Goal: Book appointment/travel/reservation

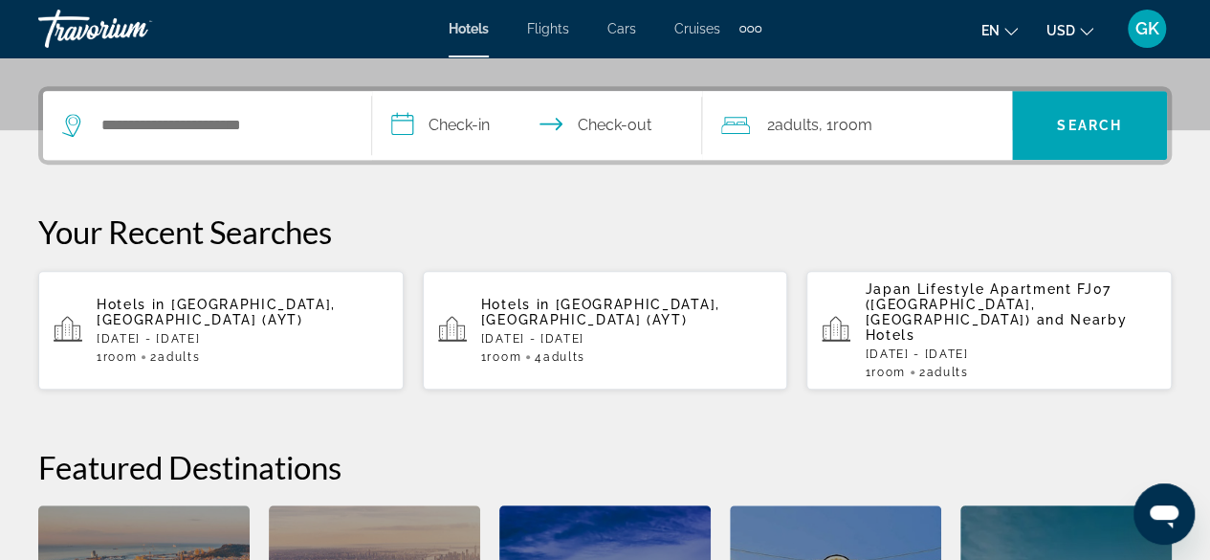
scroll to position [453, 0]
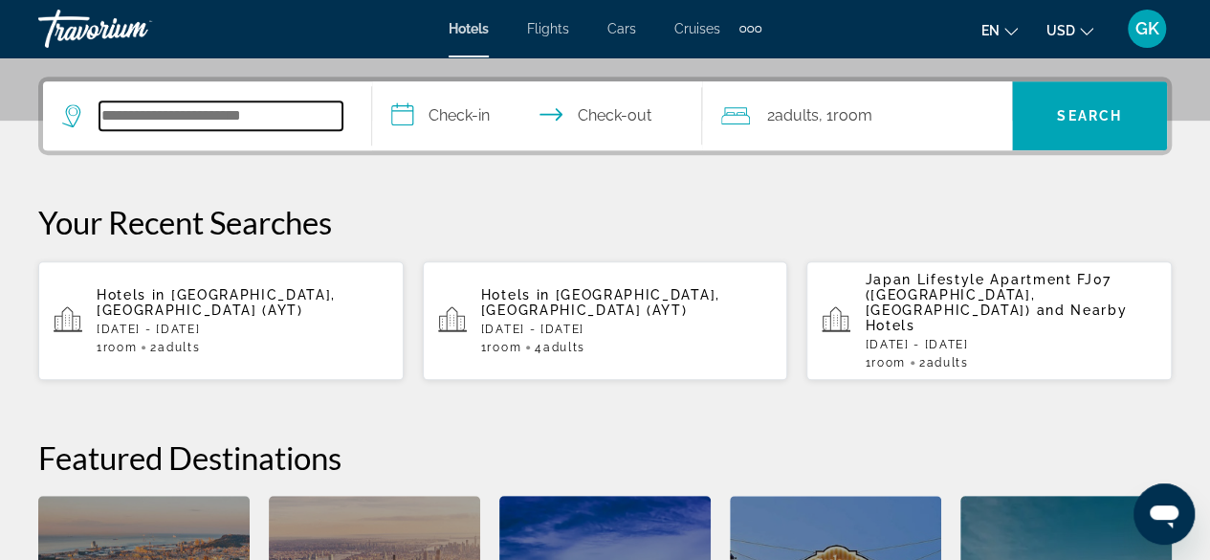
click at [129, 113] on input "Search widget" at bounding box center [220, 115] width 243 height 29
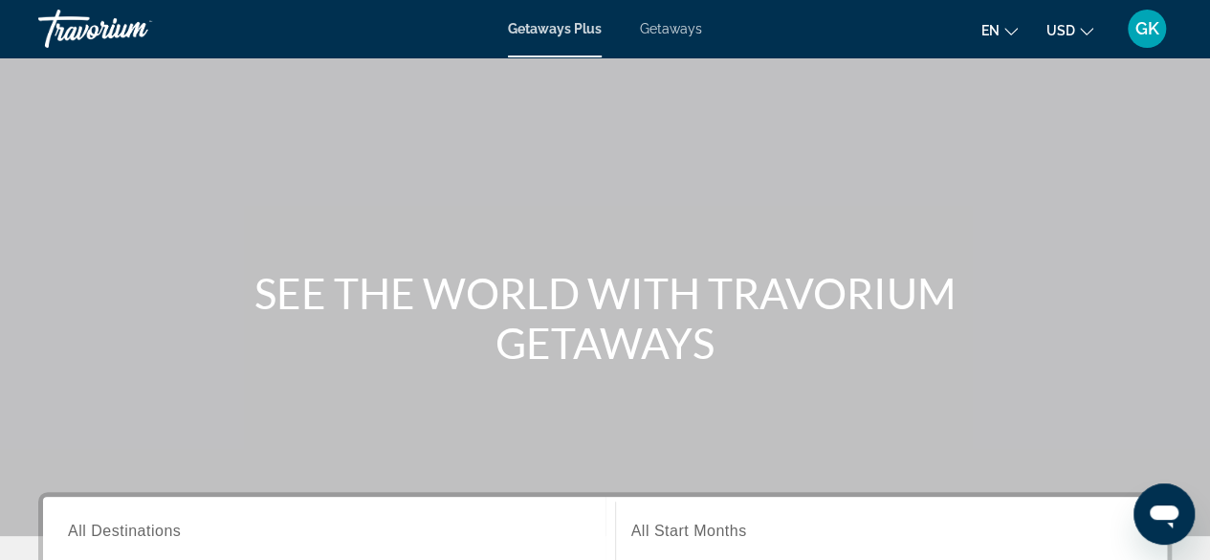
scroll to position [178, 0]
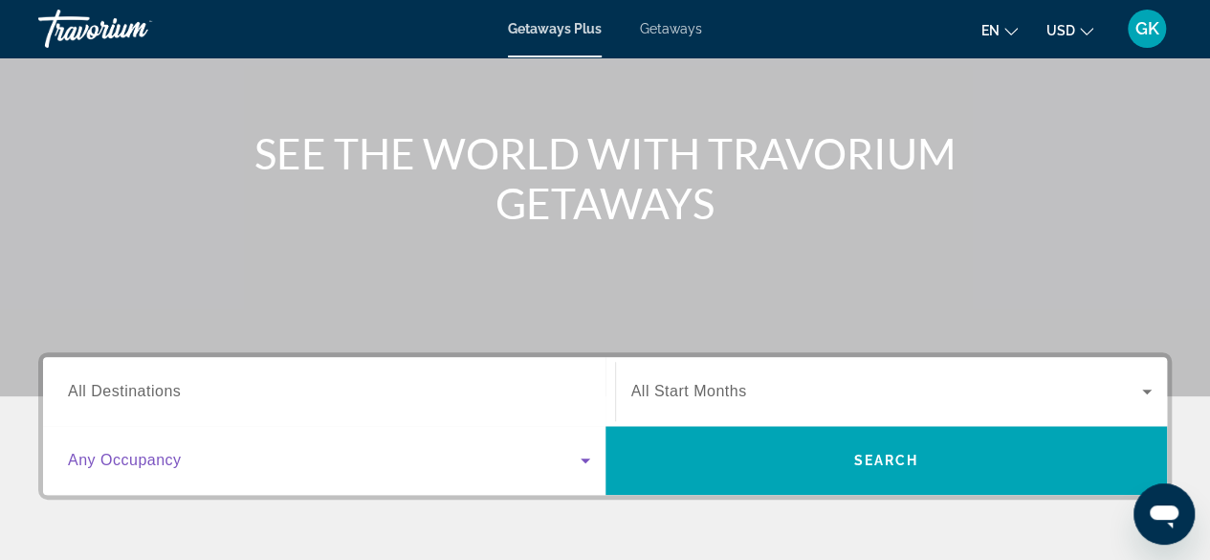
click at [582, 456] on icon "Search widget" at bounding box center [585, 460] width 23 height 23
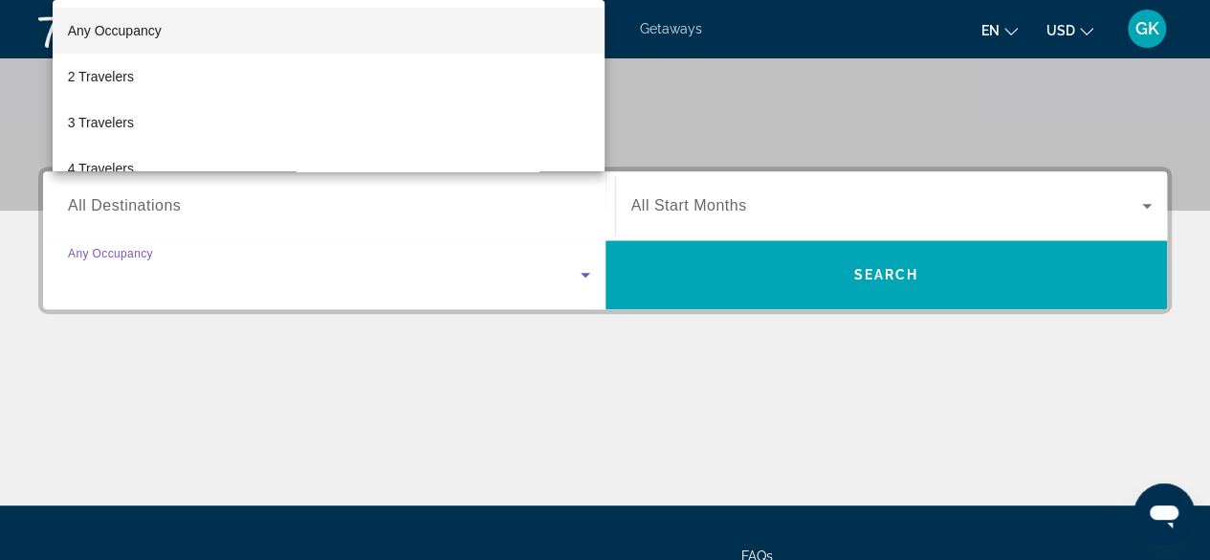
scroll to position [467, 0]
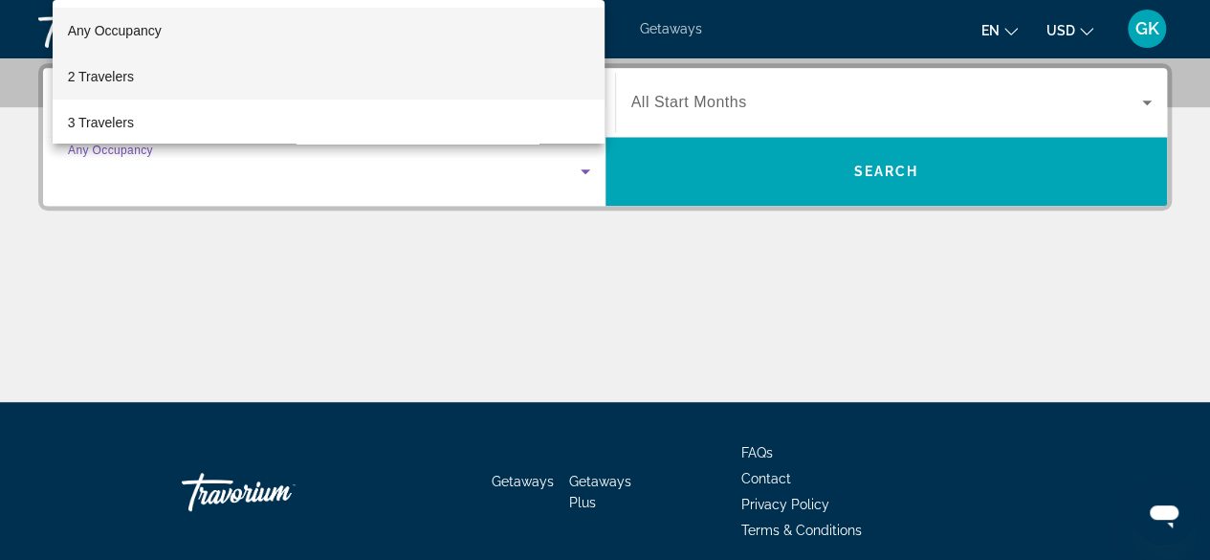
click at [245, 85] on mat-option "2 Travelers" at bounding box center [329, 77] width 553 height 46
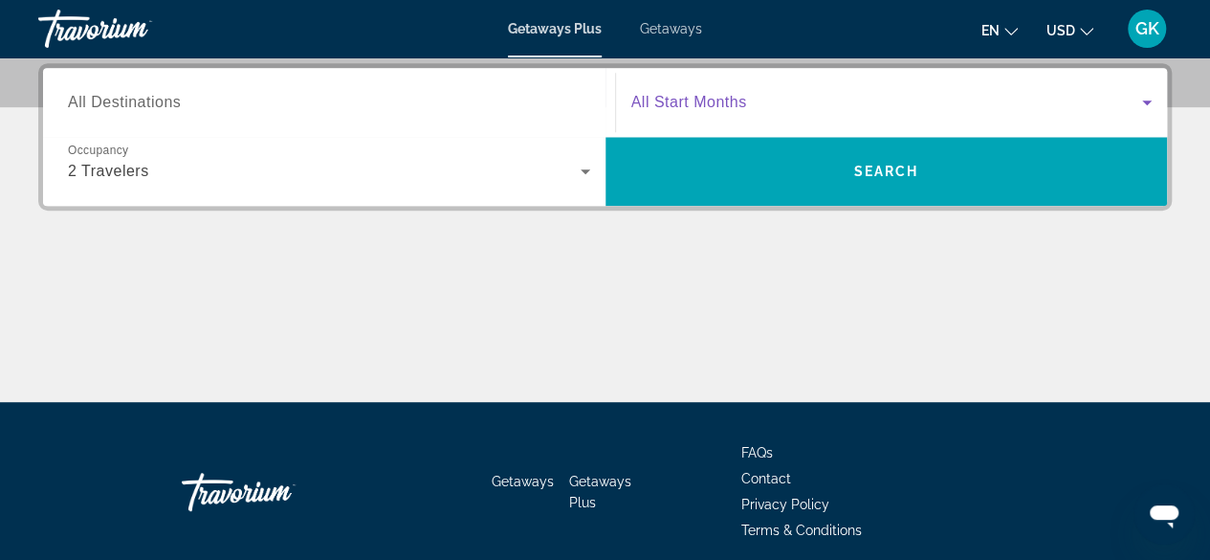
click at [1148, 110] on icon "Search widget" at bounding box center [1146, 102] width 23 height 23
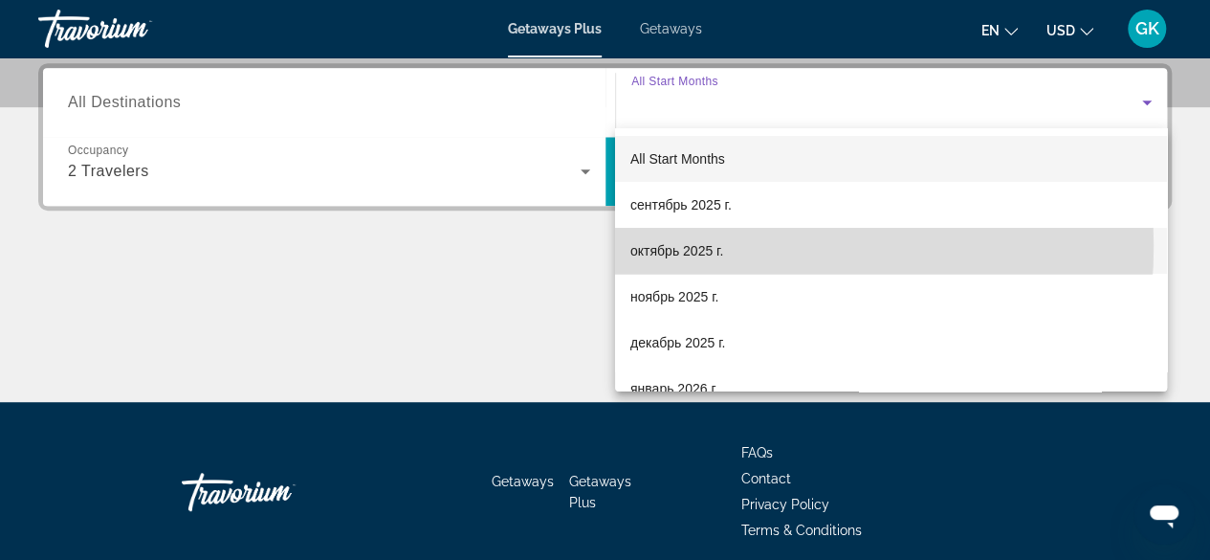
click at [706, 246] on span "октябрь 2025 г." at bounding box center [676, 250] width 93 height 23
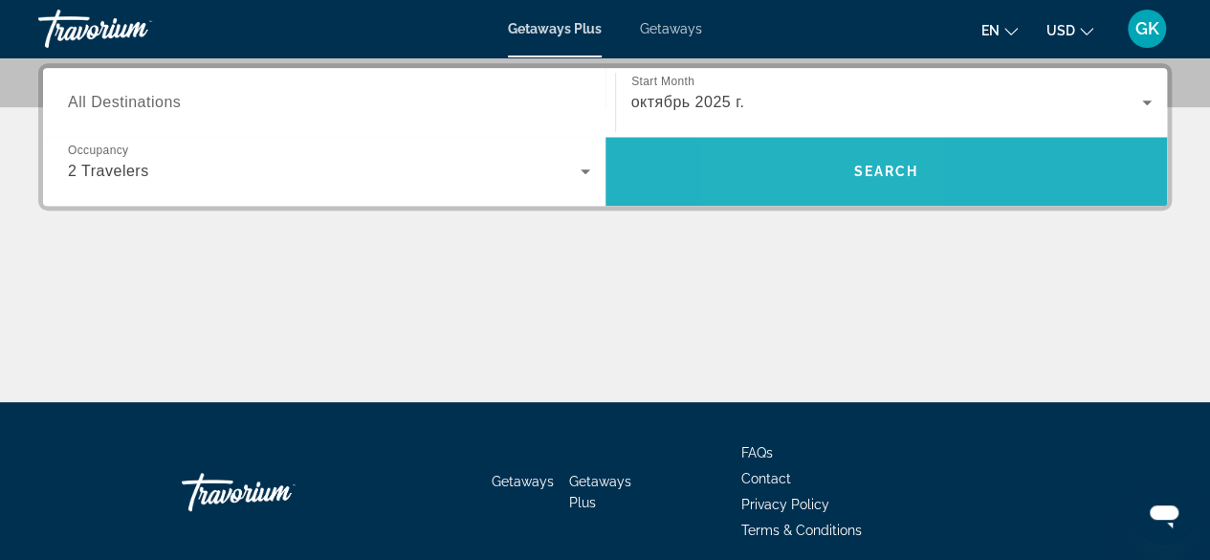
click at [814, 179] on span "Search widget" at bounding box center [886, 171] width 562 height 46
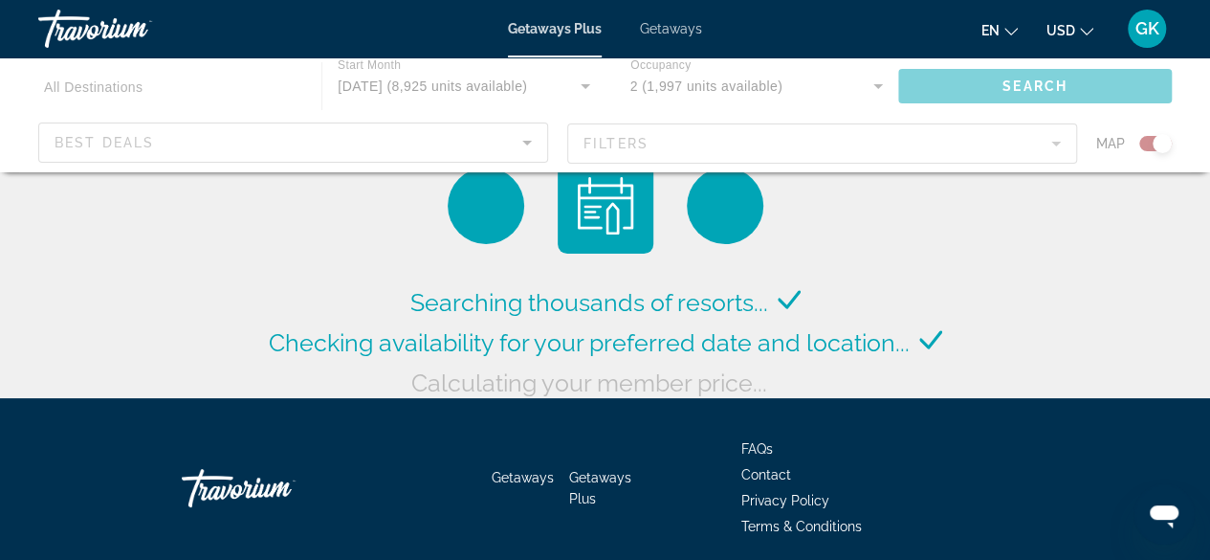
click at [520, 146] on div "Main content" at bounding box center [605, 114] width 1210 height 115
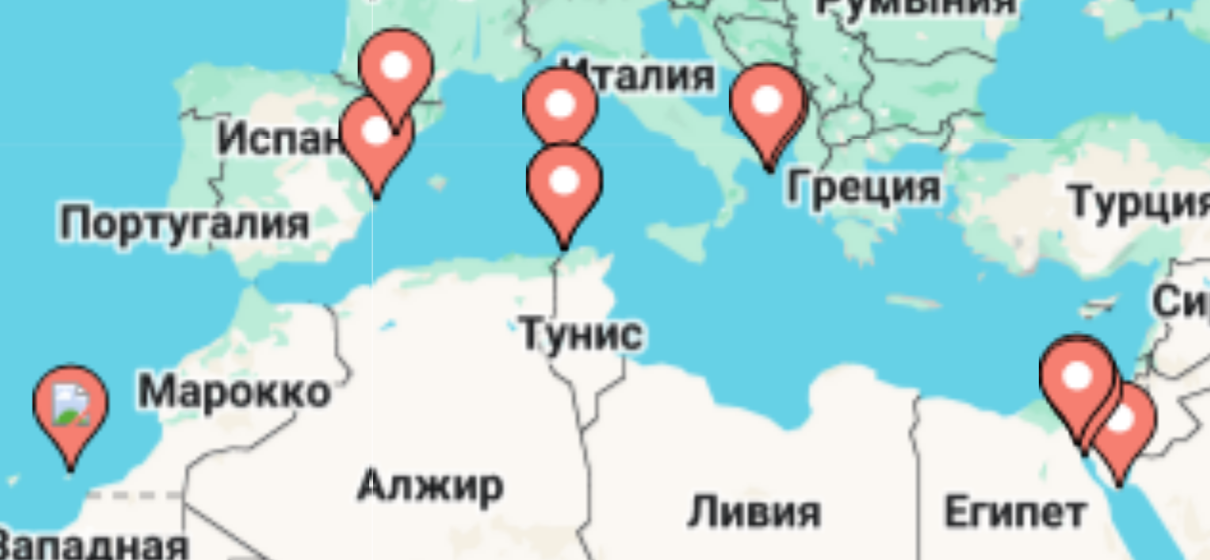
scroll to position [100, 0]
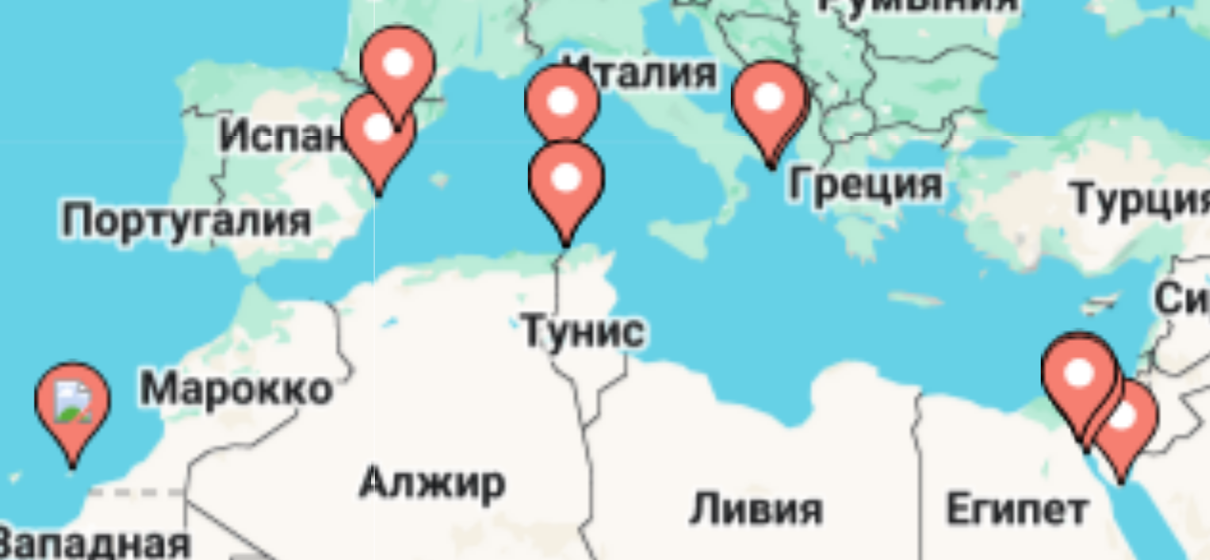
drag, startPoint x: 871, startPoint y: 346, endPoint x: 822, endPoint y: 343, distance: 49.8
click at [822, 343] on div "Чтобы активировать перетаскивание с помощью клавиатуры, нажмите Alt + Ввод. Пос…" at bounding box center [604, 378] width 1133 height 574
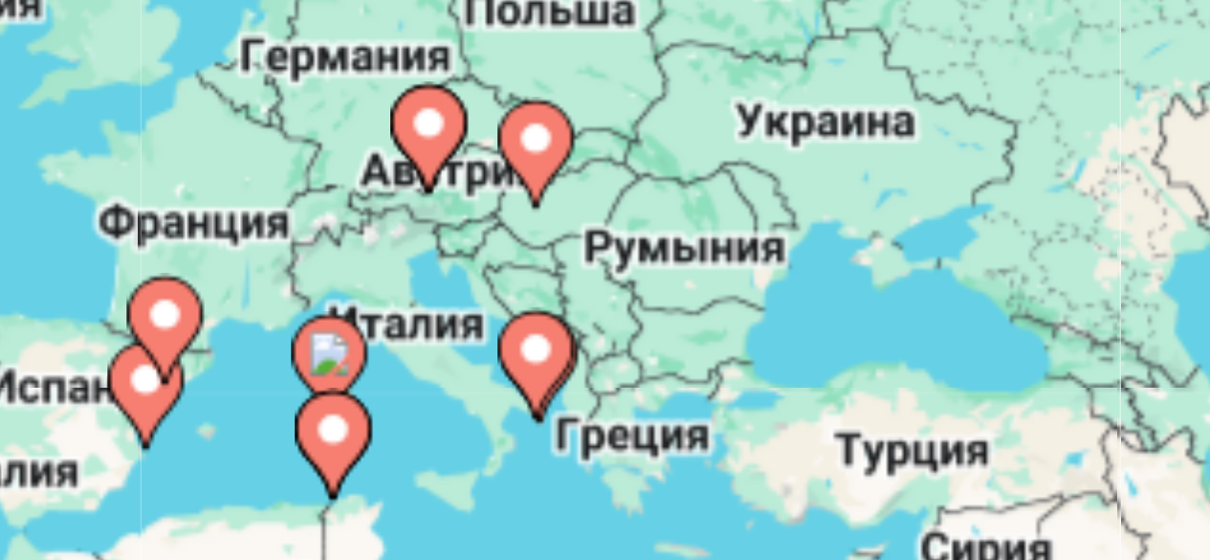
drag, startPoint x: 809, startPoint y: 300, endPoint x: 934, endPoint y: 256, distance: 131.9
click at [819, 280] on gmp-advanced-marker "Main content" at bounding box center [809, 294] width 19 height 29
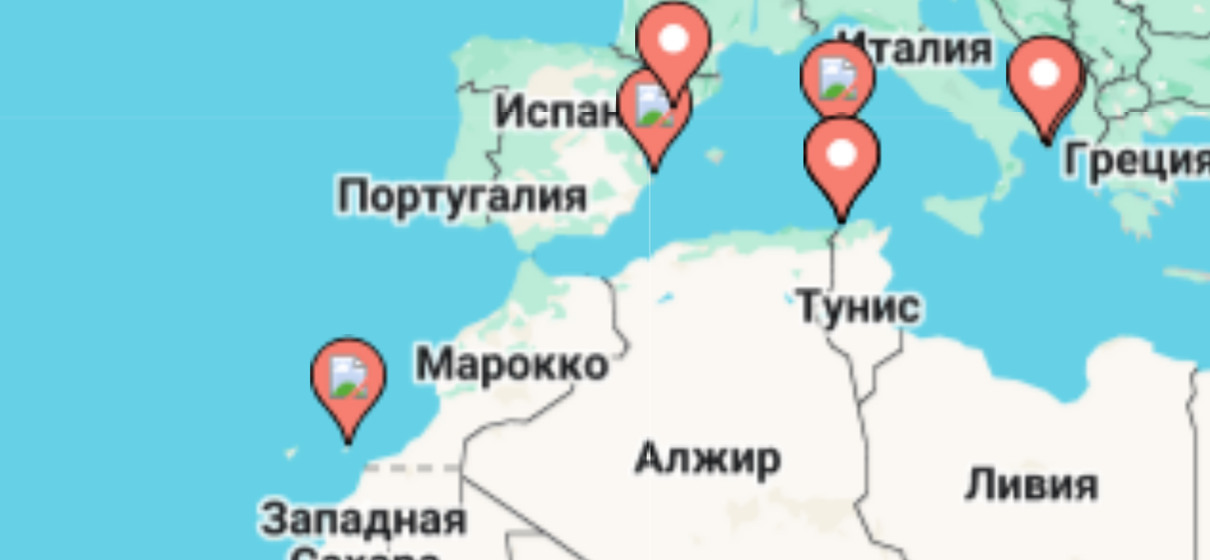
drag, startPoint x: 925, startPoint y: 253, endPoint x: 787, endPoint y: 295, distance: 144.0
click at [787, 295] on div "Чтобы активировать перетаскивание с помощью клавиатуры, нажмите Alt + Ввод. Пос…" at bounding box center [604, 378] width 1133 height 574
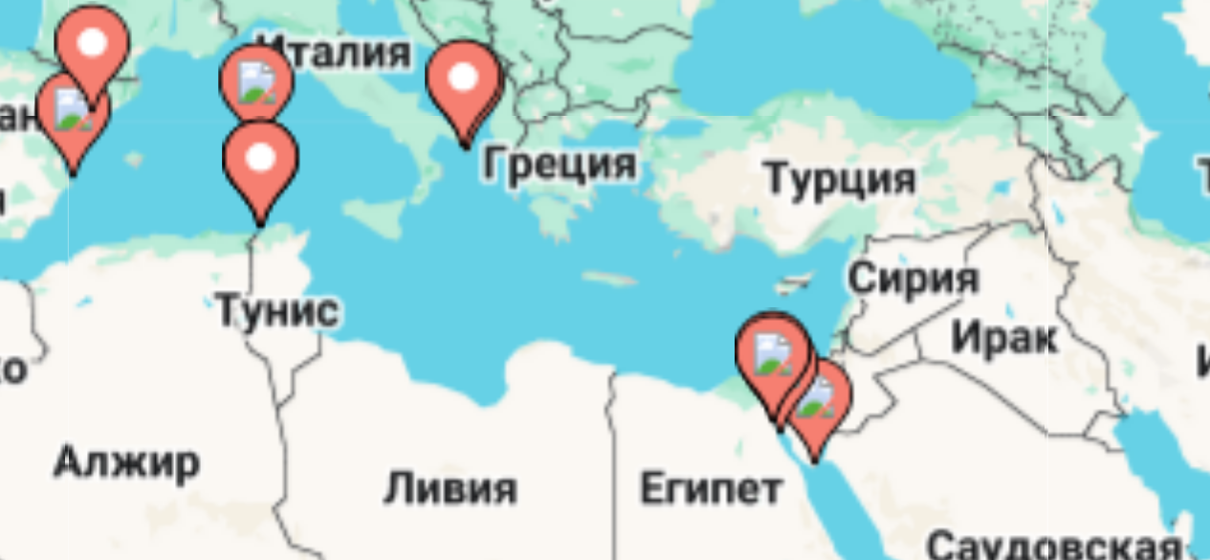
drag, startPoint x: 851, startPoint y: 311, endPoint x: 779, endPoint y: 297, distance: 74.1
click at [779, 297] on div "Чтобы активировать перетаскивание с помощью клавиатуры, нажмите Alt + Ввод. Пос…" at bounding box center [604, 378] width 1133 height 574
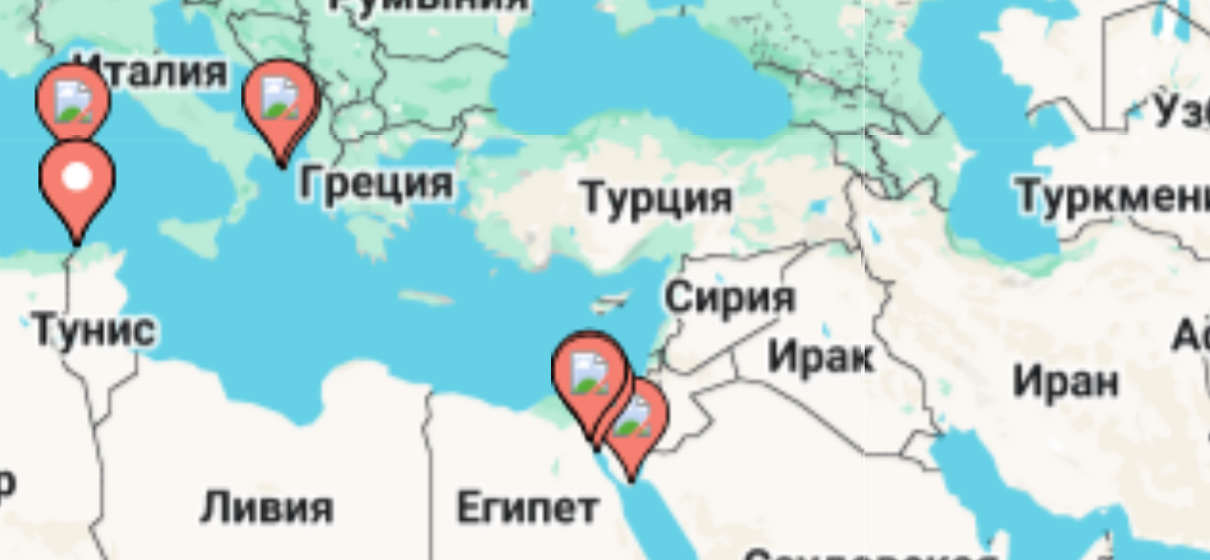
drag, startPoint x: 829, startPoint y: 302, endPoint x: 787, endPoint y: 321, distance: 46.2
click at [787, 321] on div "Чтобы активировать перетаскивание с помощью клавиатуры, нажмите Alt + Ввод. Пос…" at bounding box center [604, 378] width 1133 height 574
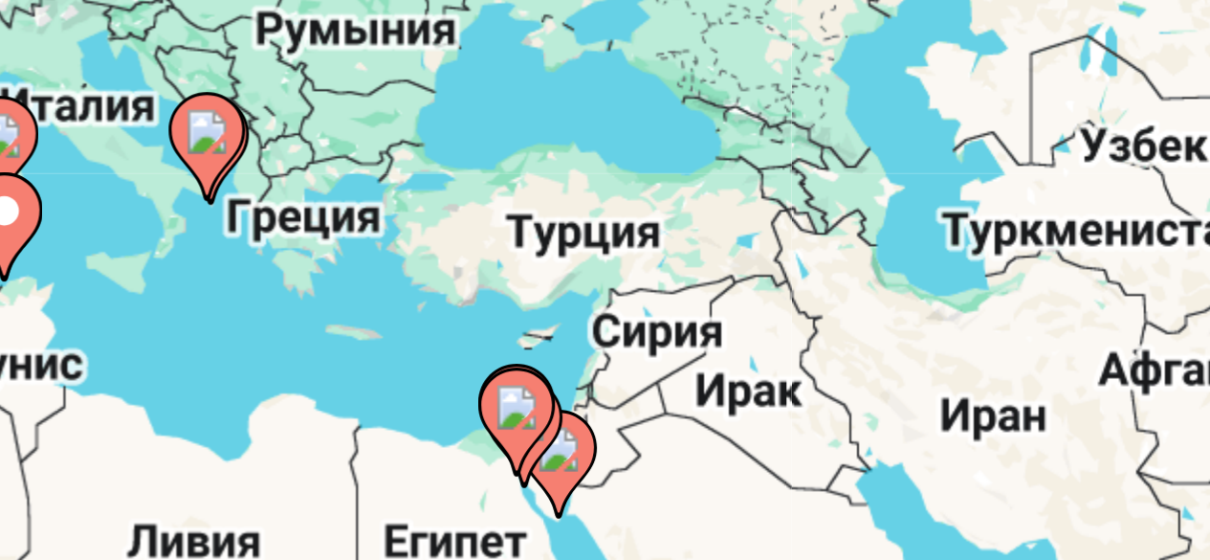
drag, startPoint x: 870, startPoint y: 347, endPoint x: 828, endPoint y: 295, distance: 67.4
click at [828, 295] on div "Чтобы активировать перетаскивание с помощью клавиатуры, нажмите Alt + Ввод. Пос…" at bounding box center [604, 378] width 1133 height 574
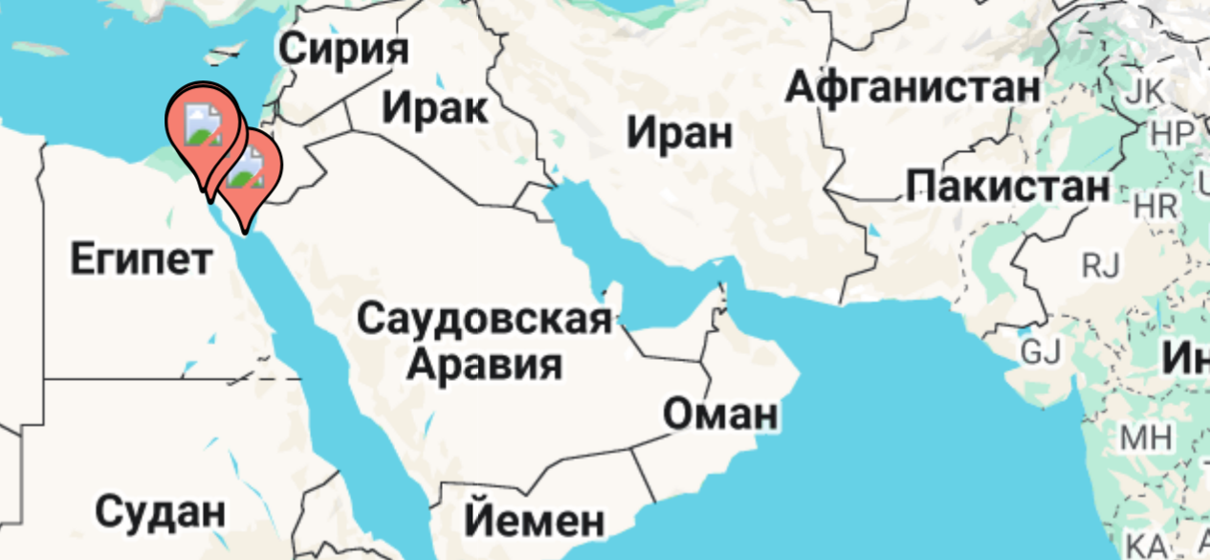
drag, startPoint x: 849, startPoint y: 328, endPoint x: 807, endPoint y: 304, distance: 48.4
click at [807, 304] on div "Чтобы активировать перетаскивание с помощью клавиатуры, нажмите Alt + Ввод. Пос…" at bounding box center [604, 378] width 1133 height 574
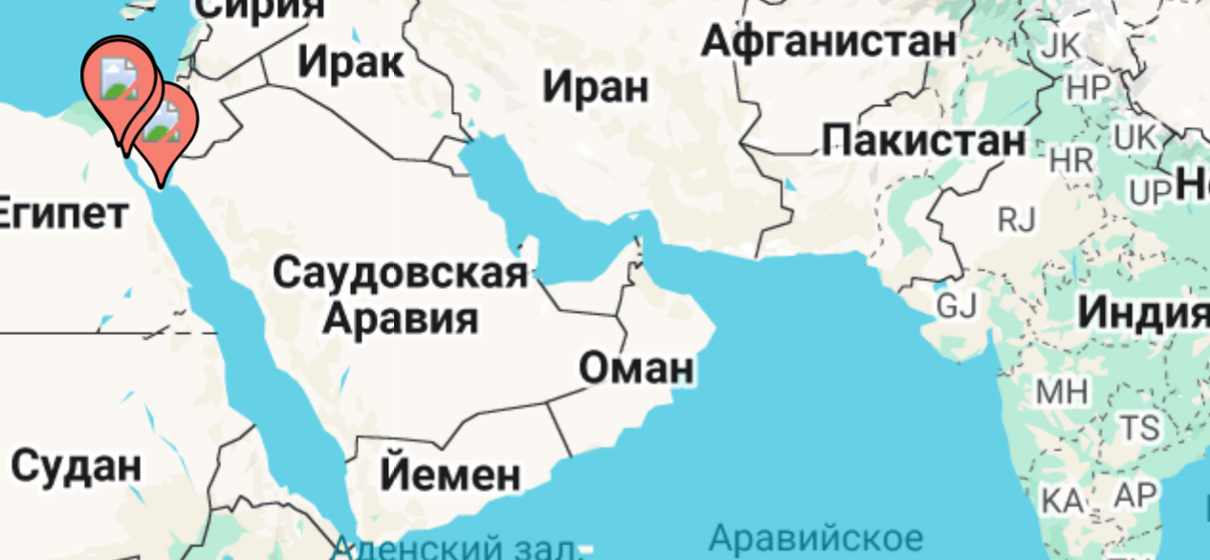
drag, startPoint x: 887, startPoint y: 337, endPoint x: 834, endPoint y: 314, distance: 57.4
click at [834, 314] on div "Чтобы активировать перетаскивание с помощью клавиатуры, нажмите Alt + Ввод. Пос…" at bounding box center [604, 378] width 1133 height 574
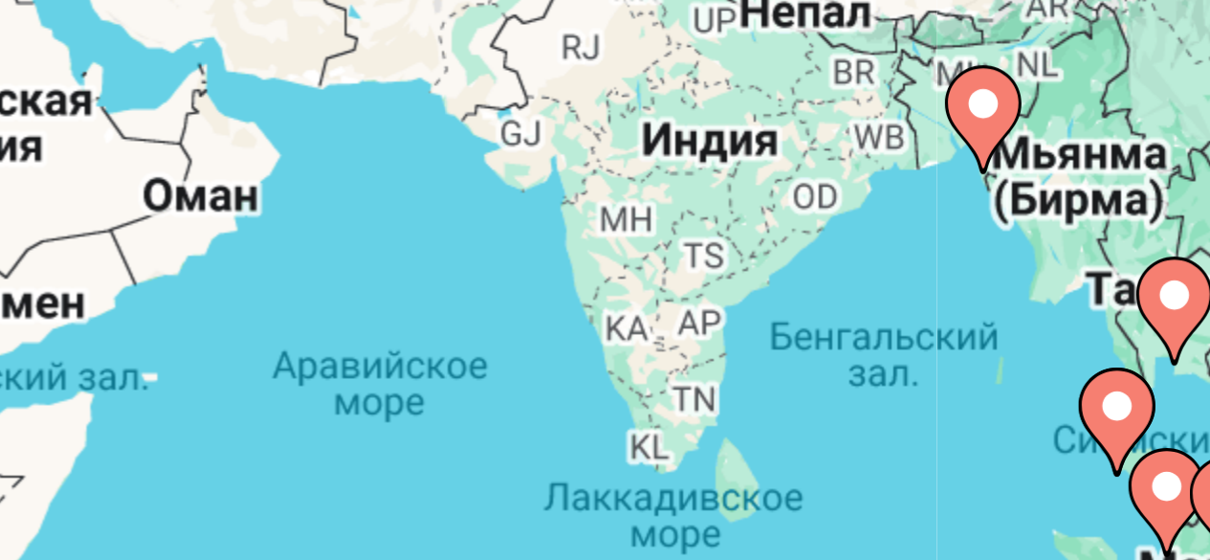
drag, startPoint x: 875, startPoint y: 328, endPoint x: 810, endPoint y: 316, distance: 66.2
click at [810, 316] on div "Чтобы активировать перетаскивание с помощью клавиатуры, нажмите Alt + Ввод. Пос…" at bounding box center [604, 378] width 1133 height 574
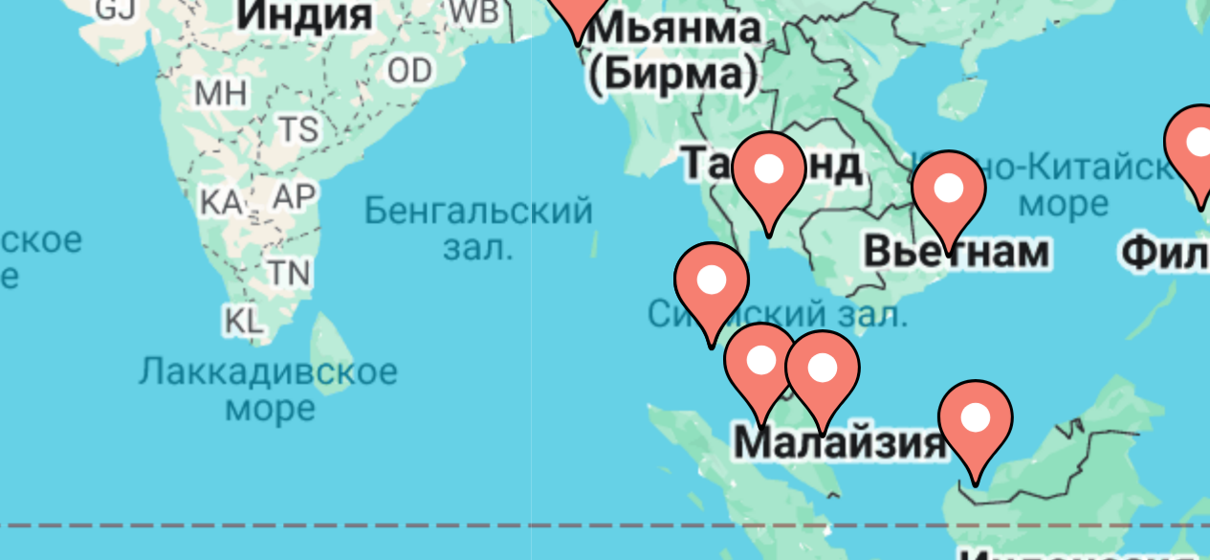
drag, startPoint x: 809, startPoint y: 316, endPoint x: 767, endPoint y: 286, distance: 51.5
click at [767, 286] on div "Чтобы активировать перетаскивание с помощью клавиатуры, нажмите Alt + Ввод. Пос…" at bounding box center [604, 378] width 1133 height 574
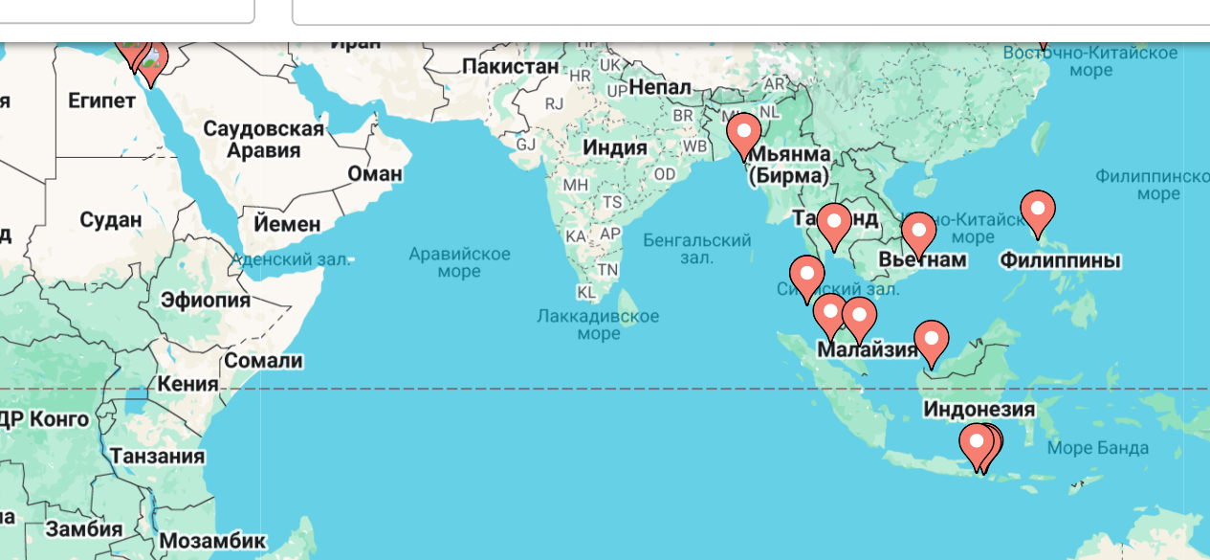
scroll to position [99, 0]
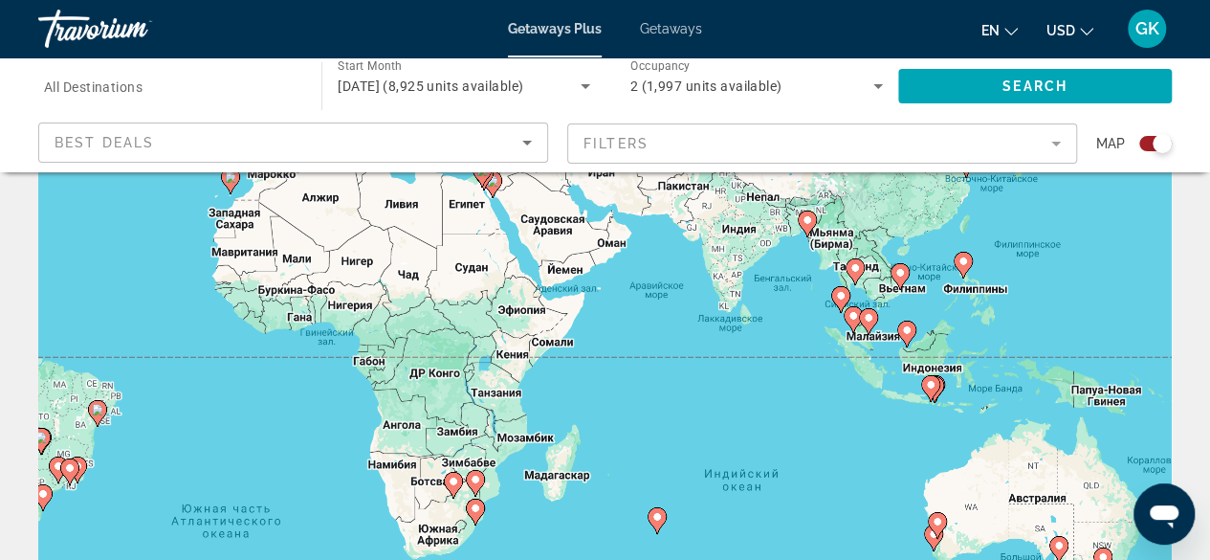
click at [404, 140] on div "Best Deals" at bounding box center [289, 142] width 468 height 23
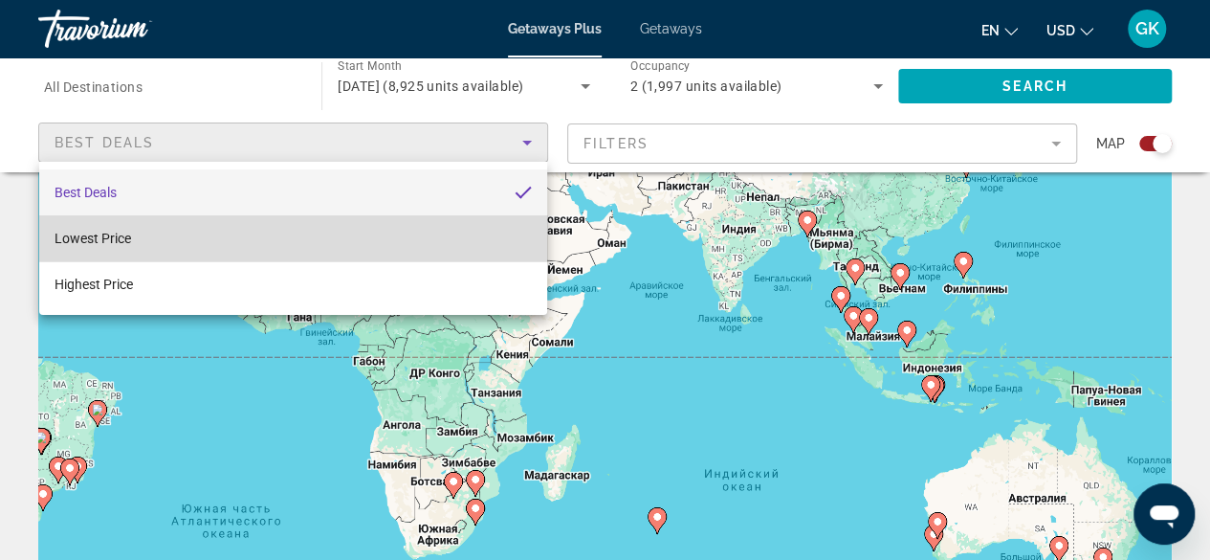
click at [384, 237] on mat-option "Lowest Price" at bounding box center [293, 238] width 508 height 46
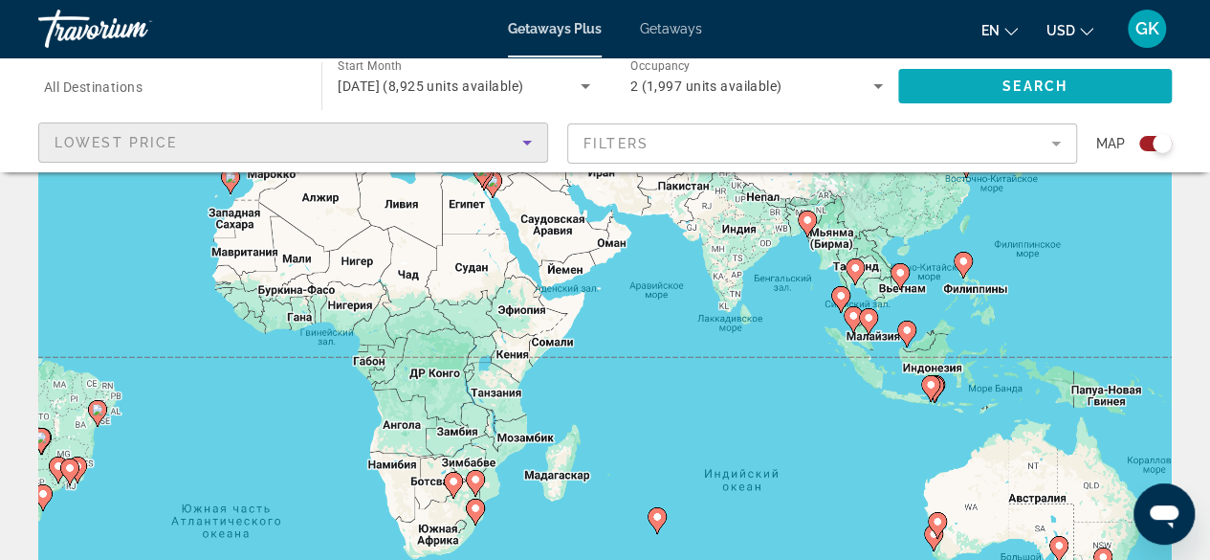
click at [1061, 93] on span "Search" at bounding box center [1034, 85] width 65 height 15
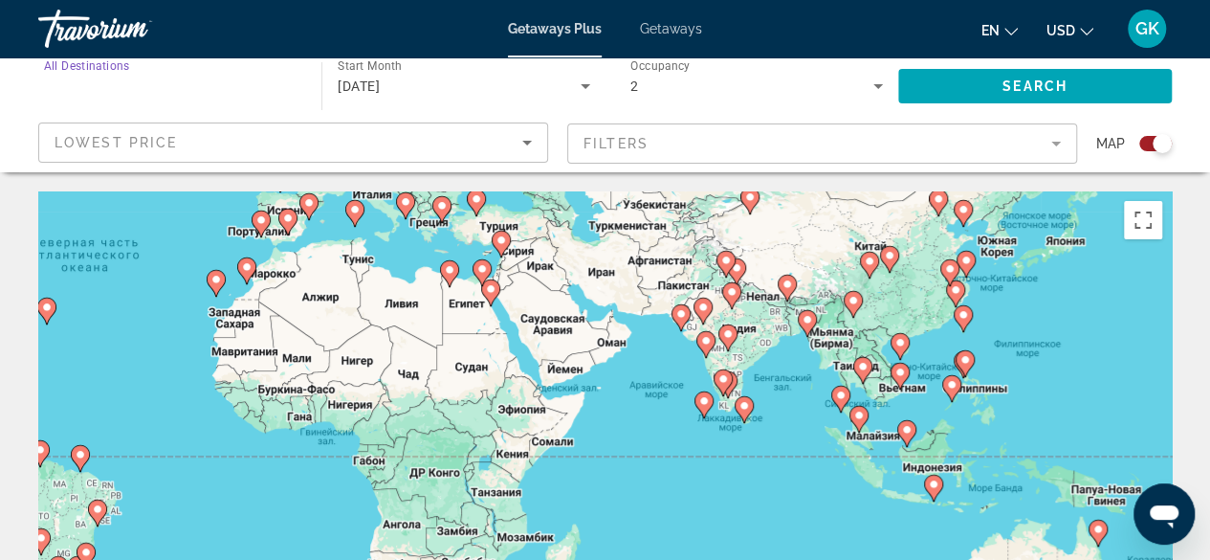
click at [165, 97] on input "Destination All Destinations" at bounding box center [170, 87] width 253 height 23
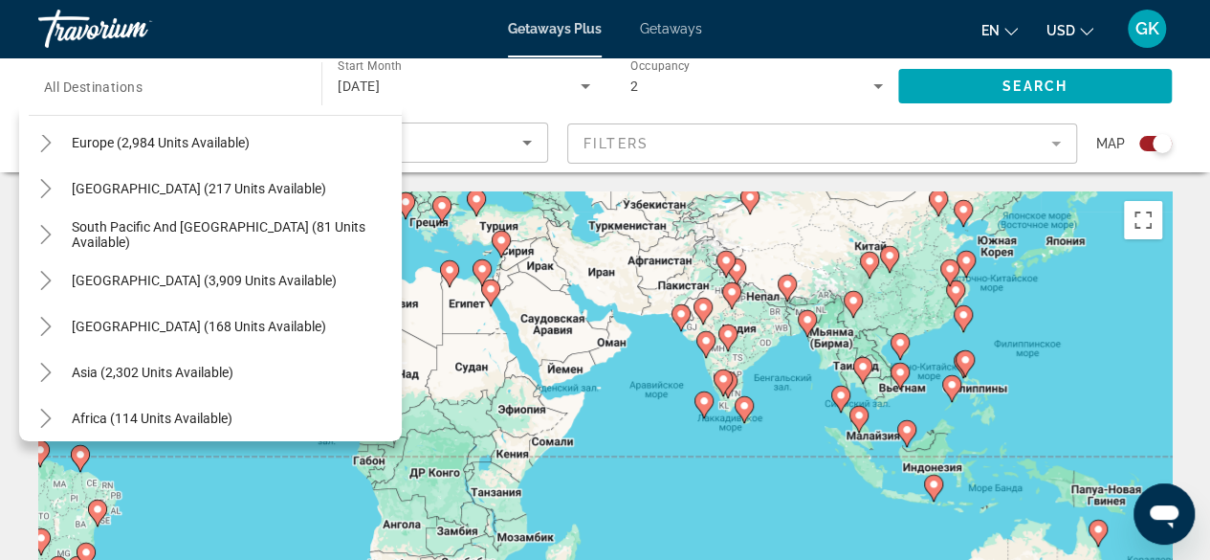
scroll to position [310, 0]
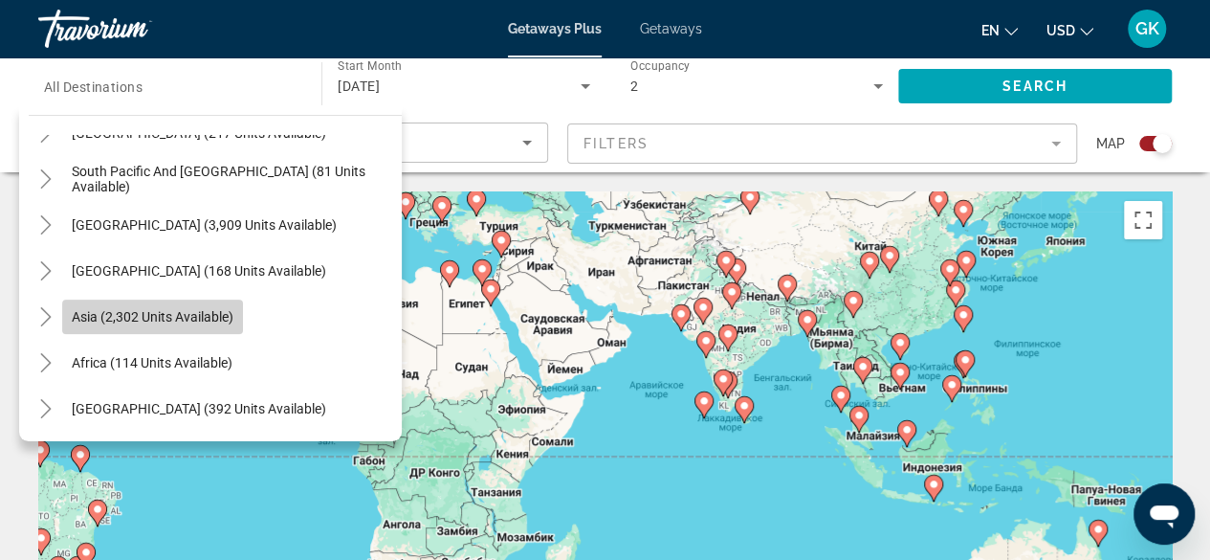
click at [201, 319] on span "Asia (2,302 units available)" at bounding box center [153, 316] width 162 height 15
type input "**********"
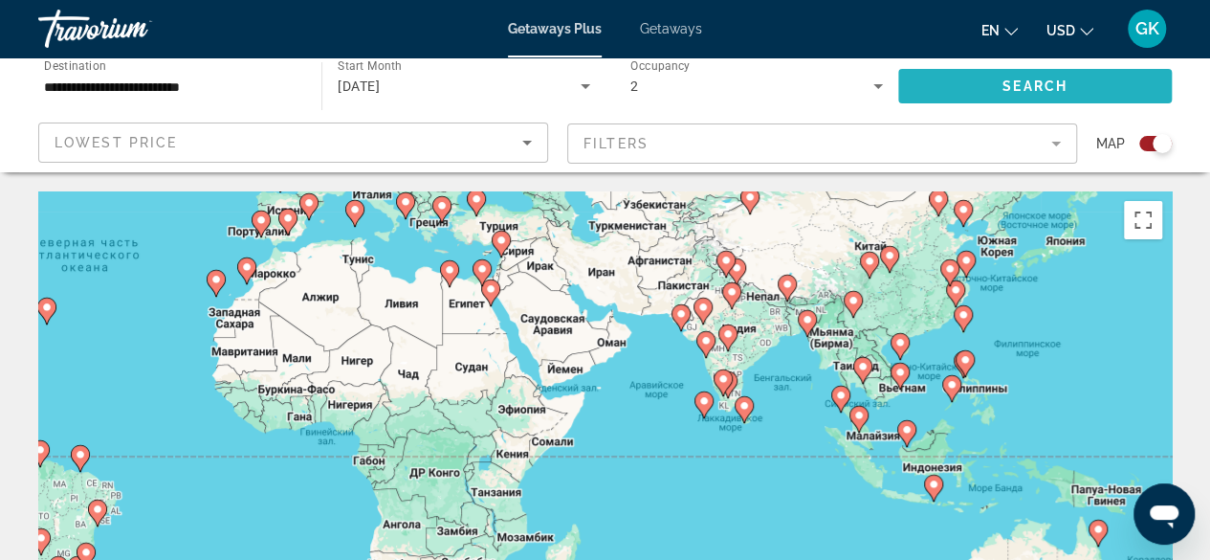
click at [1043, 83] on span "Search" at bounding box center [1034, 85] width 65 height 15
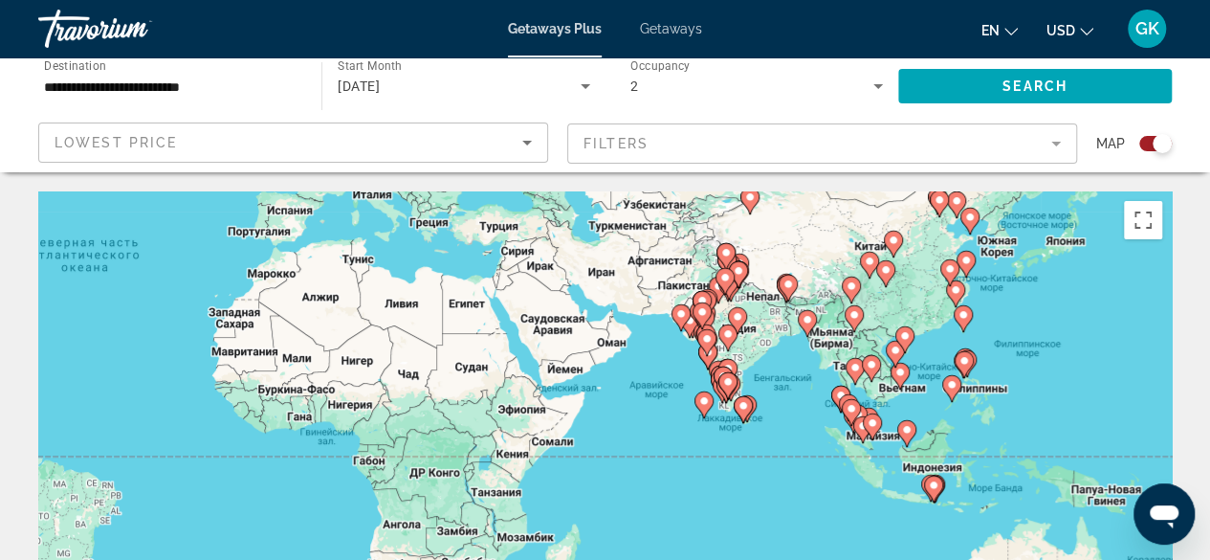
click at [1143, 146] on div "Search widget" at bounding box center [1155, 143] width 33 height 15
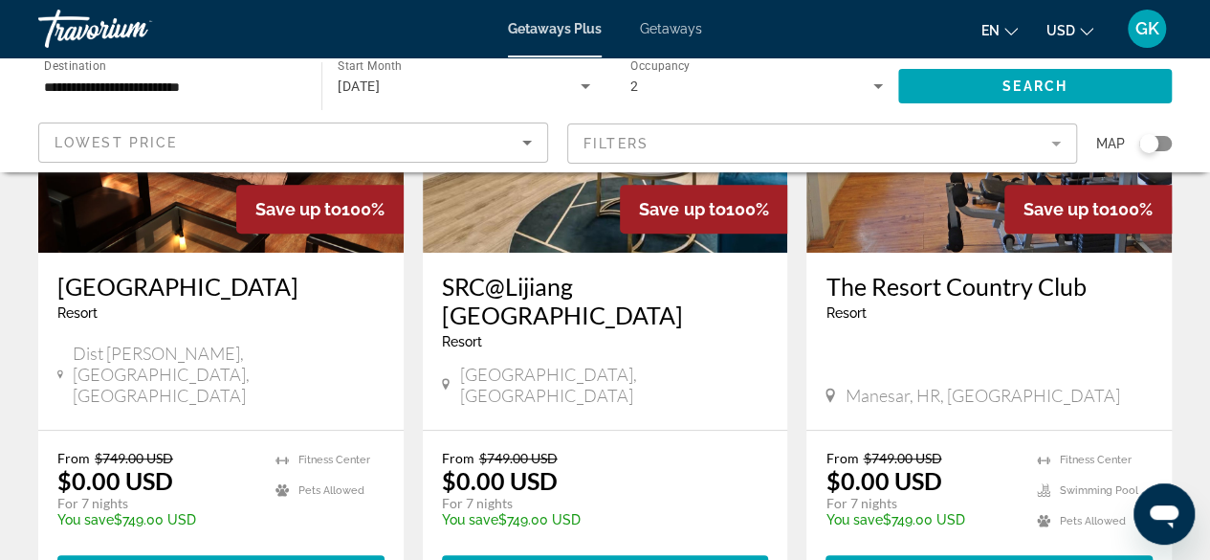
scroll to position [331, 0]
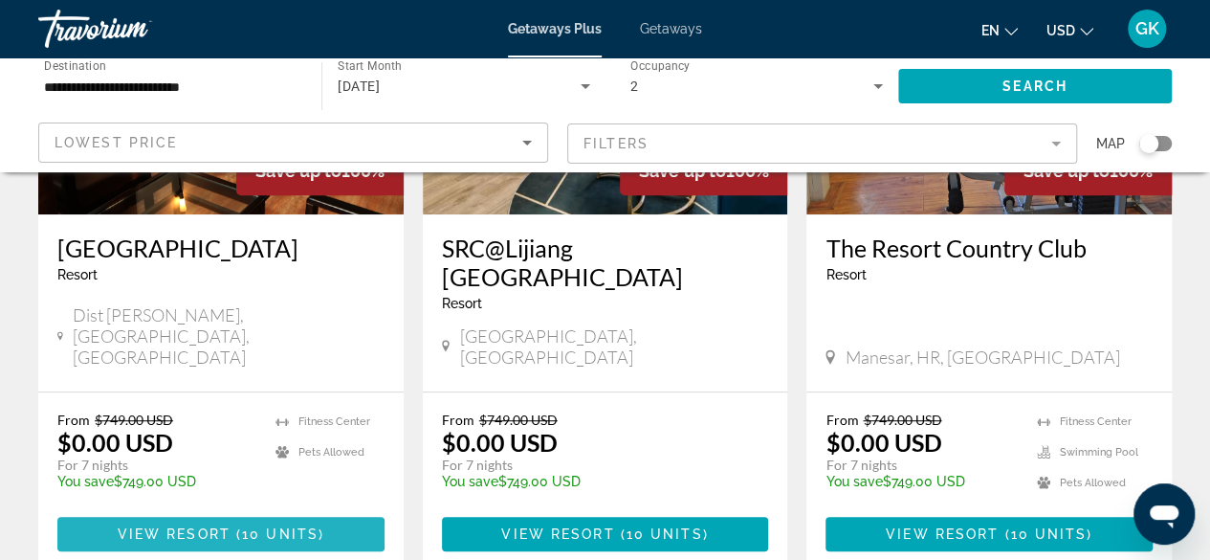
click at [198, 526] on span "View Resort" at bounding box center [174, 533] width 113 height 15
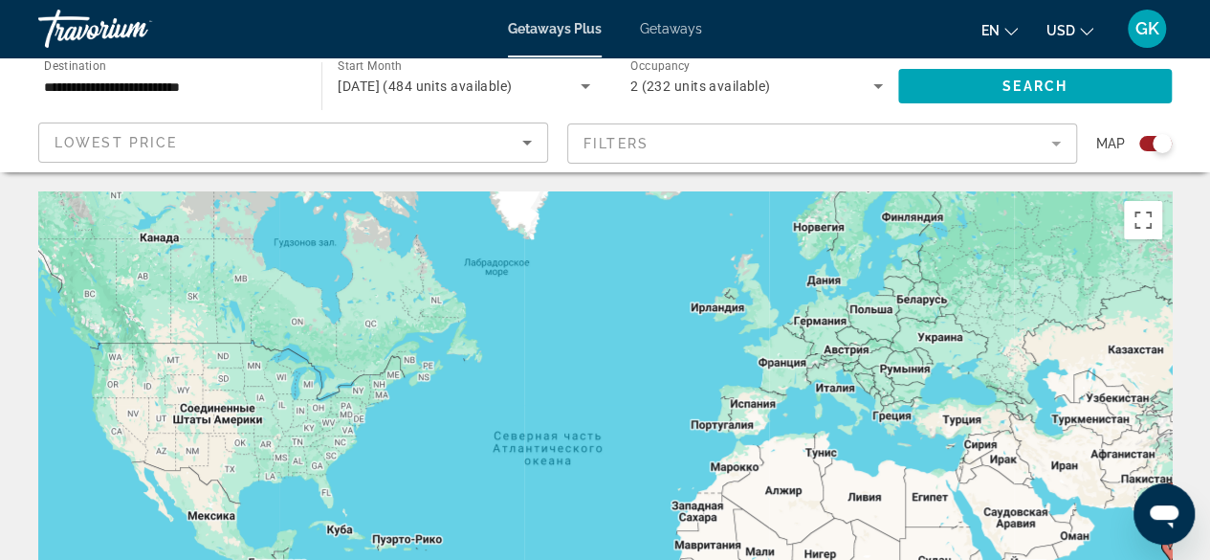
click at [530, 143] on icon "Sort by" at bounding box center [527, 142] width 23 height 23
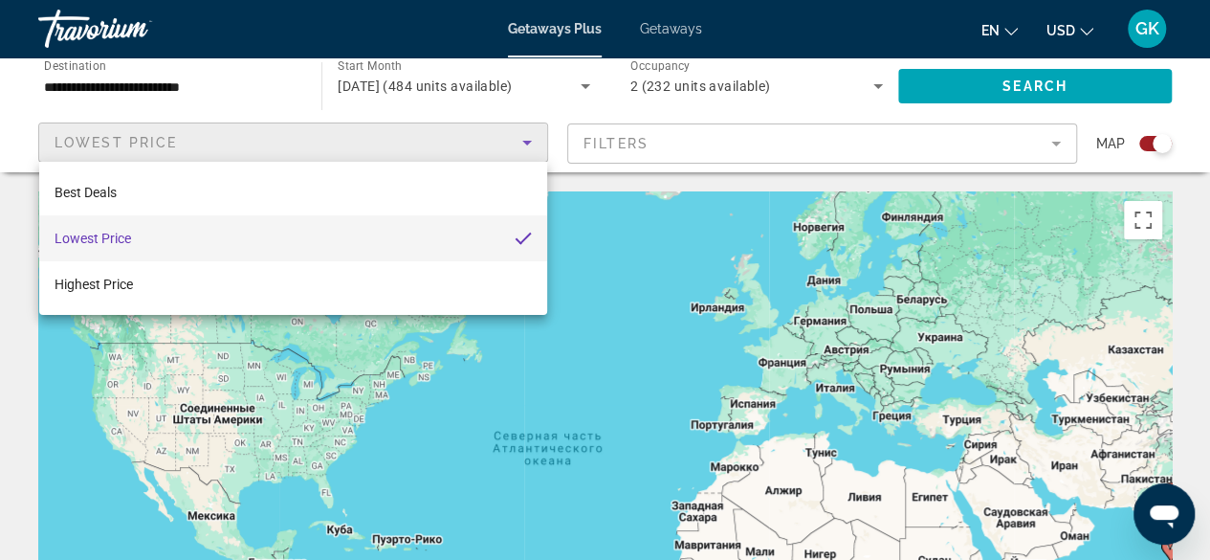
click at [481, 235] on mat-option "Lowest Price" at bounding box center [293, 238] width 508 height 46
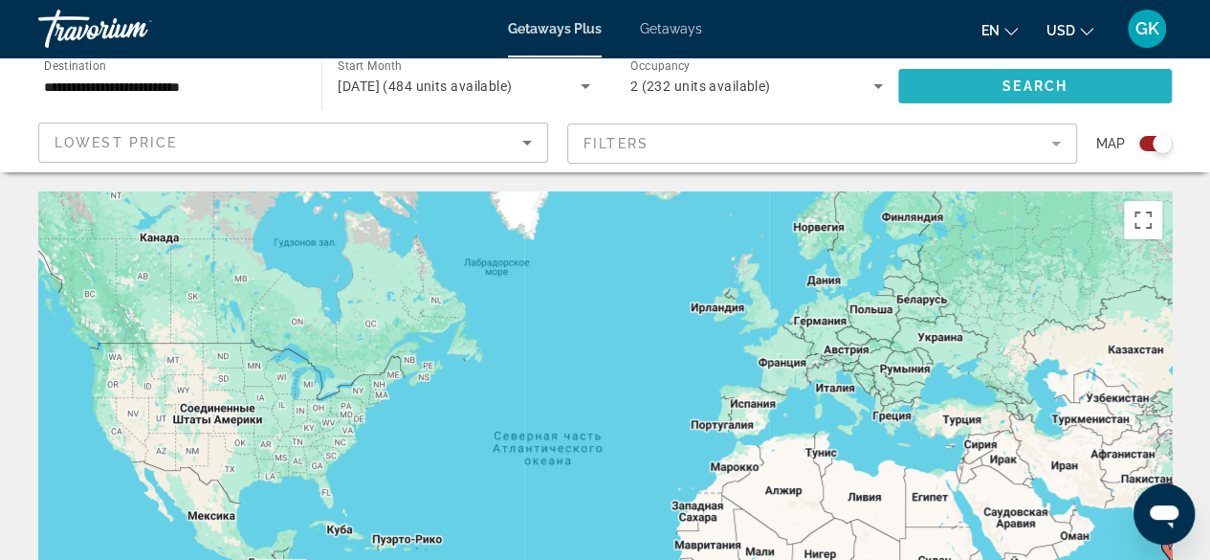
click at [1033, 86] on span "Search" at bounding box center [1034, 85] width 65 height 15
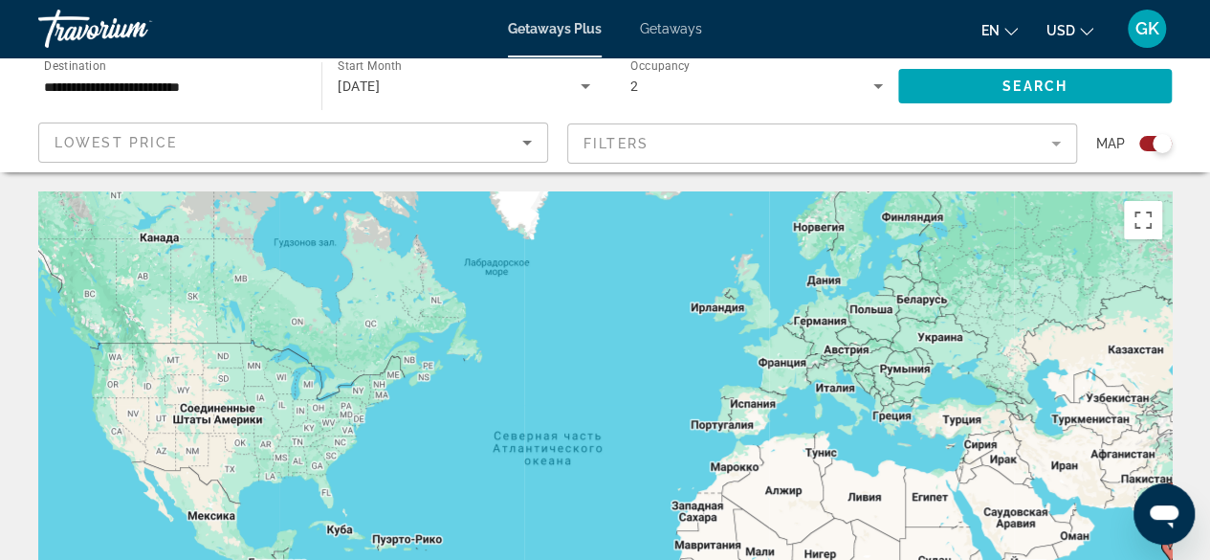
click at [1142, 146] on div "Search widget" at bounding box center [1155, 143] width 33 height 15
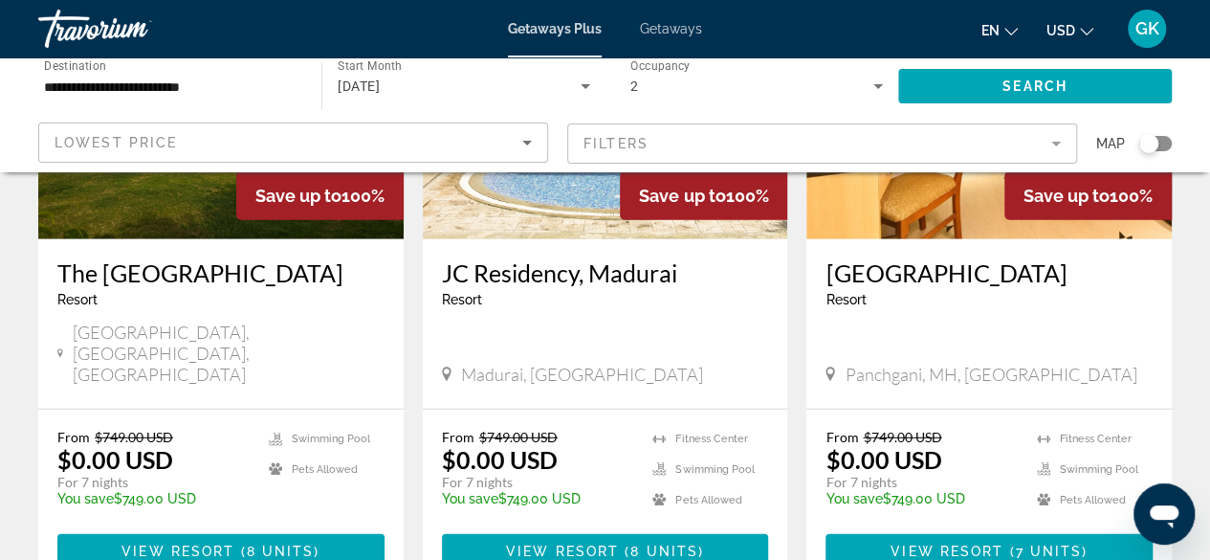
scroll to position [2428, 0]
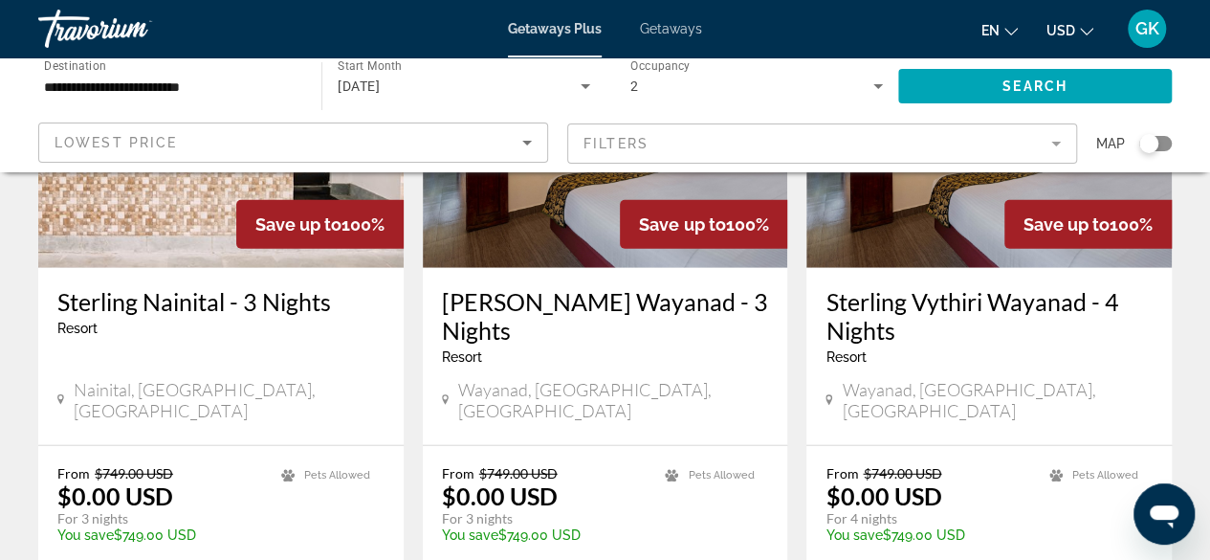
scroll to position [2370, 0]
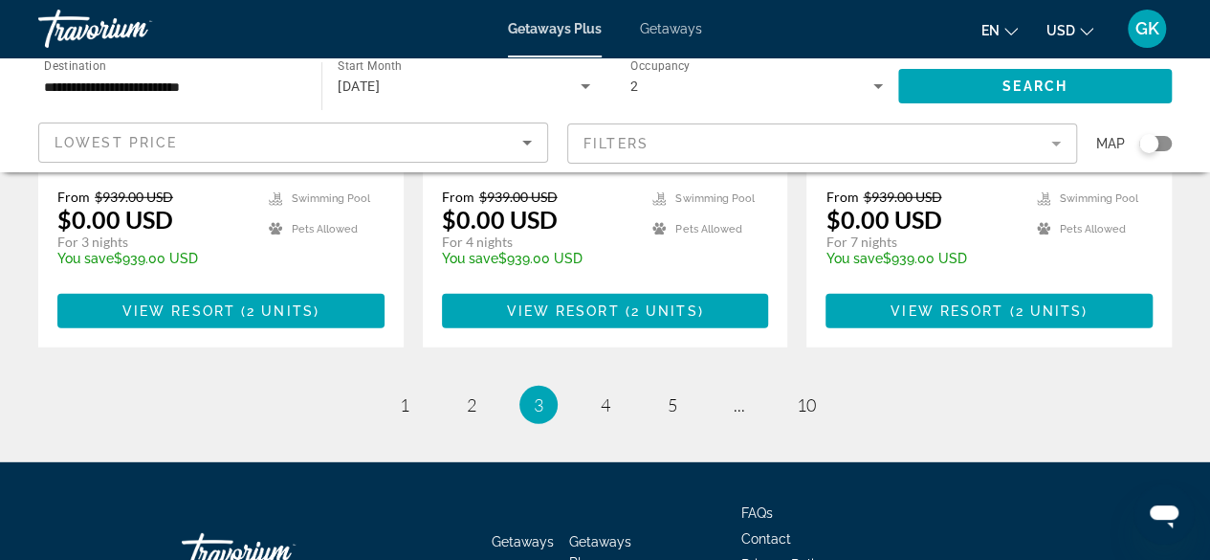
scroll to position [2477, 0]
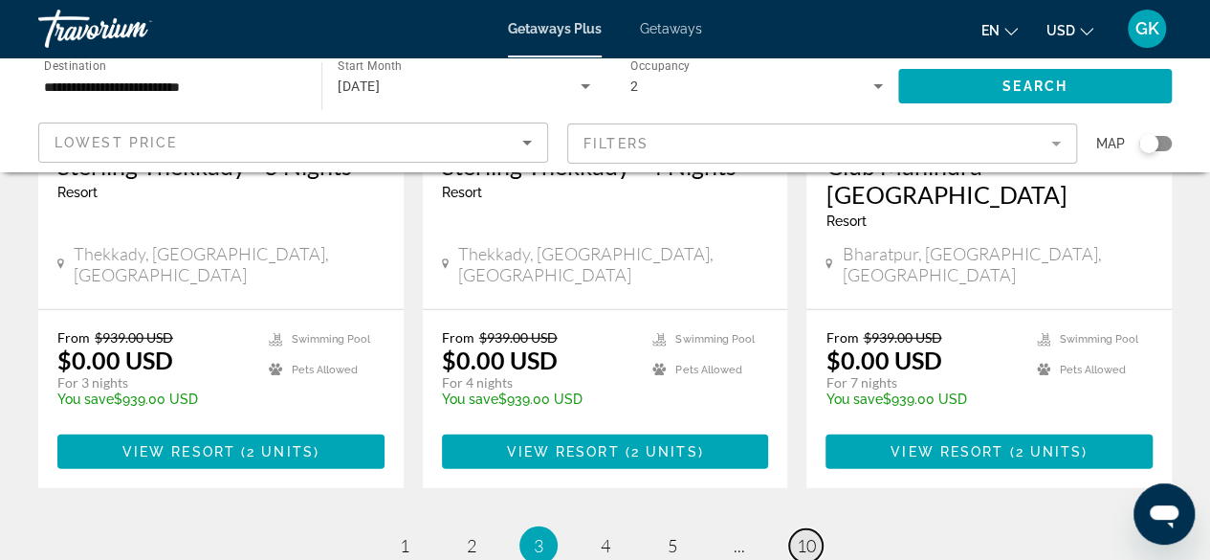
click at [815, 535] on span "10" at bounding box center [806, 545] width 19 height 21
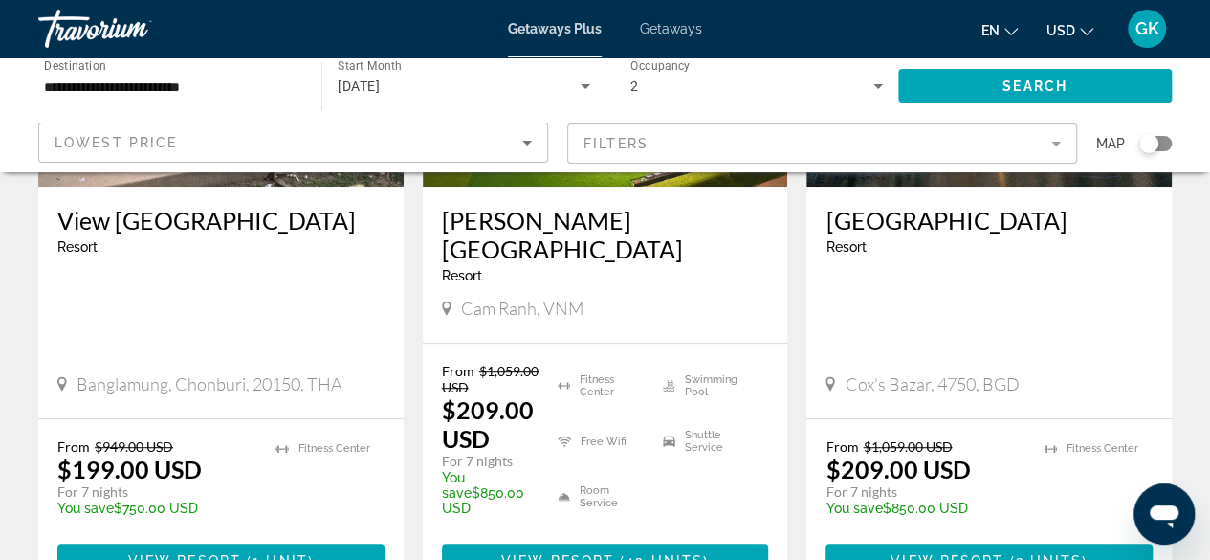
scroll to position [356, 0]
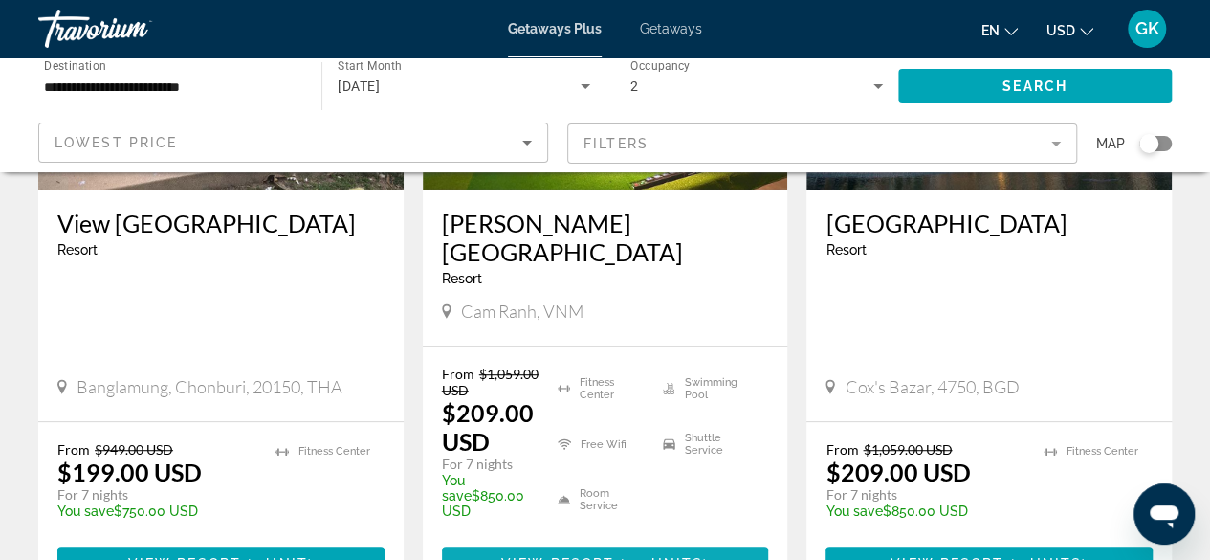
click at [587, 556] on span "View Resort" at bounding box center [557, 563] width 113 height 15
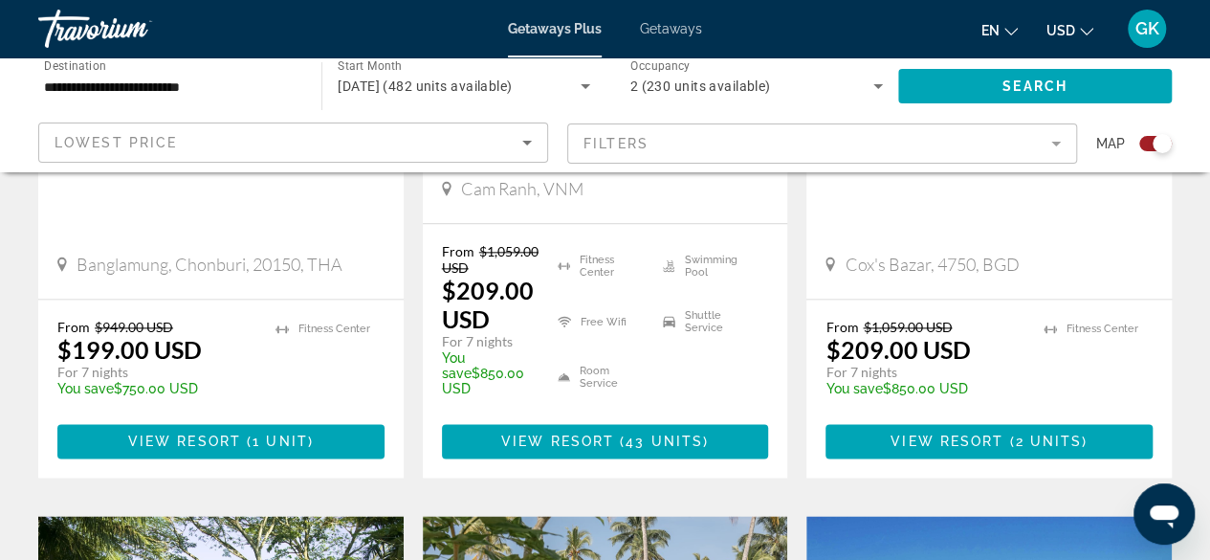
scroll to position [1078, 0]
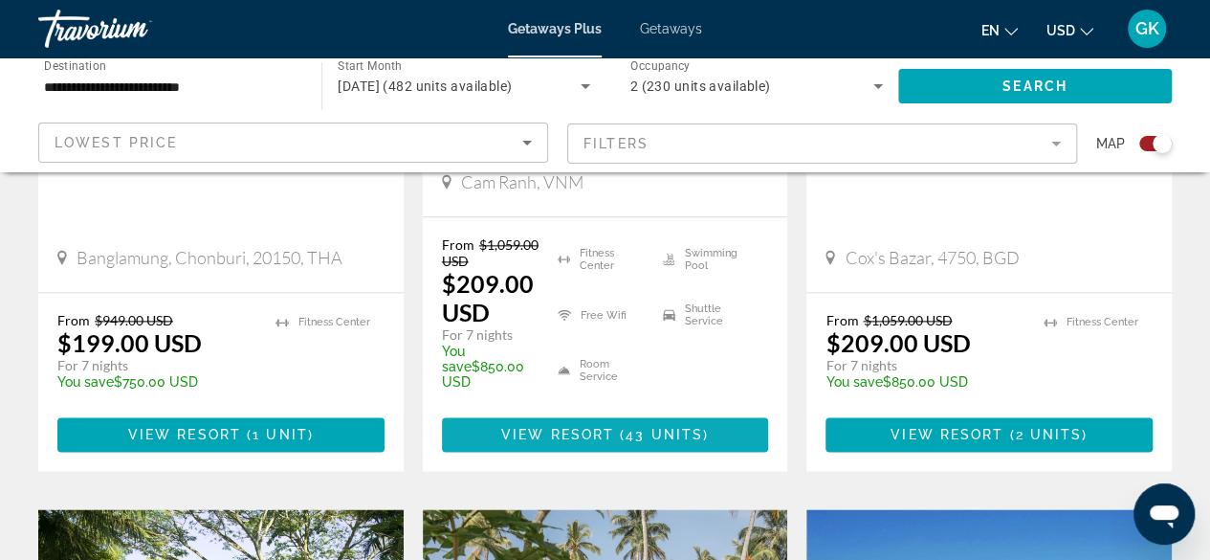
click at [539, 427] on span "View Resort" at bounding box center [557, 434] width 113 height 15
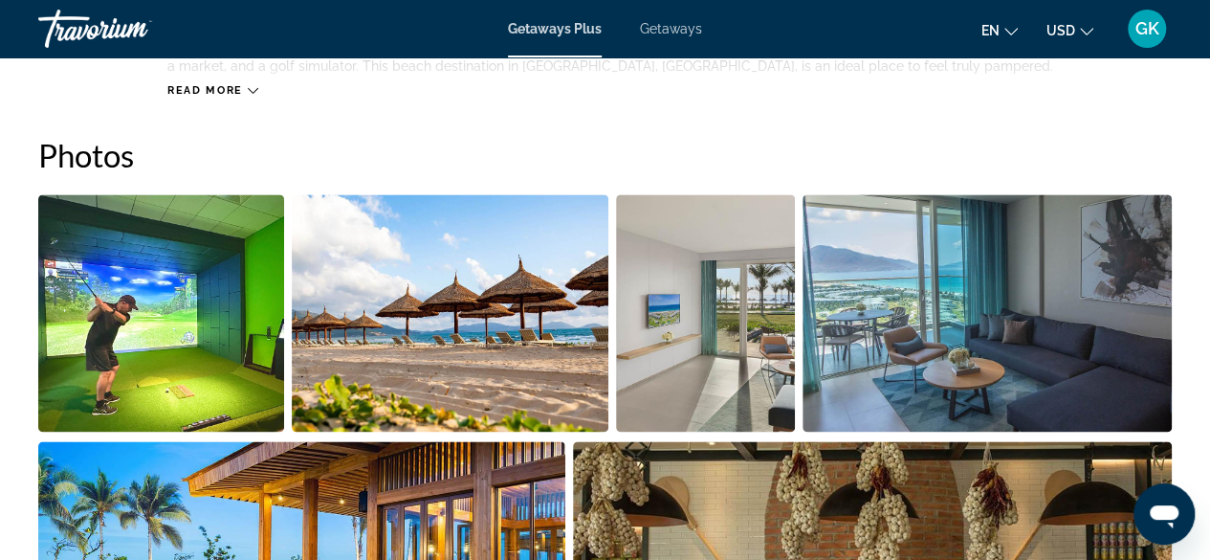
scroll to position [1189, 0]
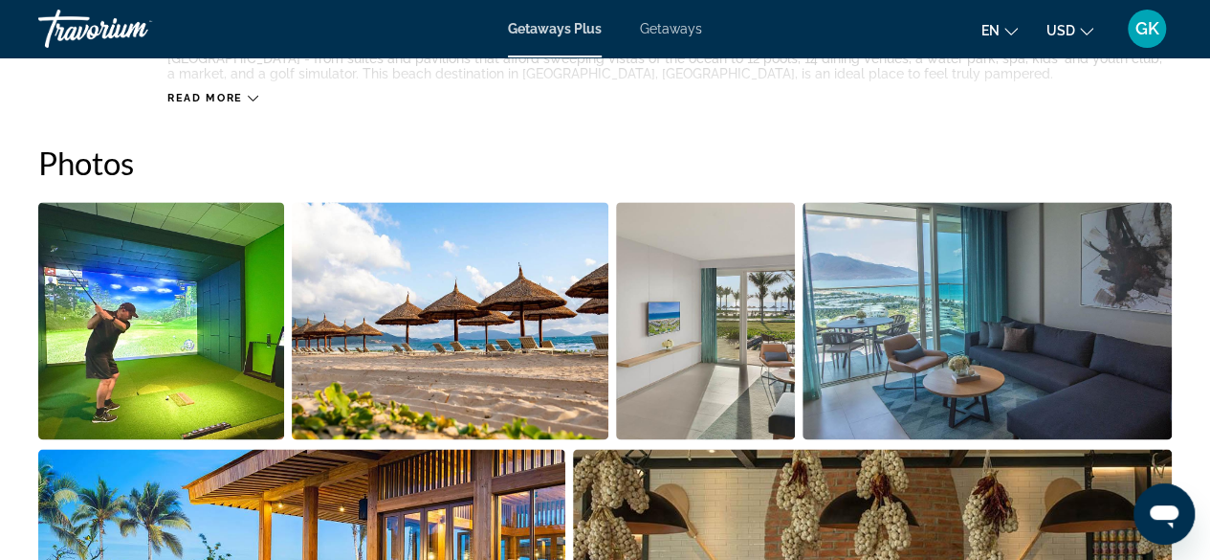
click at [677, 24] on span "Getaways" at bounding box center [671, 28] width 62 height 15
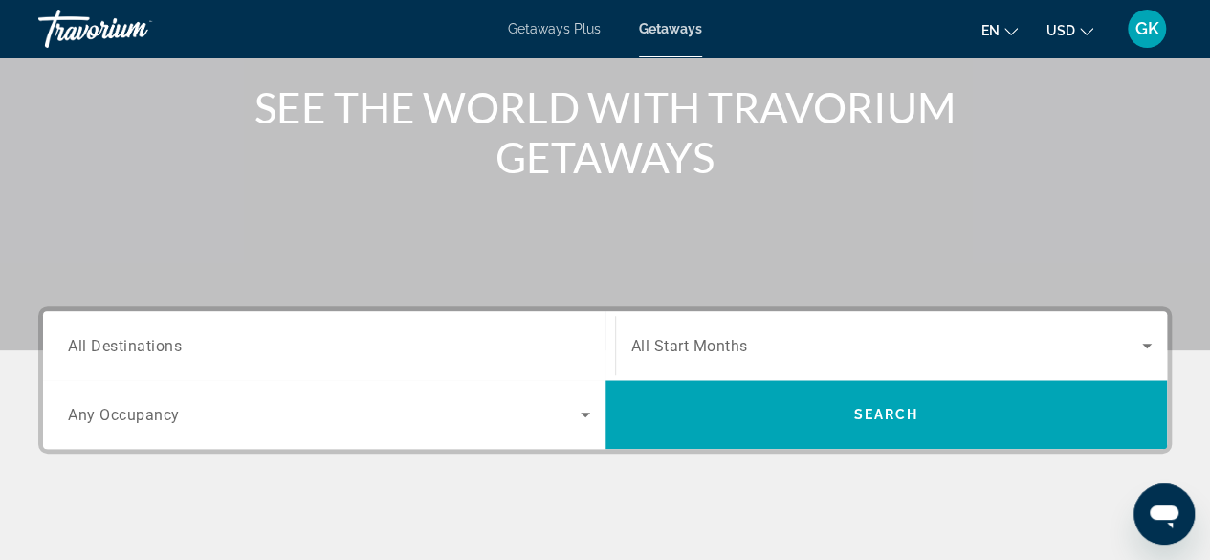
scroll to position [226, 0]
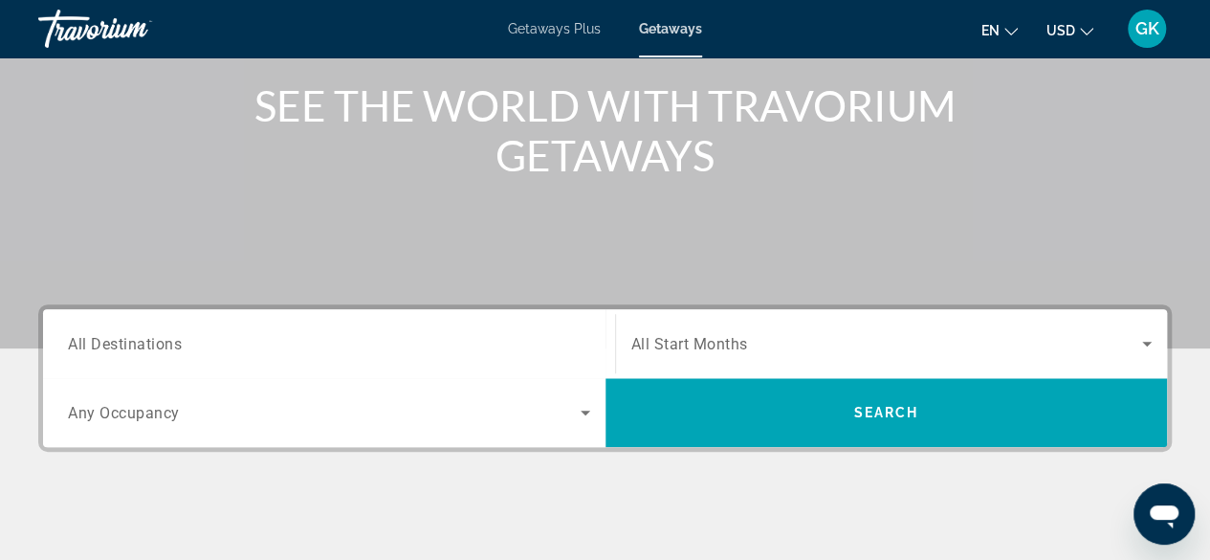
click at [526, 356] on div "Search widget" at bounding box center [329, 344] width 522 height 55
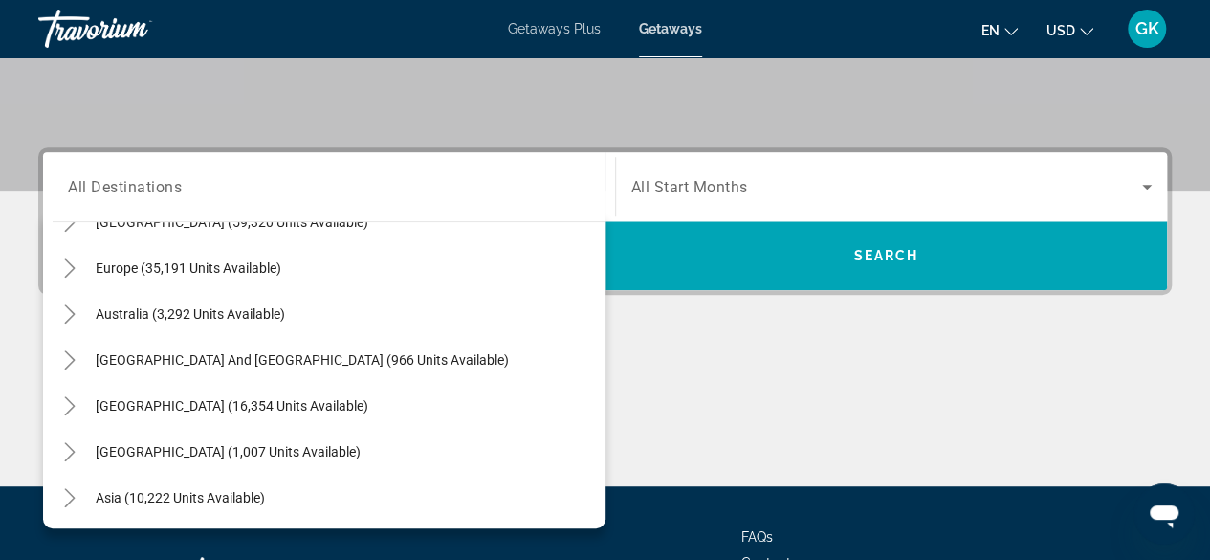
scroll to position [310, 0]
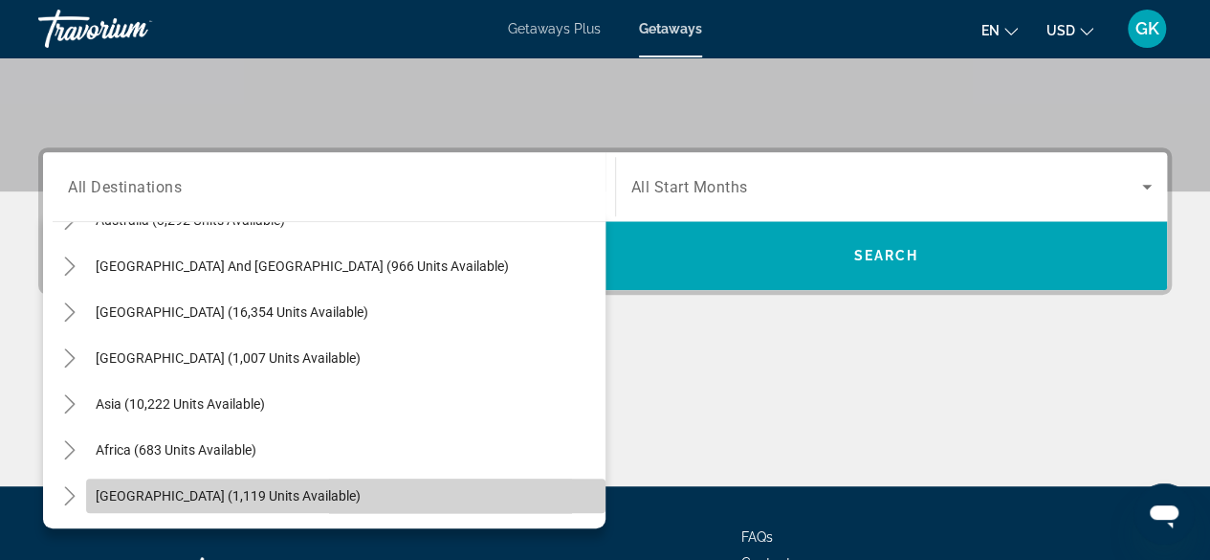
click at [378, 498] on span "Search widget" at bounding box center [345, 495] width 519 height 46
type input "**********"
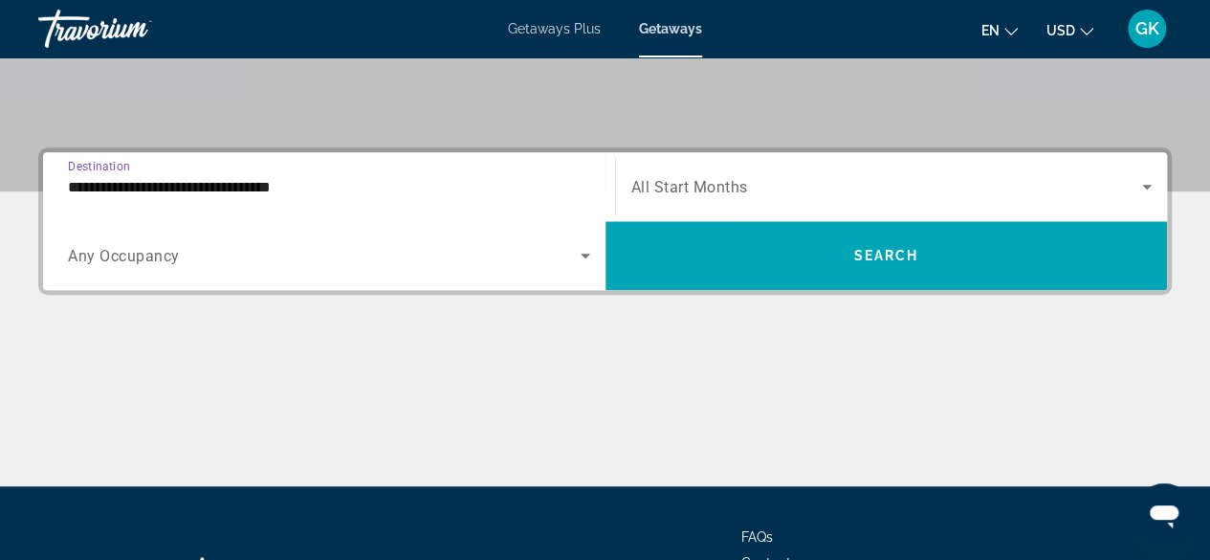
scroll to position [467, 0]
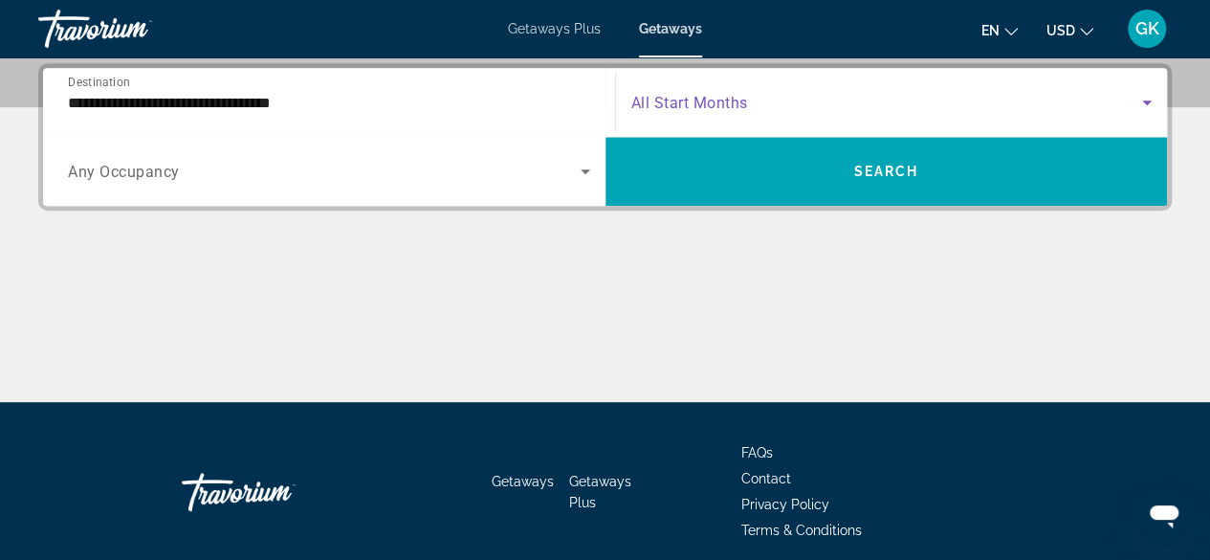
click at [1068, 111] on span "Search widget" at bounding box center [887, 102] width 512 height 23
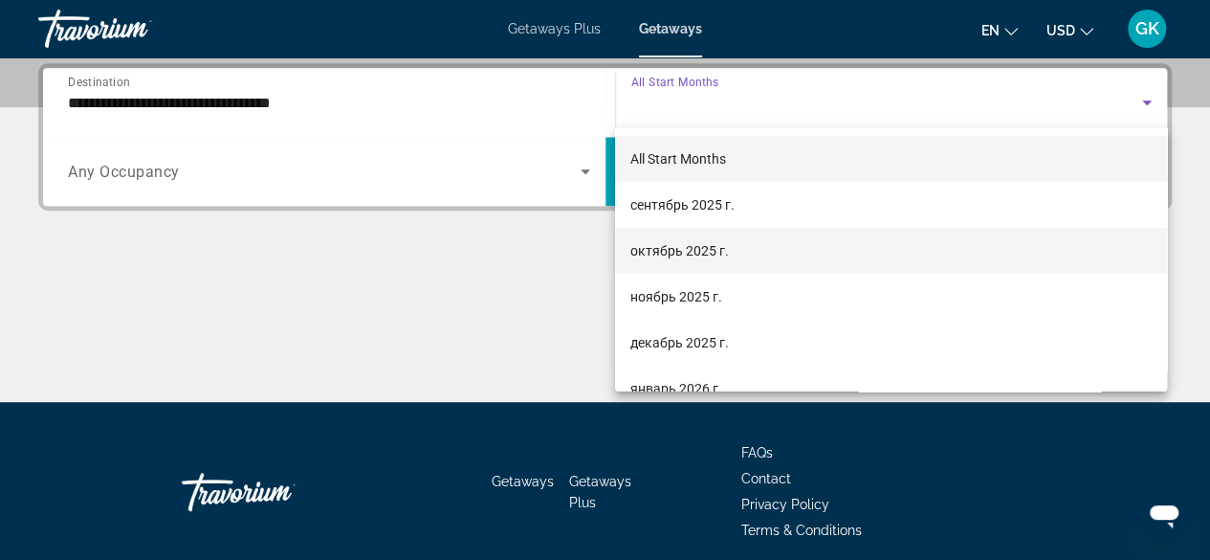
click at [965, 257] on mat-option "октябрь 2025 г." at bounding box center [891, 251] width 552 height 46
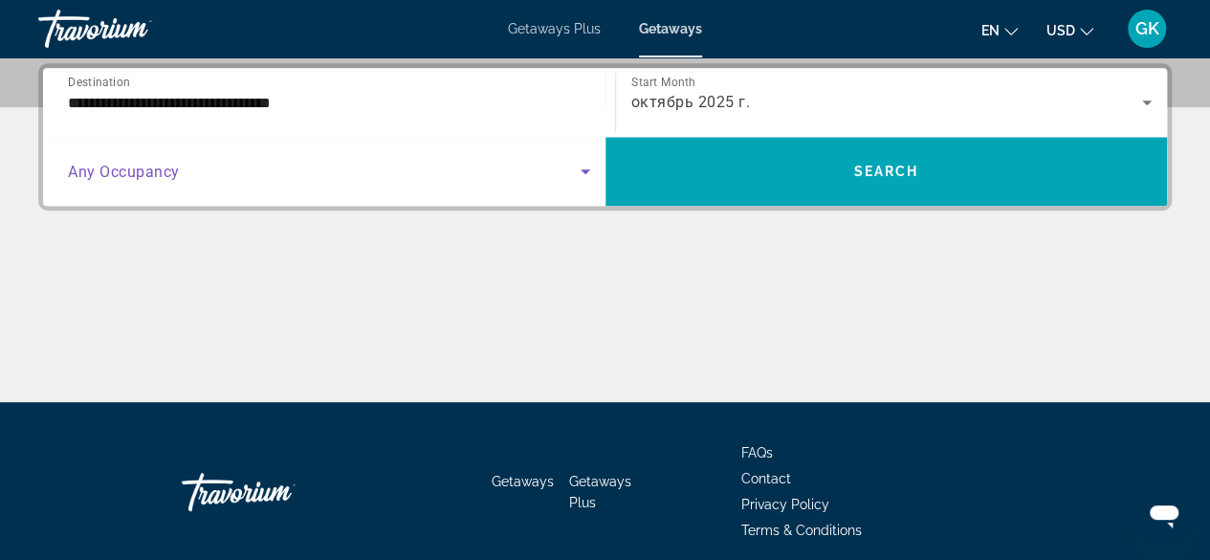
click at [586, 171] on icon "Search widget" at bounding box center [585, 171] width 23 height 23
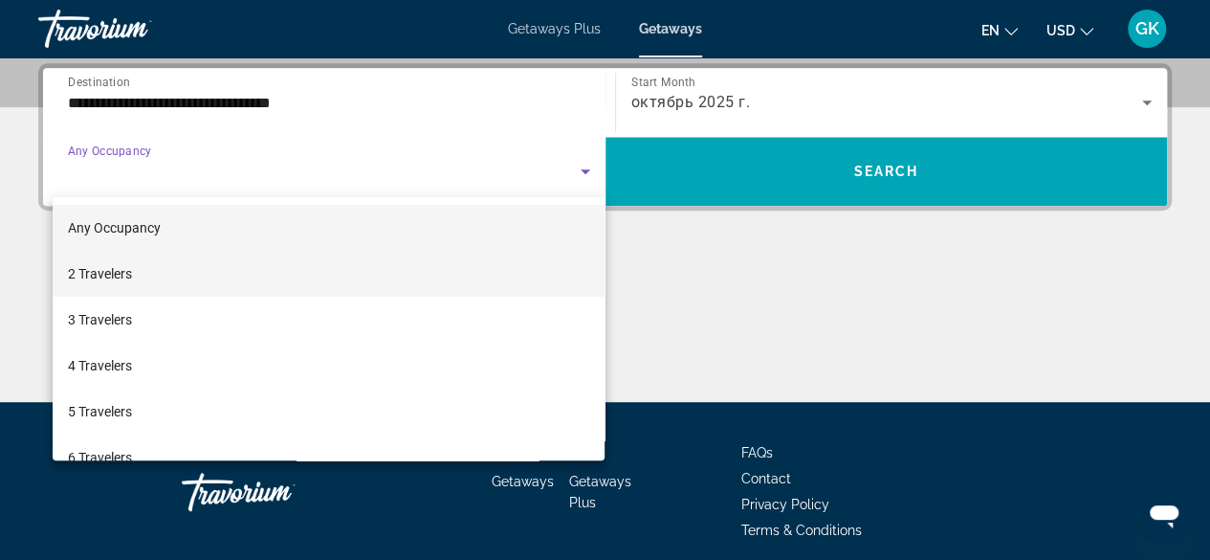
click at [517, 280] on mat-option "2 Travelers" at bounding box center [329, 274] width 553 height 46
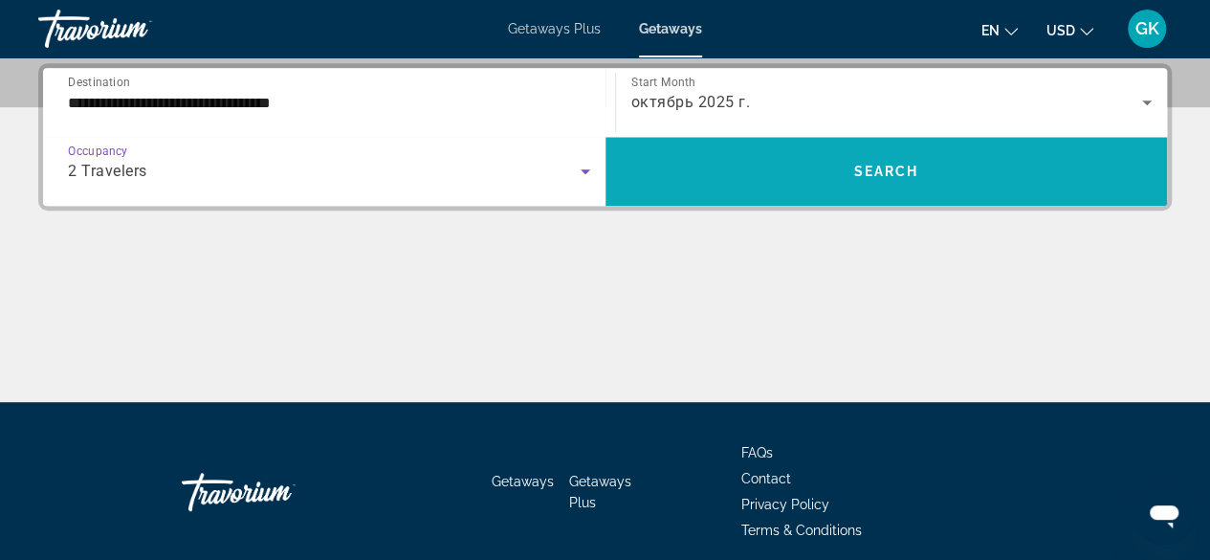
click at [962, 169] on span "Search widget" at bounding box center [886, 171] width 562 height 46
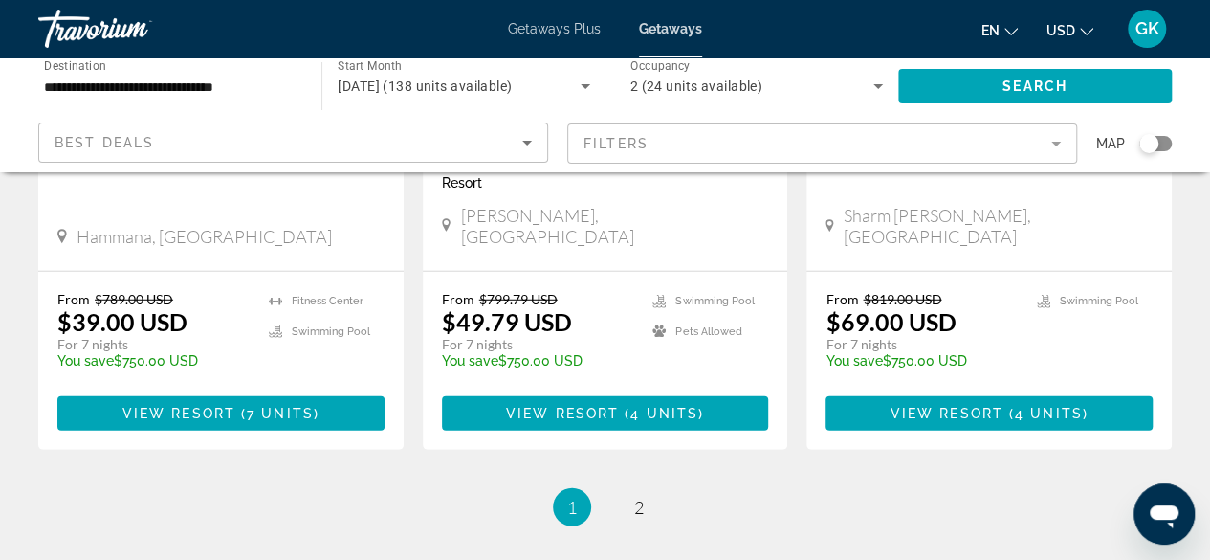
scroll to position [2498, 0]
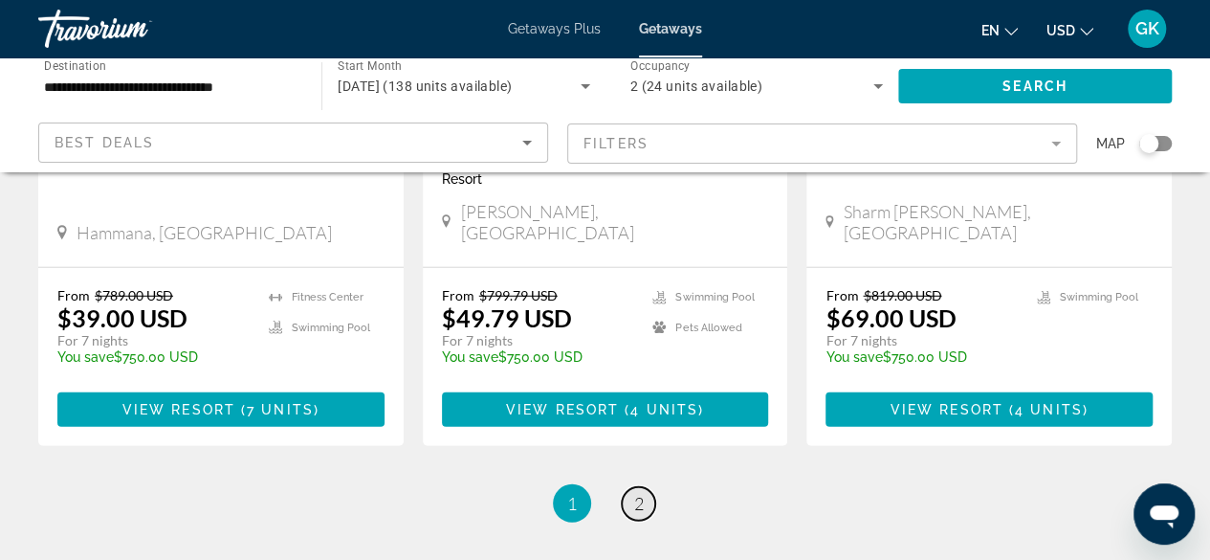
click at [634, 493] on span "2" at bounding box center [639, 503] width 10 height 21
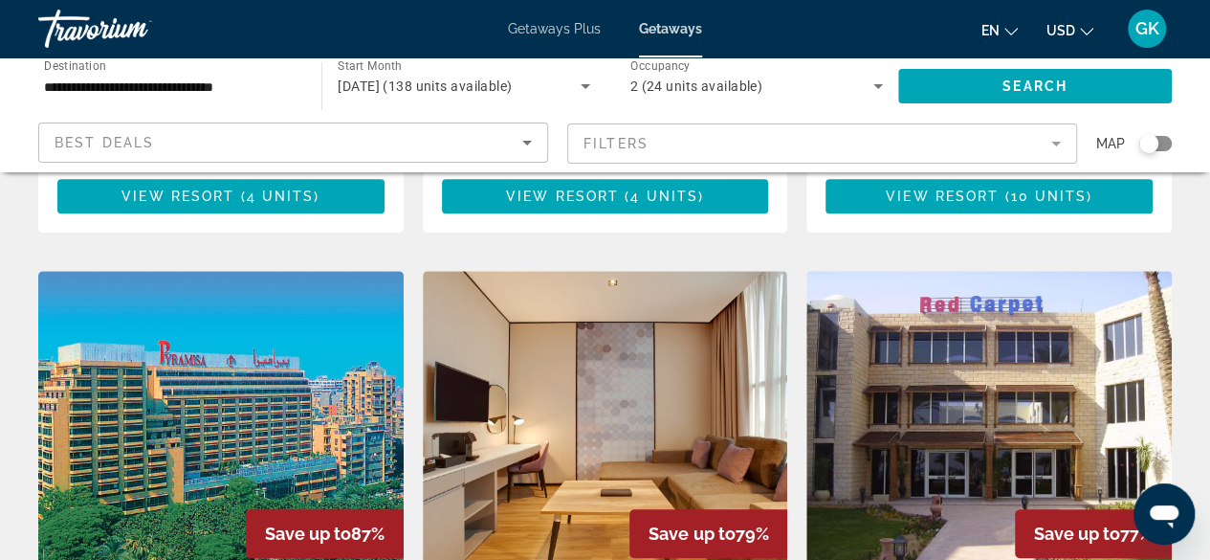
scroll to position [279, 0]
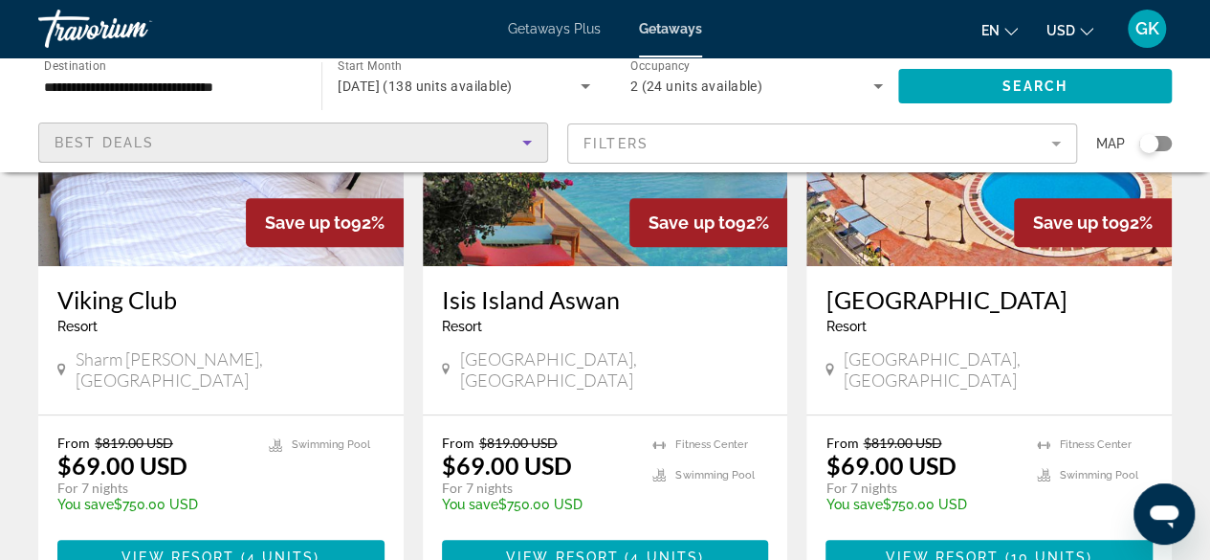
click at [528, 147] on icon "Sort by" at bounding box center [527, 142] width 23 height 23
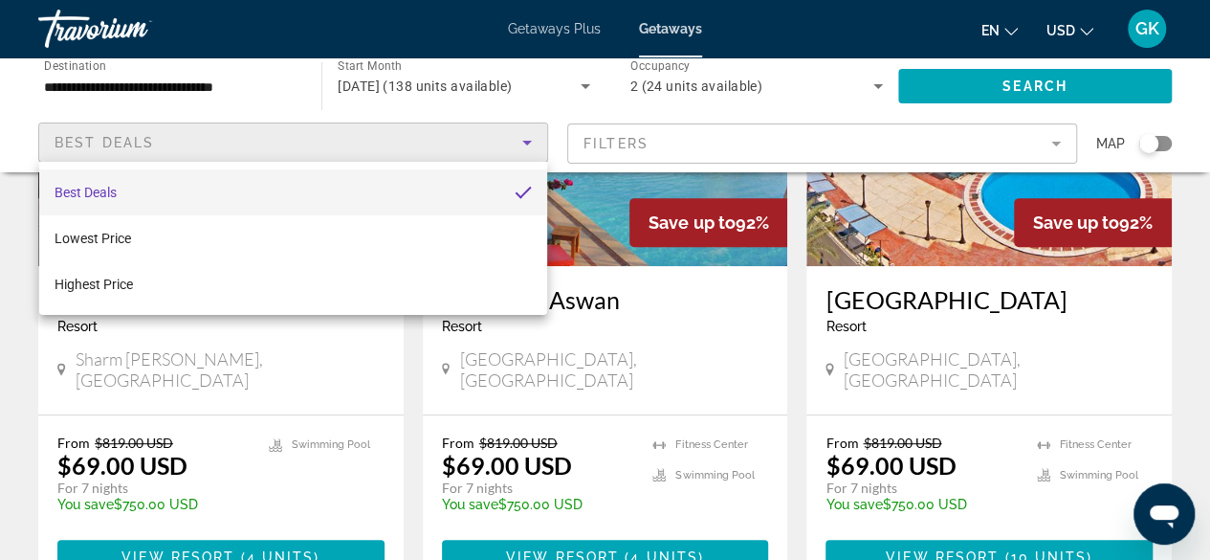
click at [251, 83] on div at bounding box center [605, 280] width 1210 height 560
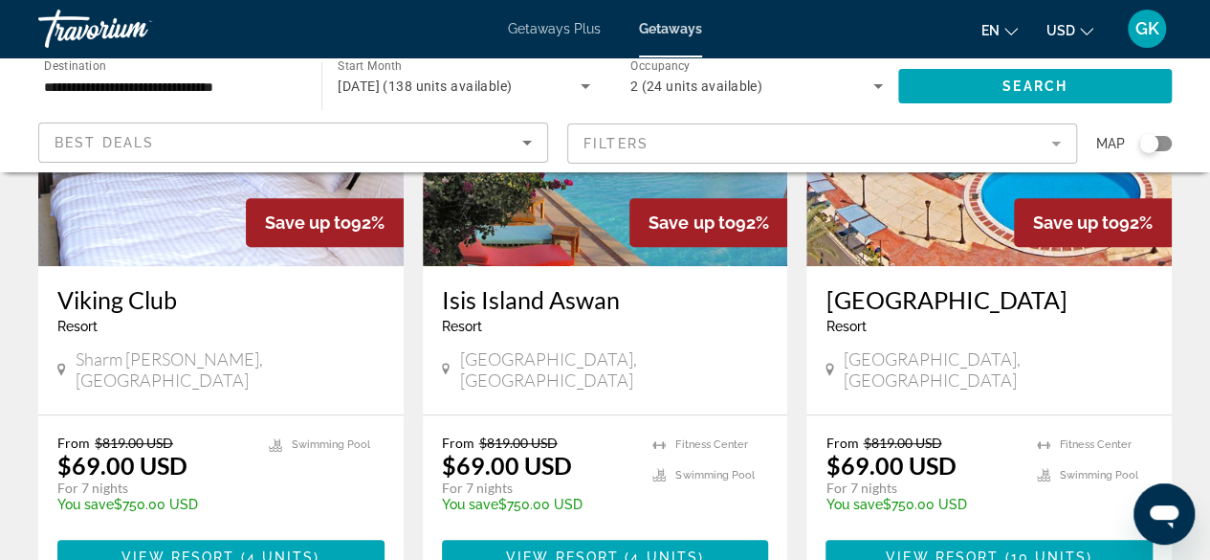
click at [251, 83] on input "**********" at bounding box center [170, 87] width 253 height 23
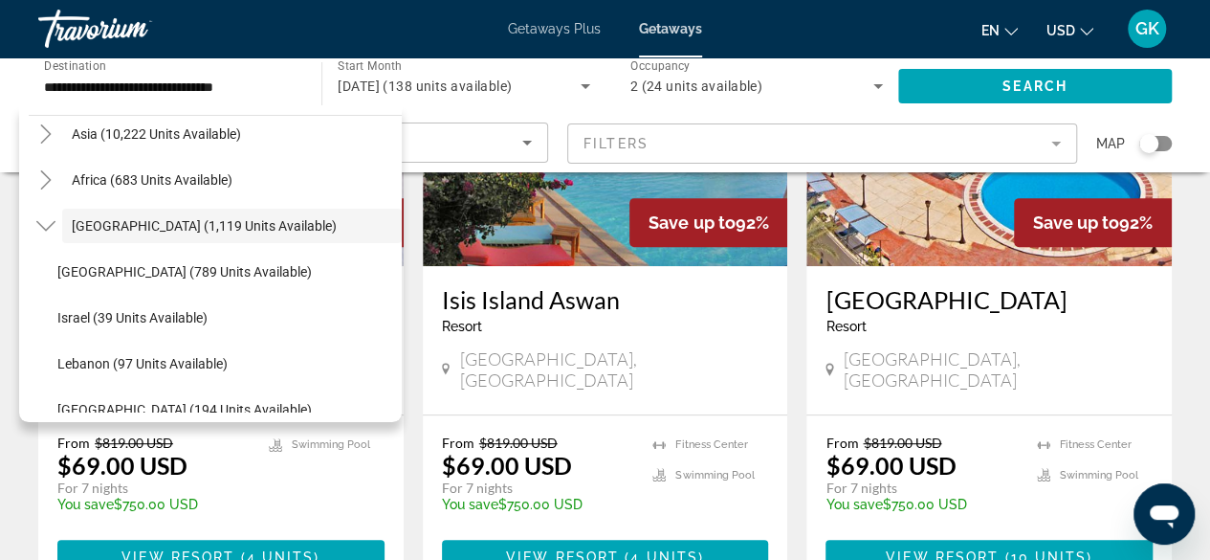
scroll to position [494, 0]
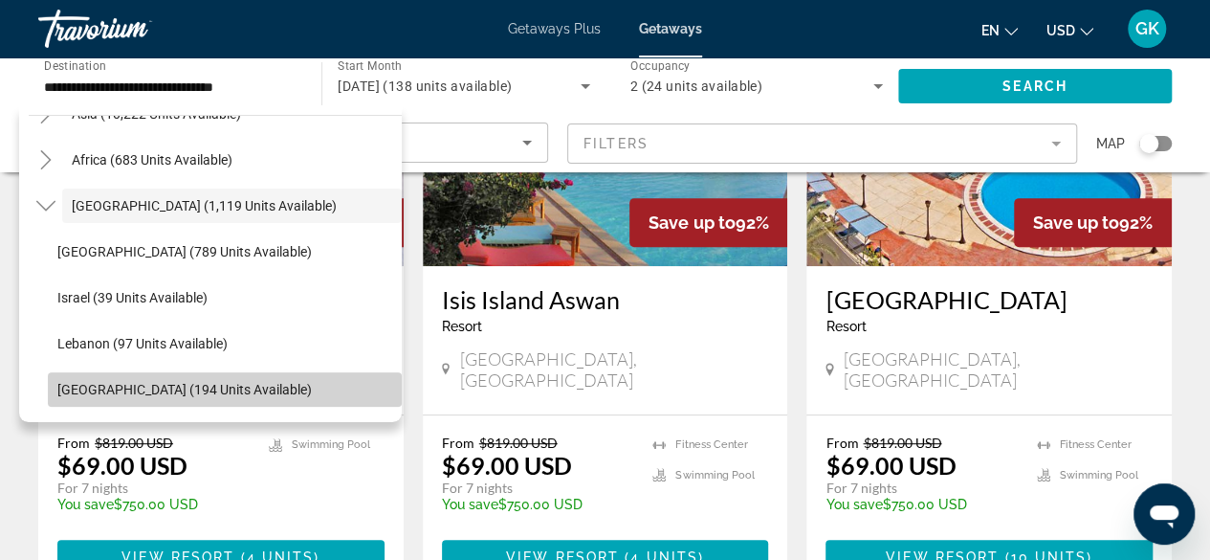
click at [297, 385] on span "United Arab Emirates (194 units available)" at bounding box center [184, 389] width 254 height 15
type input "**********"
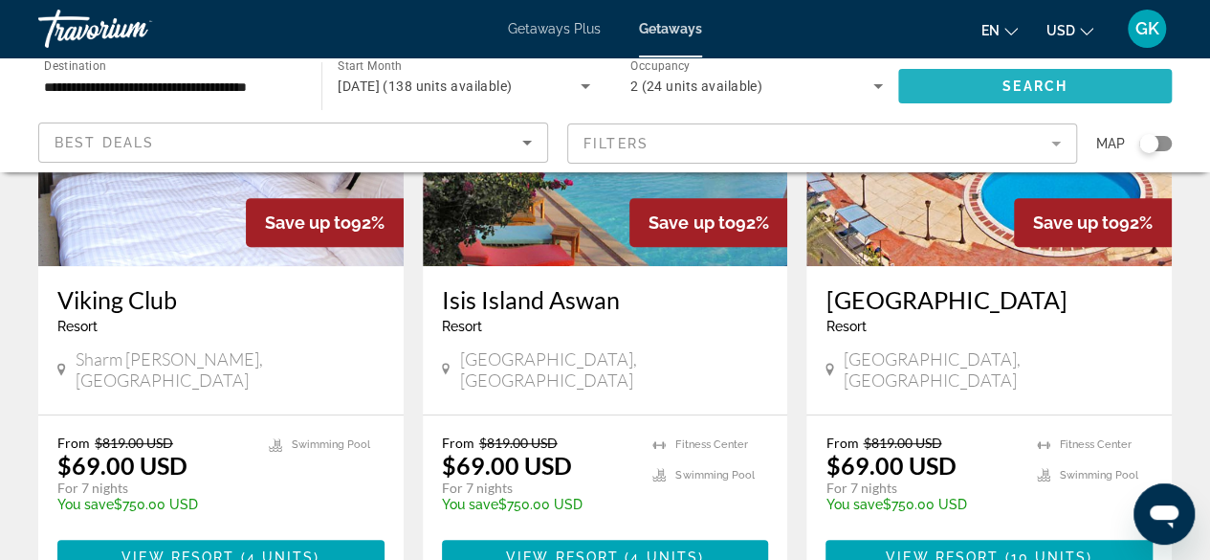
click at [1067, 85] on span "Search widget" at bounding box center [1035, 86] width 274 height 46
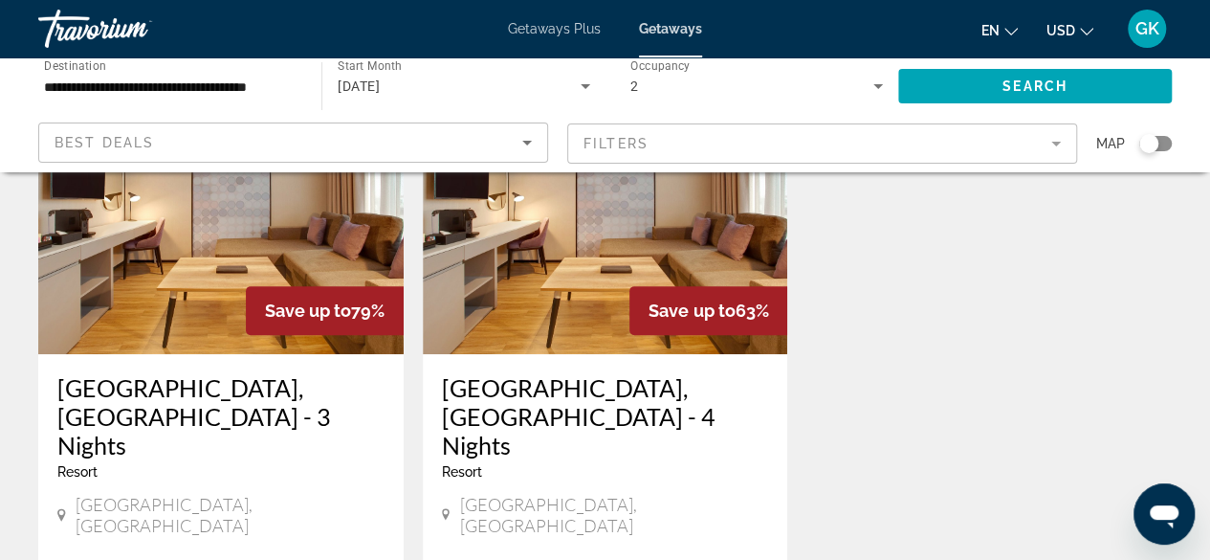
scroll to position [306, 0]
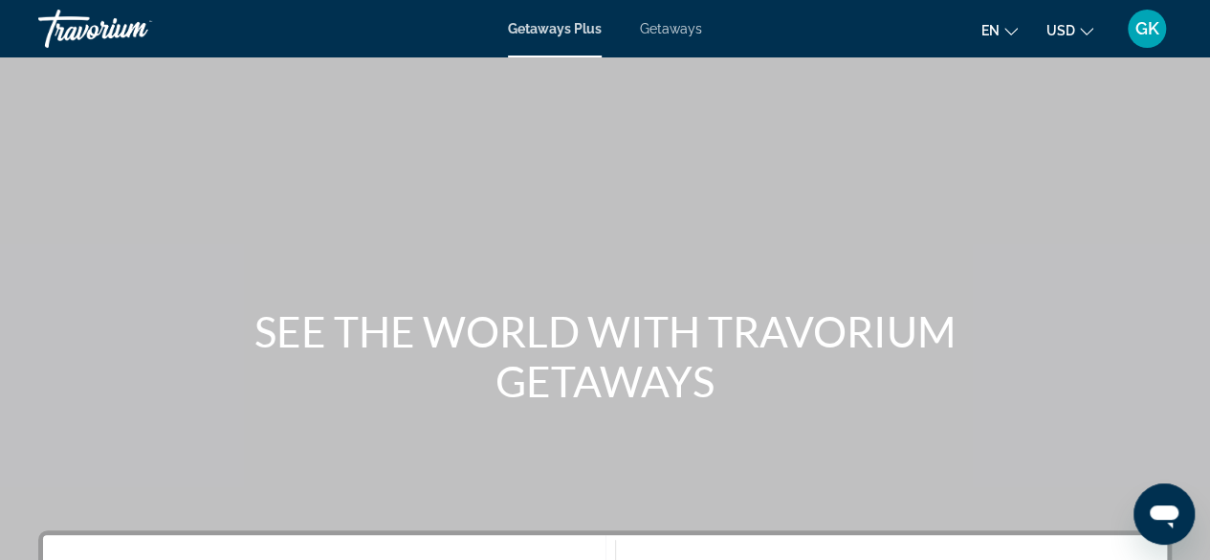
click at [671, 30] on span "Getaways" at bounding box center [671, 28] width 62 height 15
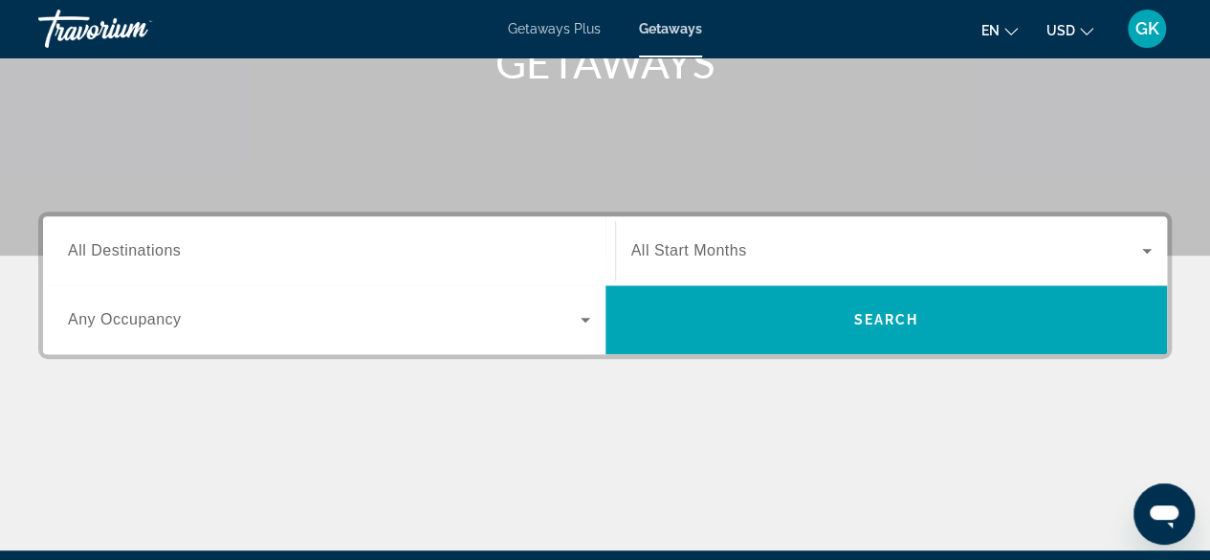
scroll to position [407, 0]
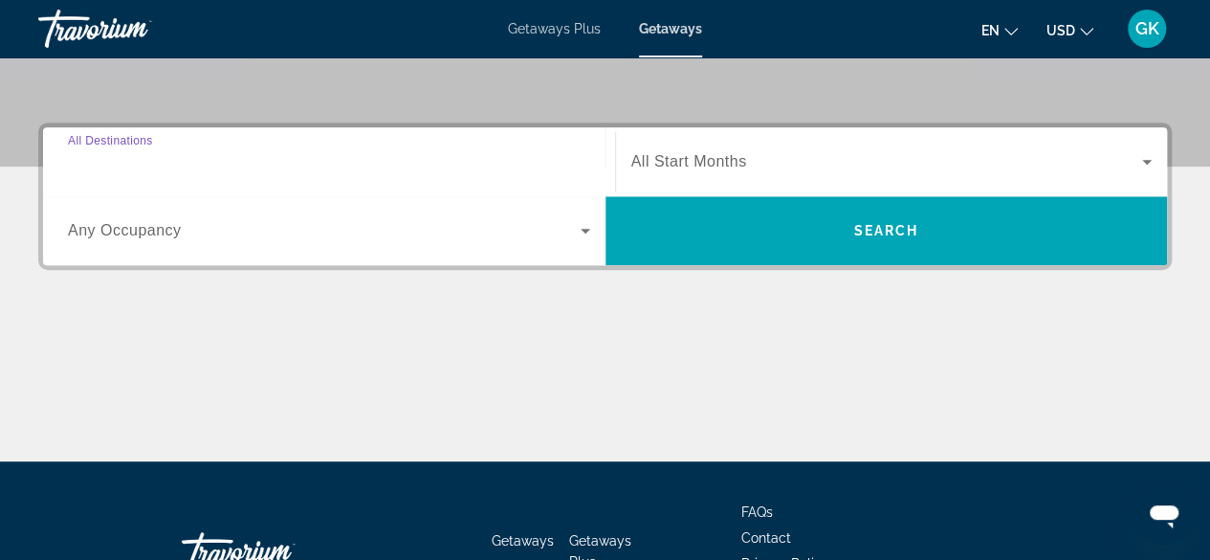
click at [316, 166] on input "Destination All Destinations" at bounding box center [329, 162] width 522 height 23
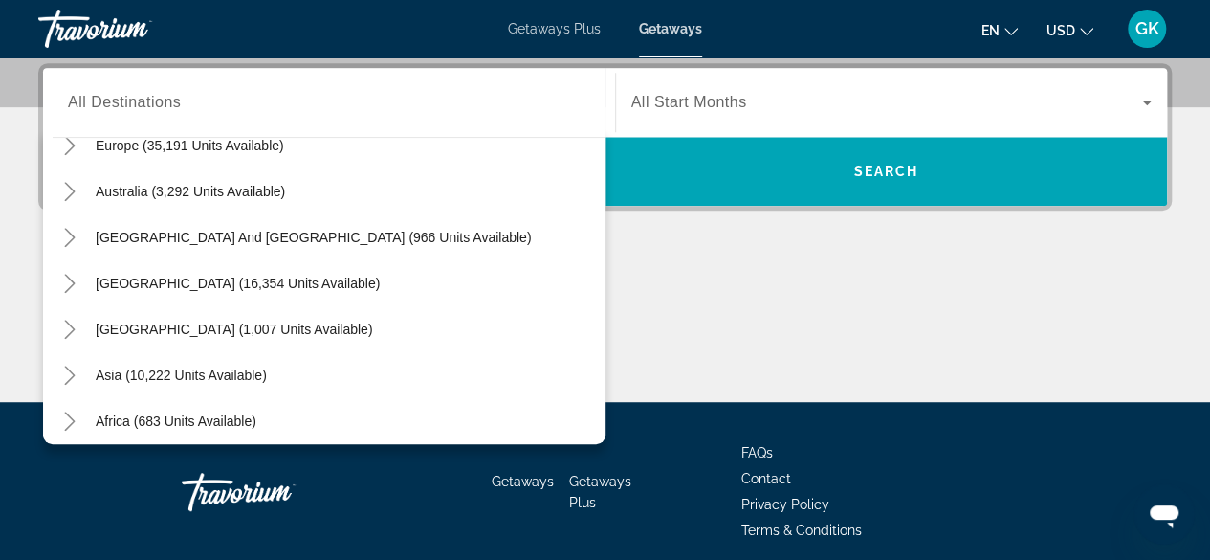
scroll to position [268, 0]
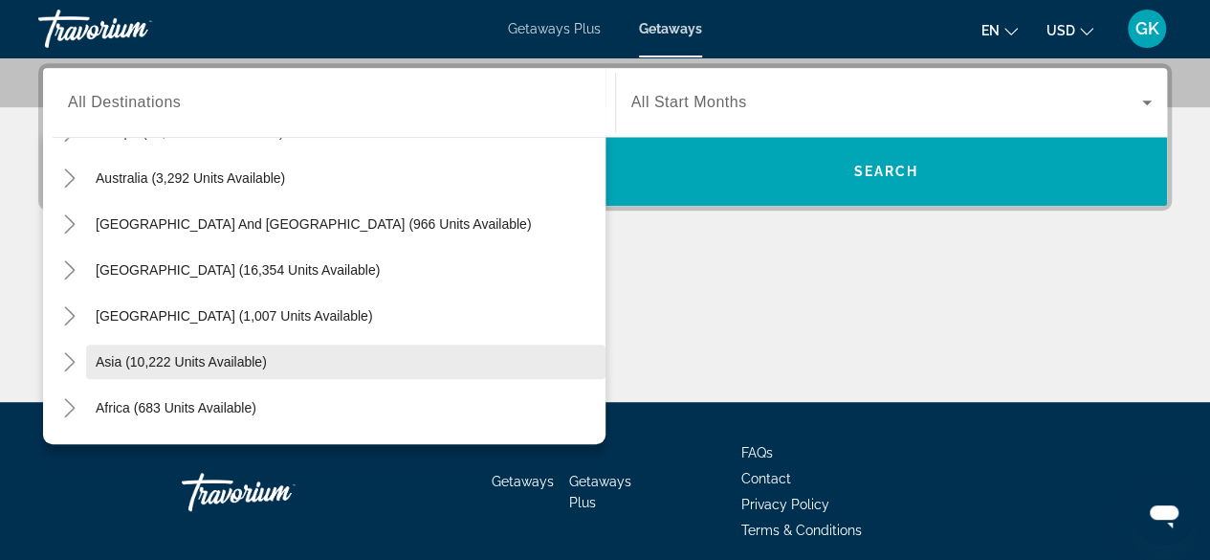
click at [312, 362] on span "Search widget" at bounding box center [345, 362] width 519 height 46
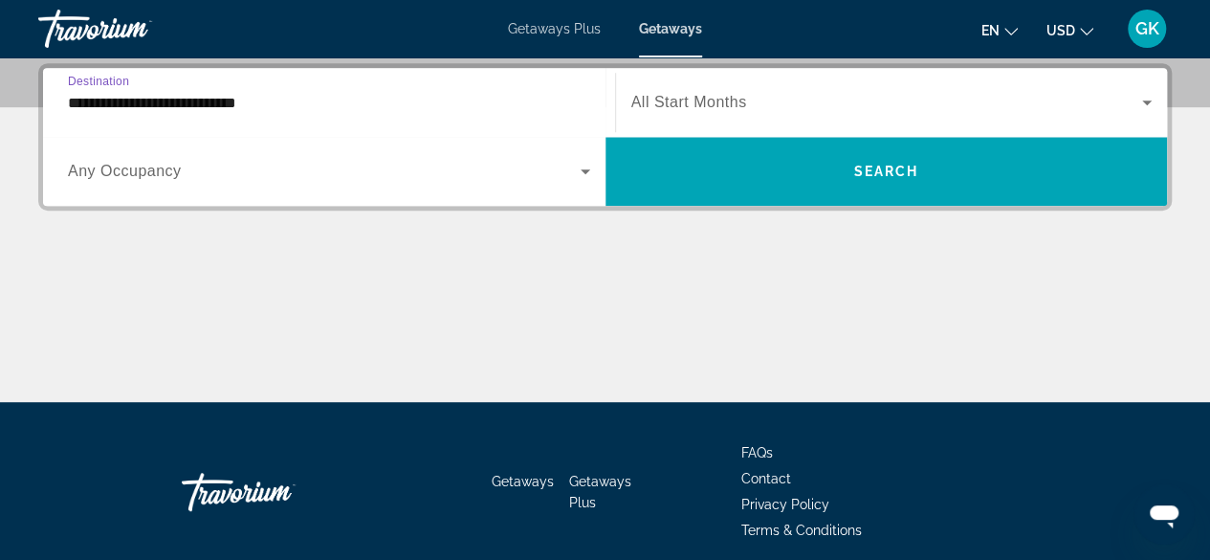
click at [373, 99] on input "**********" at bounding box center [329, 103] width 522 height 23
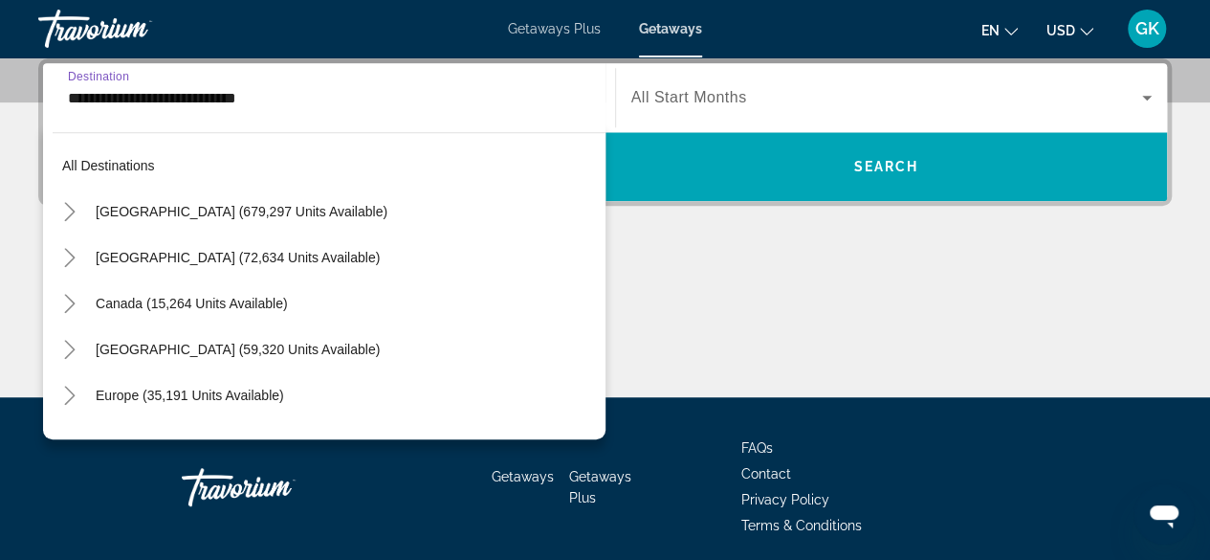
scroll to position [343, 0]
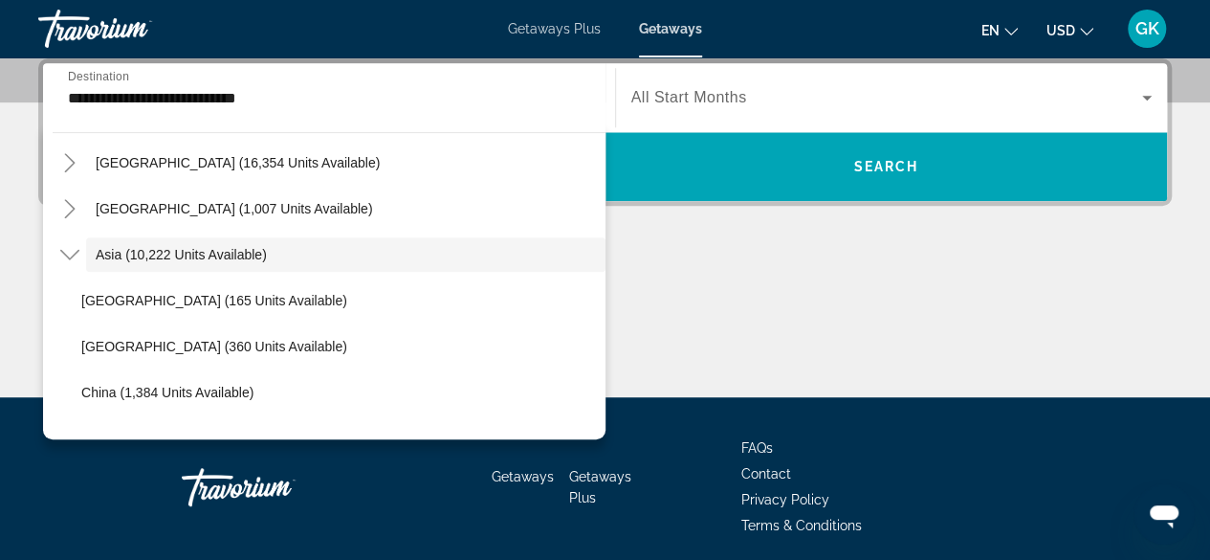
click at [595, 428] on div "All destinations [GEOGRAPHIC_DATA] (679,297 units available) [GEOGRAPHIC_DATA] …" at bounding box center [329, 281] width 553 height 297
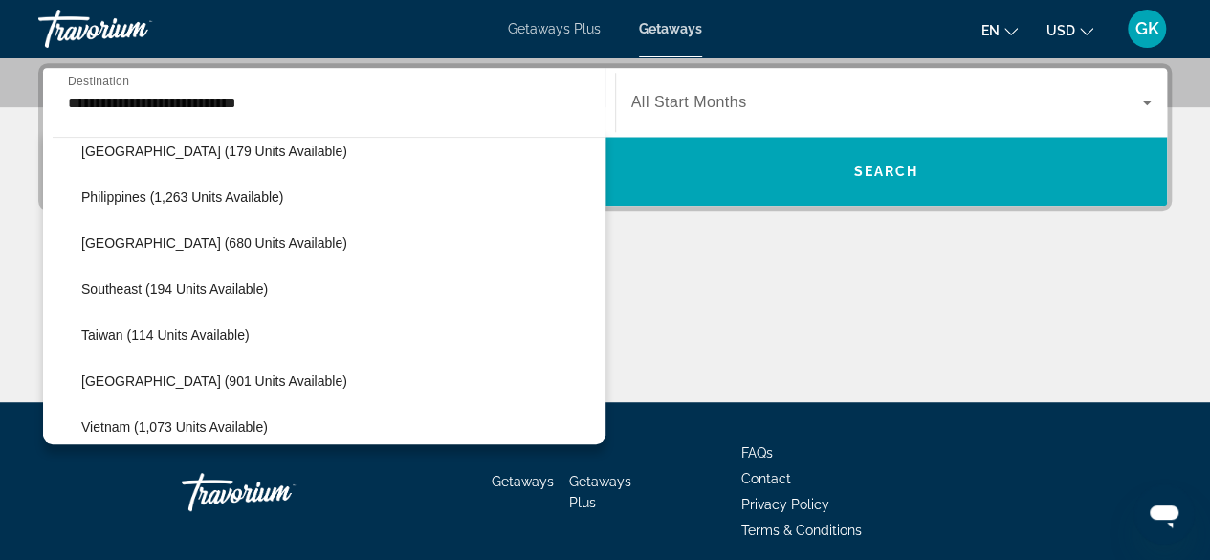
scroll to position [828, 0]
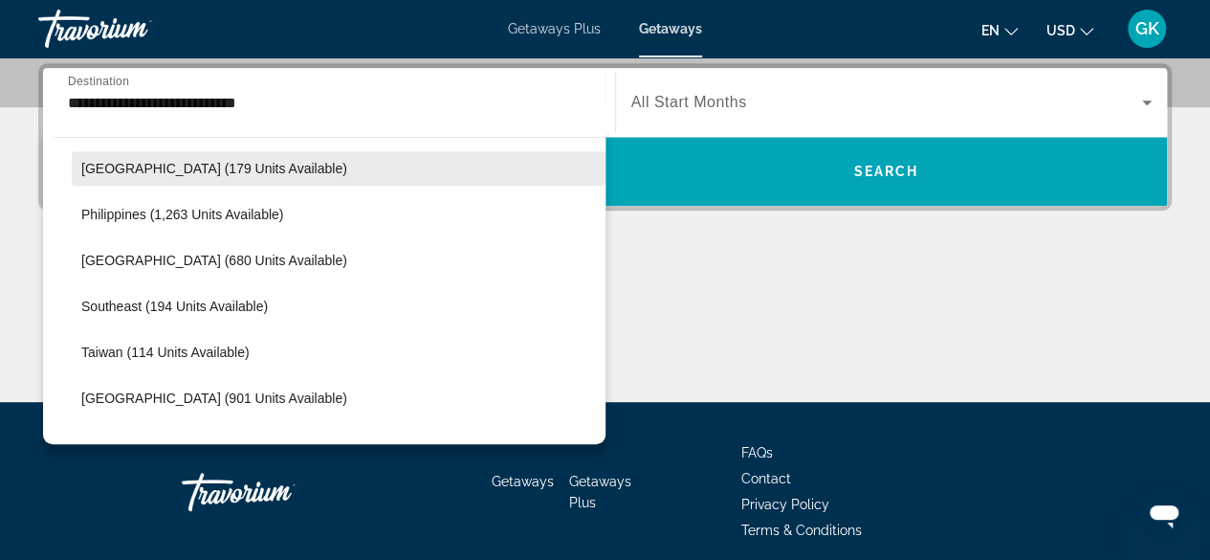
click at [270, 158] on span "Search widget" at bounding box center [339, 168] width 534 height 46
type input "**********"
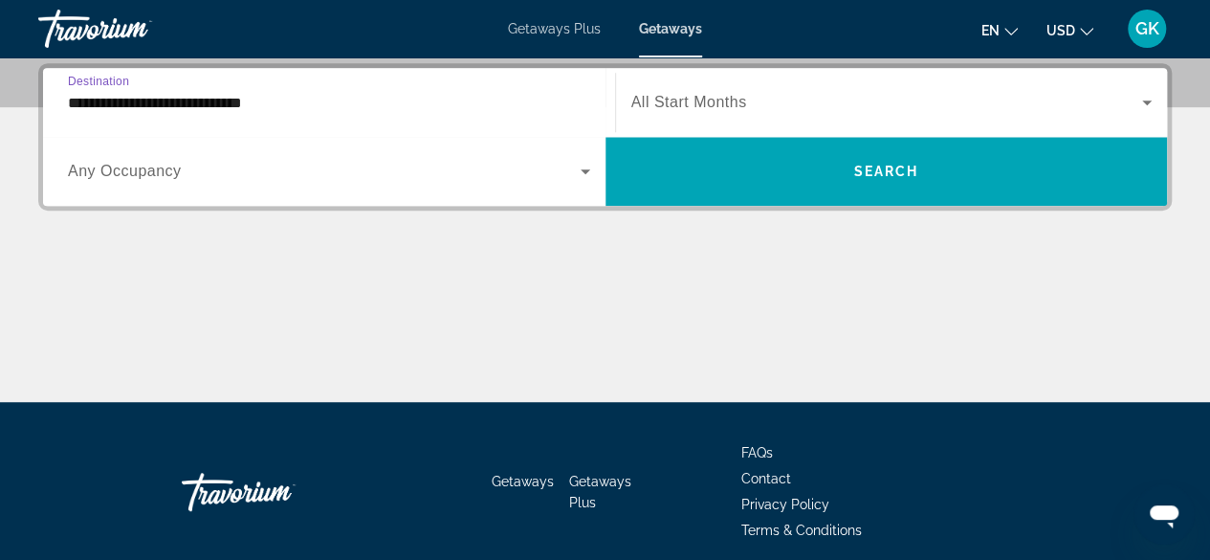
click at [811, 89] on div "Search widget" at bounding box center [891, 103] width 521 height 54
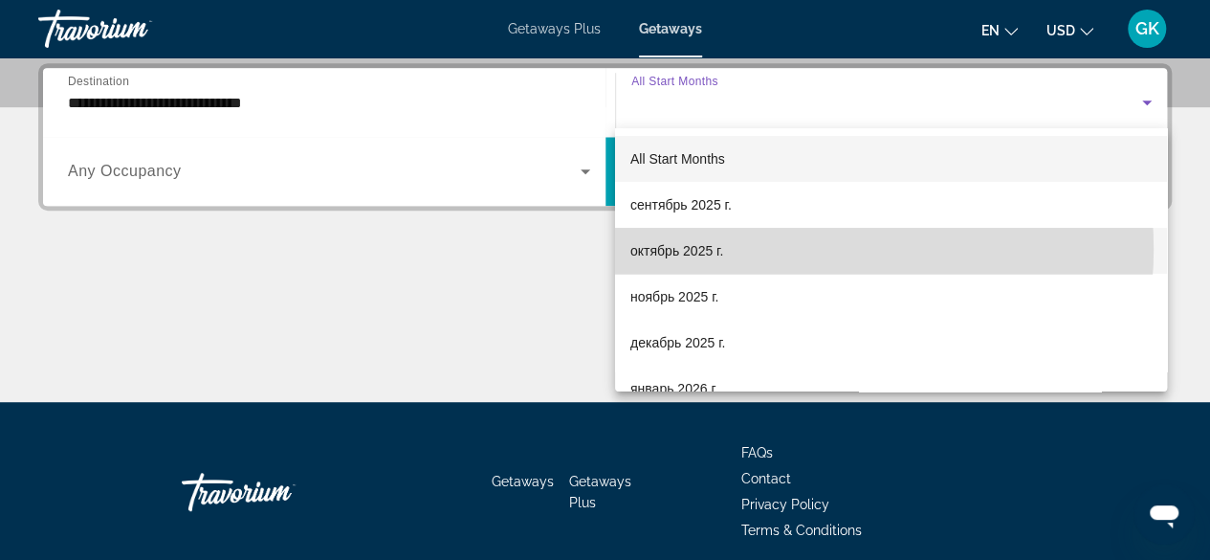
click at [806, 249] on mat-option "октябрь 2025 г." at bounding box center [891, 251] width 552 height 46
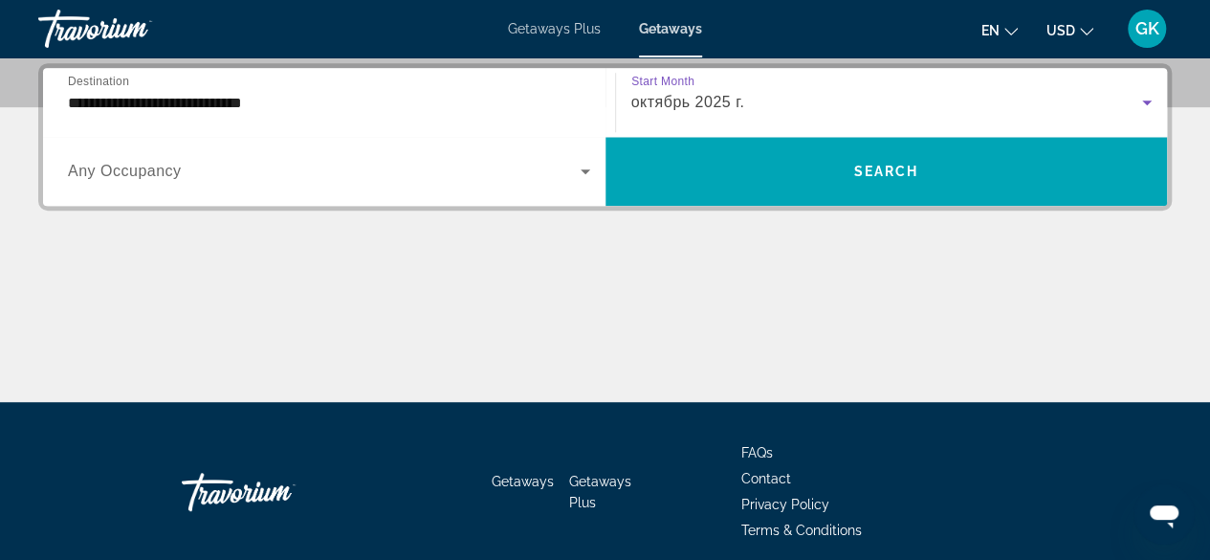
click at [586, 173] on icon "Search widget" at bounding box center [585, 171] width 23 height 23
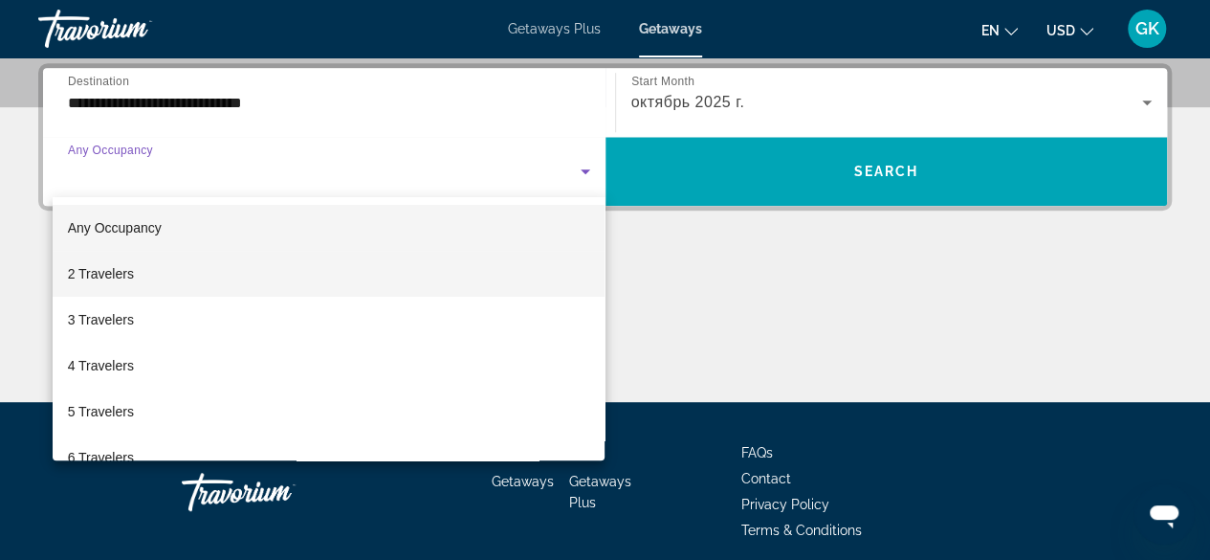
click at [516, 271] on mat-option "2 Travelers" at bounding box center [329, 274] width 553 height 46
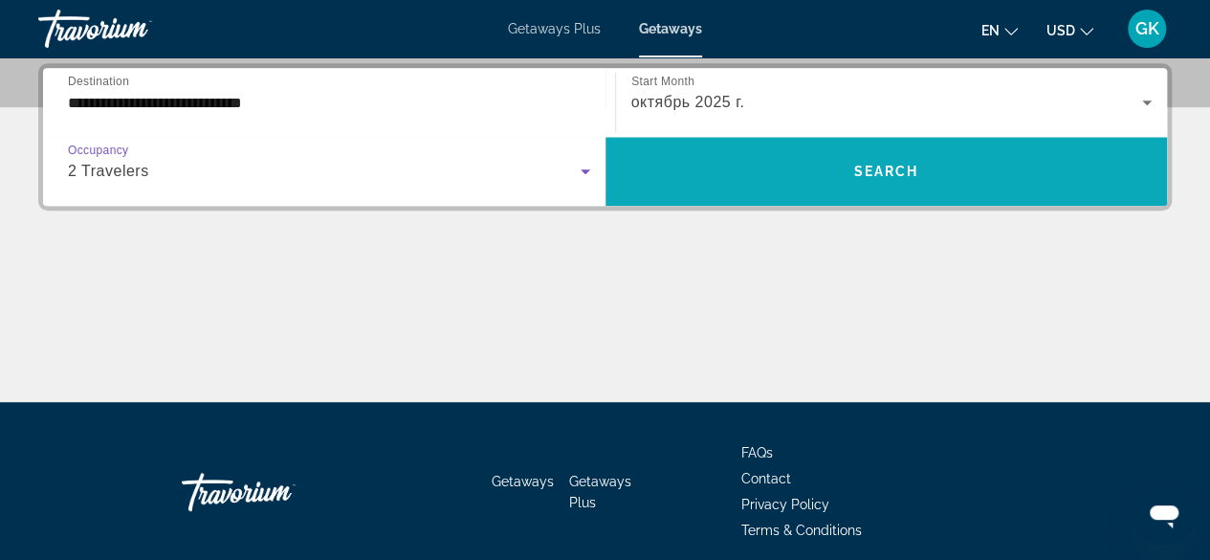
click at [921, 175] on span "Search widget" at bounding box center [886, 171] width 562 height 46
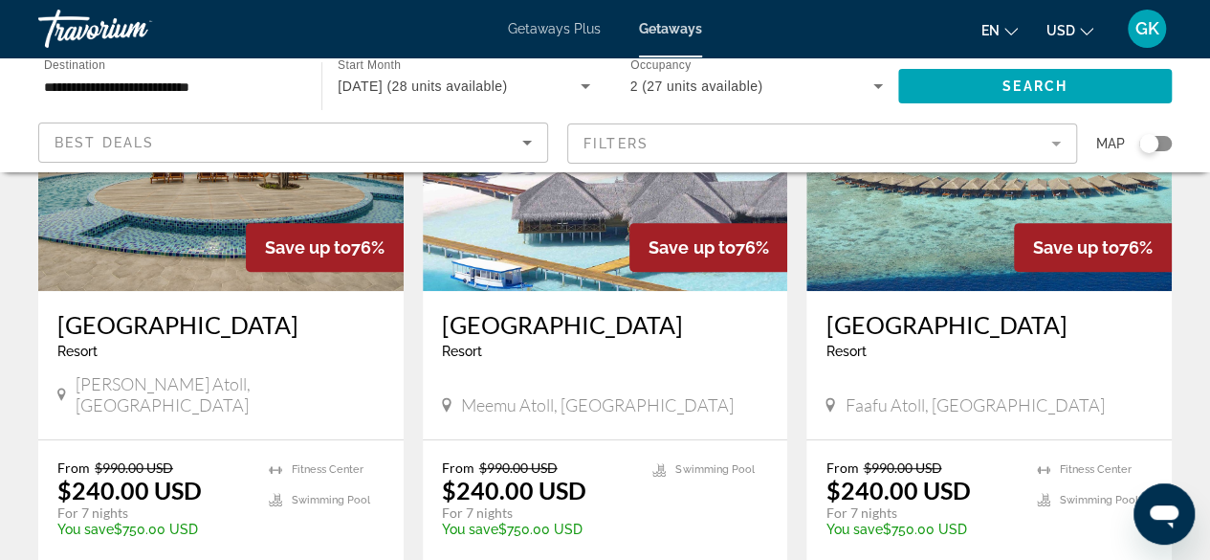
scroll to position [293, 0]
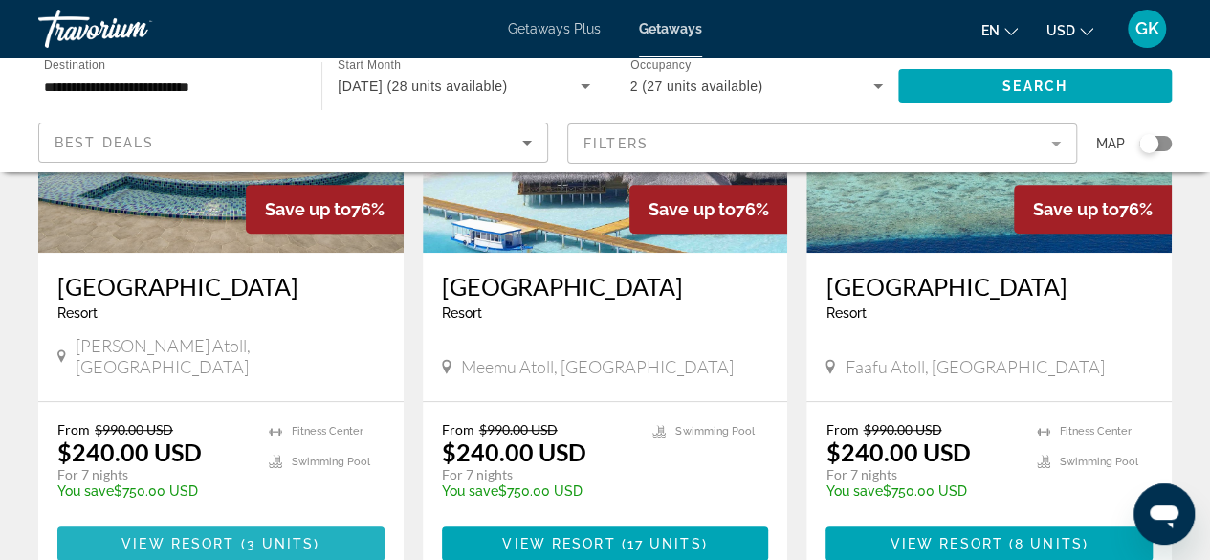
click at [181, 520] on span "Main content" at bounding box center [220, 543] width 327 height 46
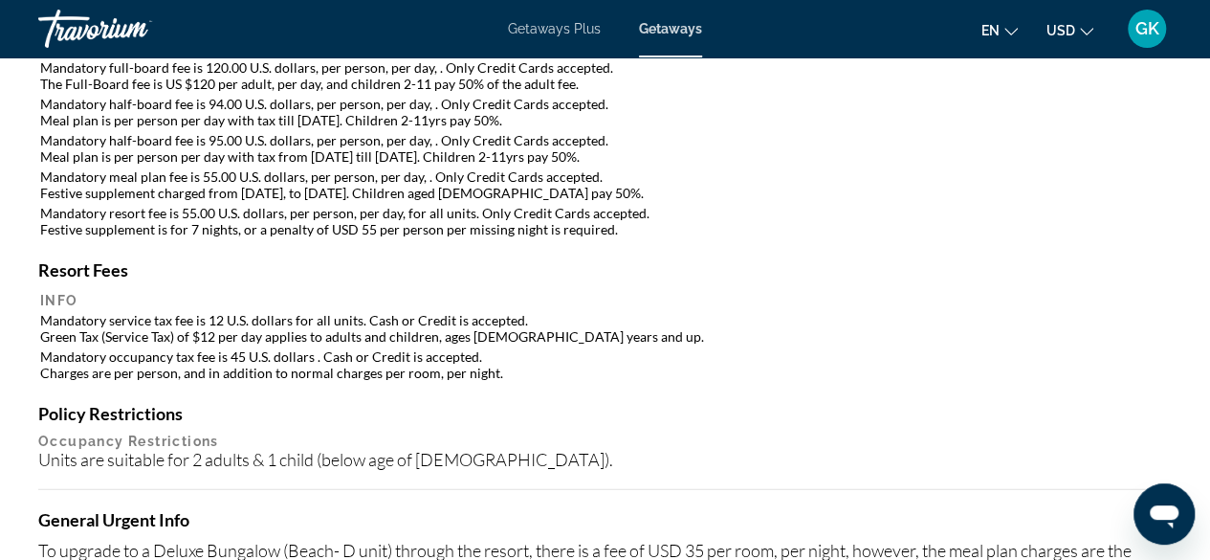
scroll to position [2242, 0]
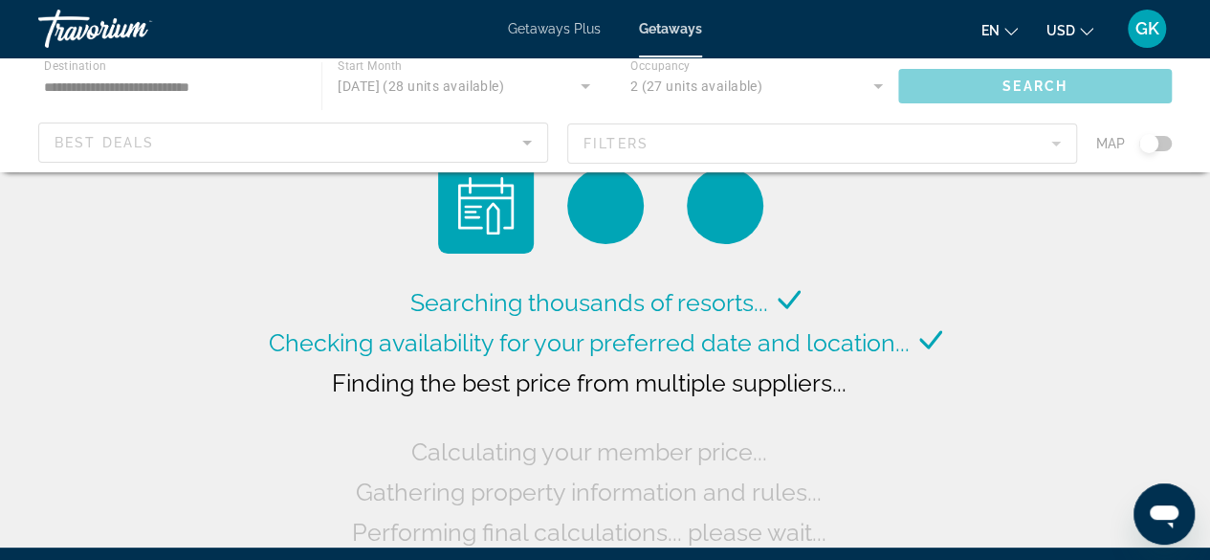
click at [231, 87] on div "Main content" at bounding box center [605, 114] width 1210 height 115
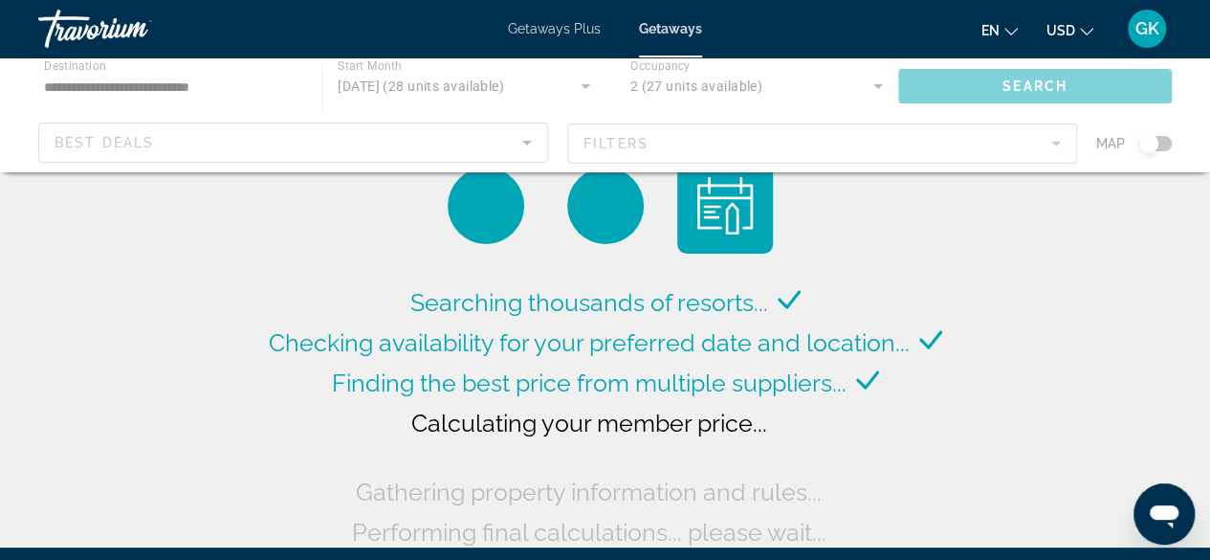
click at [218, 87] on div "Main content" at bounding box center [605, 114] width 1210 height 115
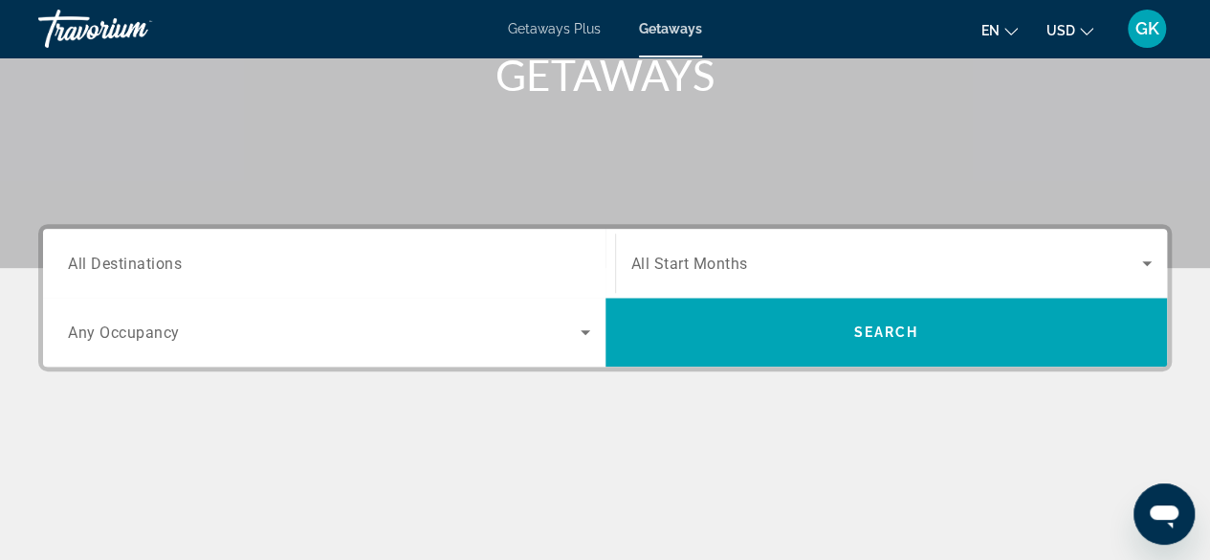
scroll to position [357, 0]
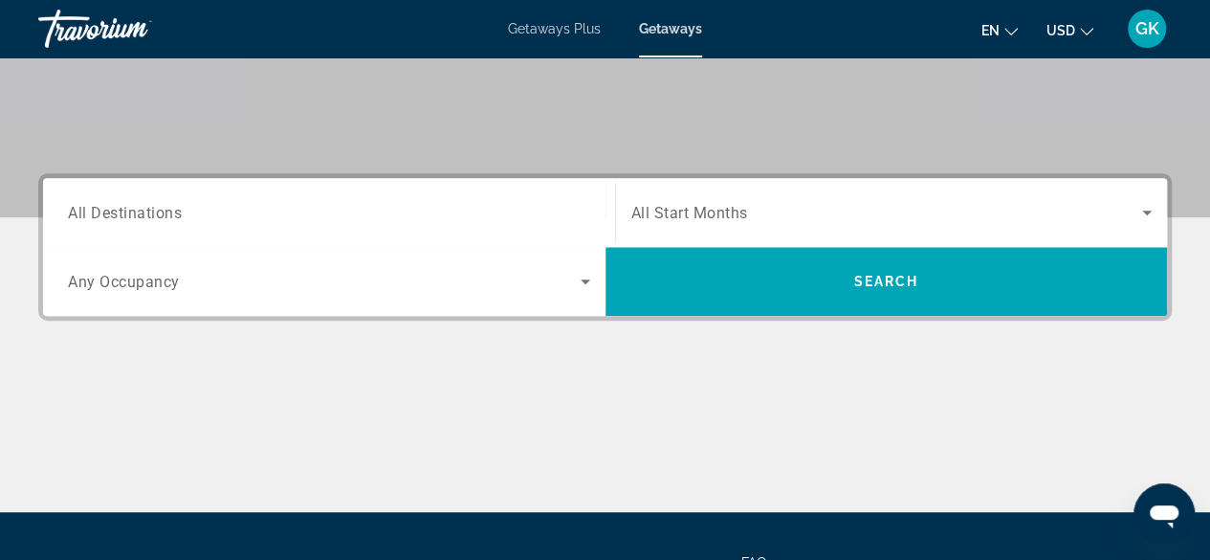
click at [291, 192] on div "Search widget" at bounding box center [329, 213] width 522 height 55
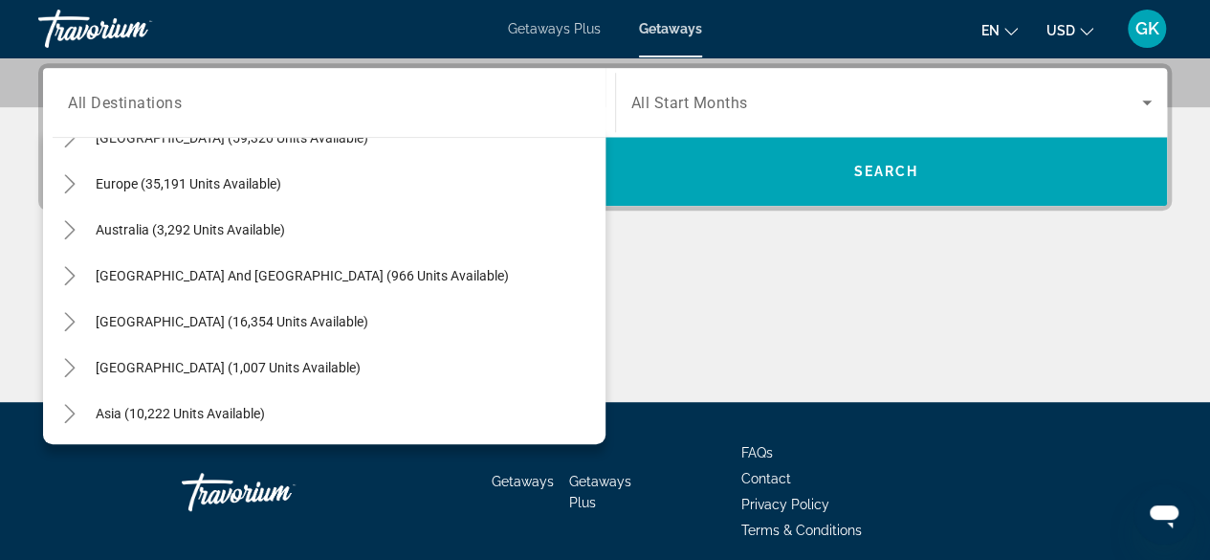
scroll to position [306, 0]
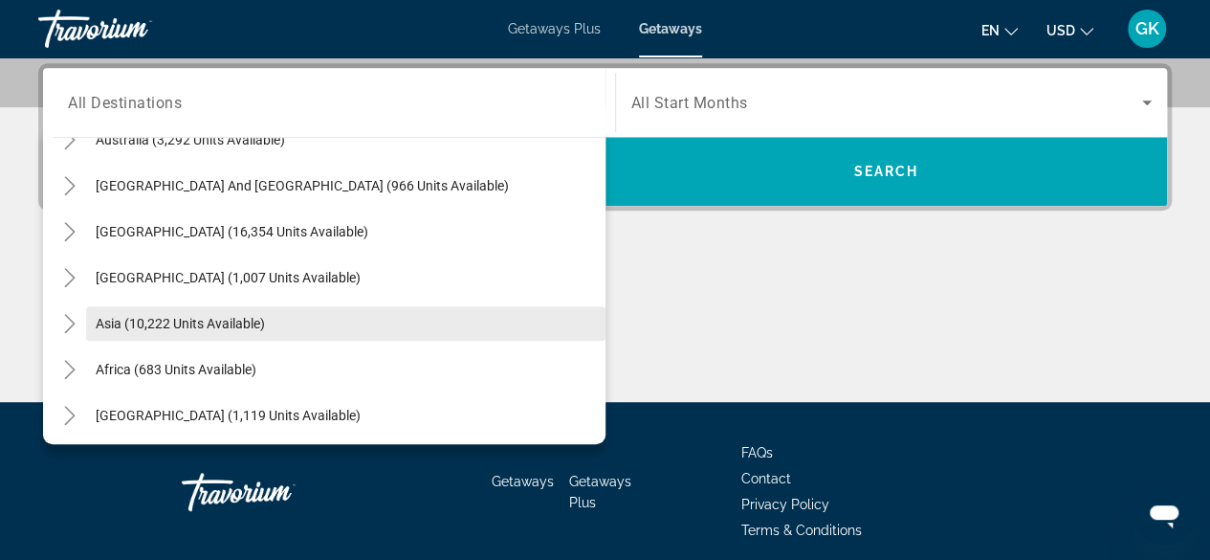
click at [407, 311] on span "Search widget" at bounding box center [345, 323] width 519 height 46
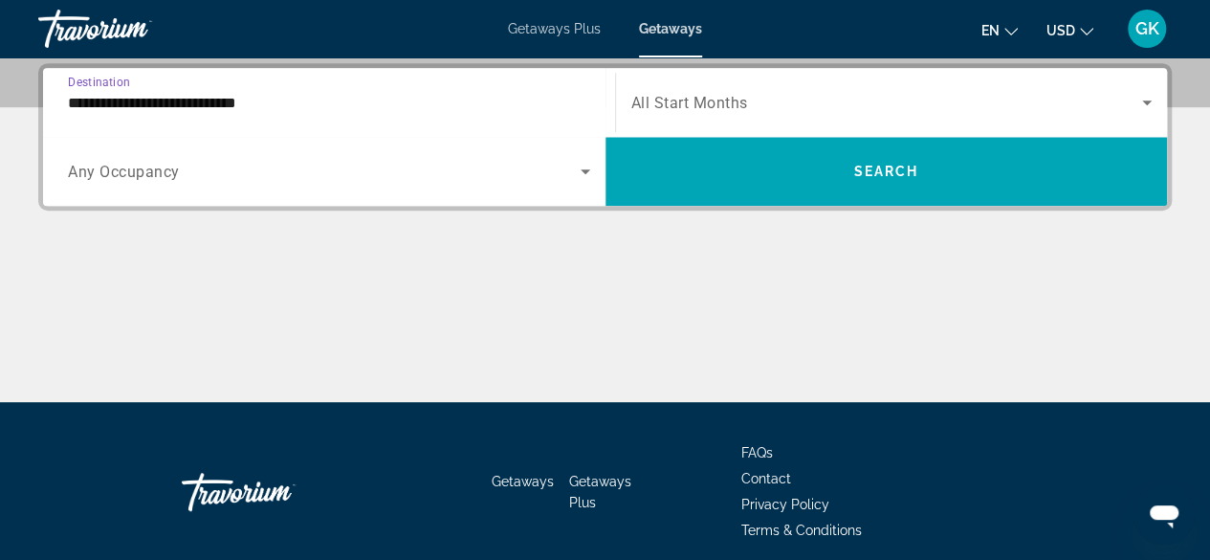
click at [335, 104] on input "**********" at bounding box center [329, 103] width 522 height 23
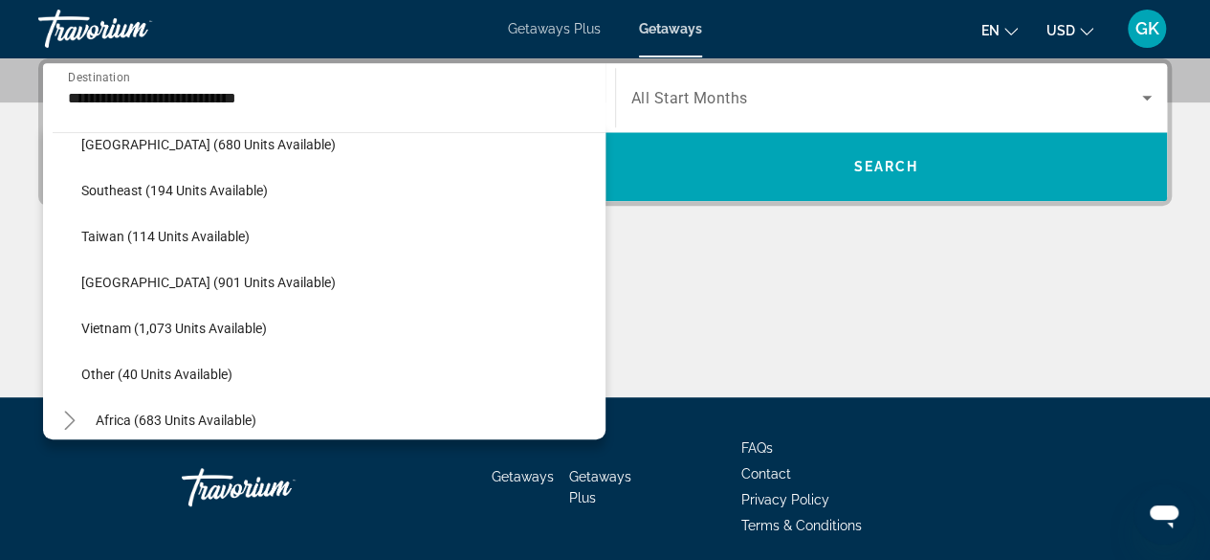
scroll to position [956, 0]
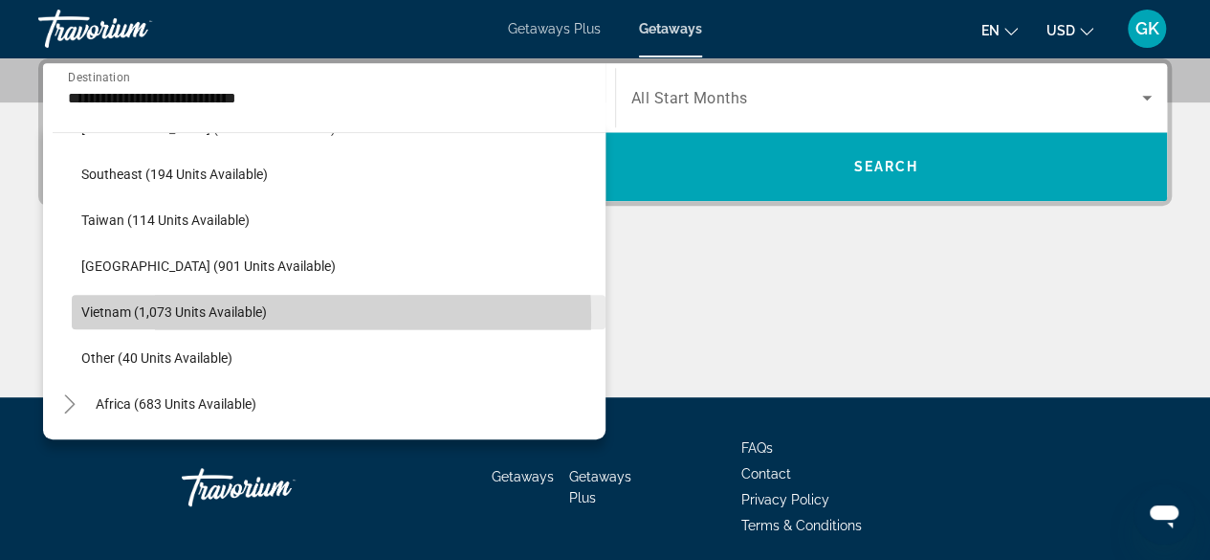
click at [251, 315] on span "Vietnam (1,073 units available)" at bounding box center [174, 311] width 186 height 15
type input "**********"
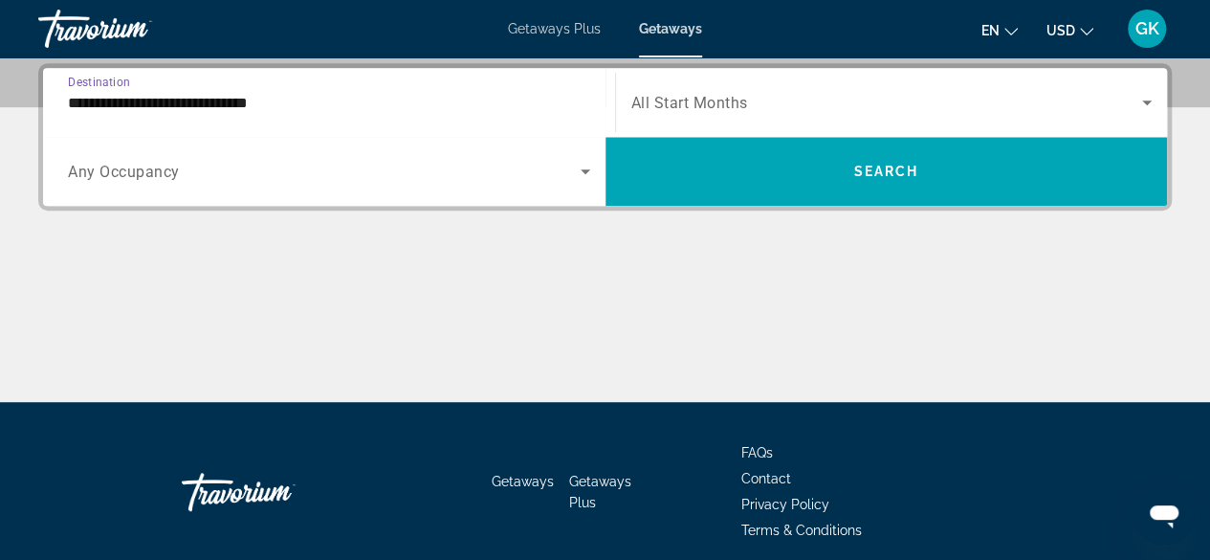
click at [854, 91] on span "Search widget" at bounding box center [887, 102] width 512 height 23
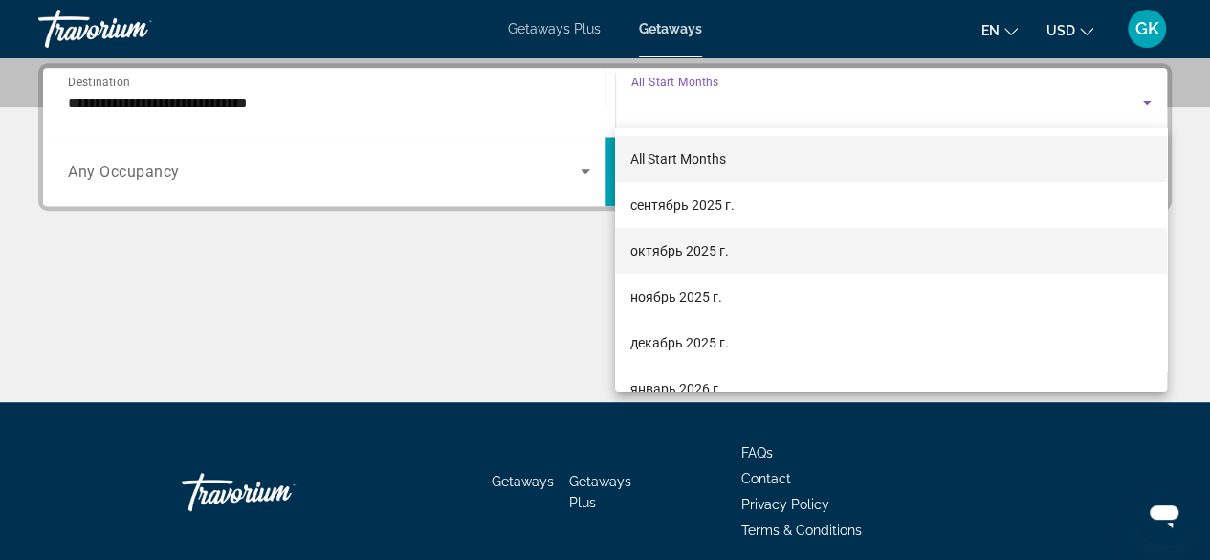
click at [855, 252] on mat-option "октябрь 2025 г." at bounding box center [891, 251] width 552 height 46
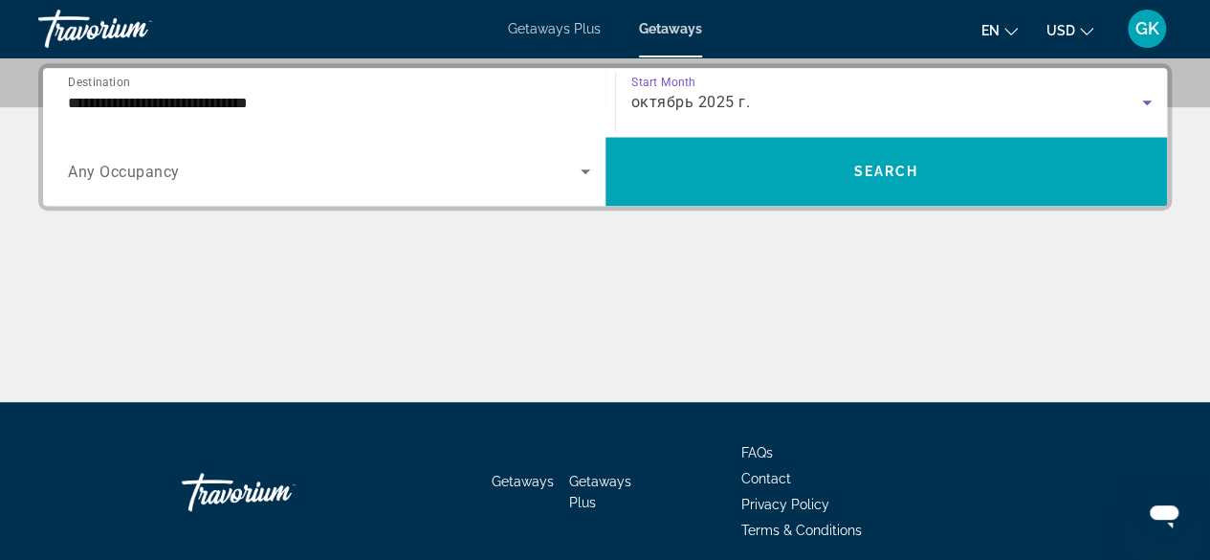
click at [591, 169] on icon "Search widget" at bounding box center [585, 171] width 23 height 23
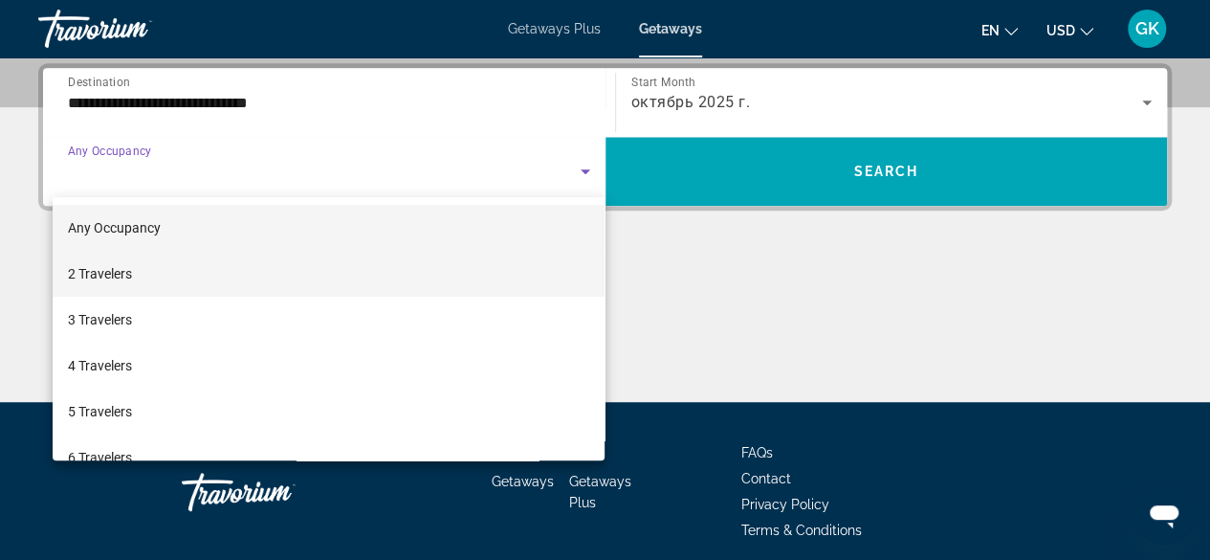
click at [530, 267] on mat-option "2 Travelers" at bounding box center [329, 274] width 553 height 46
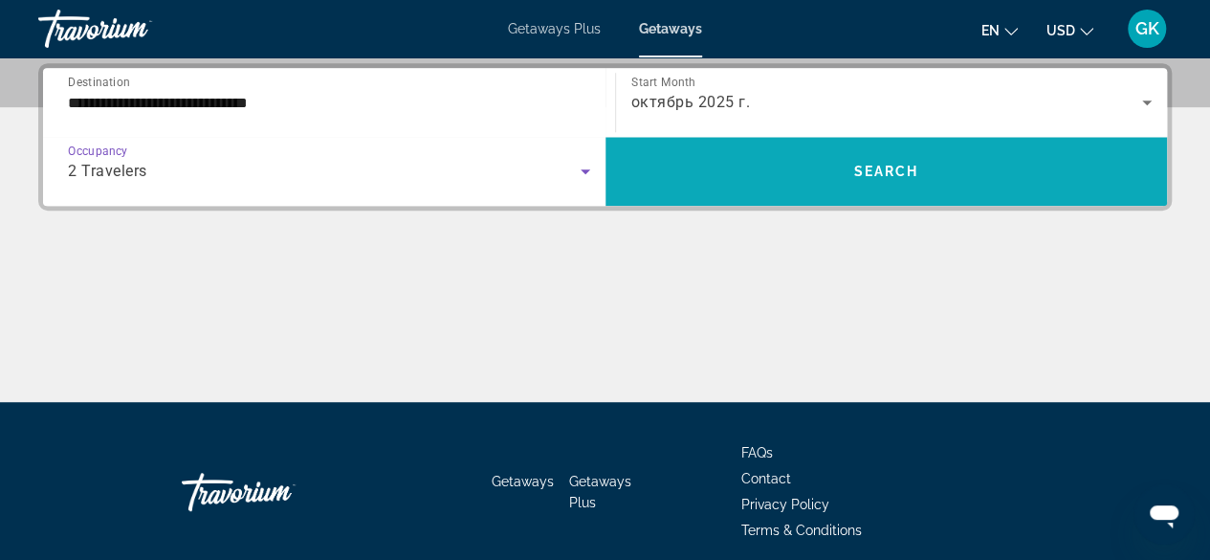
click at [823, 171] on span "Search widget" at bounding box center [886, 171] width 562 height 46
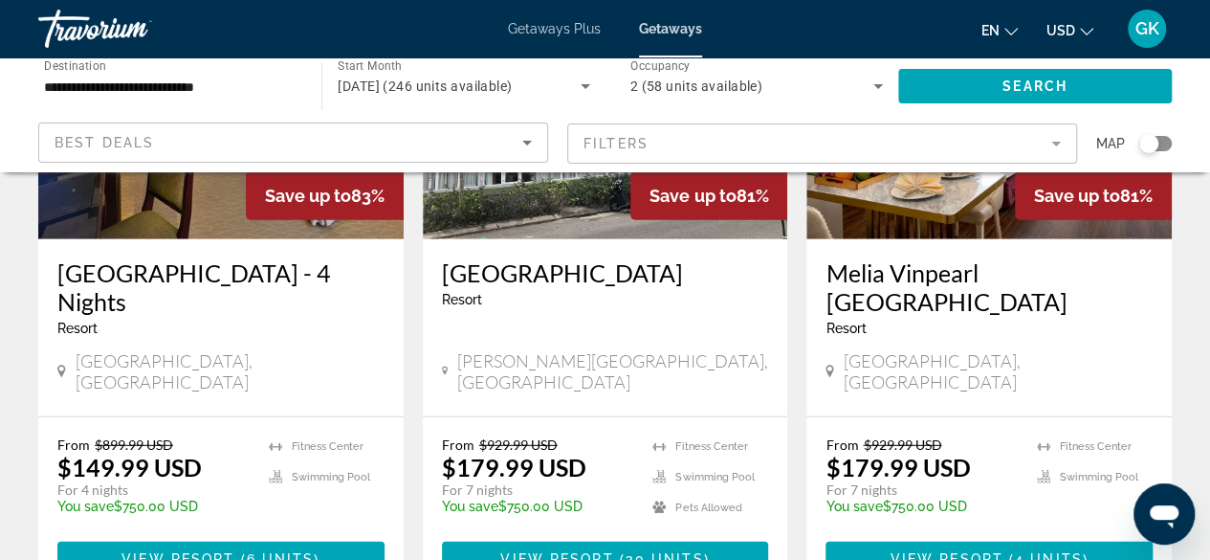
scroll to position [2576, 0]
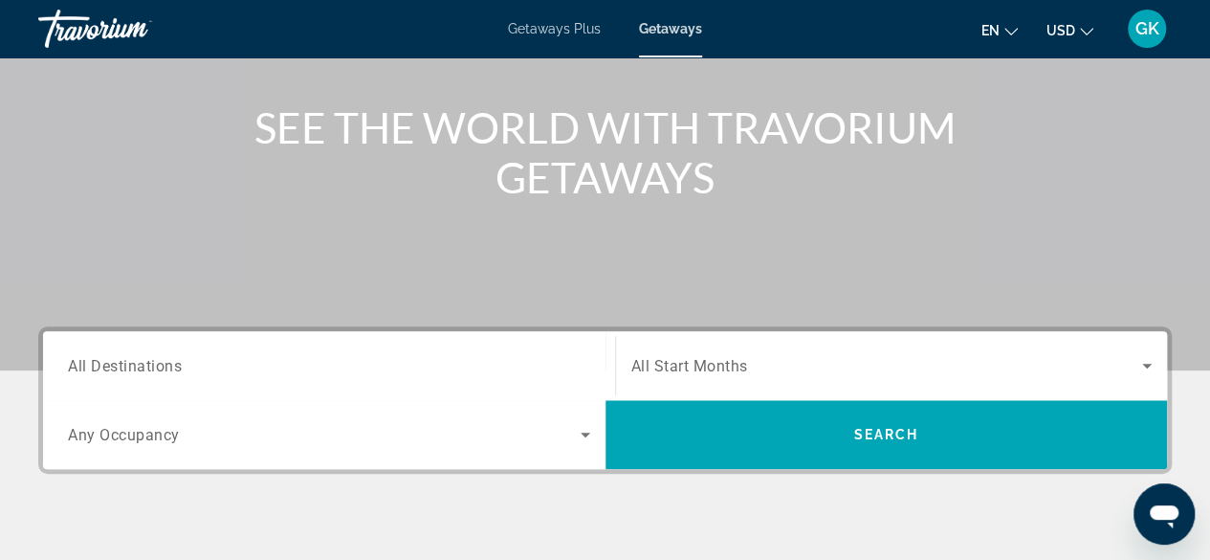
scroll to position [306, 0]
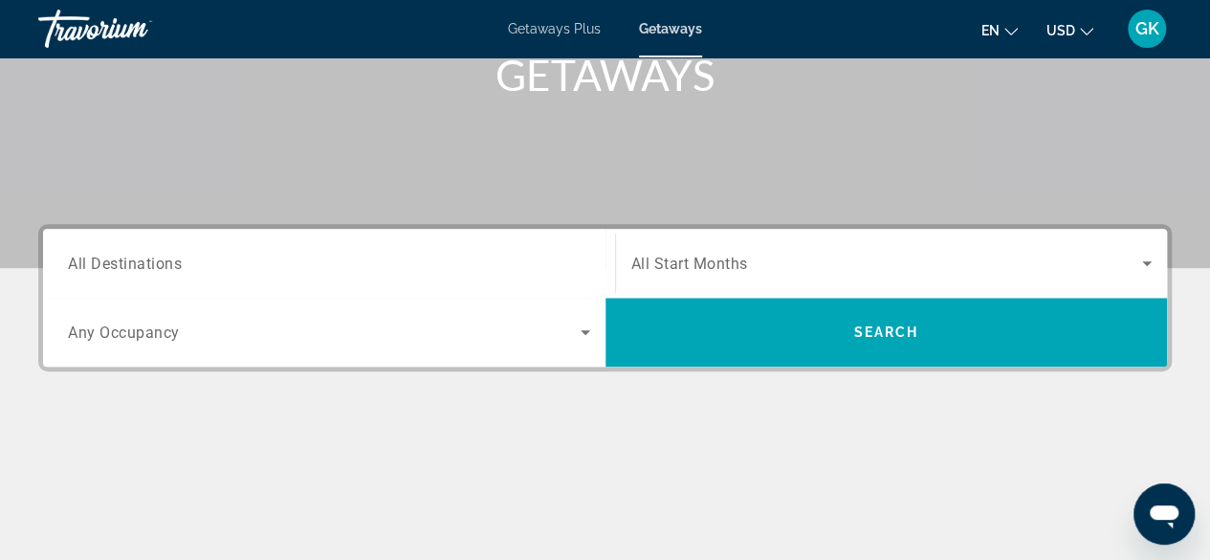
click at [587, 250] on div "Search widget" at bounding box center [329, 263] width 522 height 55
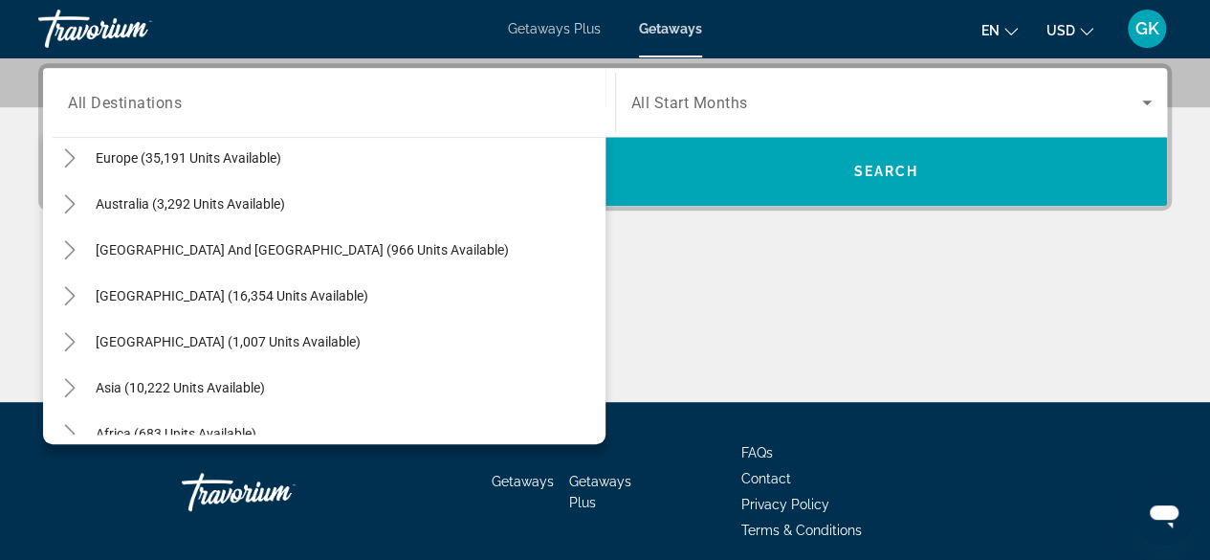
scroll to position [310, 0]
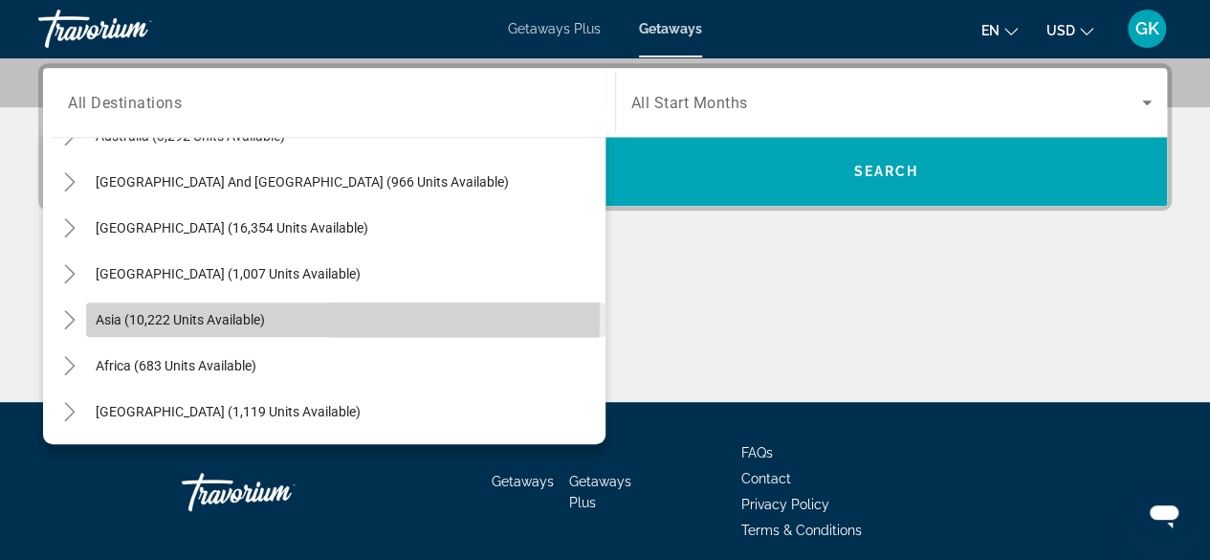
click at [342, 317] on span "Search widget" at bounding box center [345, 320] width 519 height 46
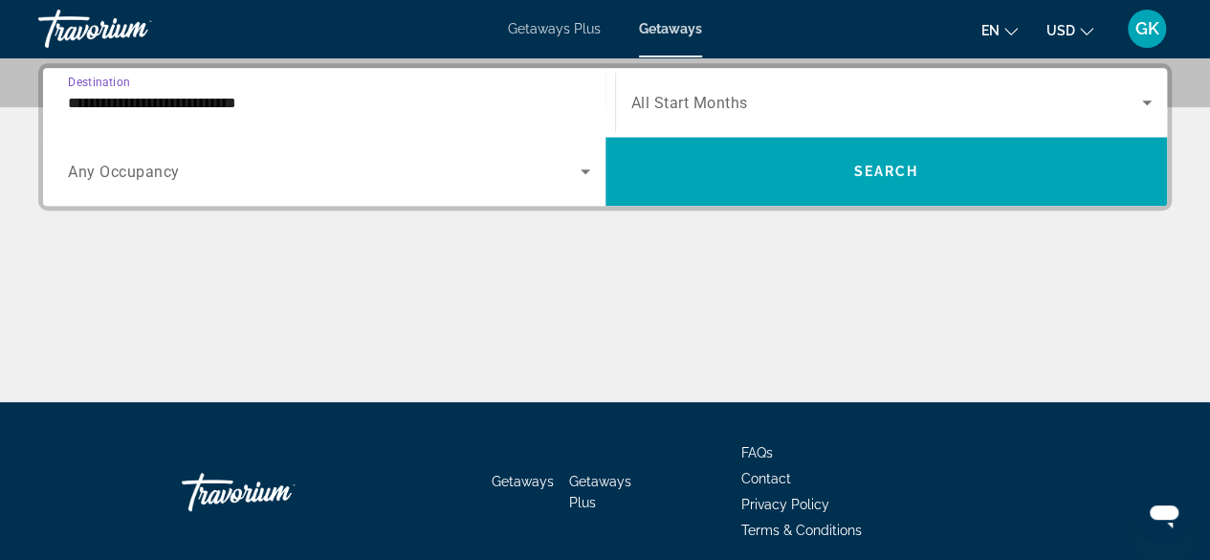
click at [291, 180] on span "Search widget" at bounding box center [324, 171] width 513 height 23
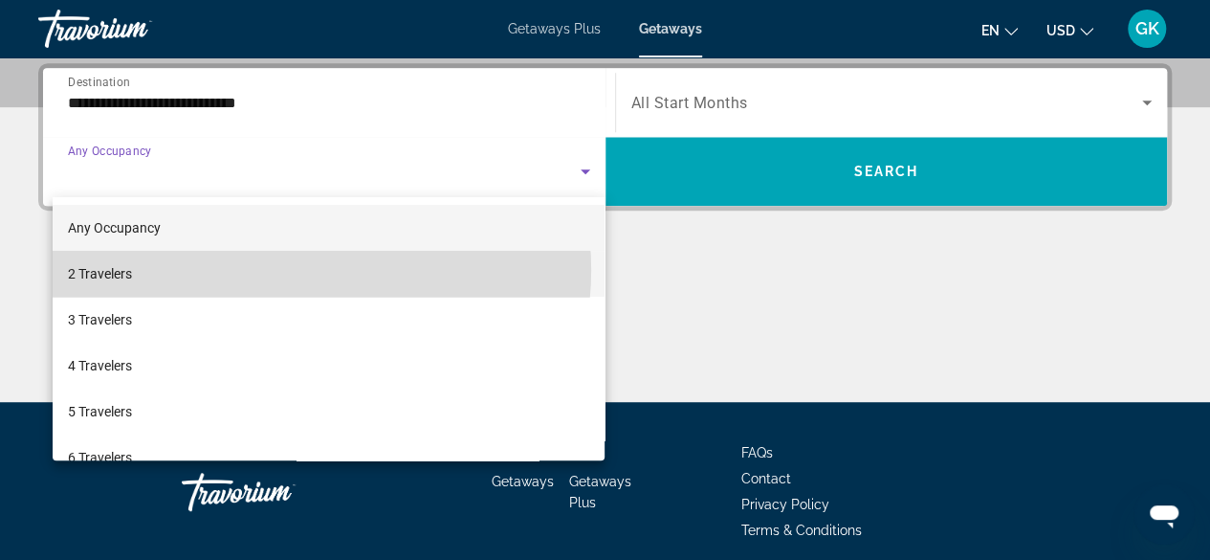
click at [304, 270] on mat-option "2 Travelers" at bounding box center [329, 274] width 553 height 46
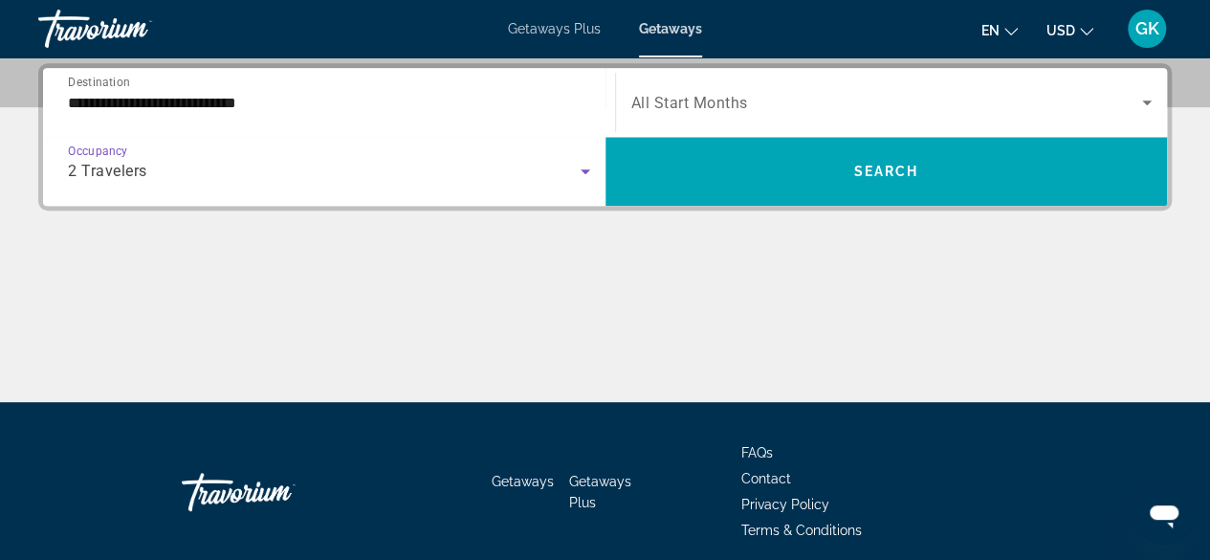
click at [278, 95] on input "**********" at bounding box center [329, 103] width 522 height 23
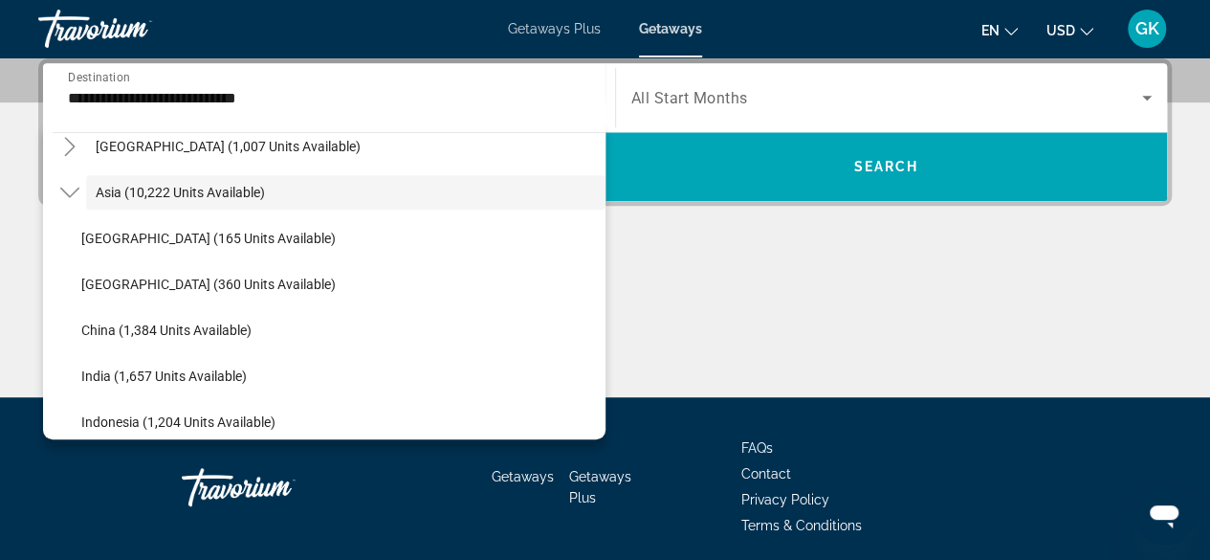
scroll to position [484, 0]
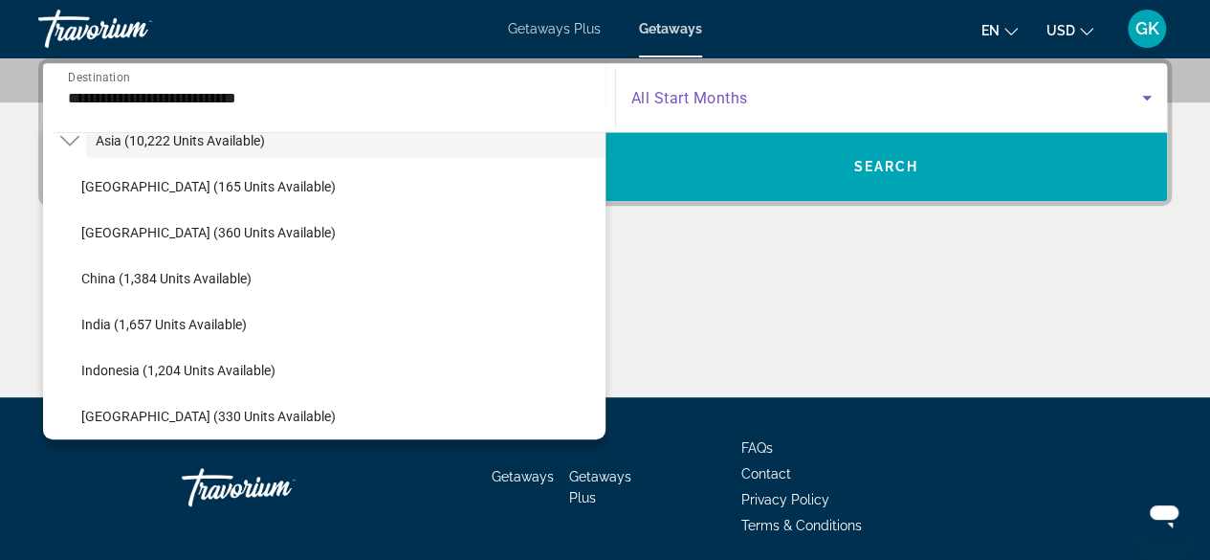
click at [1144, 93] on icon "Search widget" at bounding box center [1146, 97] width 23 height 23
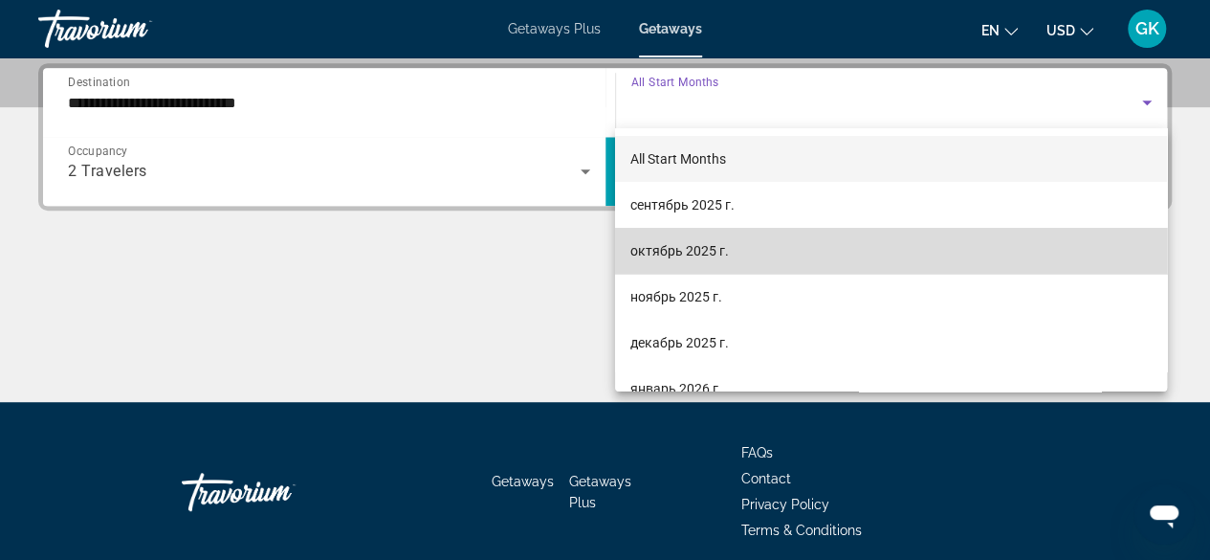
click at [999, 239] on mat-option "октябрь 2025 г." at bounding box center [891, 251] width 552 height 46
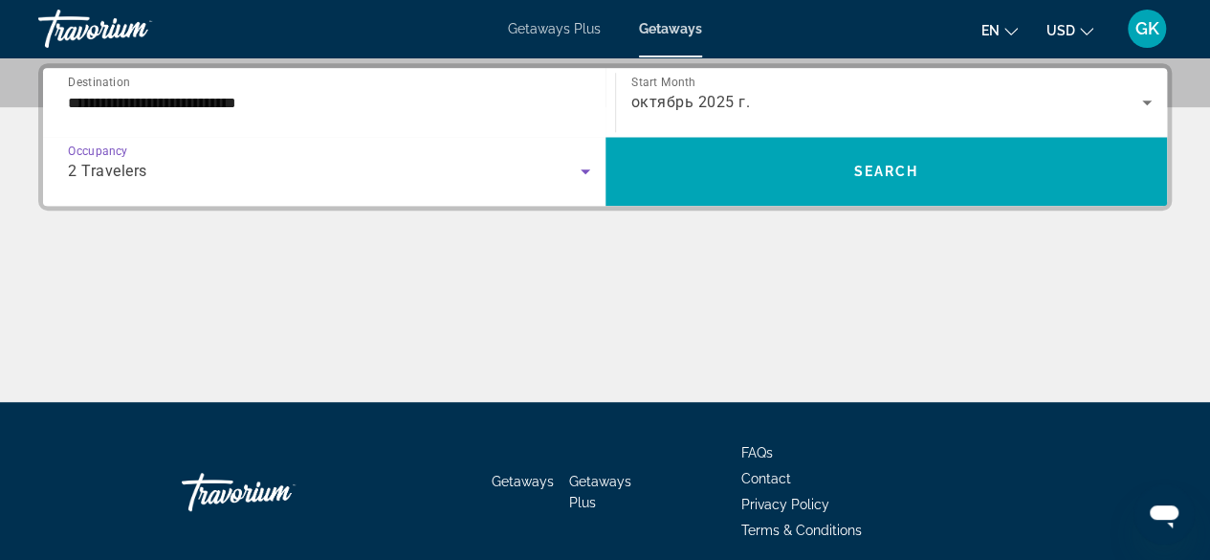
click at [582, 173] on icon "Search widget" at bounding box center [585, 171] width 23 height 23
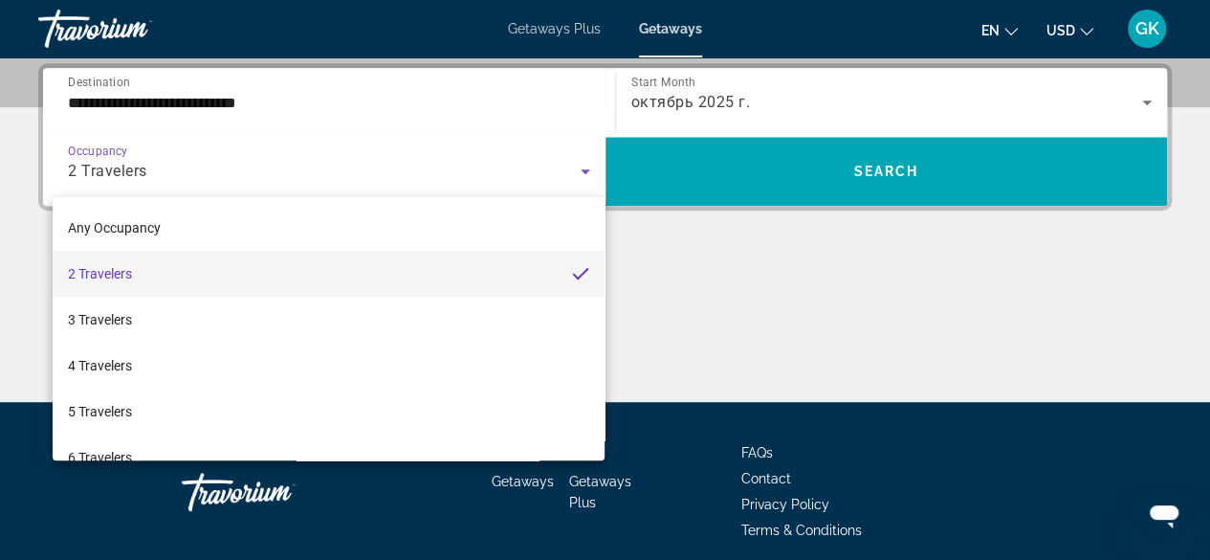
click at [390, 273] on mat-option "2 Travelers" at bounding box center [329, 274] width 553 height 46
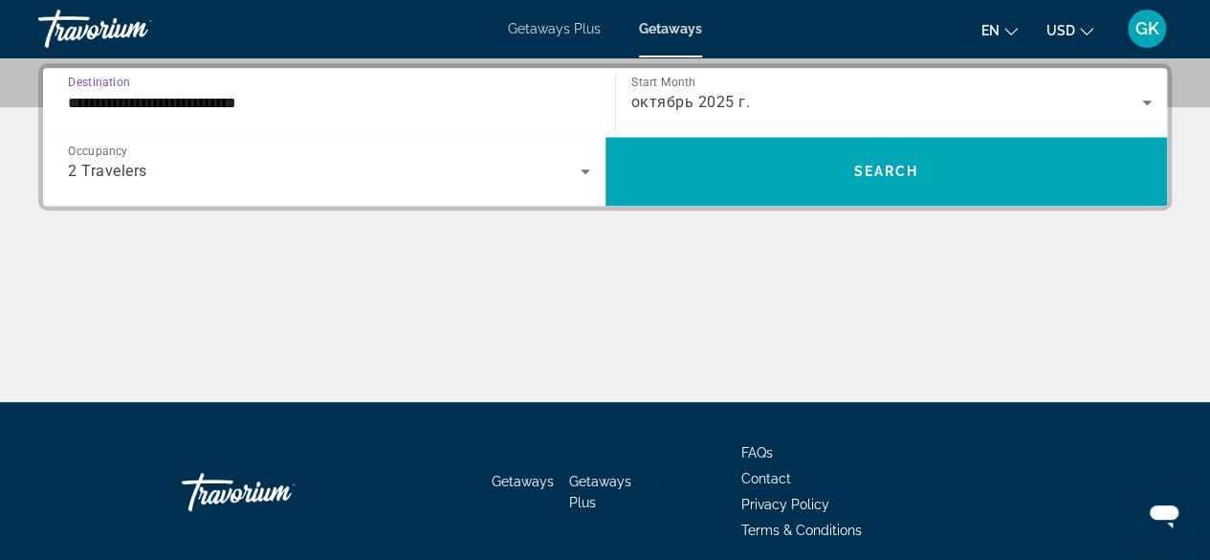
click at [510, 92] on input "**********" at bounding box center [329, 103] width 522 height 23
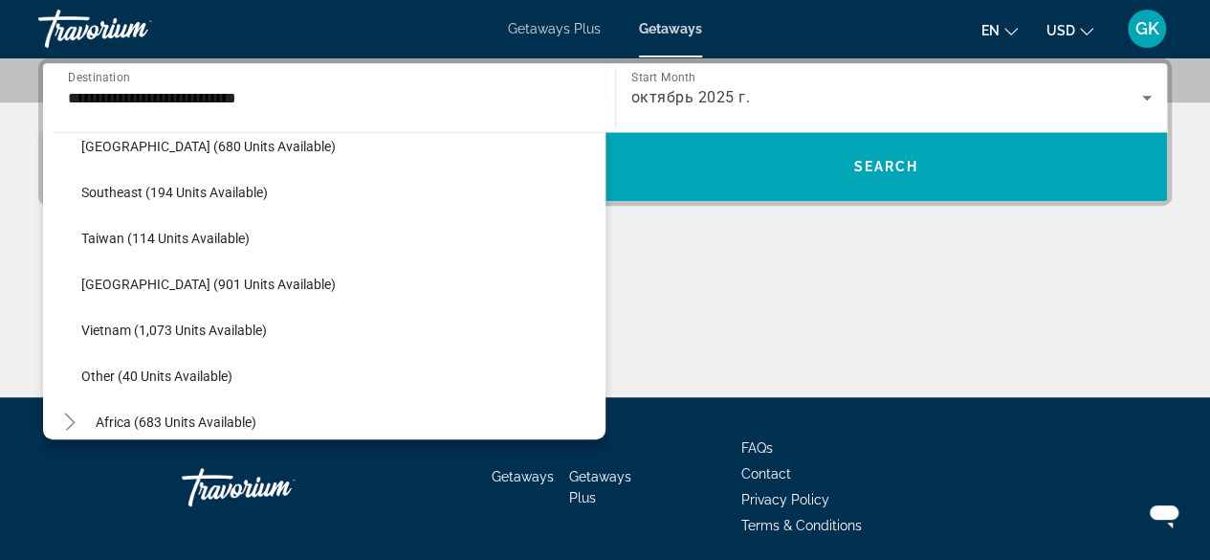
scroll to position [955, 0]
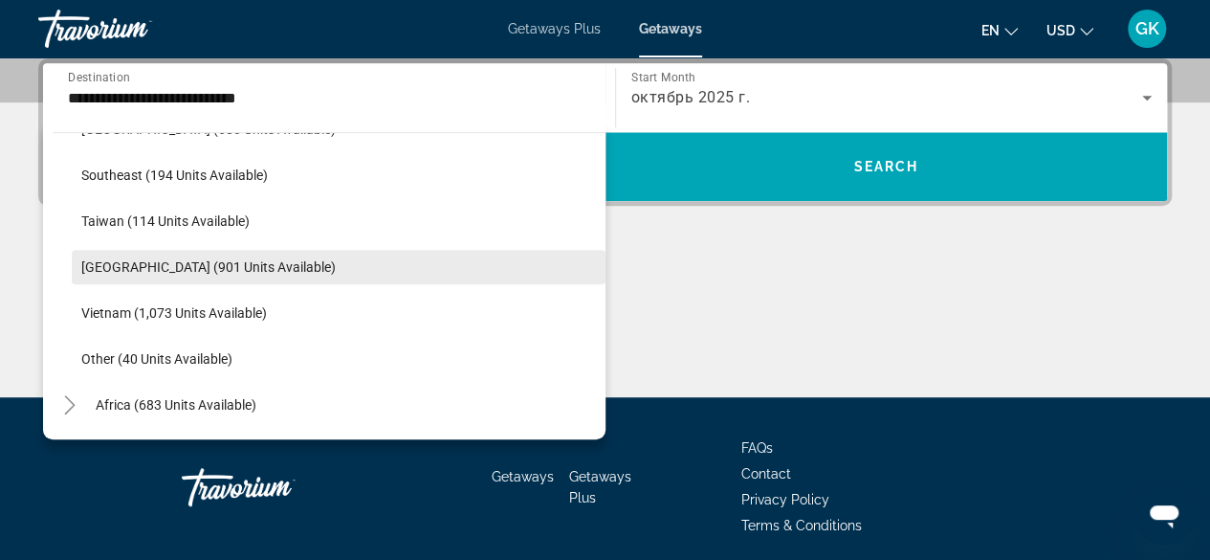
click at [321, 280] on span "Search widget" at bounding box center [339, 267] width 534 height 46
type input "**********"
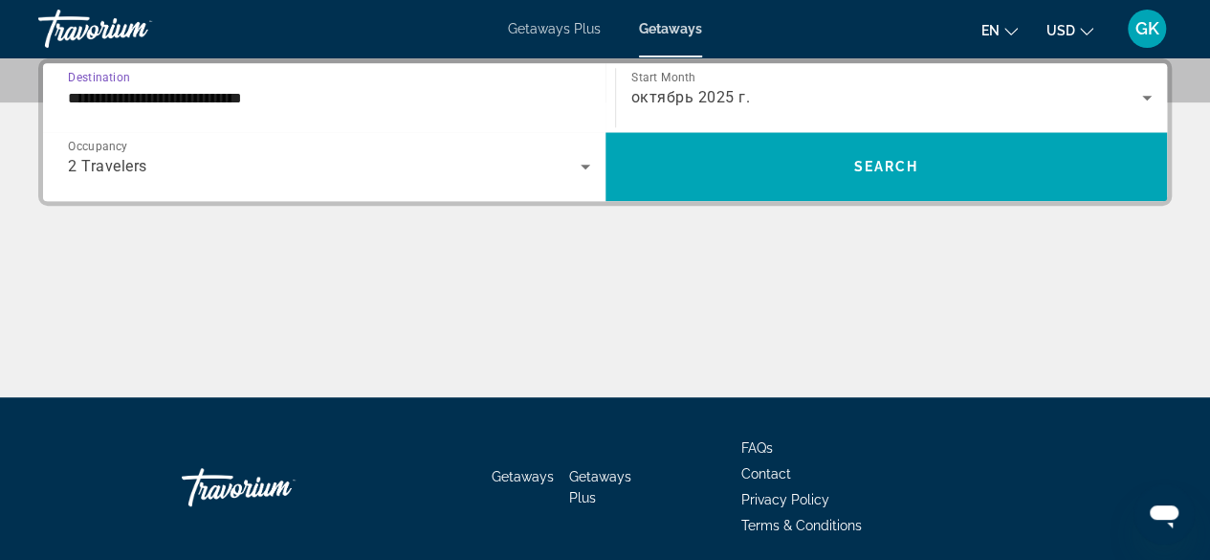
scroll to position [467, 0]
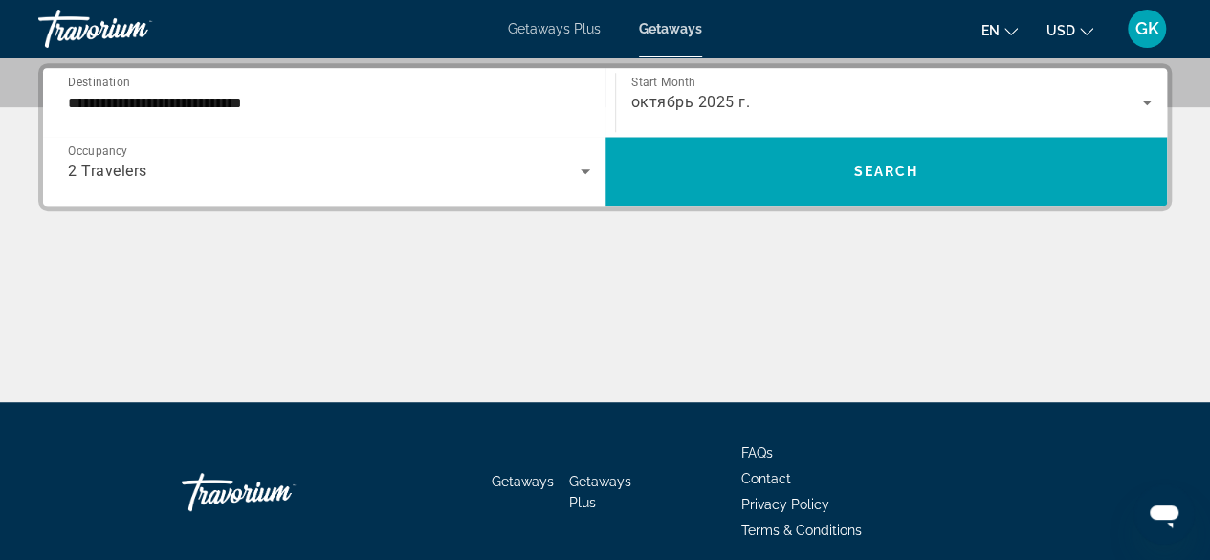
click at [844, 116] on div "октябрь 2025 г." at bounding box center [891, 103] width 521 height 54
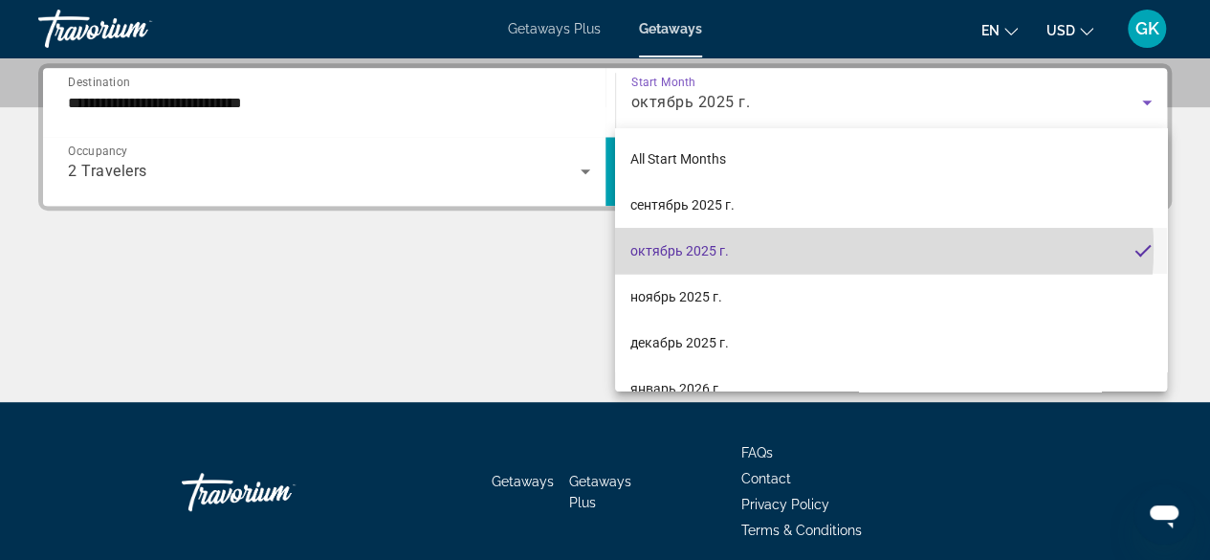
click at [861, 249] on mat-option "октябрь 2025 г." at bounding box center [891, 251] width 552 height 46
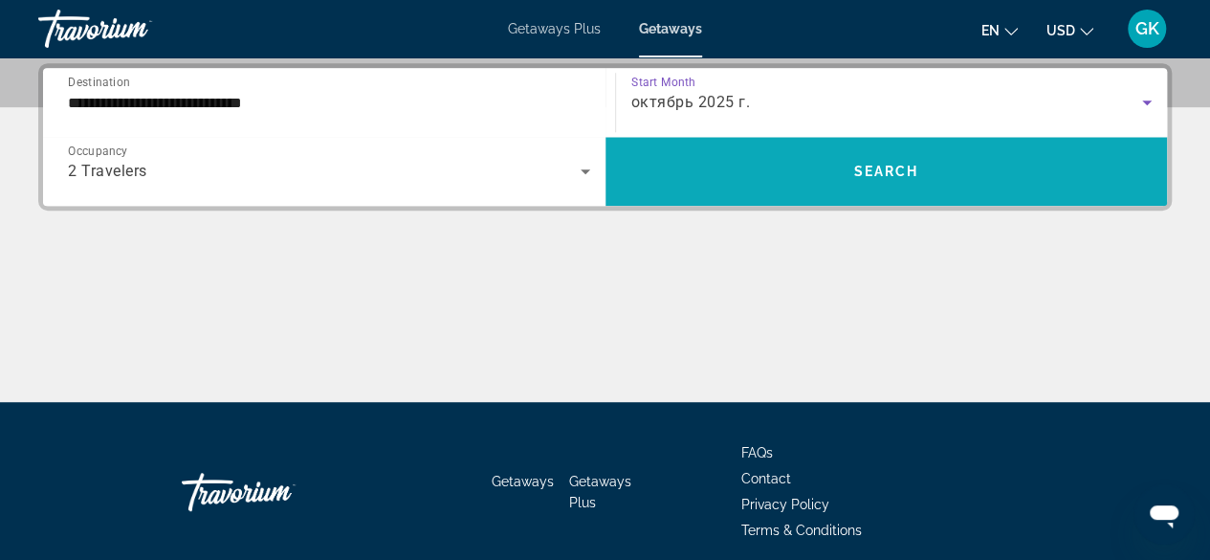
click at [821, 168] on span "Search widget" at bounding box center [886, 171] width 562 height 46
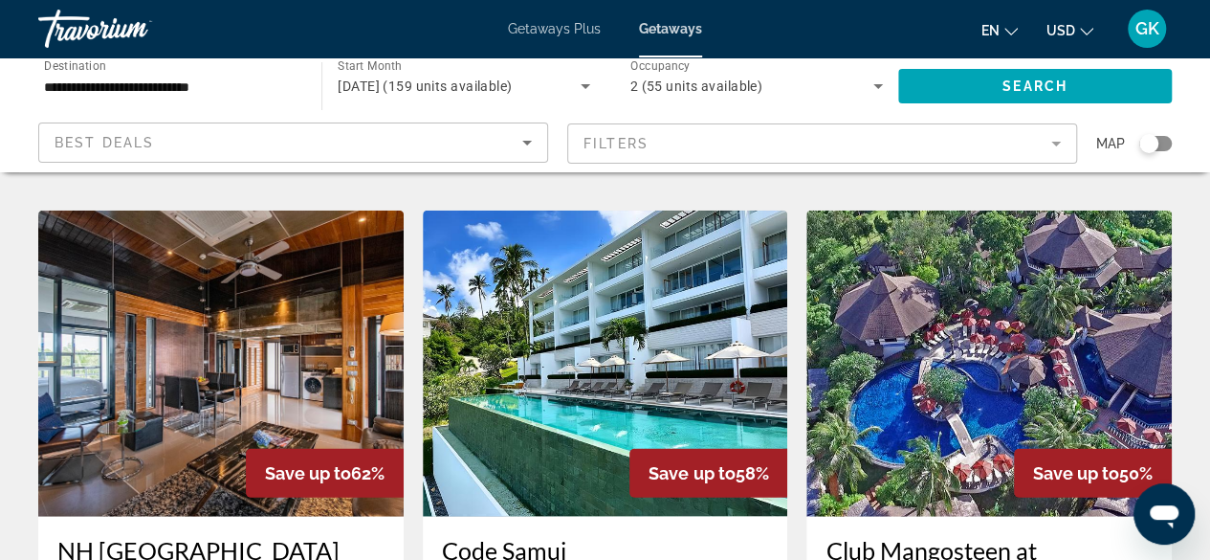
scroll to position [2217, 0]
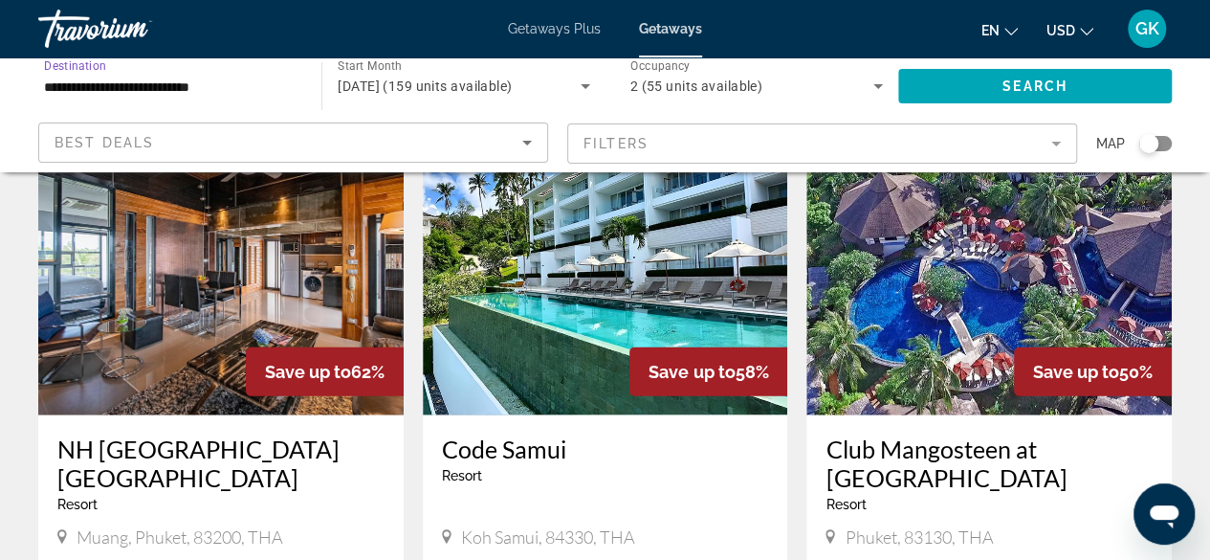
click at [261, 79] on input "**********" at bounding box center [170, 87] width 253 height 23
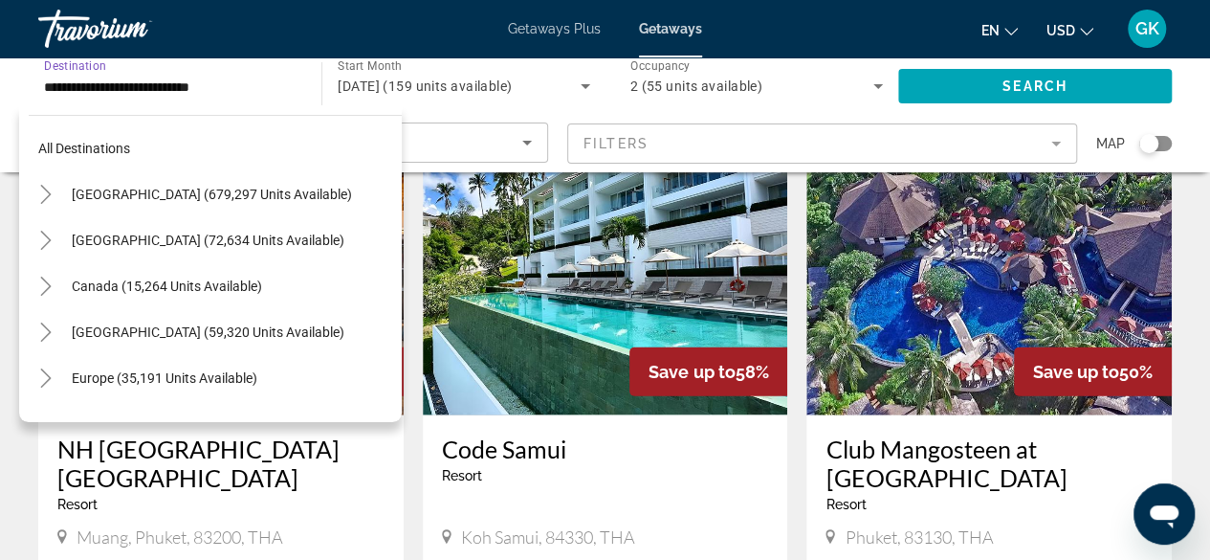
scroll to position [940, 0]
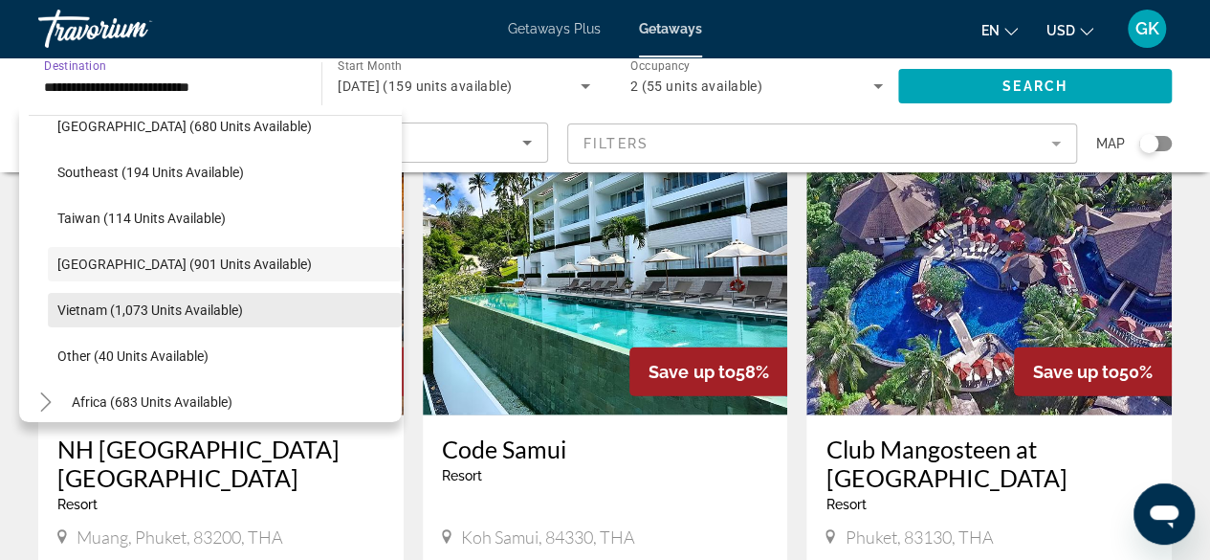
click at [289, 301] on span "Search widget" at bounding box center [225, 310] width 354 height 46
type input "**********"
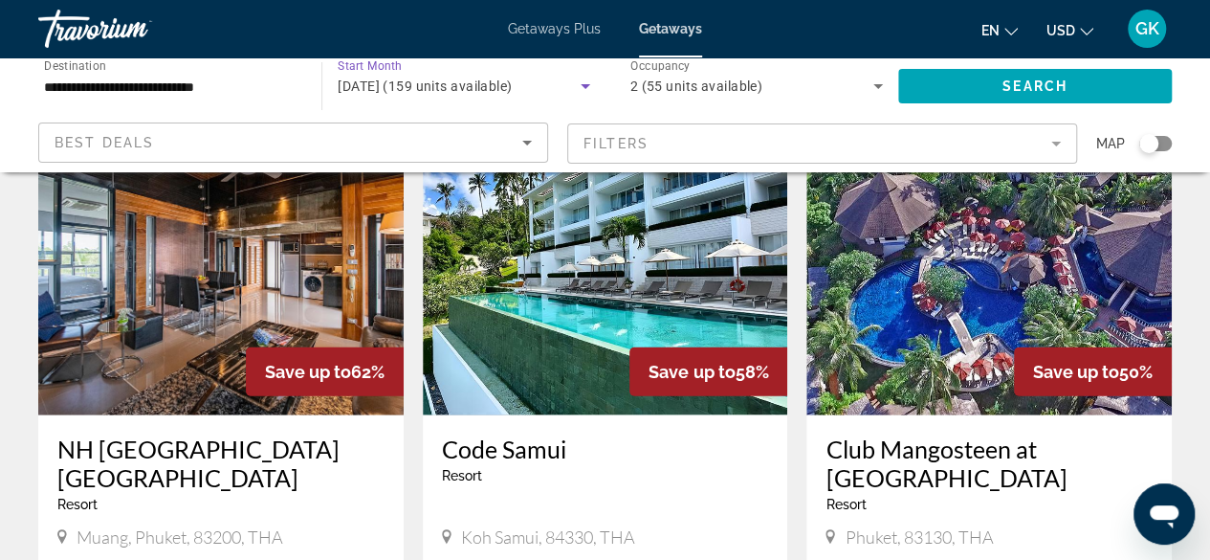
click at [437, 83] on span "October 2025 (159 units available)" at bounding box center [425, 85] width 174 height 15
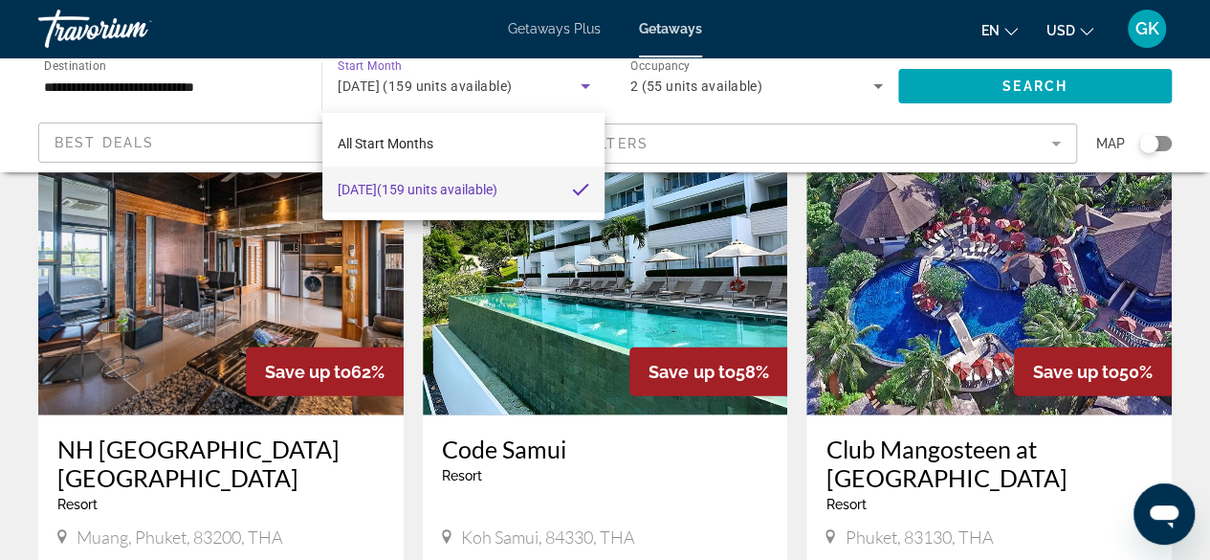
click at [468, 81] on div at bounding box center [605, 280] width 1210 height 560
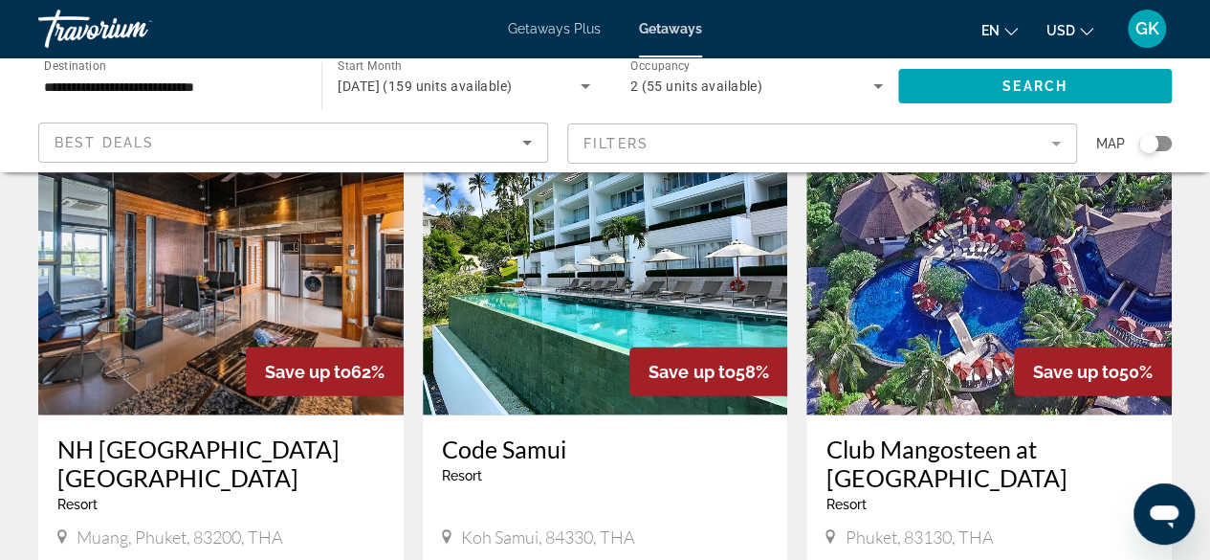
click at [581, 89] on icon "Search widget" at bounding box center [585, 86] width 23 height 23
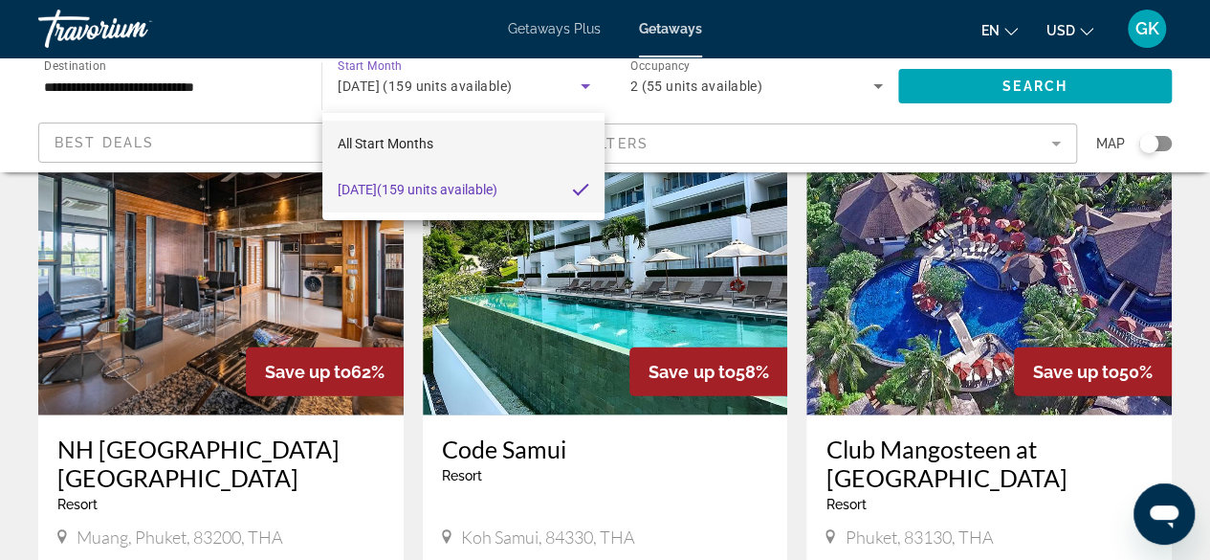
click at [485, 143] on mat-option "All Start Months" at bounding box center [463, 144] width 283 height 46
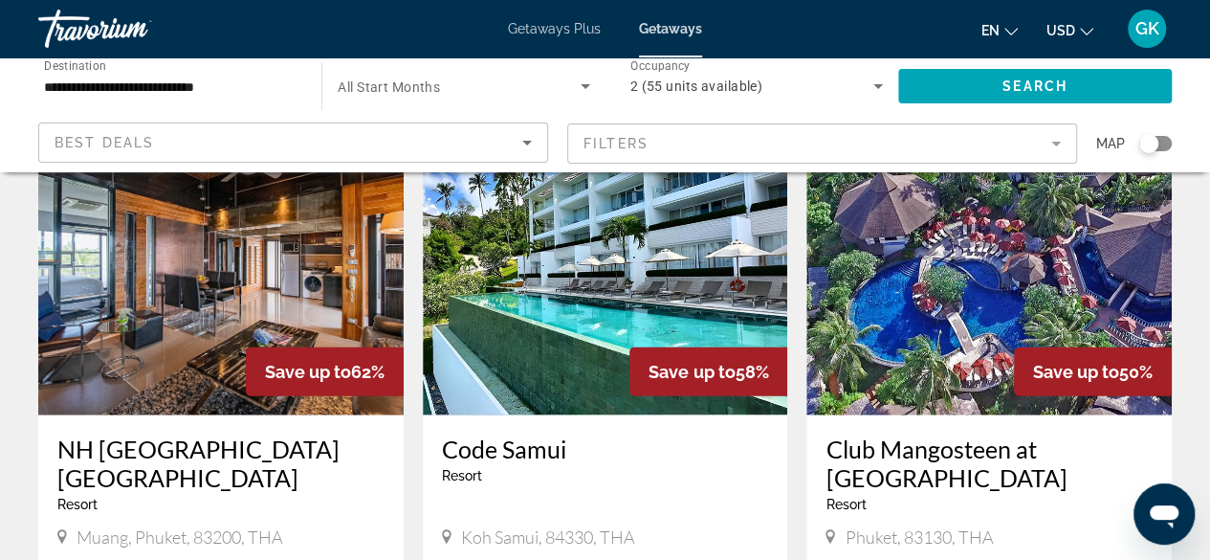
click at [566, 98] on div "Search widget" at bounding box center [464, 86] width 252 height 54
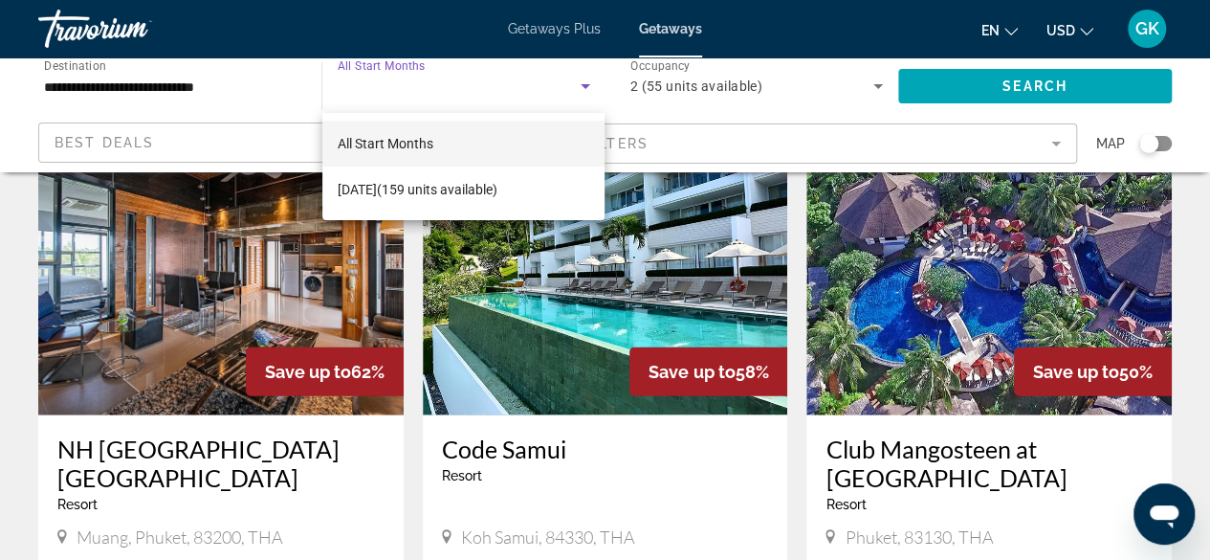
click at [545, 76] on div at bounding box center [605, 280] width 1210 height 560
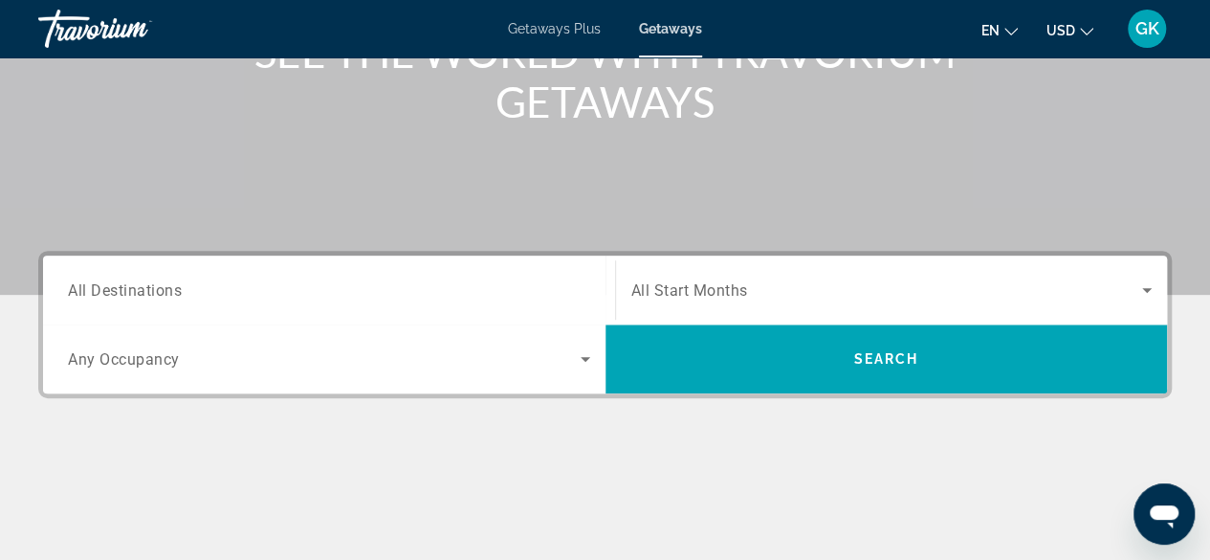
scroll to position [369, 0]
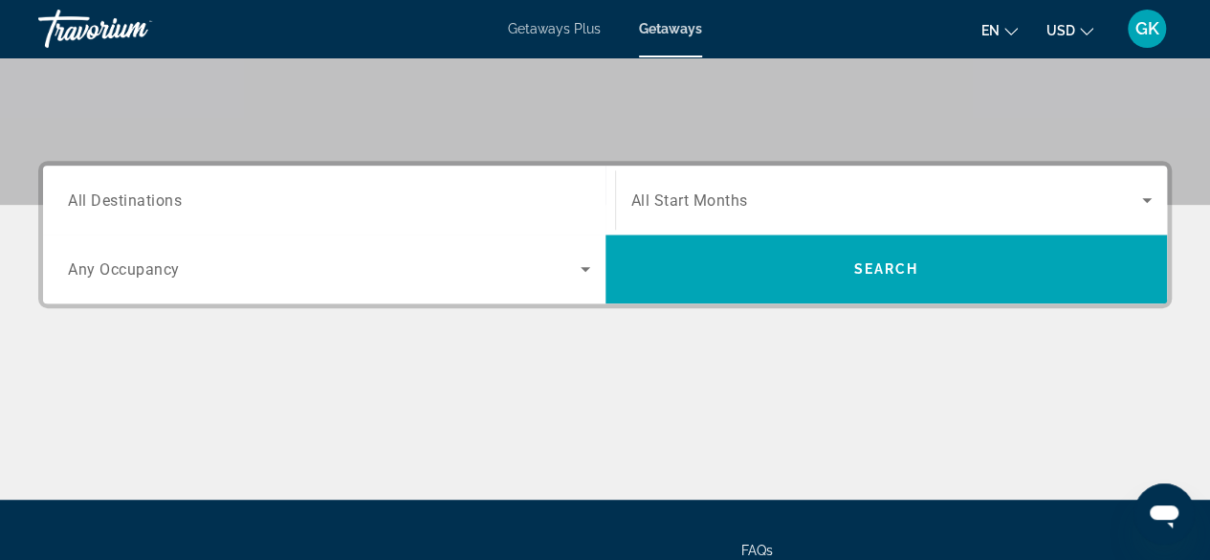
click at [191, 182] on div "Search widget" at bounding box center [329, 200] width 522 height 55
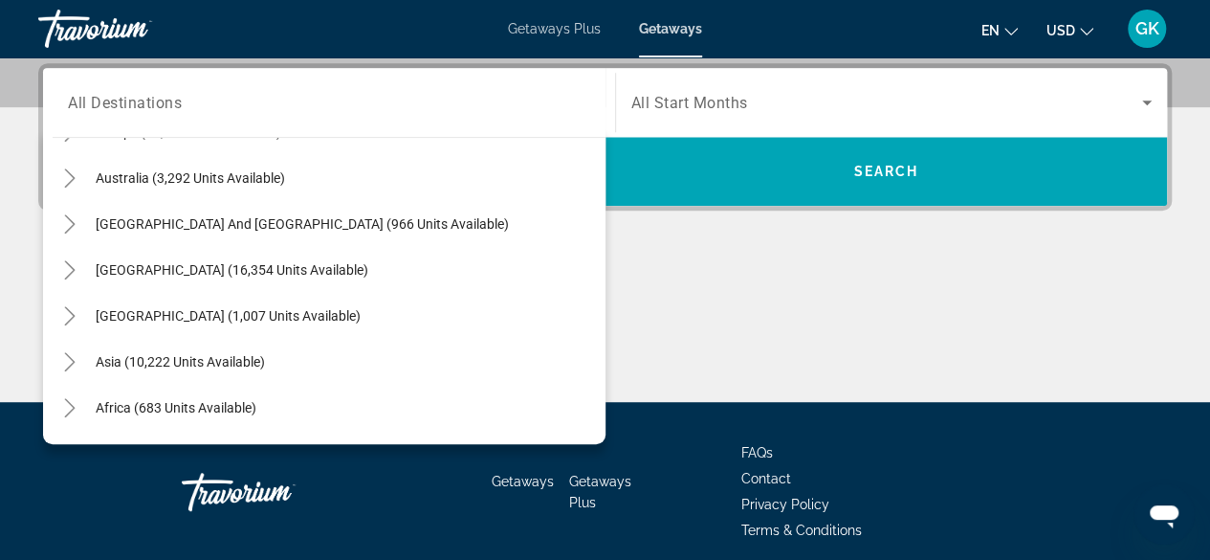
scroll to position [280, 0]
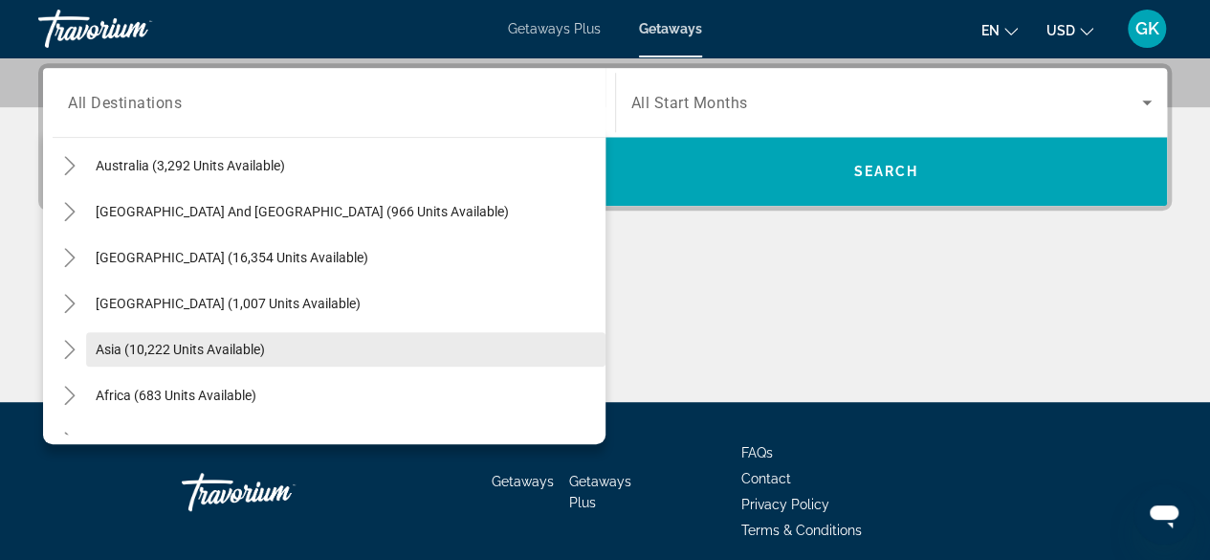
click at [411, 357] on span "Search widget" at bounding box center [345, 349] width 519 height 46
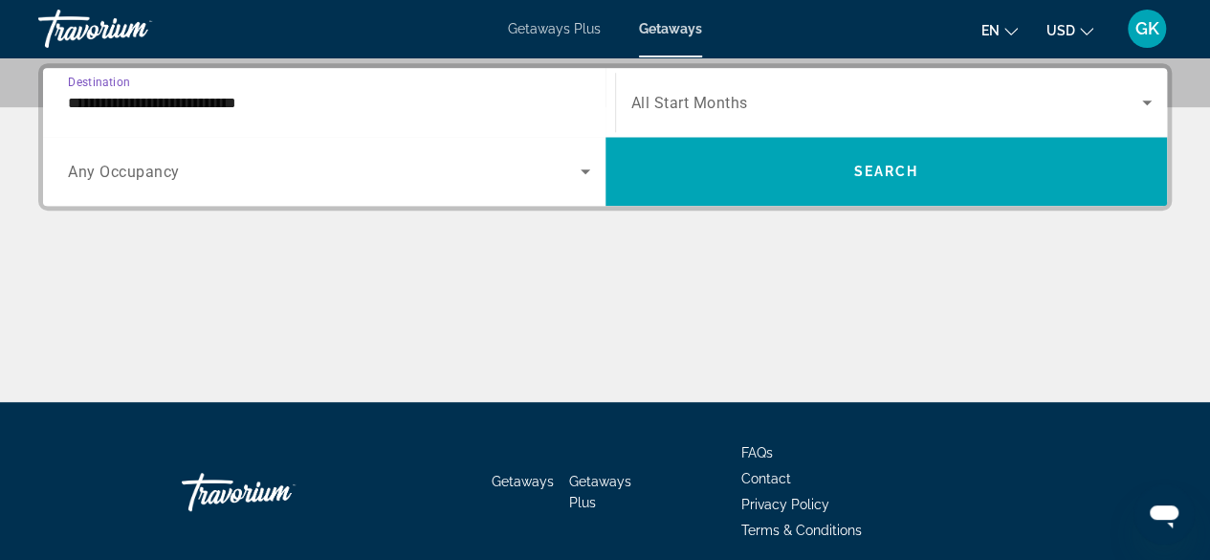
click at [348, 93] on input "**********" at bounding box center [329, 103] width 522 height 23
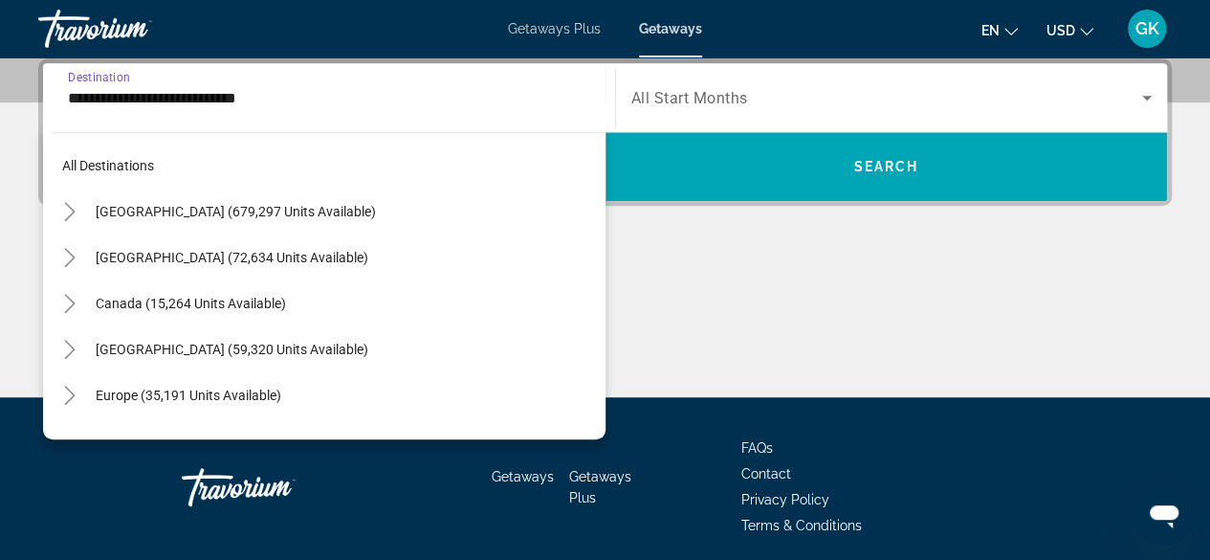
scroll to position [343, 0]
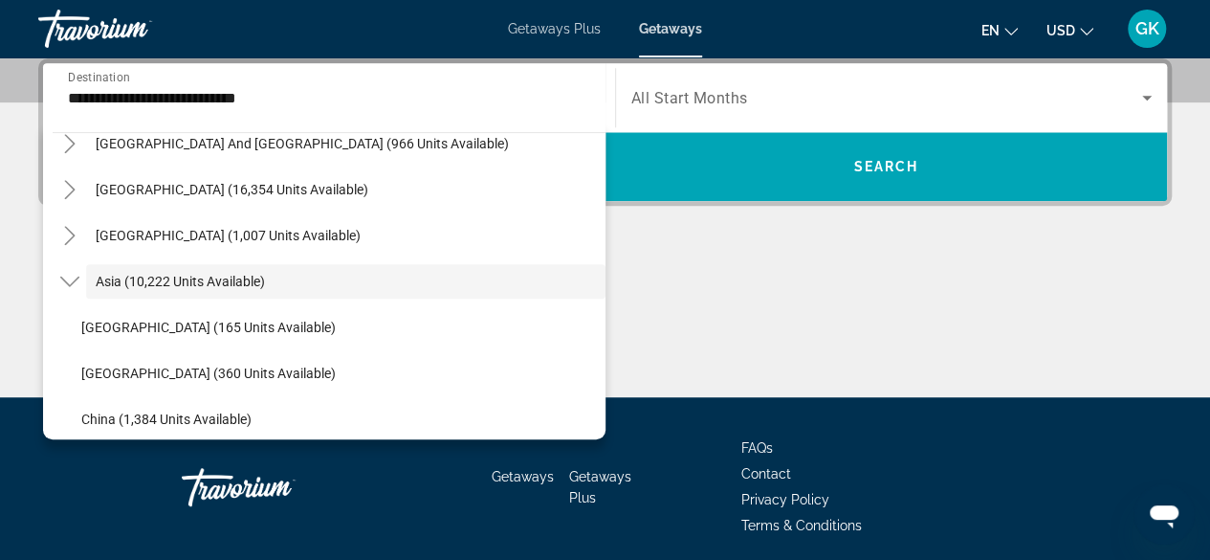
click at [601, 431] on div "All destinations [GEOGRAPHIC_DATA] (679,297 units available) [GEOGRAPHIC_DATA] …" at bounding box center [324, 280] width 562 height 317
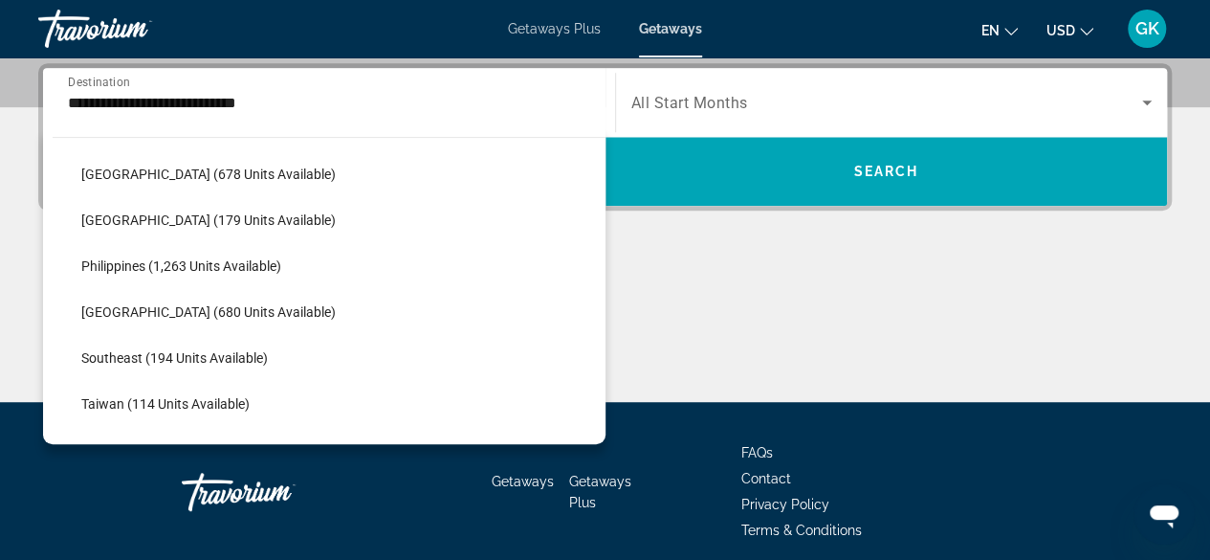
scroll to position [917, 0]
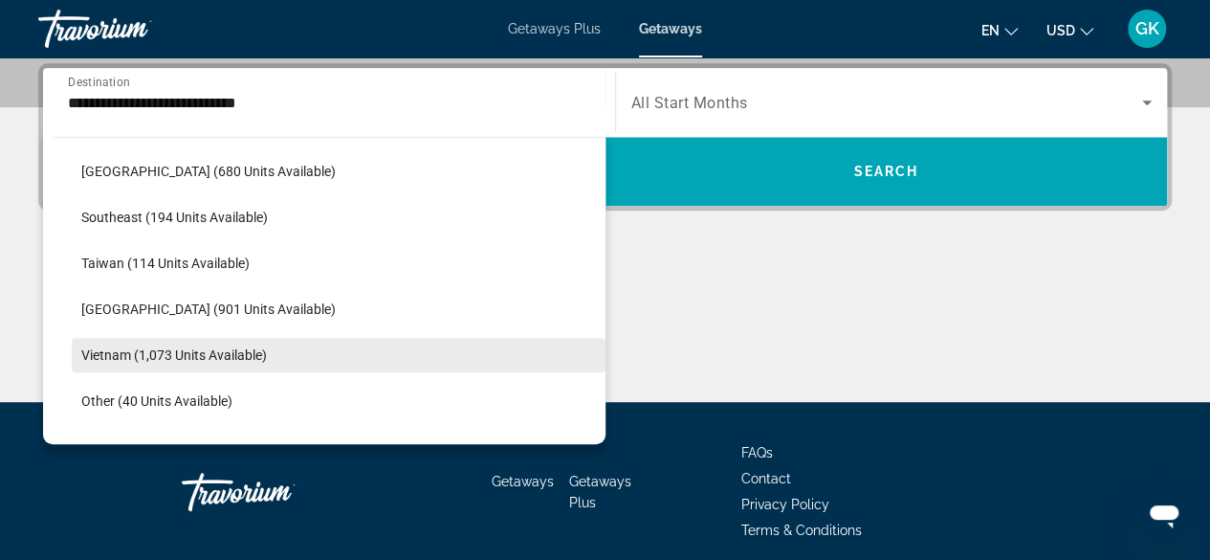
click at [465, 355] on span "Search widget" at bounding box center [339, 355] width 534 height 46
type input "**********"
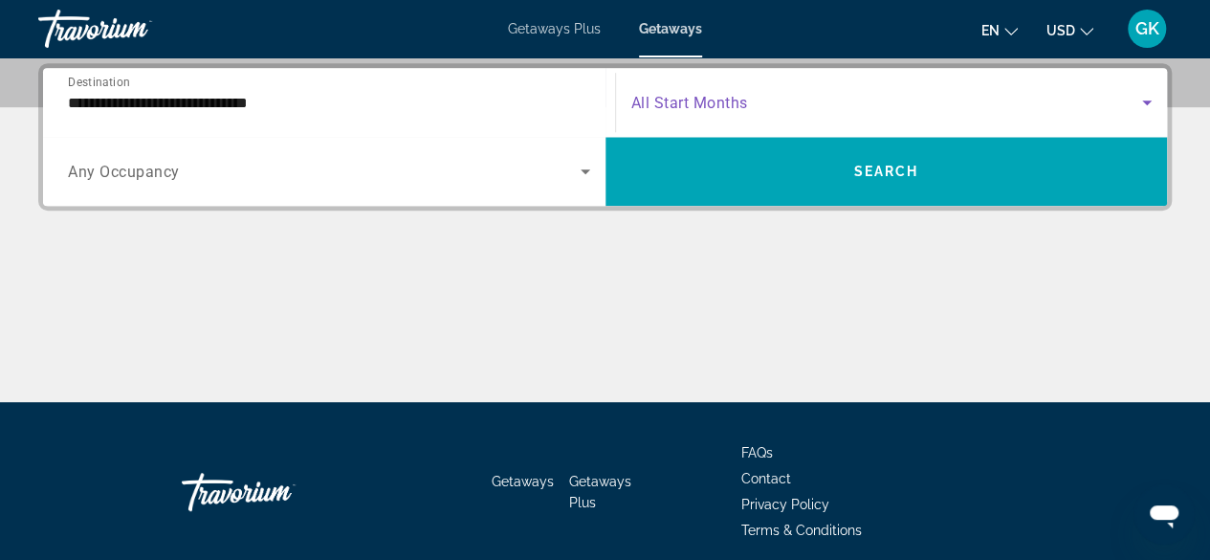
click at [771, 102] on span "Search widget" at bounding box center [887, 102] width 512 height 23
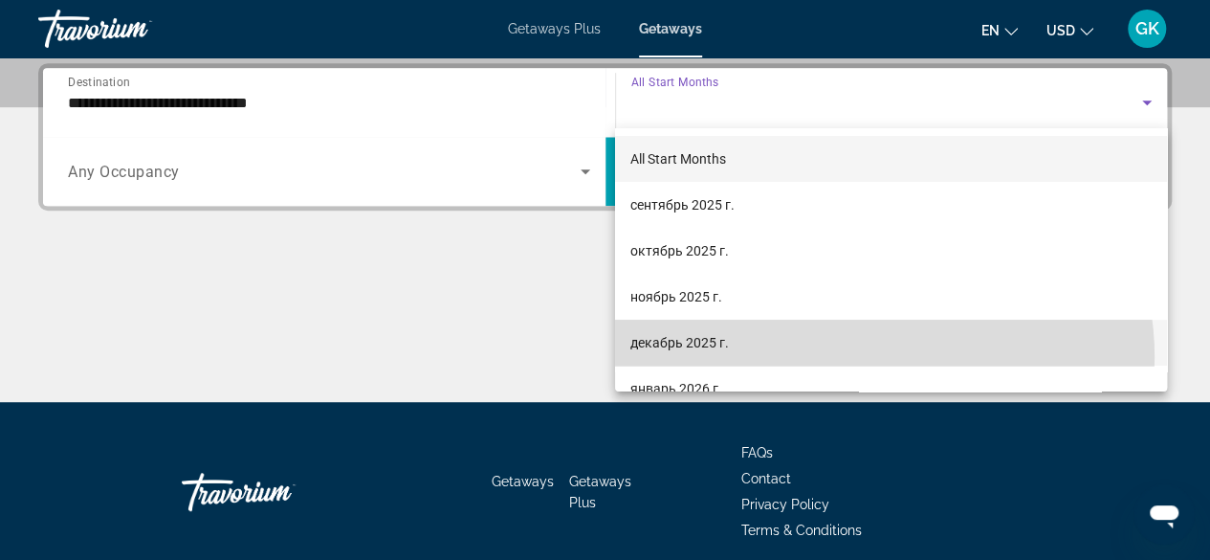
click at [870, 357] on mat-option "декабрь 2025 г." at bounding box center [891, 342] width 552 height 46
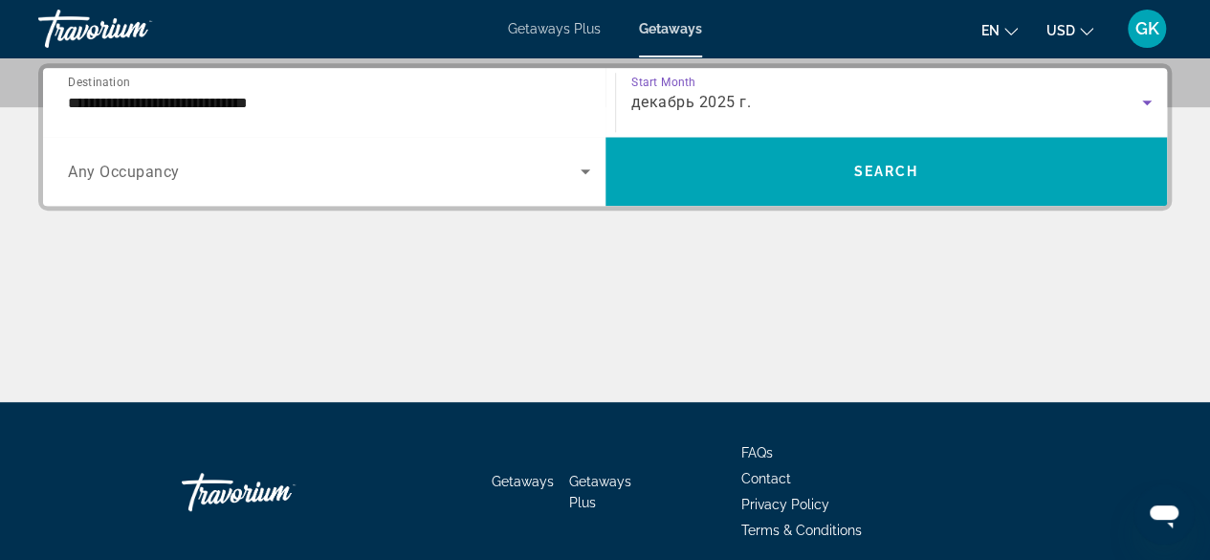
click at [580, 175] on icon "Search widget" at bounding box center [585, 171] width 23 height 23
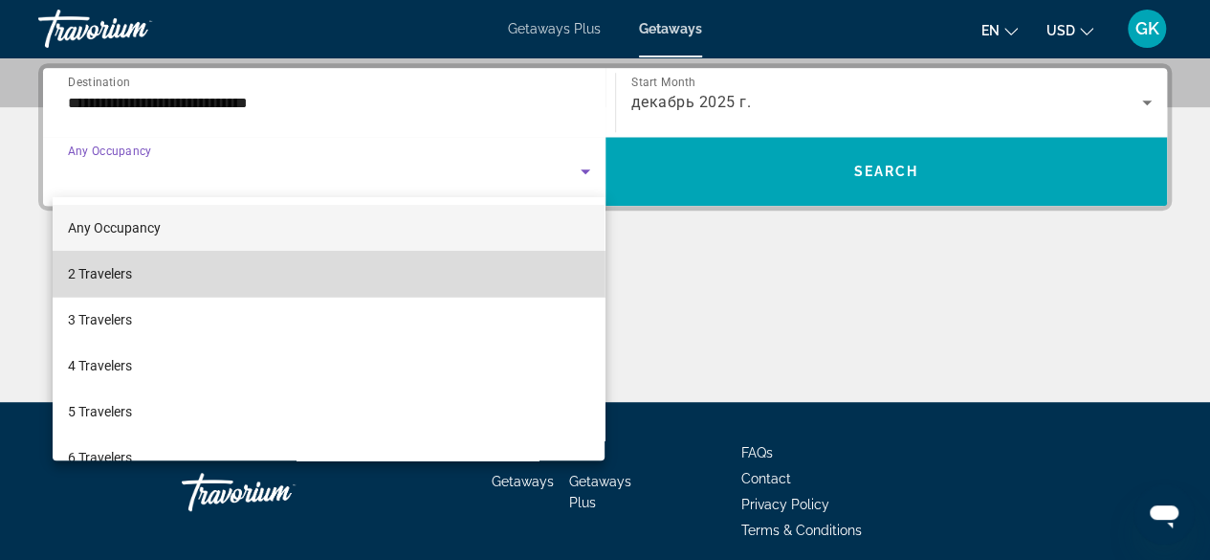
click at [498, 277] on mat-option "2 Travelers" at bounding box center [329, 274] width 553 height 46
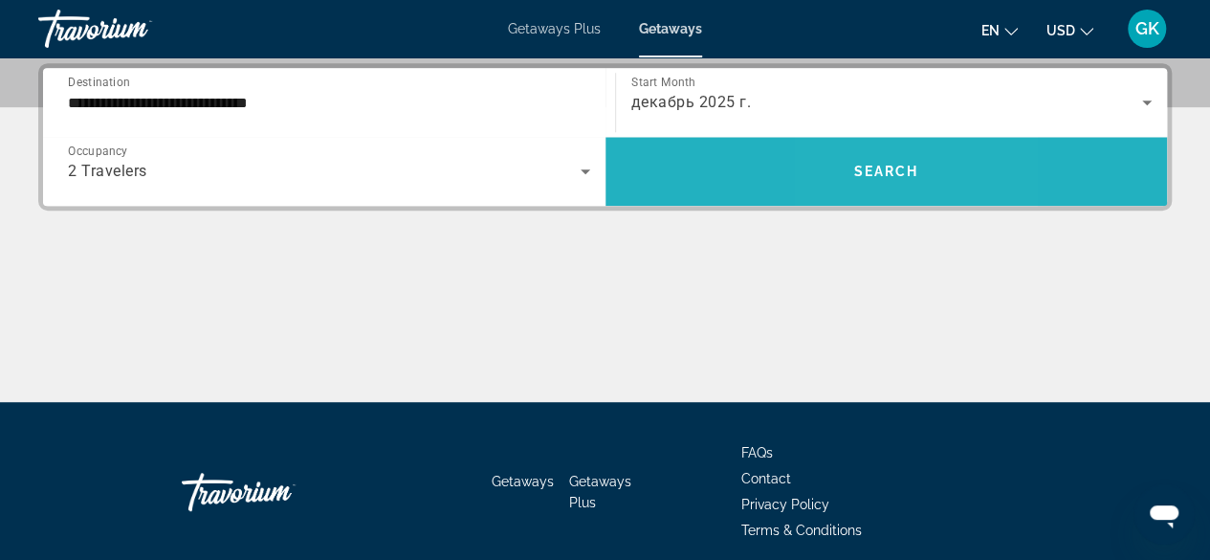
click at [860, 168] on span "Search" at bounding box center [885, 171] width 65 height 15
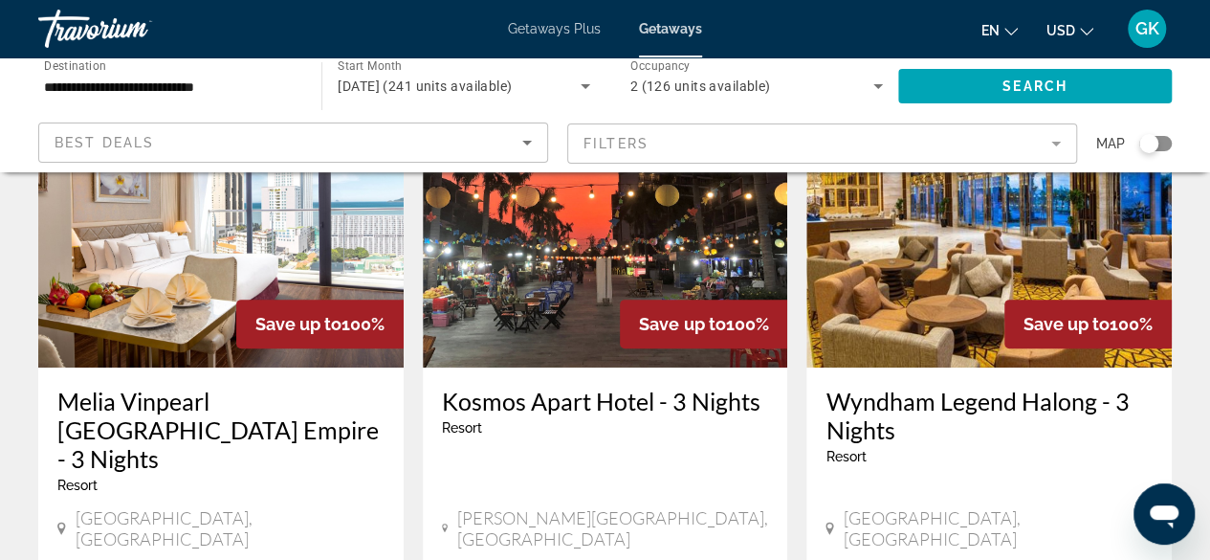
scroll to position [204, 0]
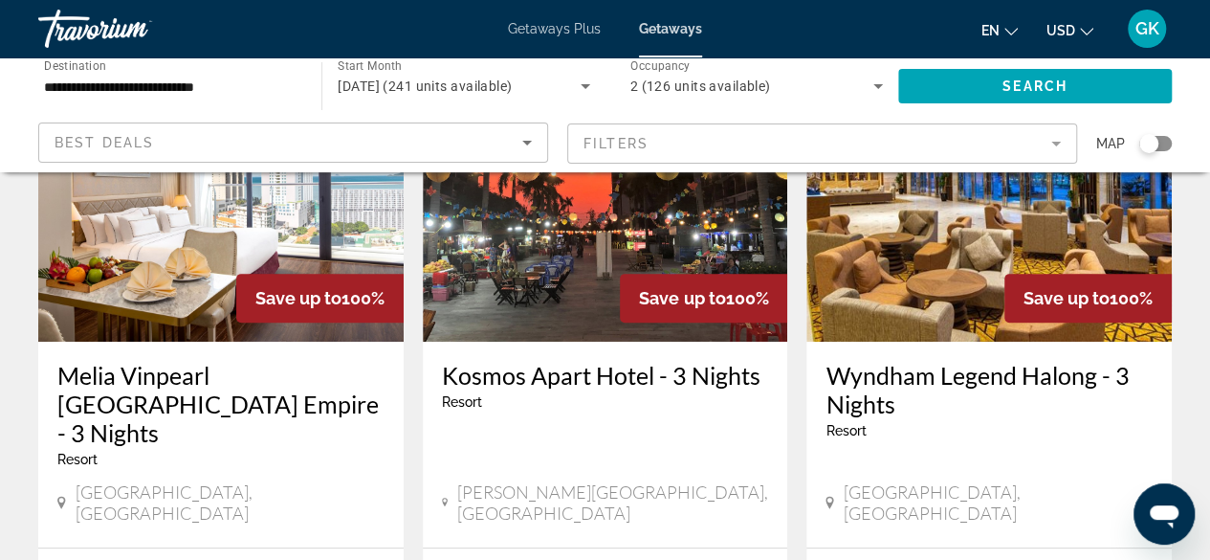
click at [305, 355] on div "Melia Vinpearl Nha Trang Empire - 3 Nights Resort - This is an adults only reso…" at bounding box center [220, 444] width 365 height 206
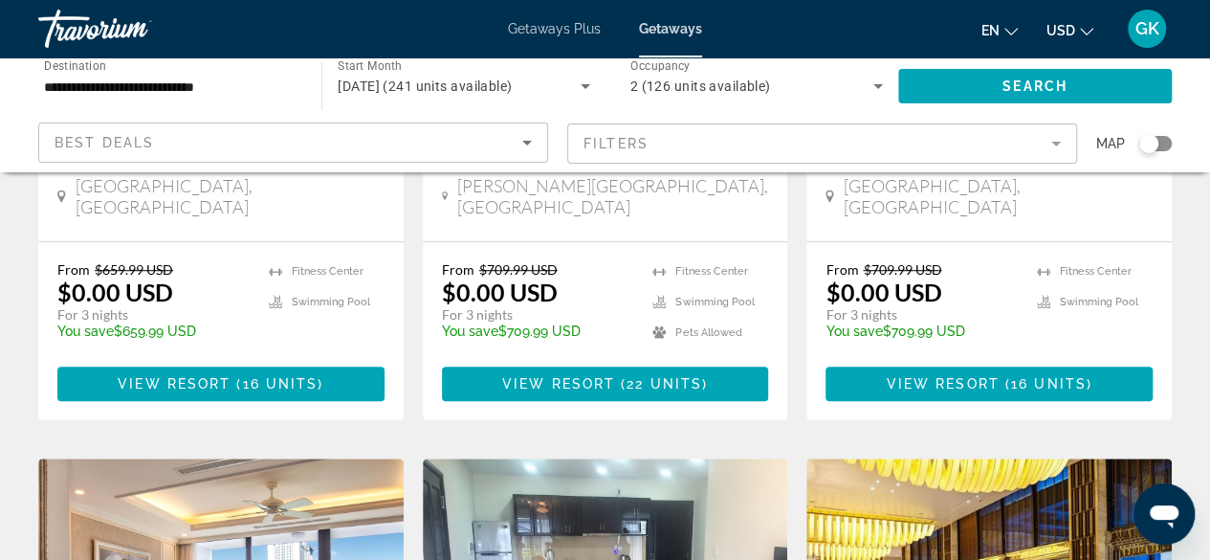
scroll to position [522, 0]
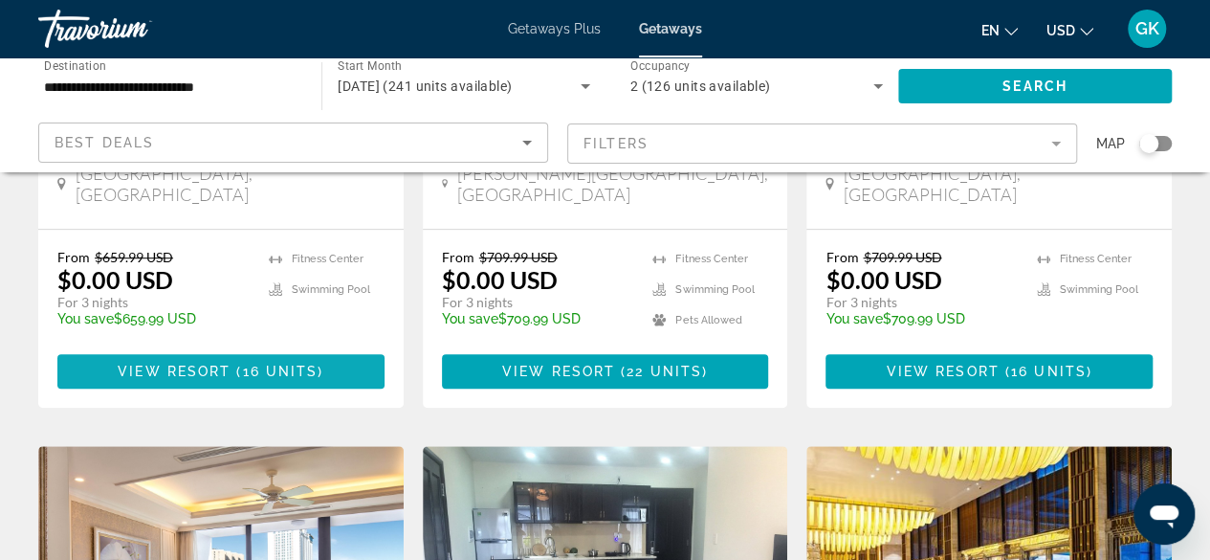
click at [233, 363] on span "Main content" at bounding box center [234, 370] width 6 height 15
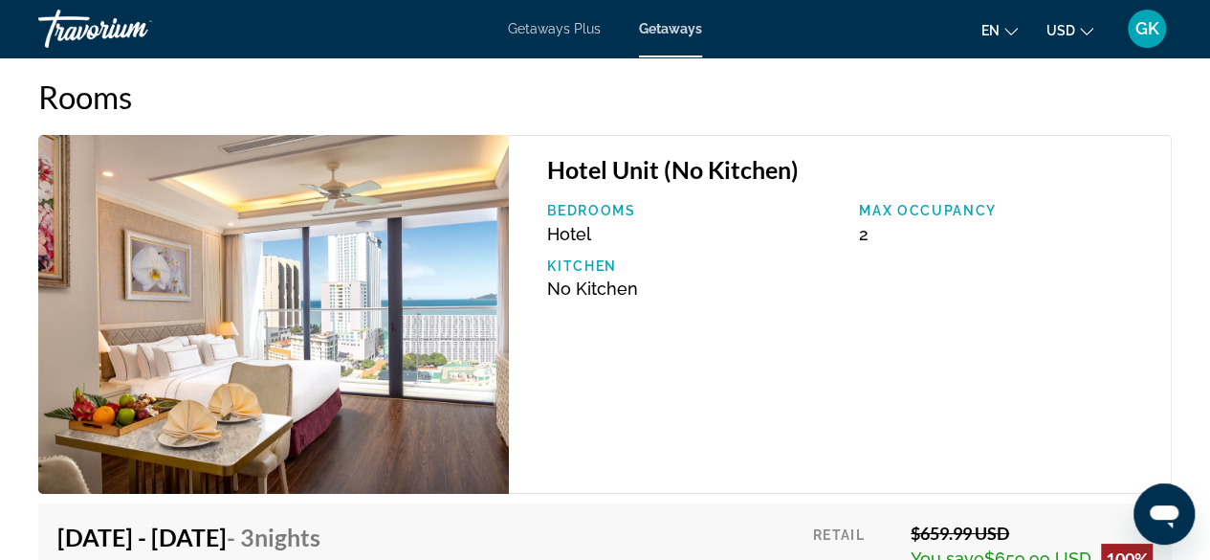
scroll to position [3328, 0]
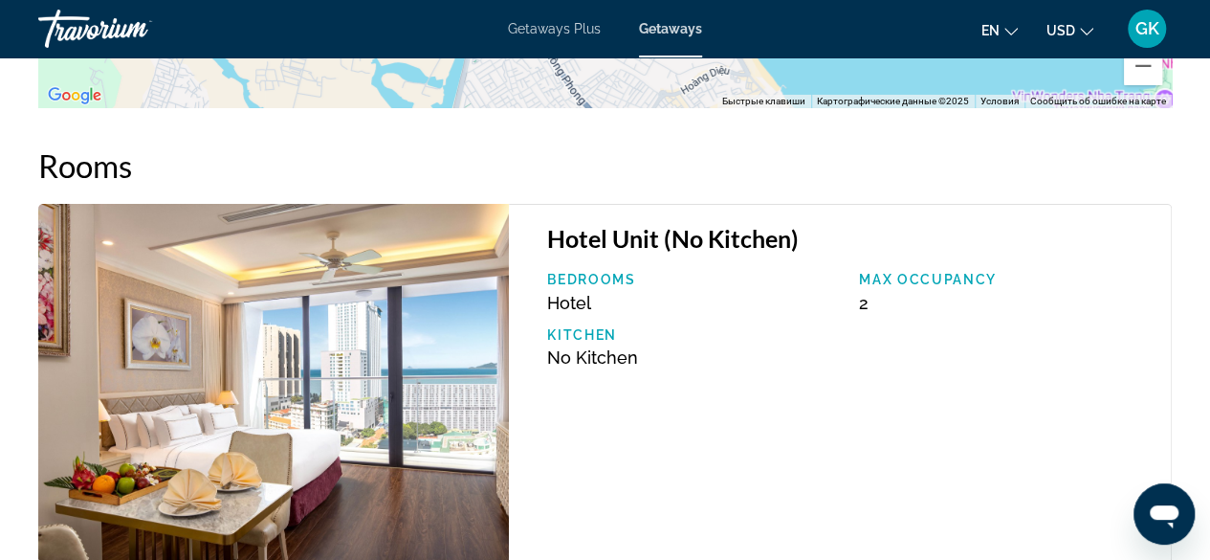
click at [544, 41] on div "Getaways Plus Getaways en English Español Français Italiano Português русский U…" at bounding box center [605, 29] width 1210 height 50
click at [540, 30] on span "Getaways Plus" at bounding box center [554, 28] width 93 height 15
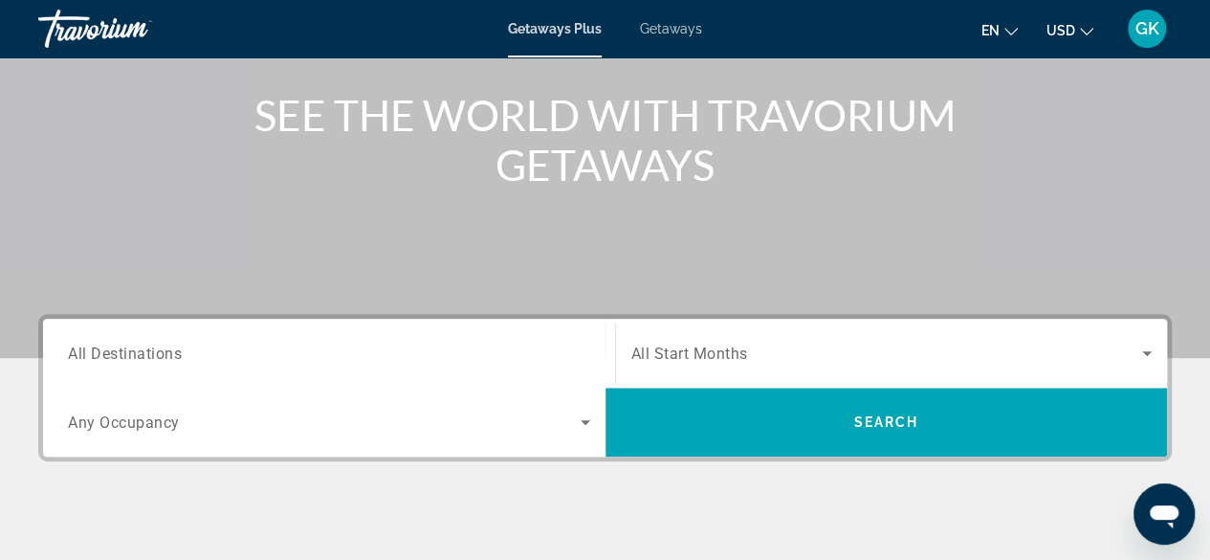
scroll to position [394, 0]
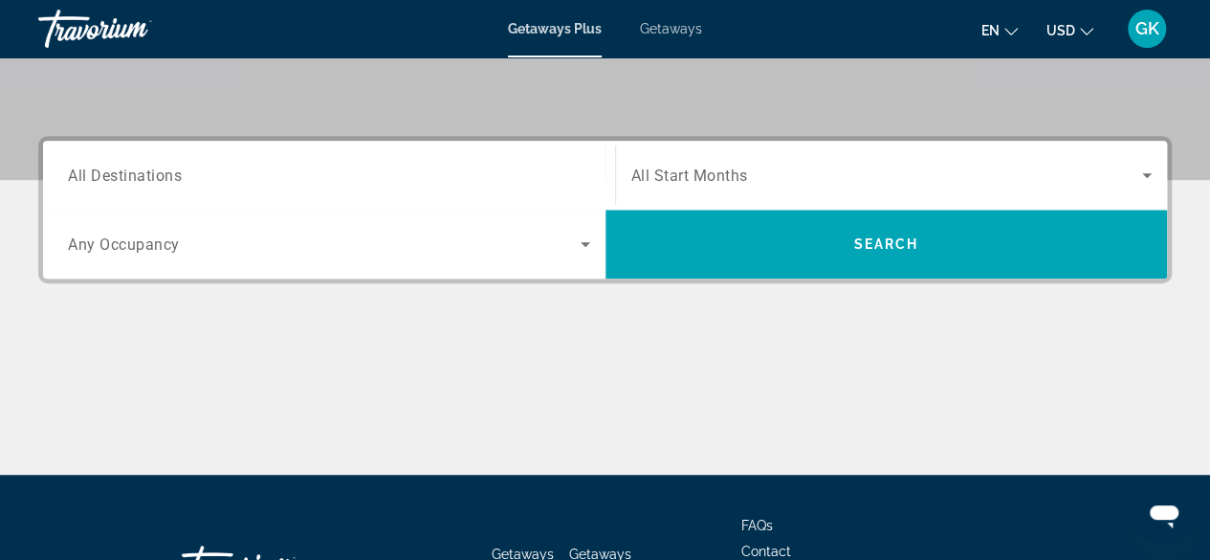
click at [507, 180] on input "Destination All Destinations" at bounding box center [329, 176] width 522 height 23
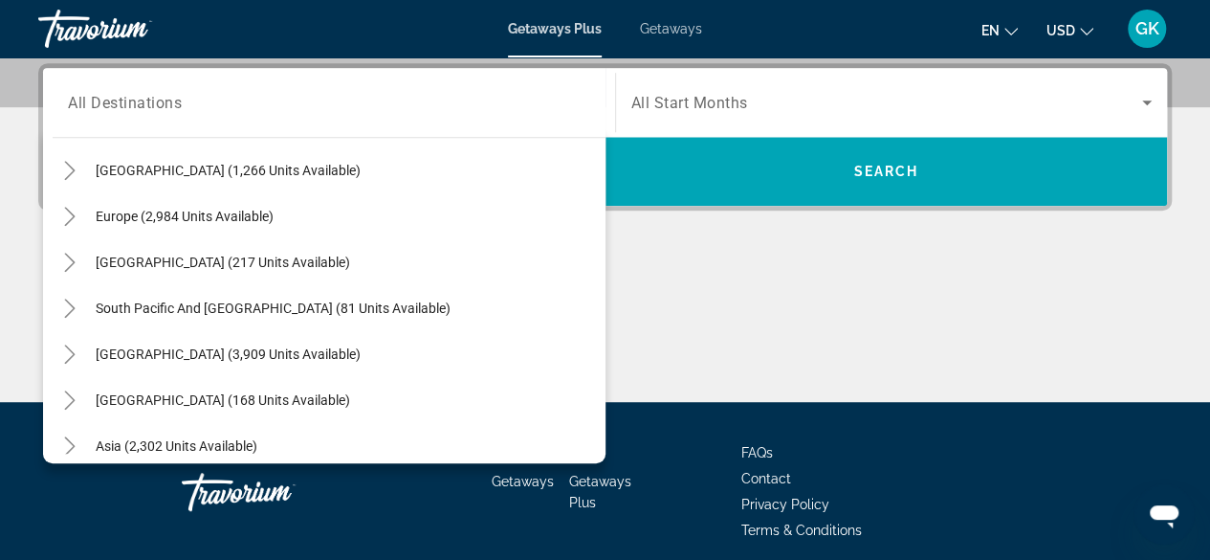
scroll to position [241, 0]
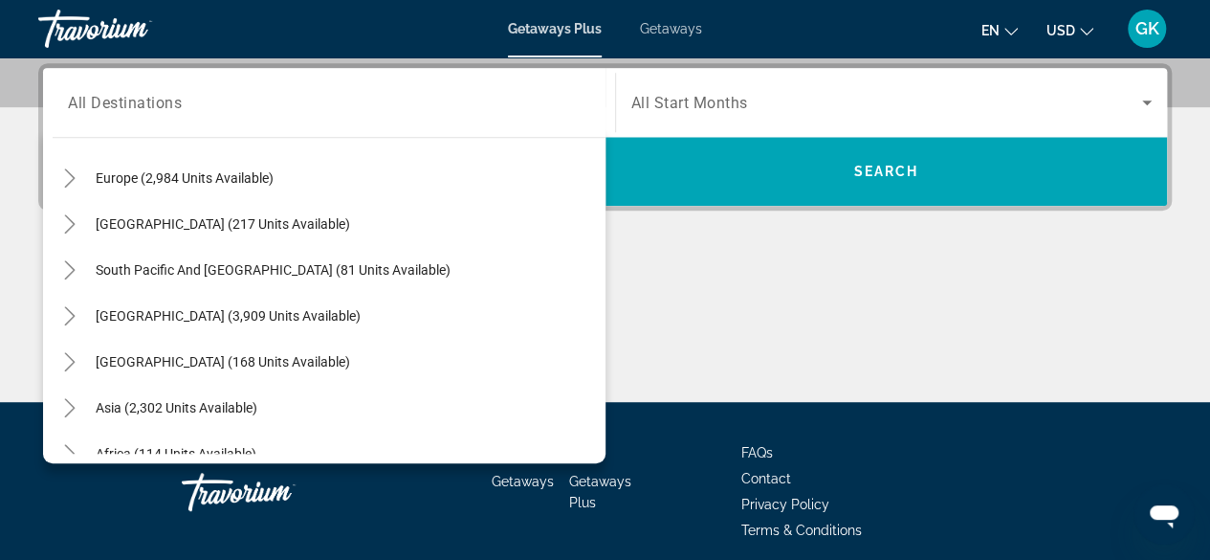
click at [599, 452] on div "All destinations United States (33,635 units available) Mexico (1,568 units ava…" at bounding box center [324, 295] width 562 height 336
click at [252, 400] on span "Asia (2,302 units available)" at bounding box center [177, 407] width 162 height 15
type input "**********"
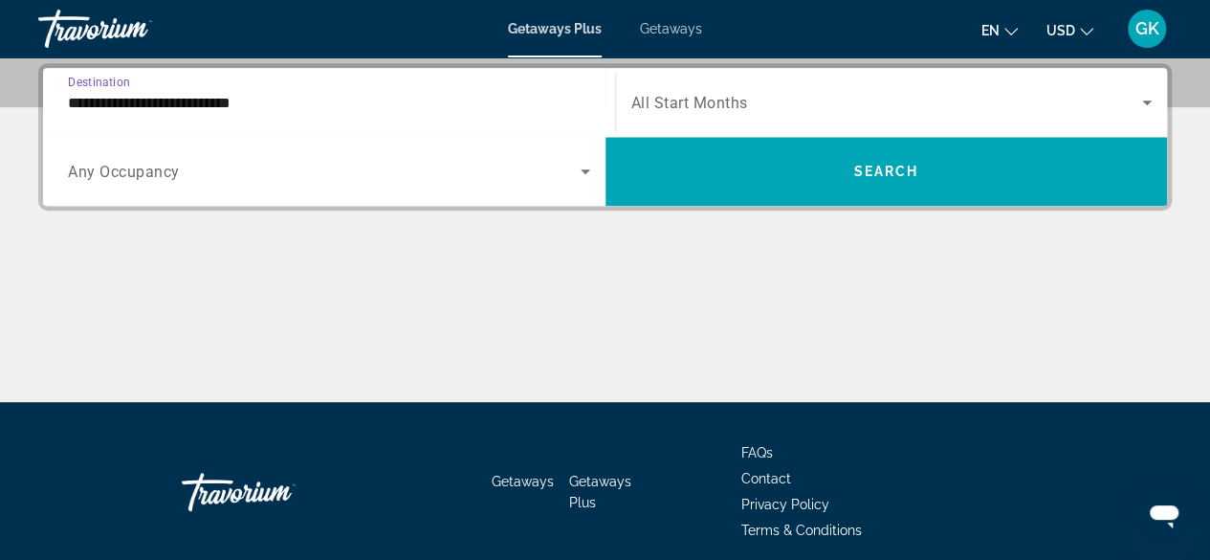
click at [582, 169] on icon "Search widget" at bounding box center [586, 171] width 10 height 5
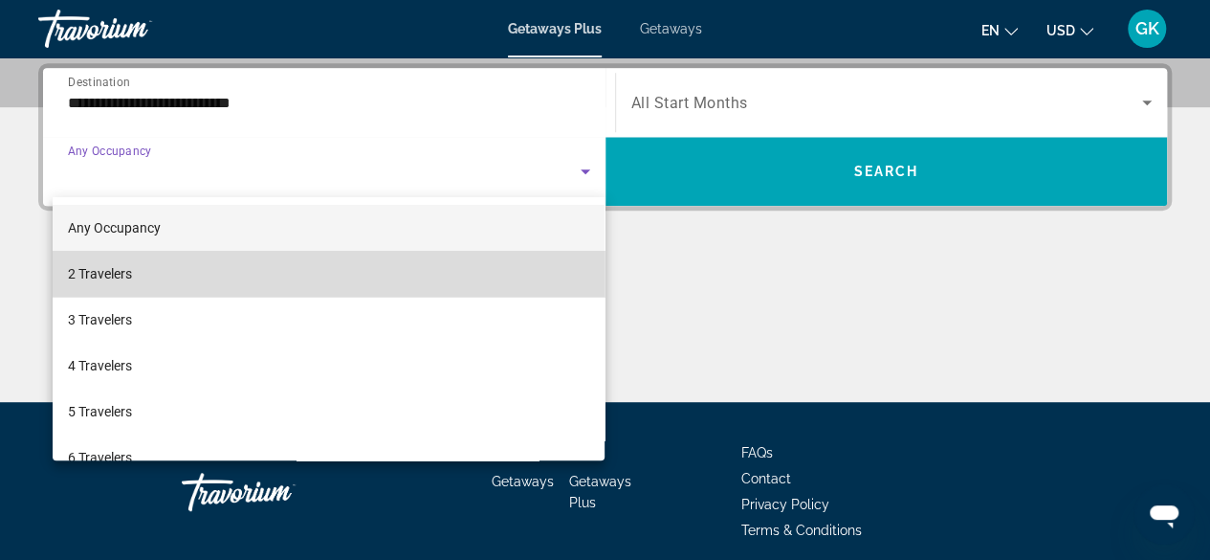
click at [504, 257] on mat-option "2 Travelers" at bounding box center [329, 274] width 553 height 46
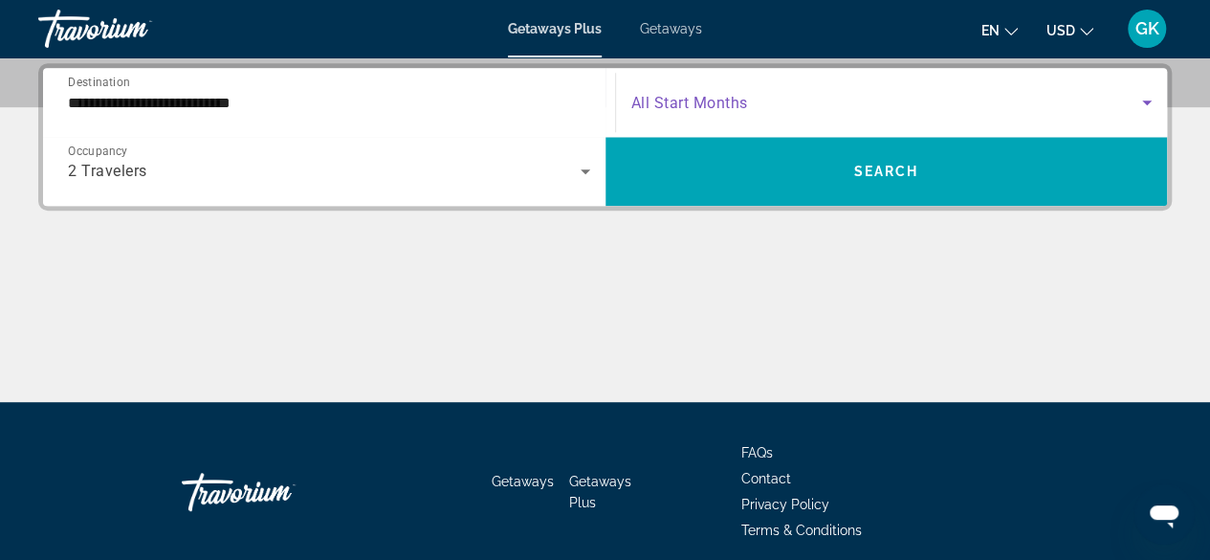
click at [1146, 104] on icon "Search widget" at bounding box center [1146, 102] width 23 height 23
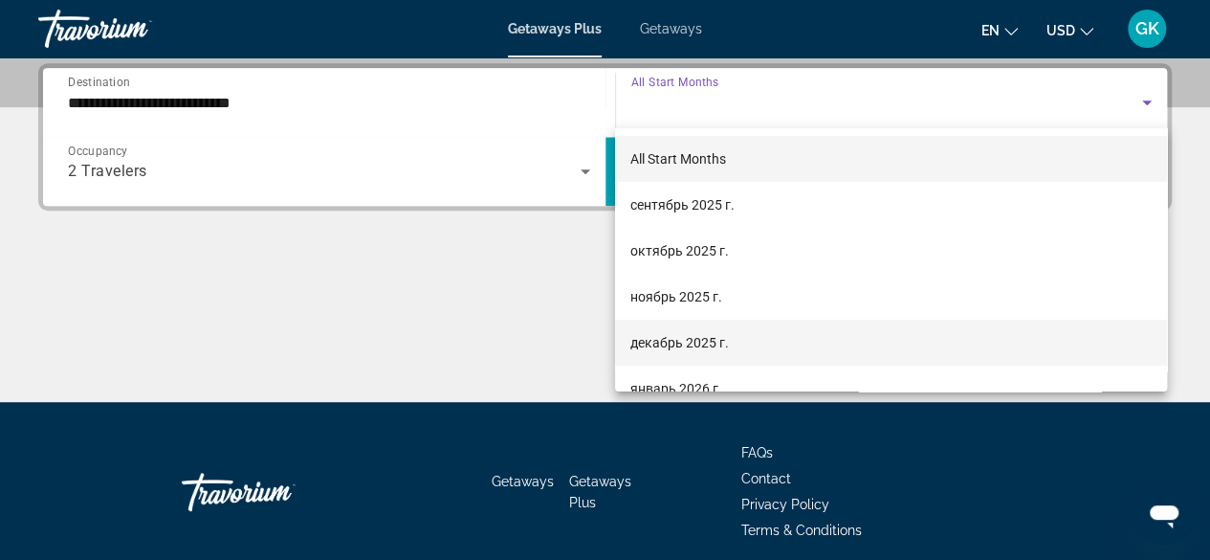
click at [952, 334] on mat-option "декабрь 2025 г." at bounding box center [891, 342] width 552 height 46
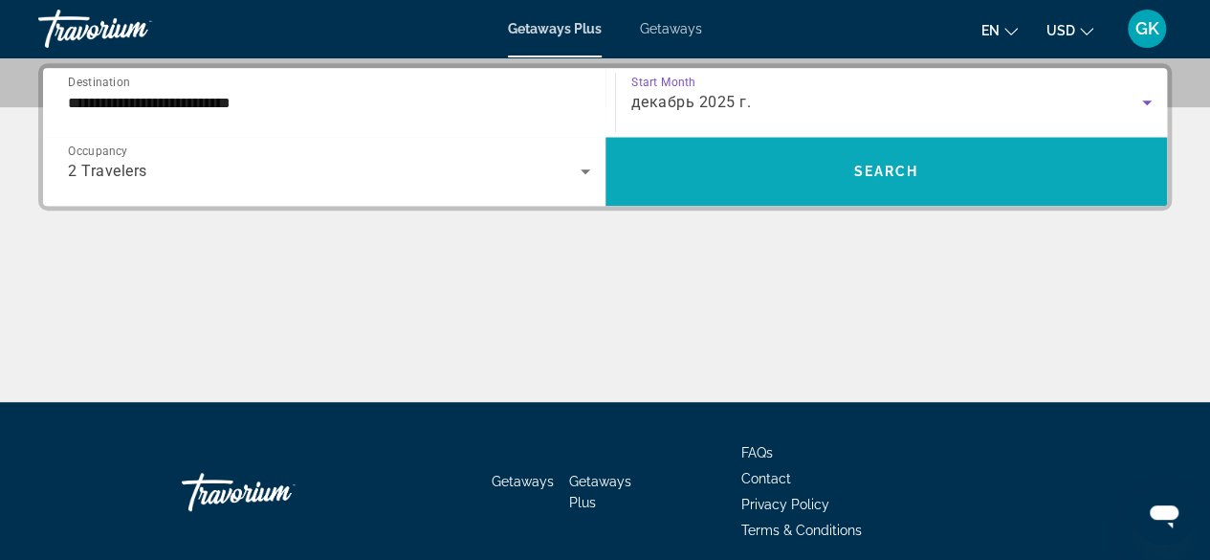
click at [954, 177] on span "Search widget" at bounding box center [886, 171] width 562 height 46
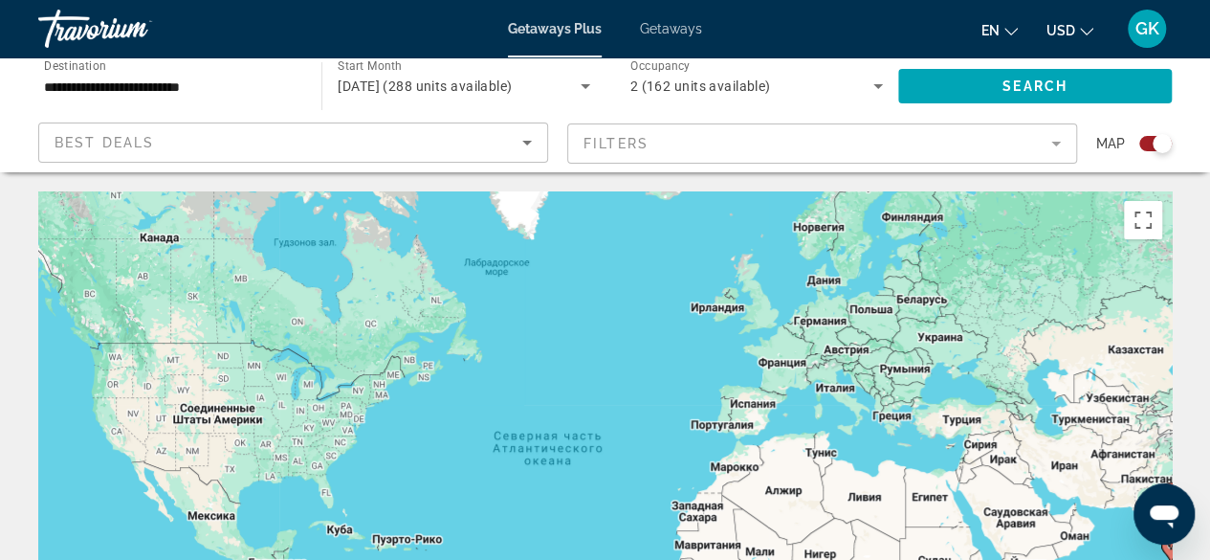
click at [163, 79] on input "**********" at bounding box center [170, 87] width 253 height 23
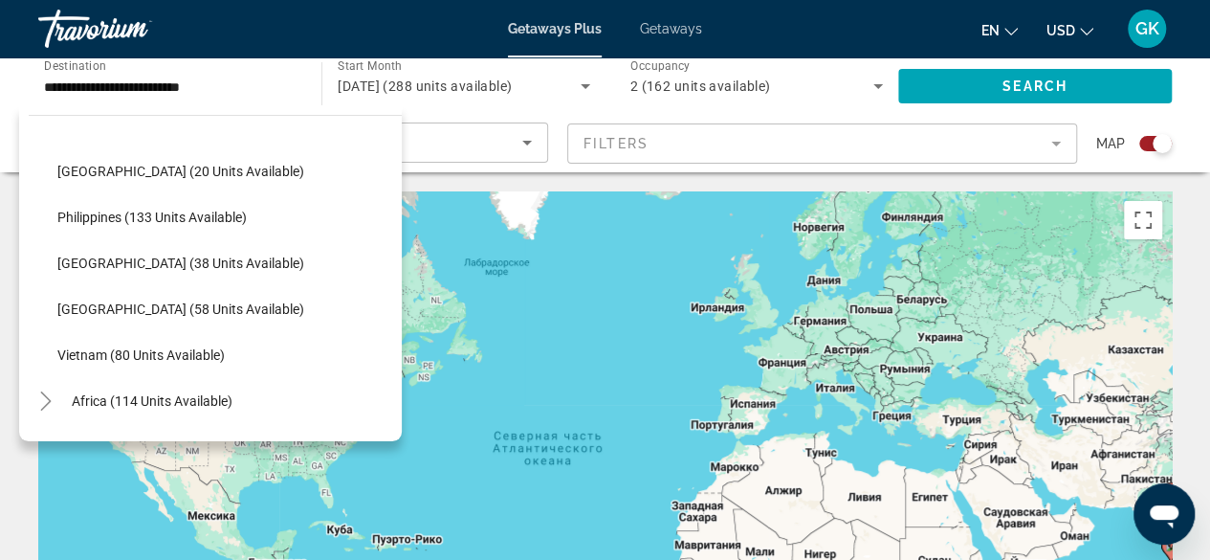
scroll to position [815, 0]
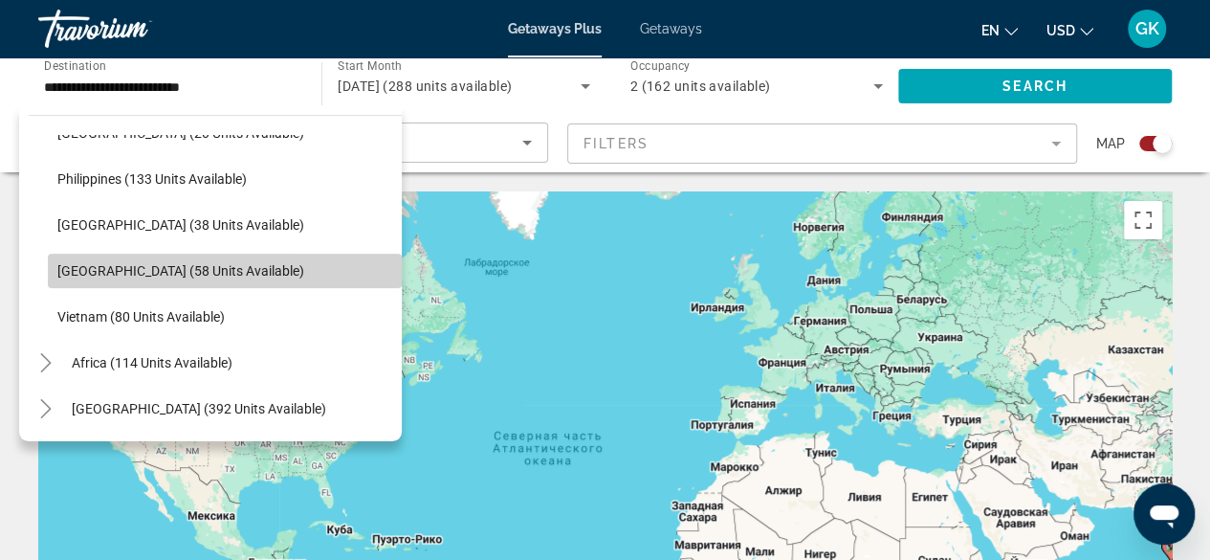
click at [348, 266] on span "Search widget" at bounding box center [225, 271] width 354 height 46
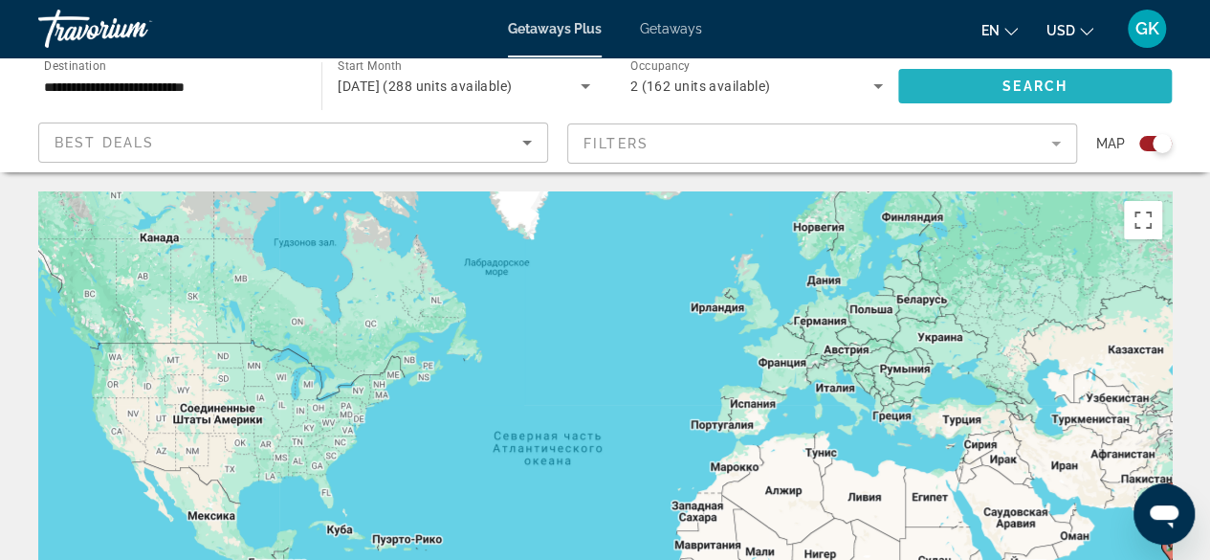
click at [980, 88] on span "Search widget" at bounding box center [1035, 86] width 274 height 46
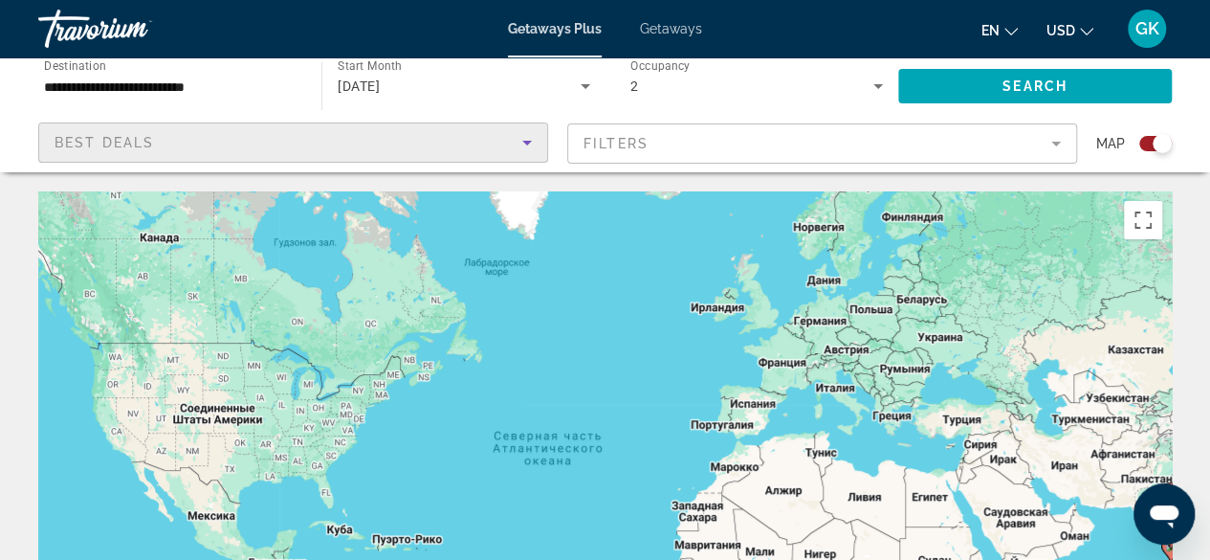
click at [517, 148] on icon "Sort by" at bounding box center [527, 142] width 23 height 23
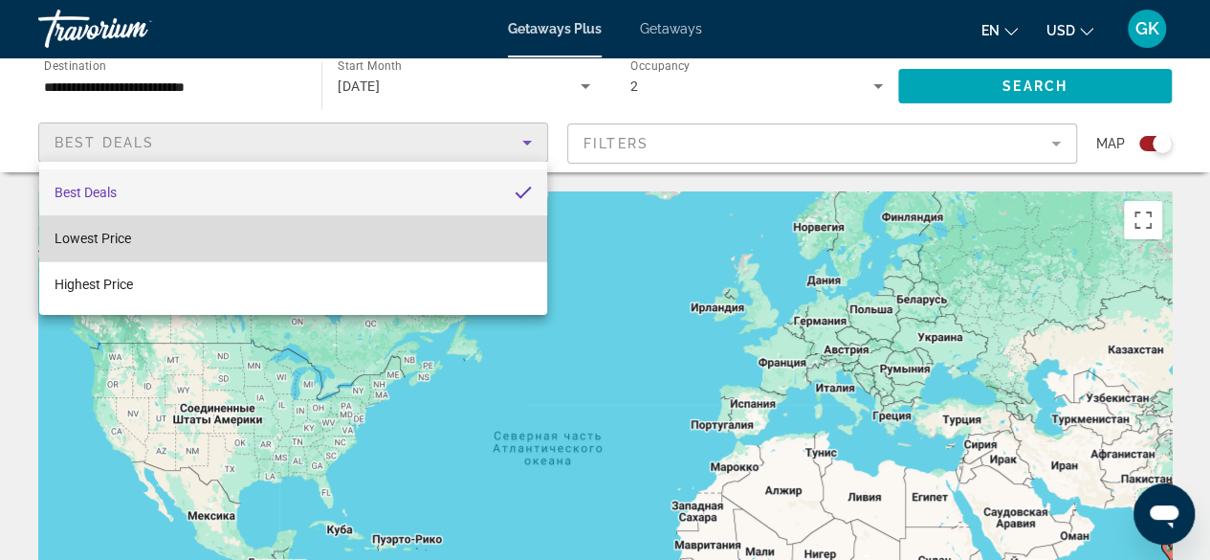
click at [515, 231] on mat-option "Lowest Price" at bounding box center [293, 238] width 508 height 46
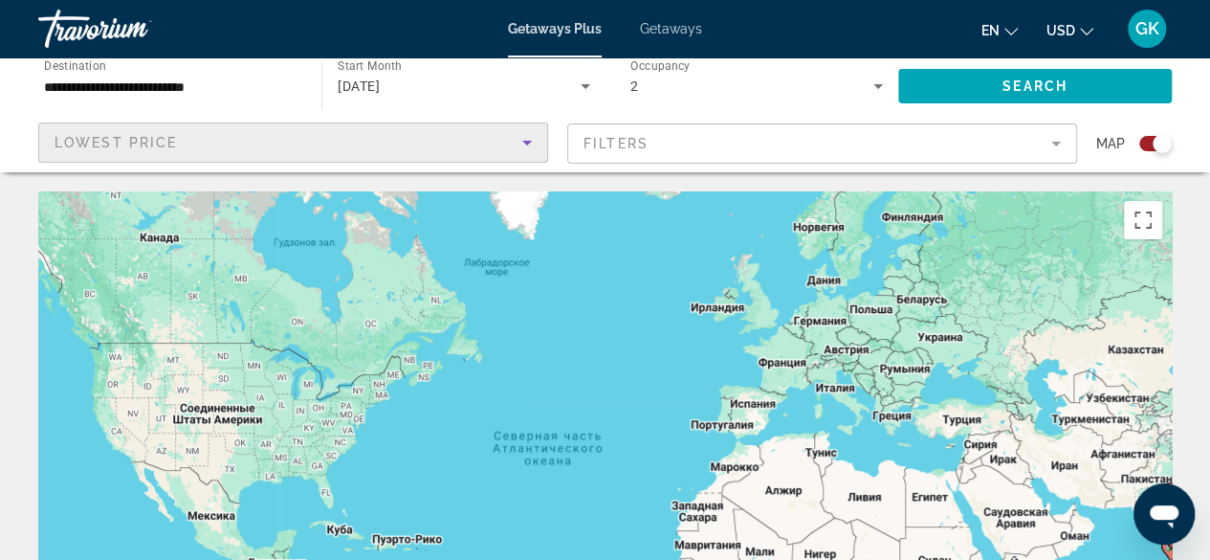
click at [527, 146] on icon "Sort by" at bounding box center [527, 142] width 23 height 23
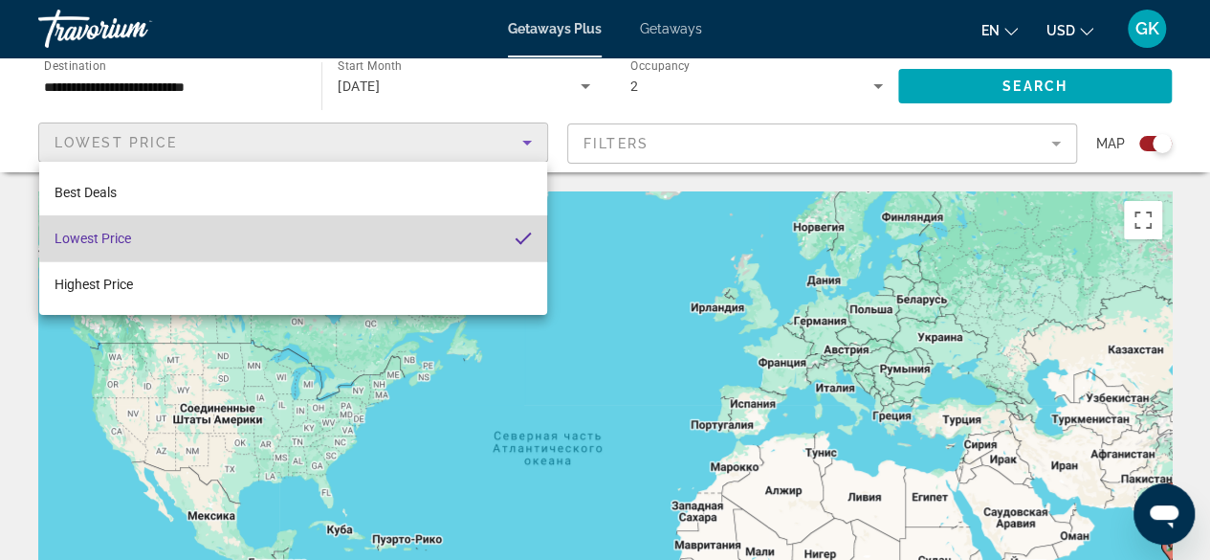
click at [440, 231] on mat-option "Lowest Price" at bounding box center [293, 238] width 508 height 46
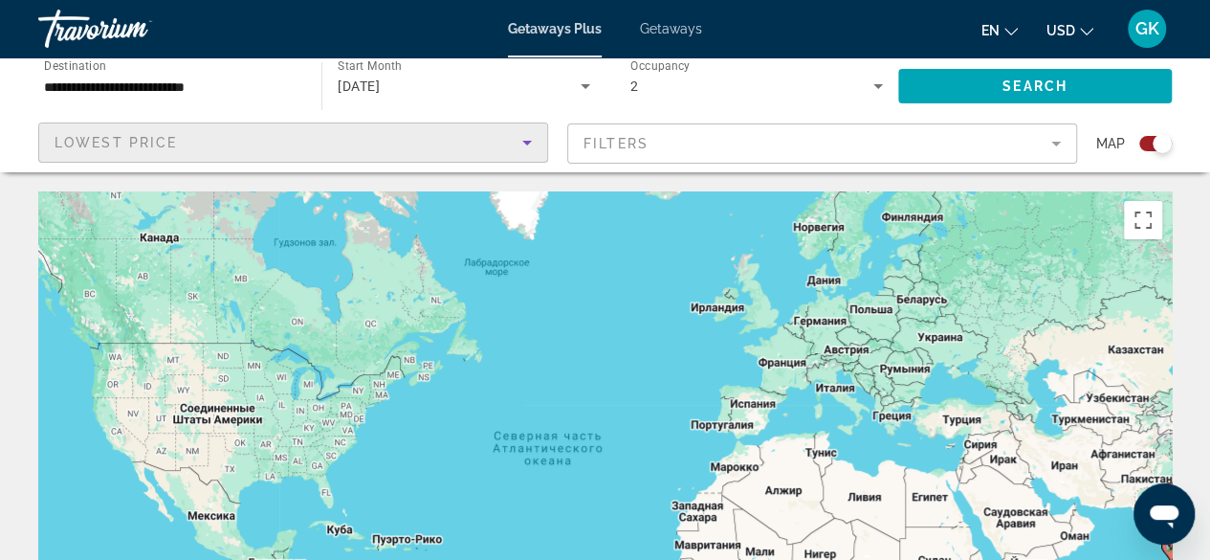
click at [267, 144] on div "Lowest Price" at bounding box center [289, 142] width 468 height 23
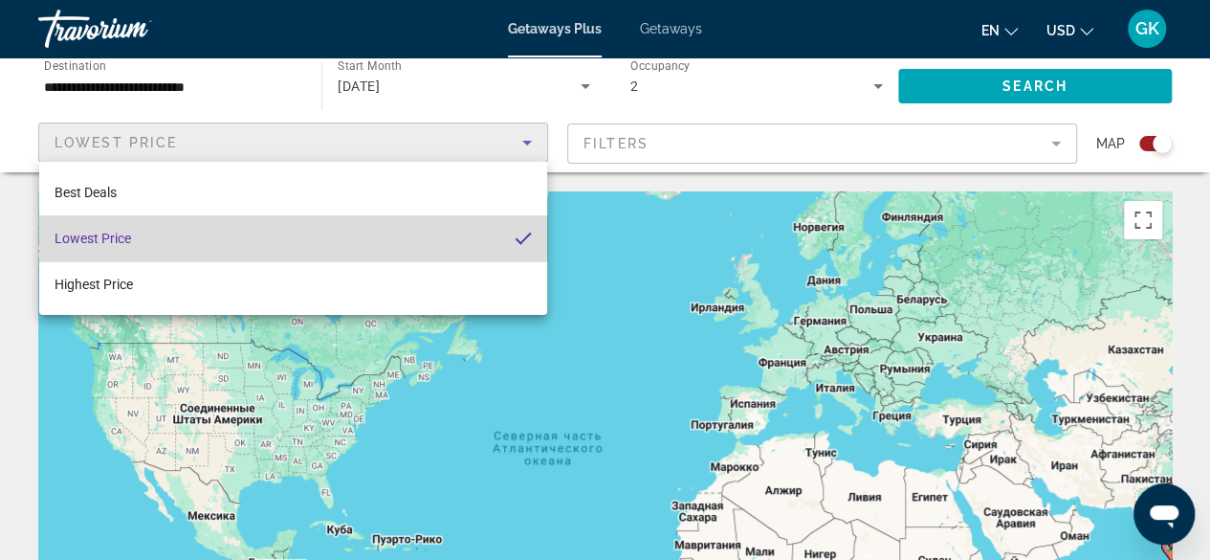
click at [289, 232] on mat-option "Lowest Price" at bounding box center [293, 238] width 508 height 46
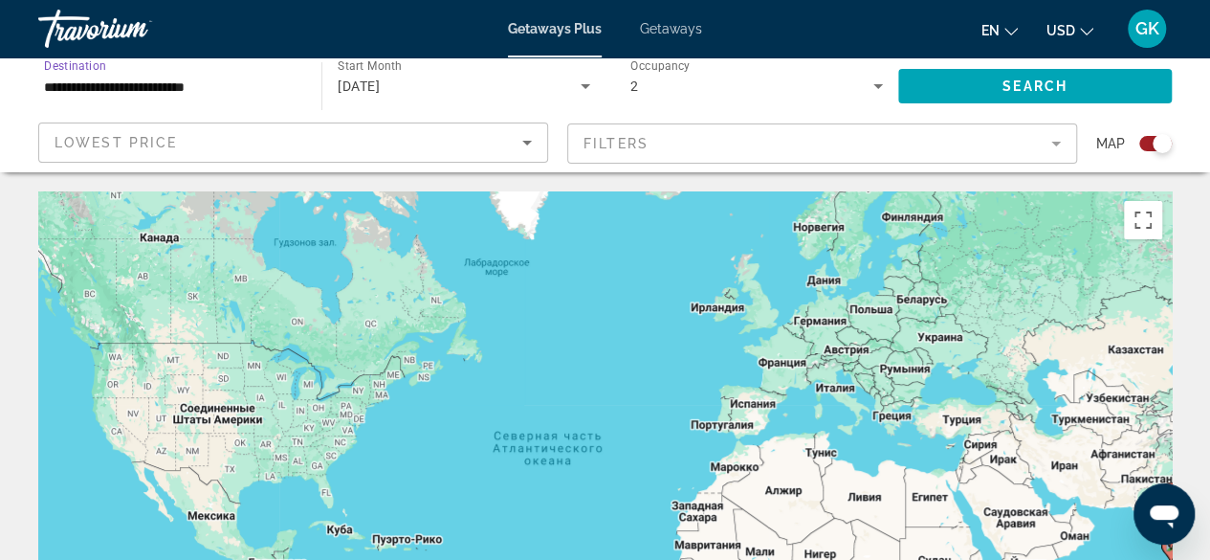
click at [256, 85] on input "**********" at bounding box center [170, 87] width 253 height 23
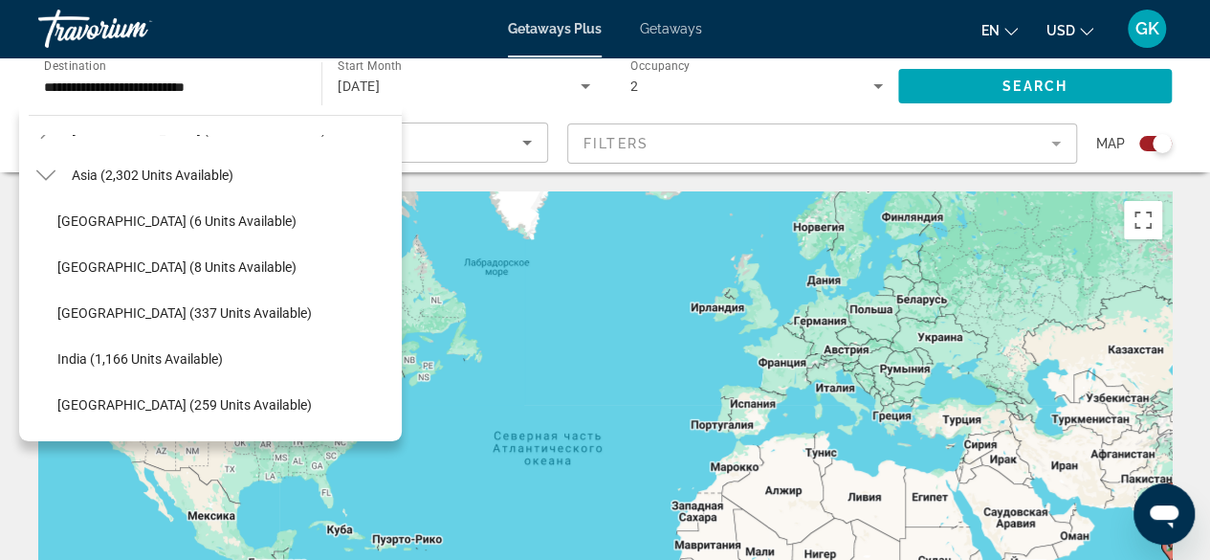
scroll to position [457, 0]
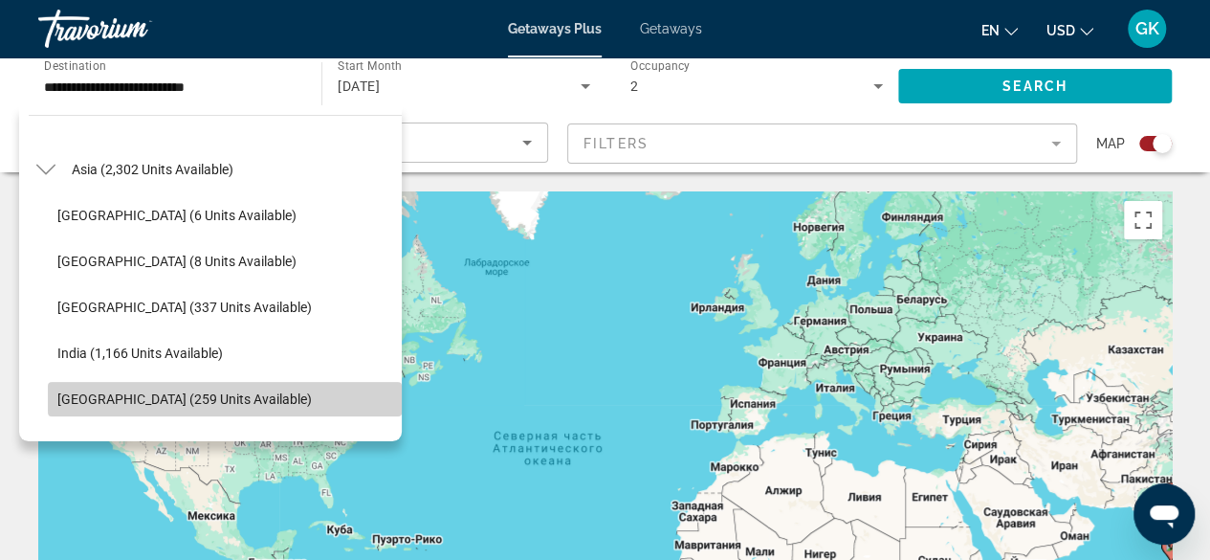
click at [316, 387] on span "Search widget" at bounding box center [225, 399] width 354 height 46
type input "**********"
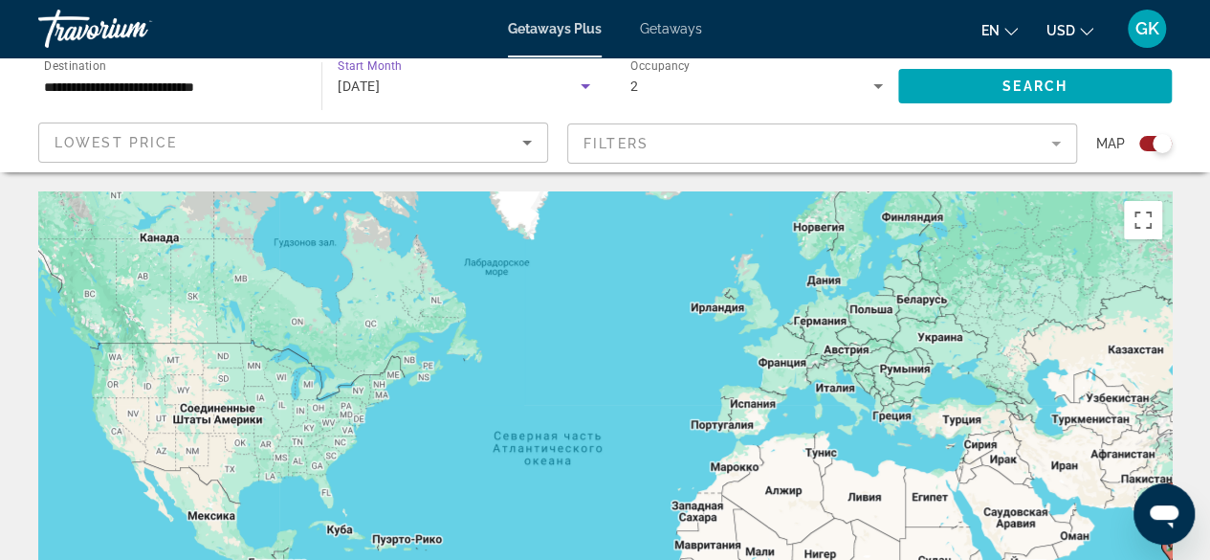
click at [583, 85] on icon "Search widget" at bounding box center [586, 86] width 10 height 5
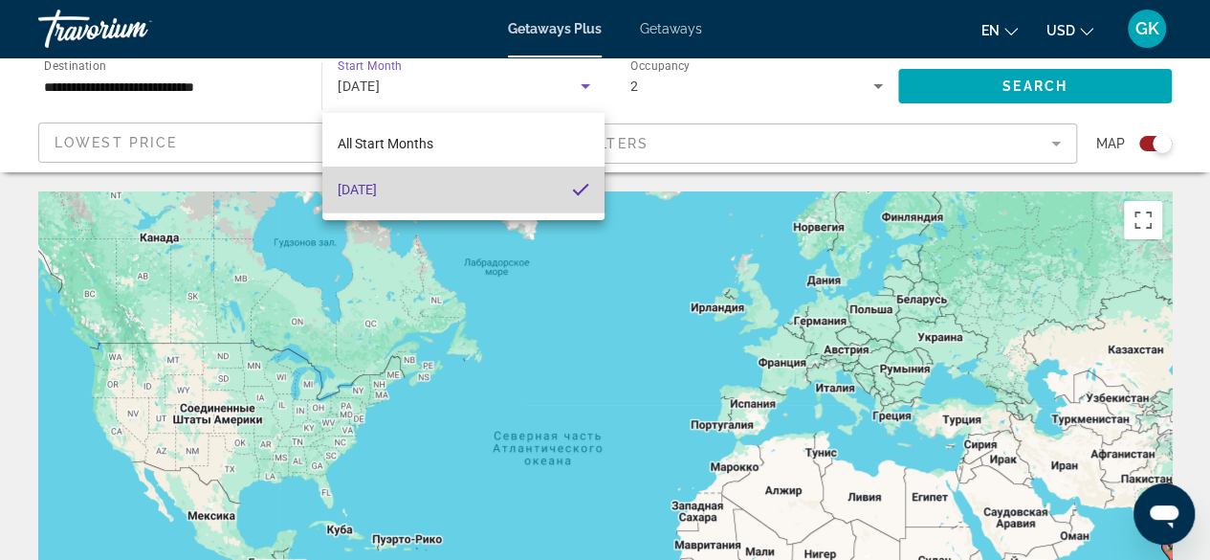
click at [520, 195] on mat-option "December 2025" at bounding box center [463, 189] width 283 height 46
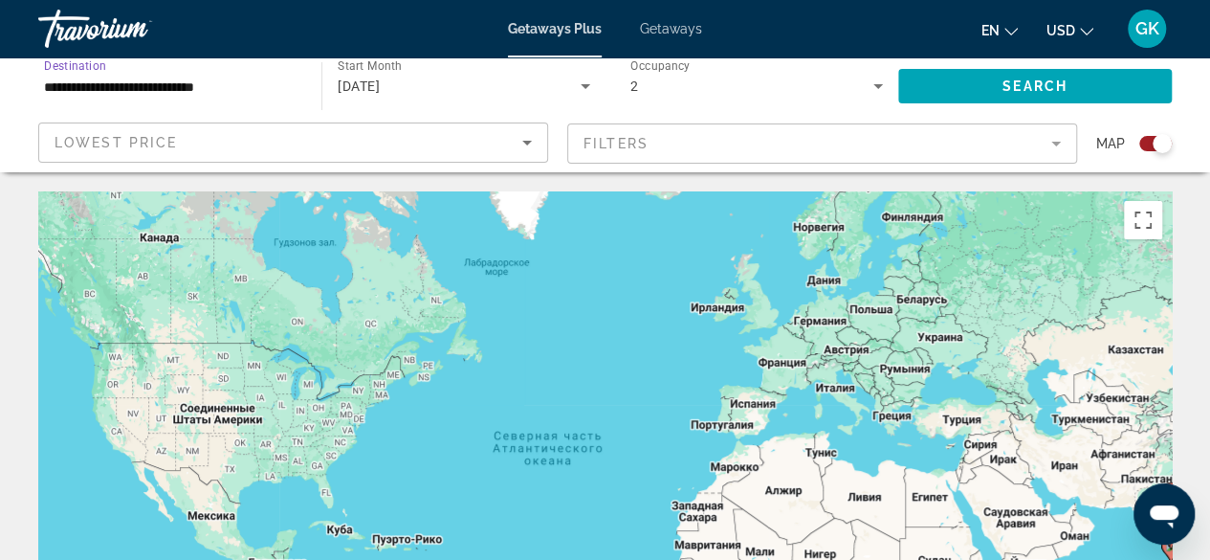
click at [247, 86] on input "**********" at bounding box center [170, 87] width 253 height 23
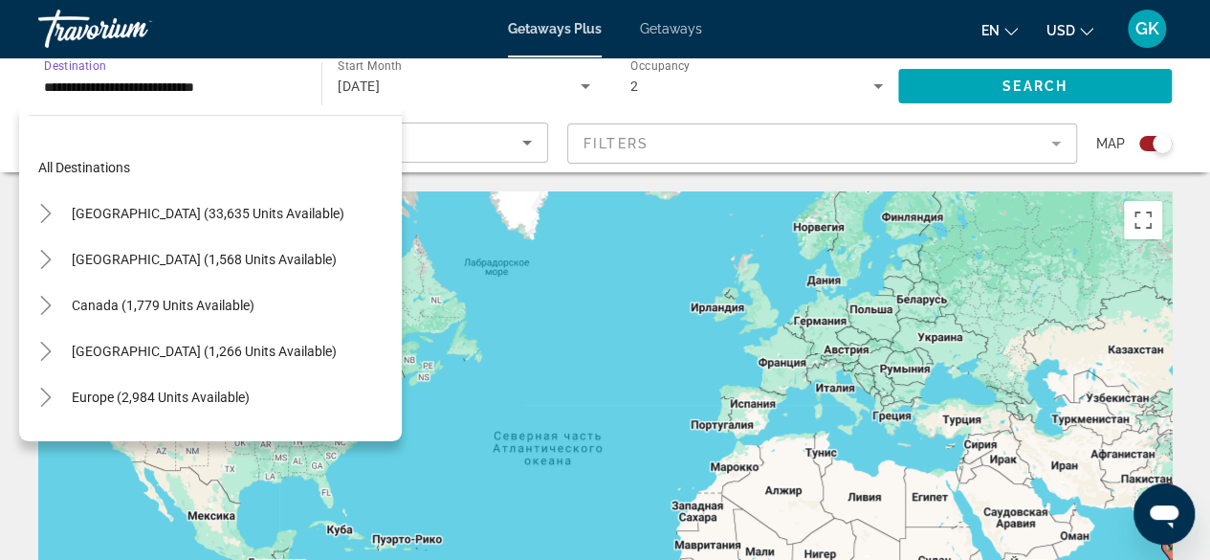
scroll to position [573, 0]
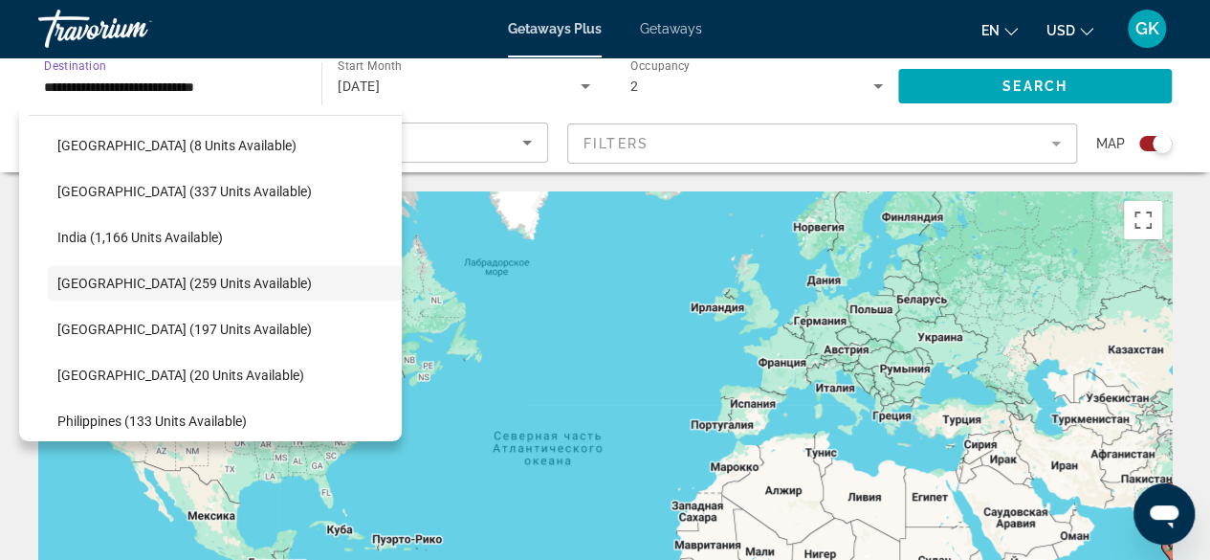
click at [460, 265] on div "Чтобы активировать перетаскивание с помощью клавиатуры, нажмите Alt + Ввод. Пос…" at bounding box center [604, 478] width 1133 height 574
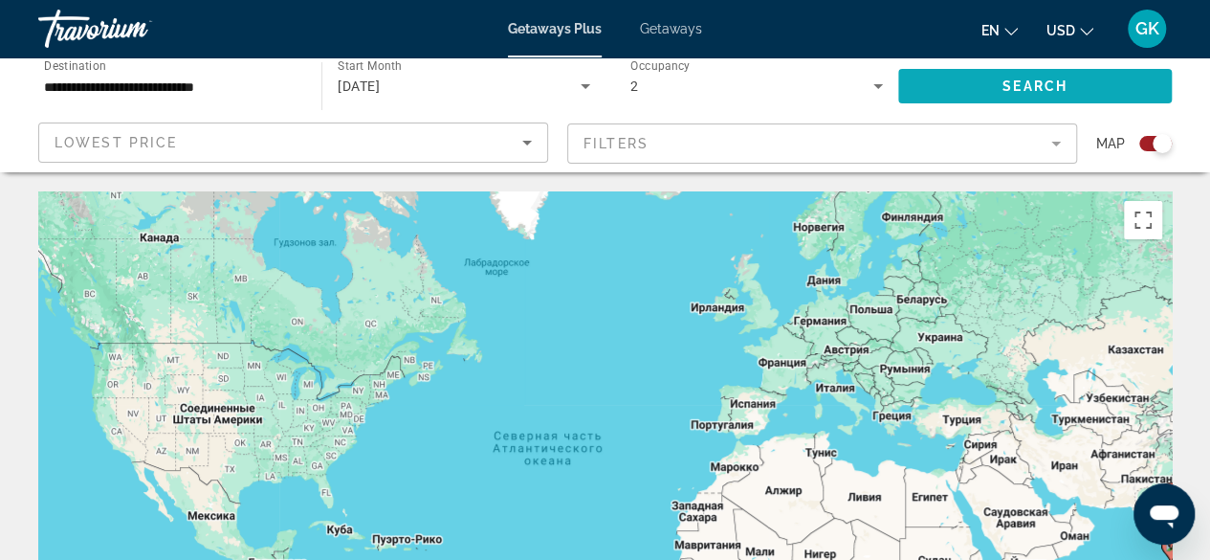
click at [1025, 81] on span "Search" at bounding box center [1034, 85] width 65 height 15
click at [1152, 145] on div "Search widget" at bounding box center [1155, 143] width 33 height 15
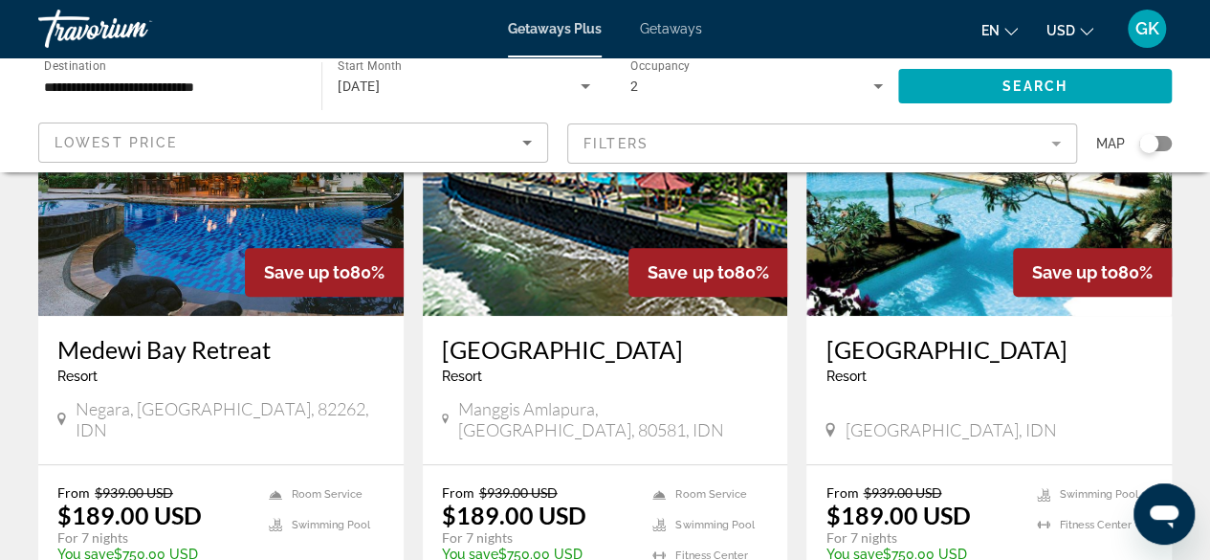
scroll to position [293, 0]
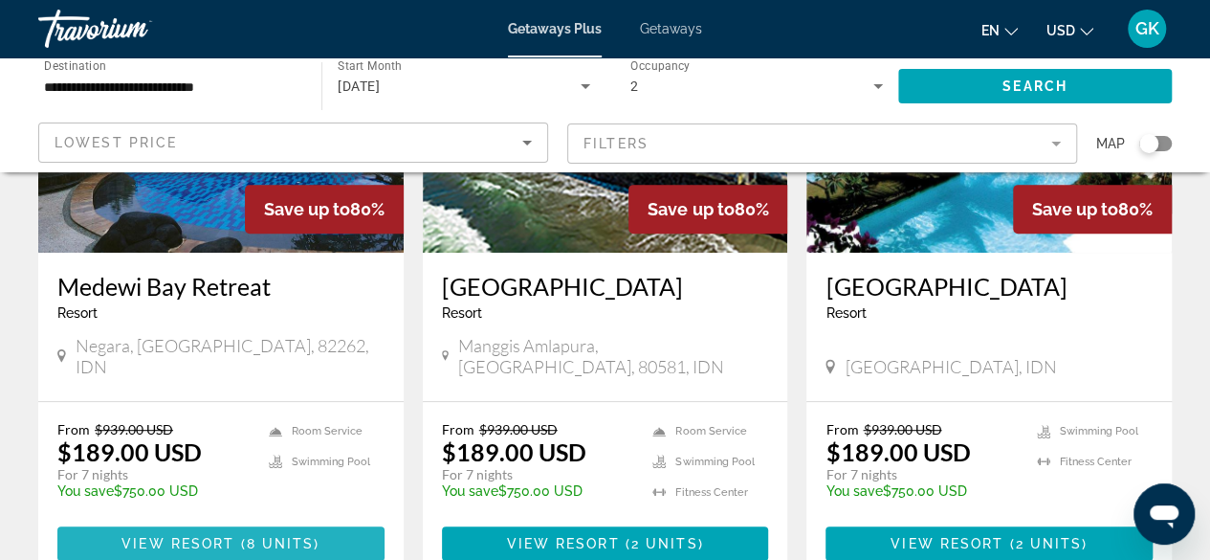
click at [235, 536] on span "Main content" at bounding box center [237, 543] width 6 height 15
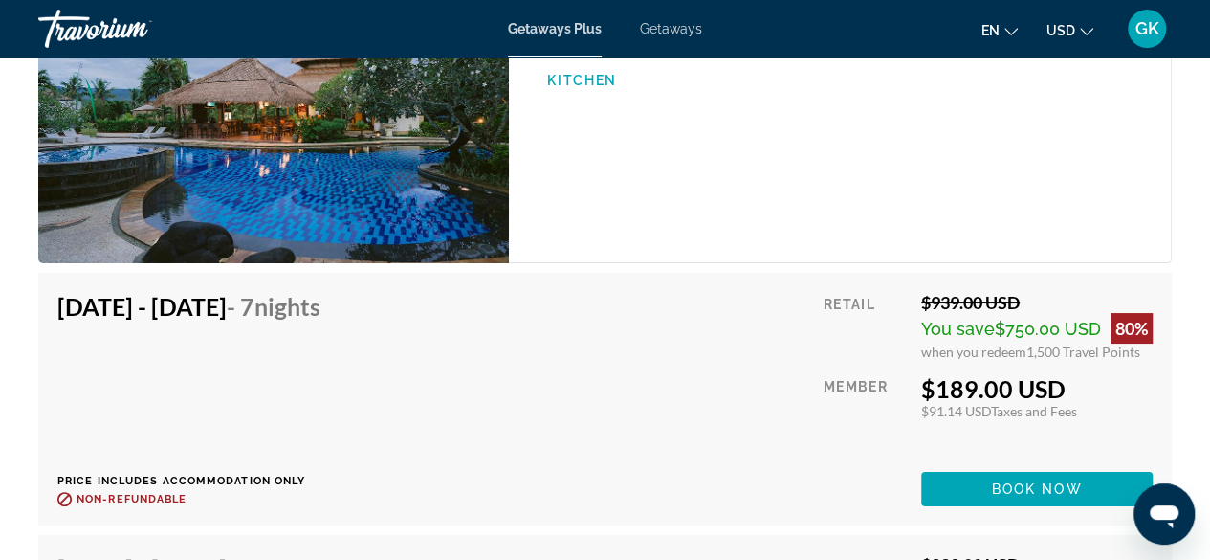
scroll to position [3577, 0]
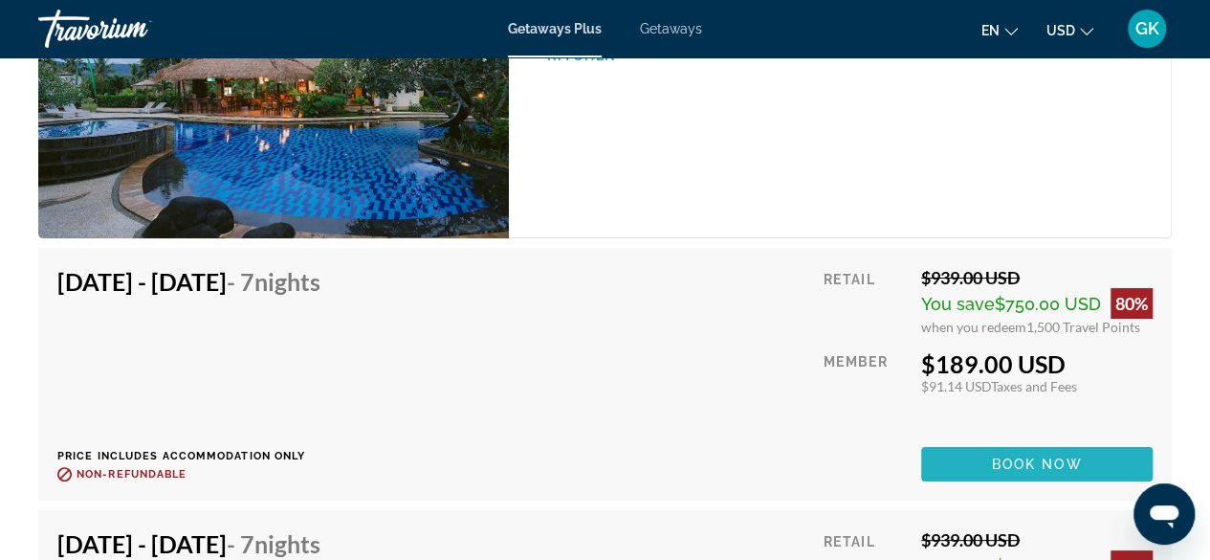
click at [1085, 454] on span "Main content" at bounding box center [1036, 464] width 231 height 46
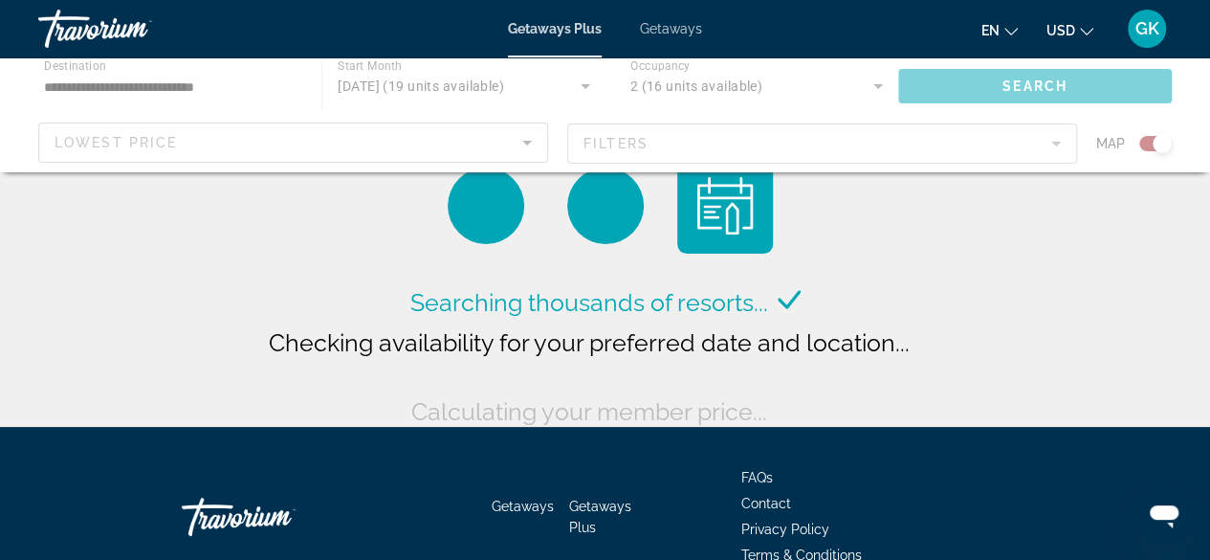
click at [298, 77] on div "Main content" at bounding box center [605, 114] width 1210 height 115
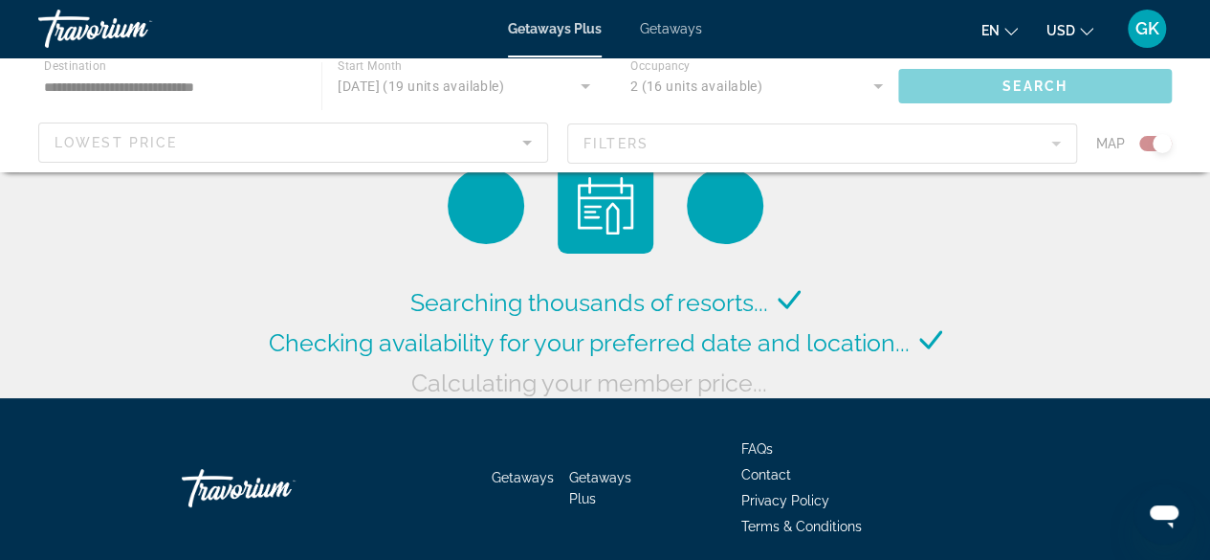
click at [217, 85] on div "Main content" at bounding box center [605, 114] width 1210 height 115
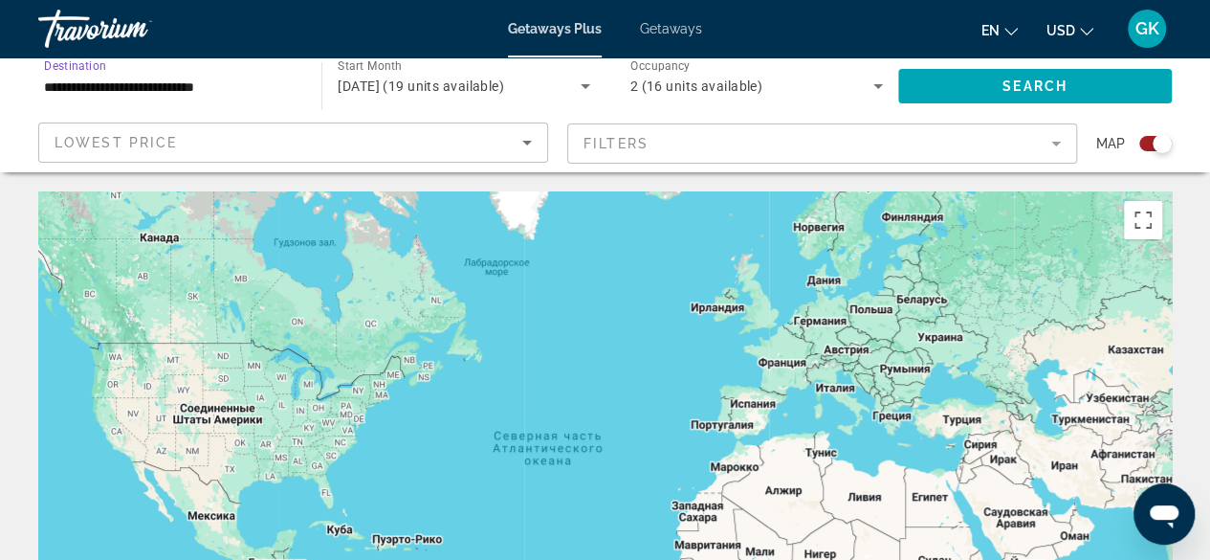
click at [217, 85] on input "**********" at bounding box center [170, 87] width 253 height 23
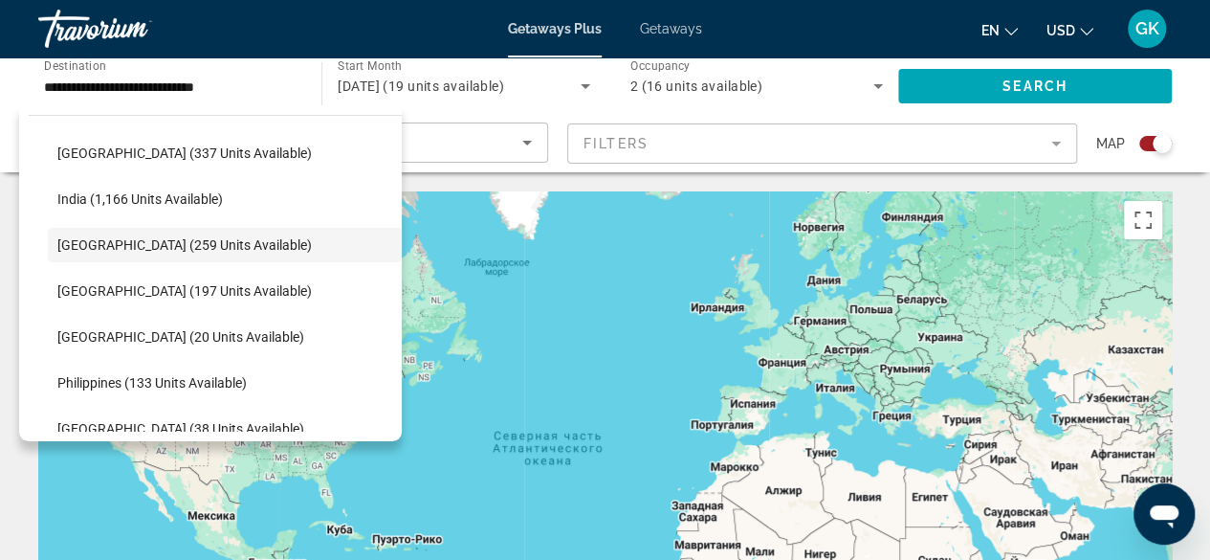
scroll to position [648, 0]
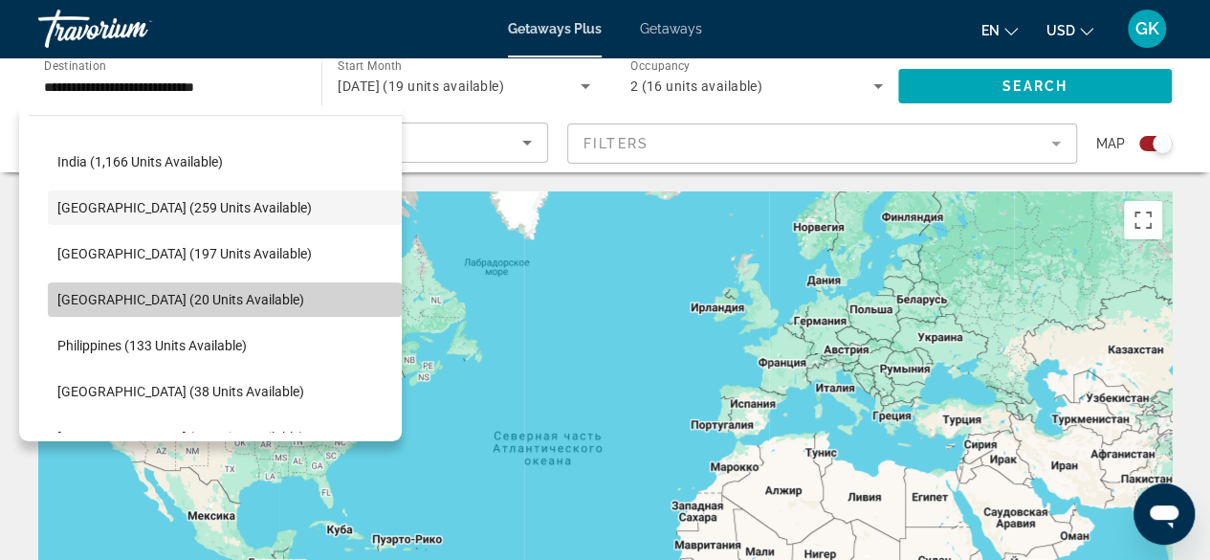
click at [274, 297] on span "Search widget" at bounding box center [225, 299] width 354 height 46
type input "**********"
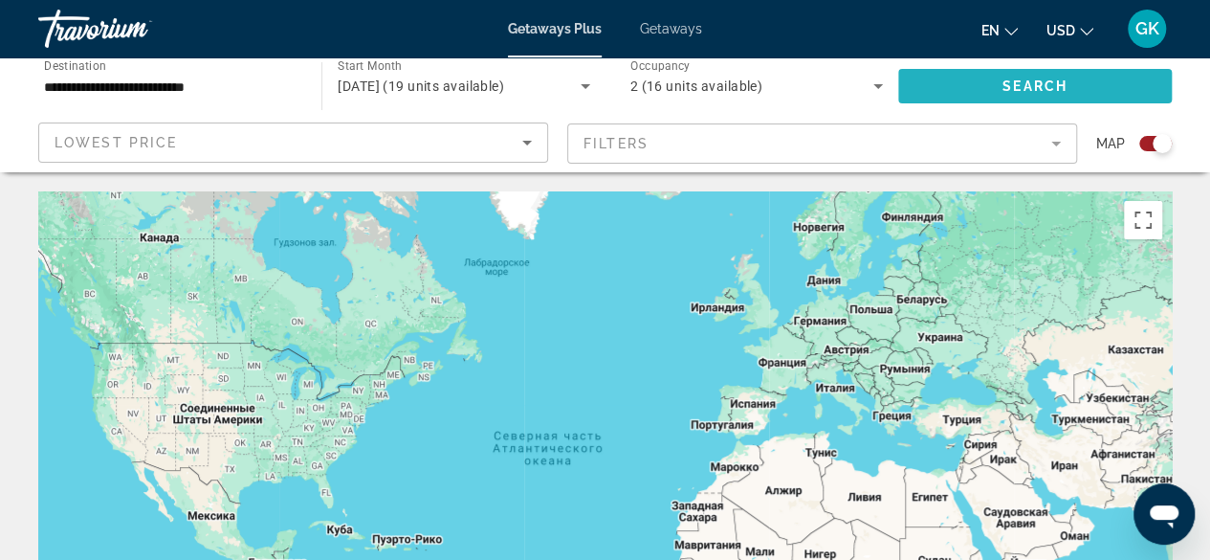
click at [993, 81] on span "Search widget" at bounding box center [1035, 86] width 274 height 46
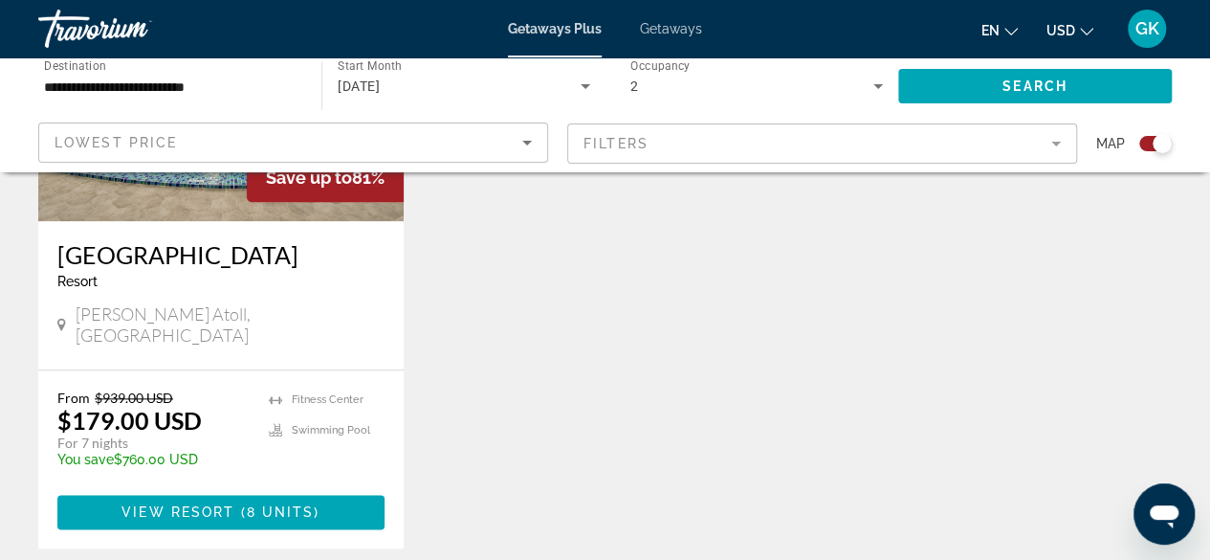
scroll to position [956, 0]
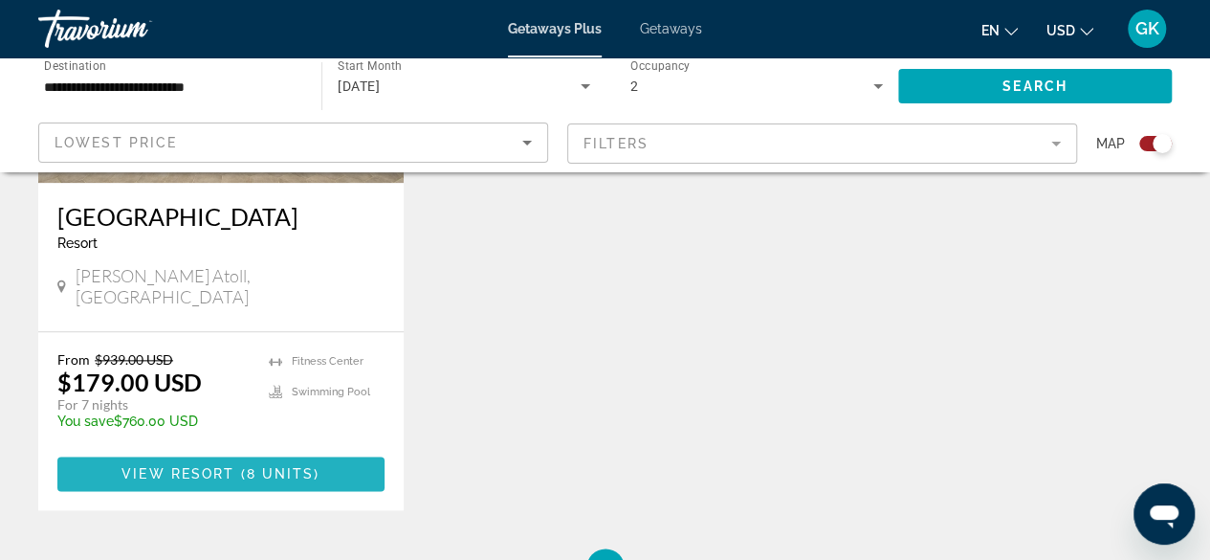
click at [226, 466] on span "View Resort" at bounding box center [177, 473] width 113 height 15
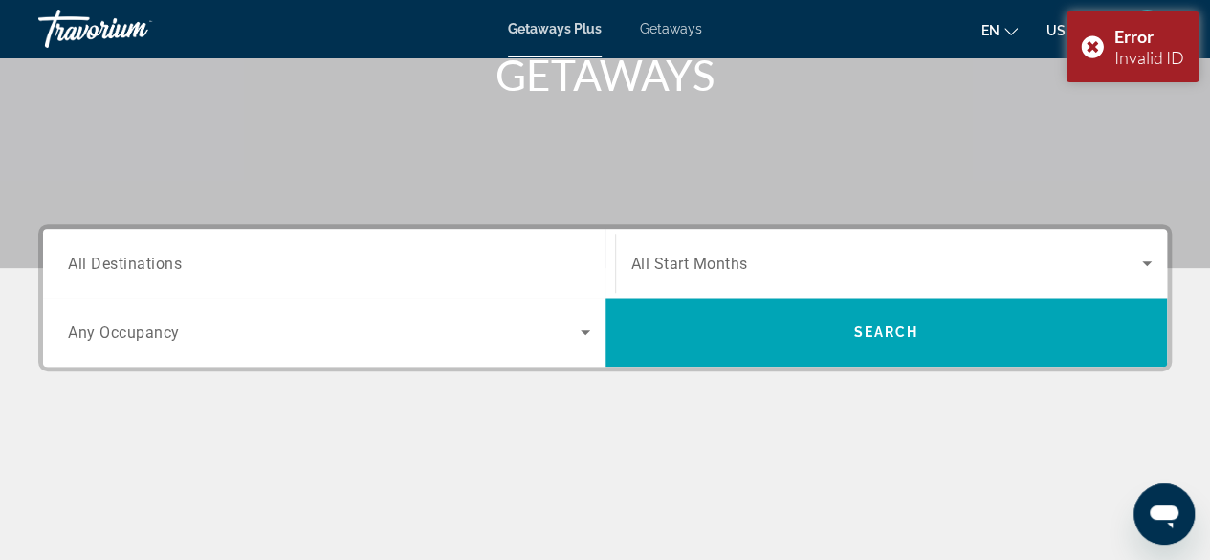
scroll to position [357, 0]
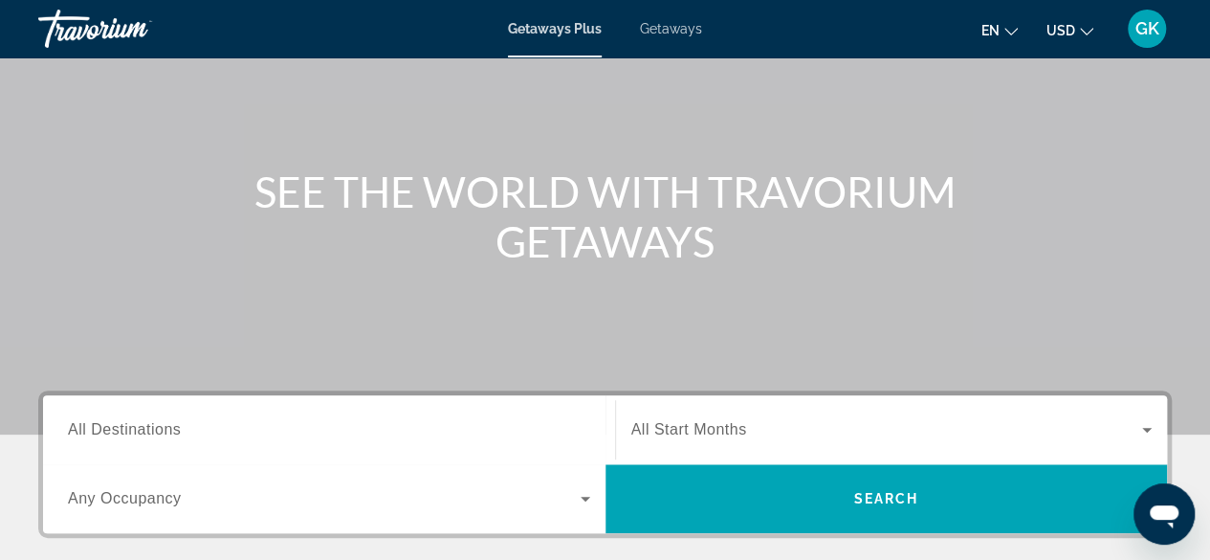
scroll to position [153, 0]
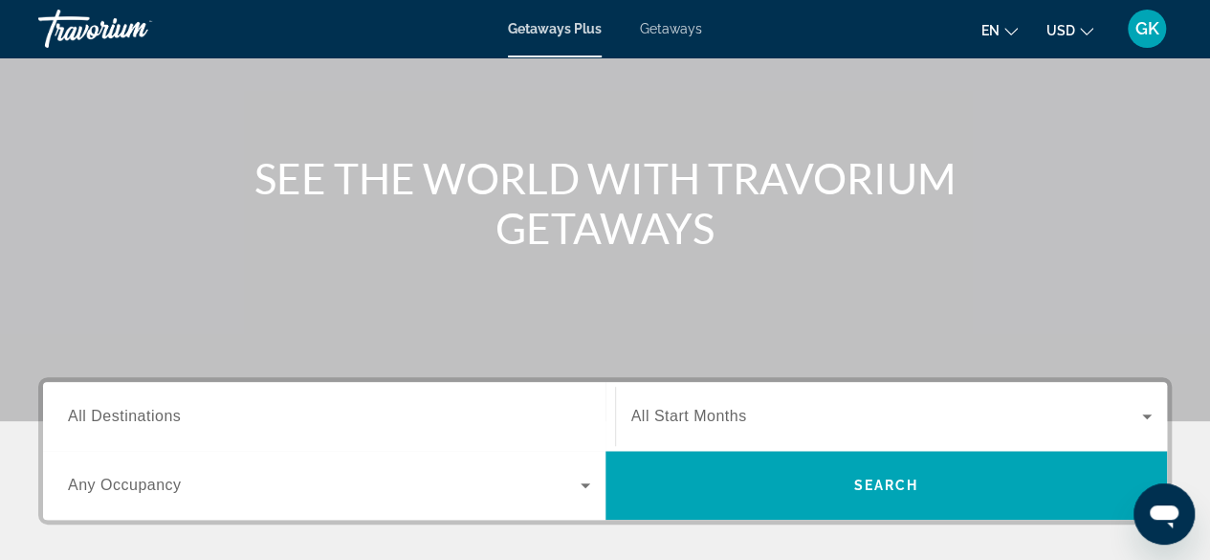
click at [505, 406] on input "Destination All Destinations" at bounding box center [329, 417] width 522 height 23
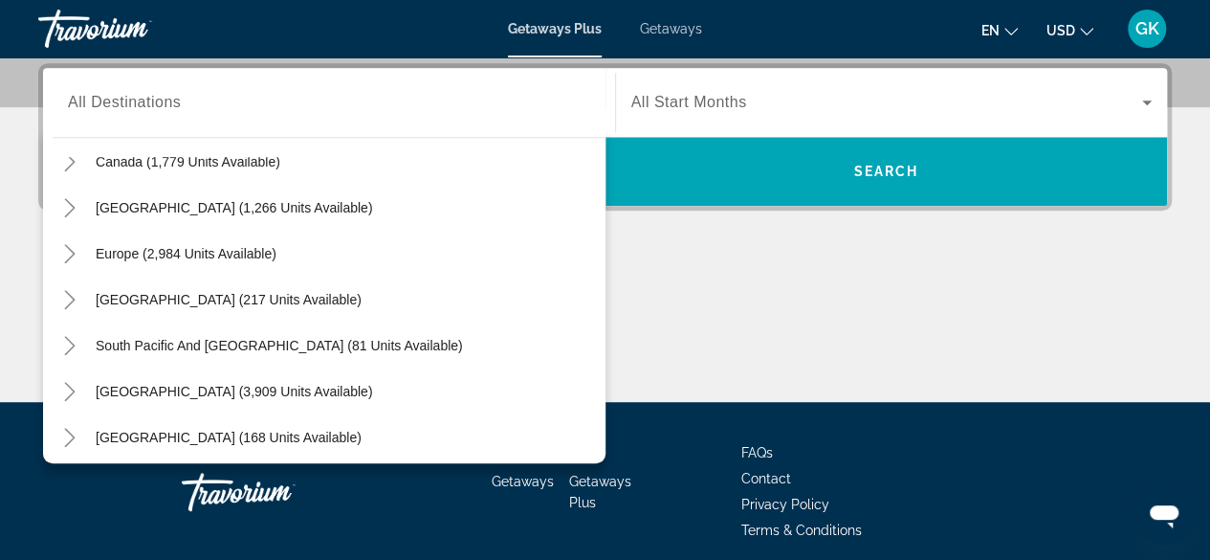
scroll to position [310, 0]
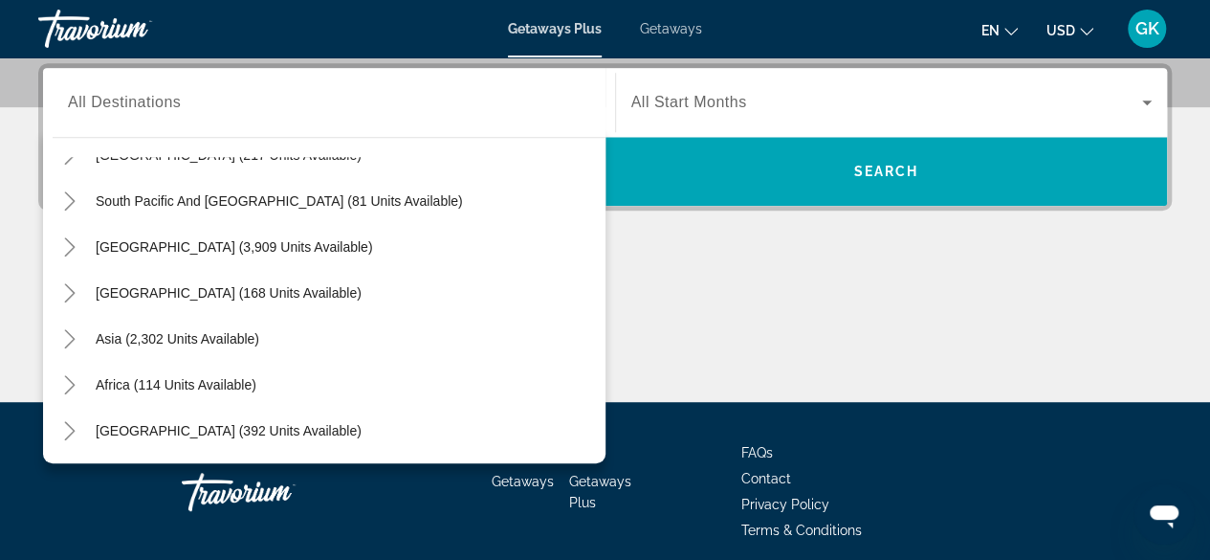
click at [302, 332] on div "Asia (2,302 units available)" at bounding box center [329, 339] width 553 height 46
click at [237, 331] on span "Asia (2,302 units available)" at bounding box center [178, 338] width 164 height 15
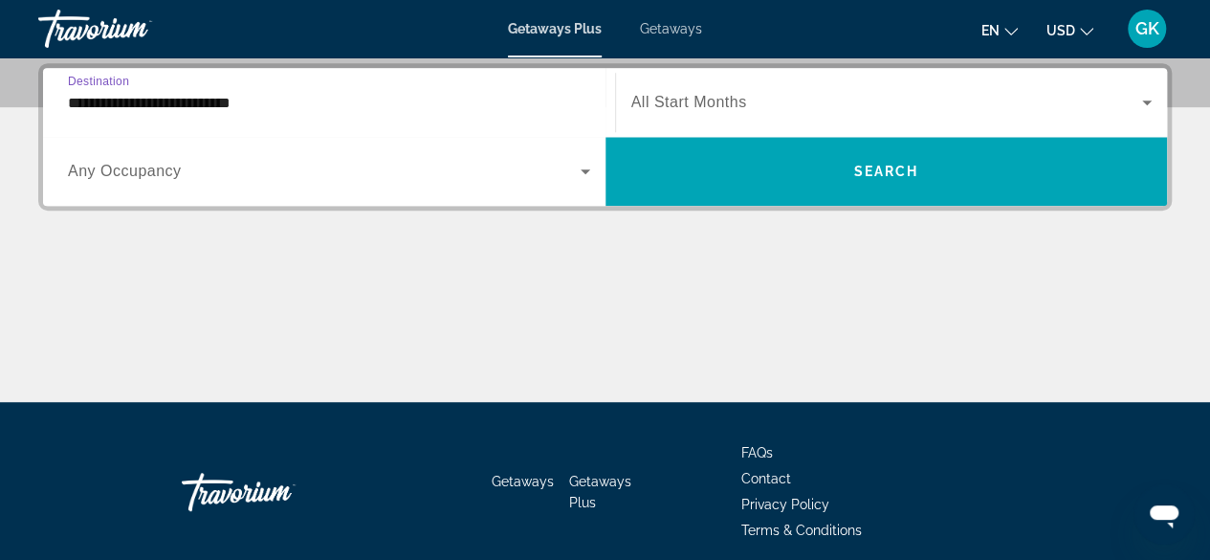
click at [465, 102] on input "**********" at bounding box center [329, 103] width 522 height 23
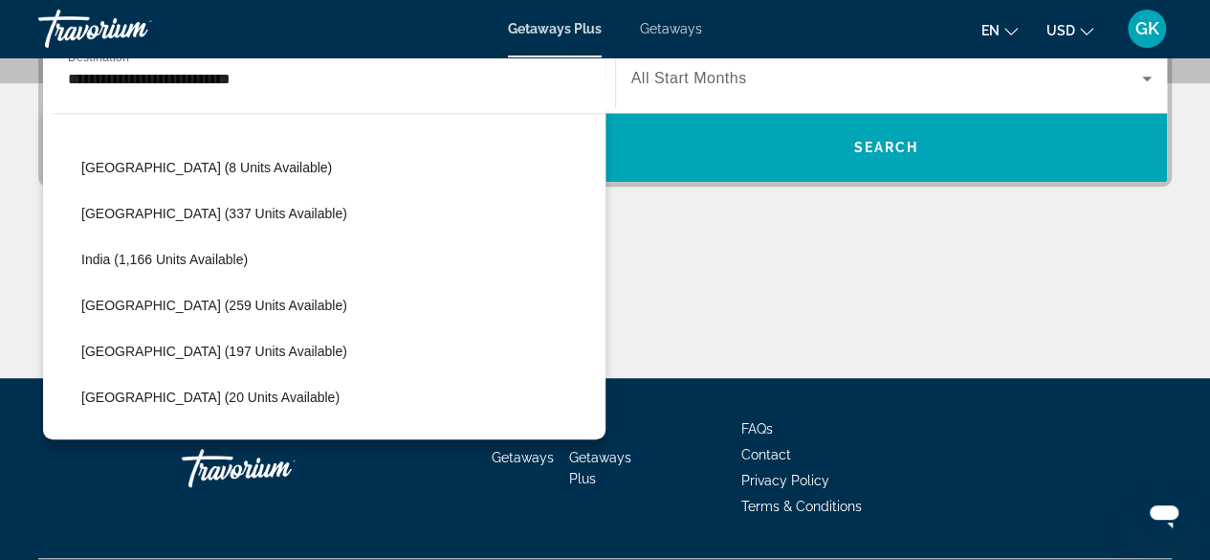
scroll to position [560, 0]
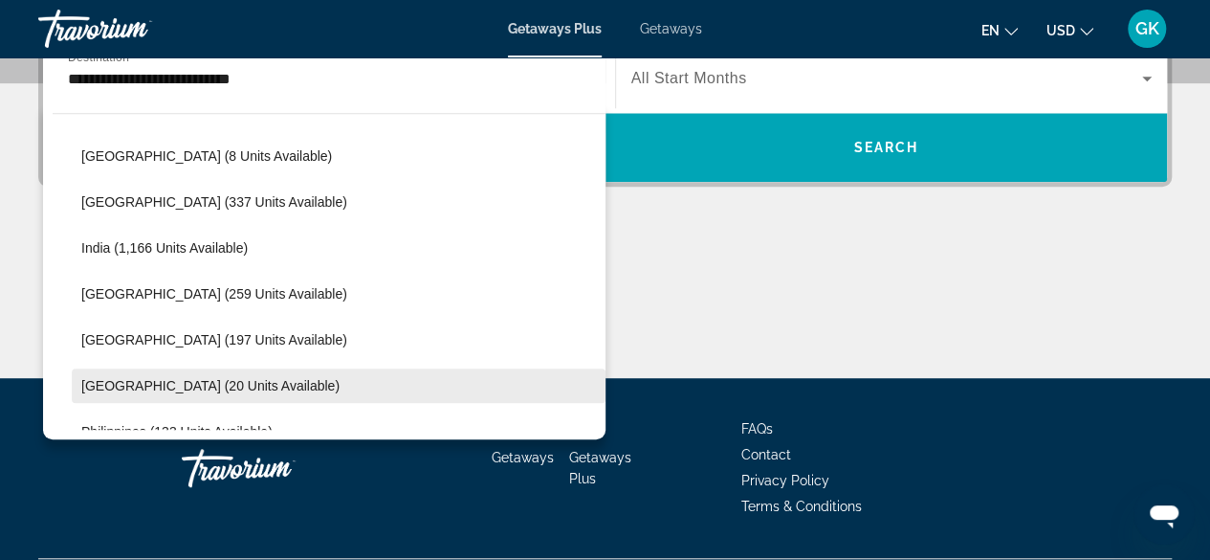
click at [364, 374] on span "Search widget" at bounding box center [339, 385] width 534 height 46
type input "**********"
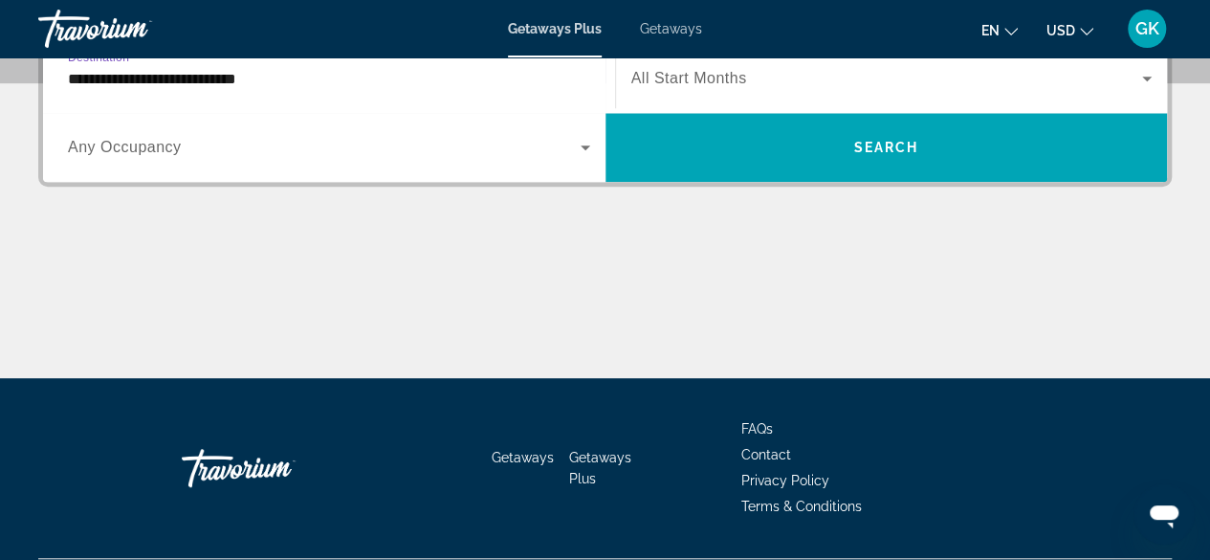
scroll to position [467, 0]
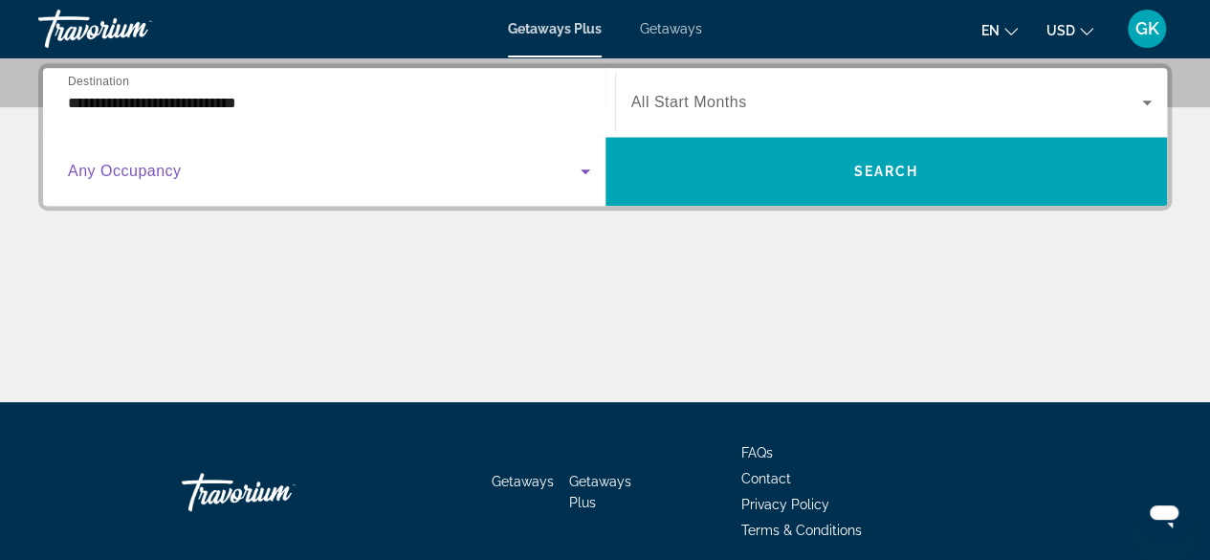
click at [560, 165] on span "Search widget" at bounding box center [324, 171] width 513 height 23
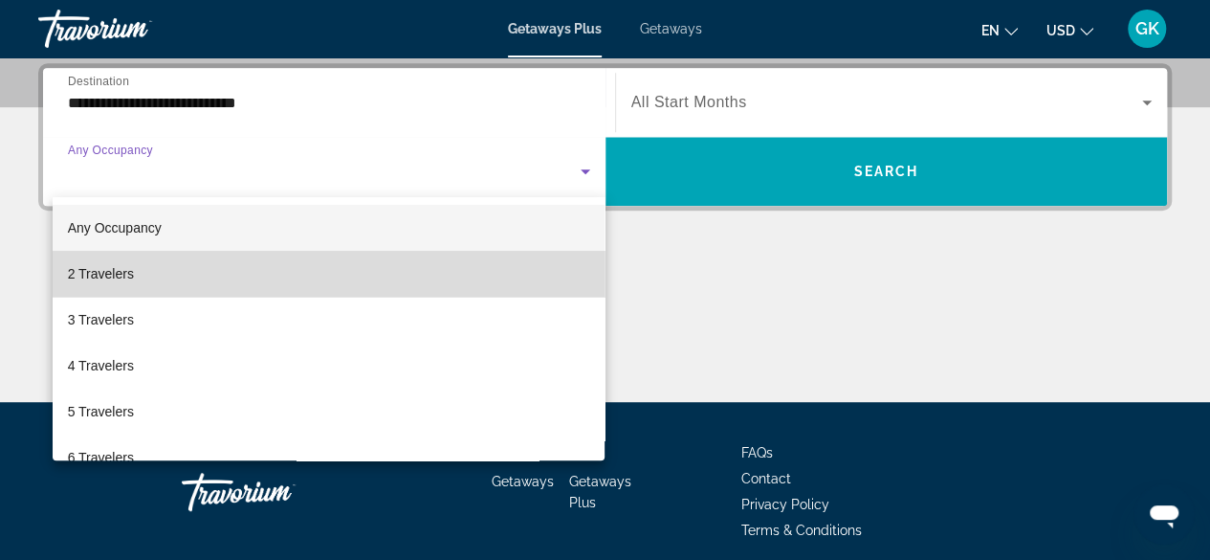
click at [505, 274] on mat-option "2 Travelers" at bounding box center [329, 274] width 553 height 46
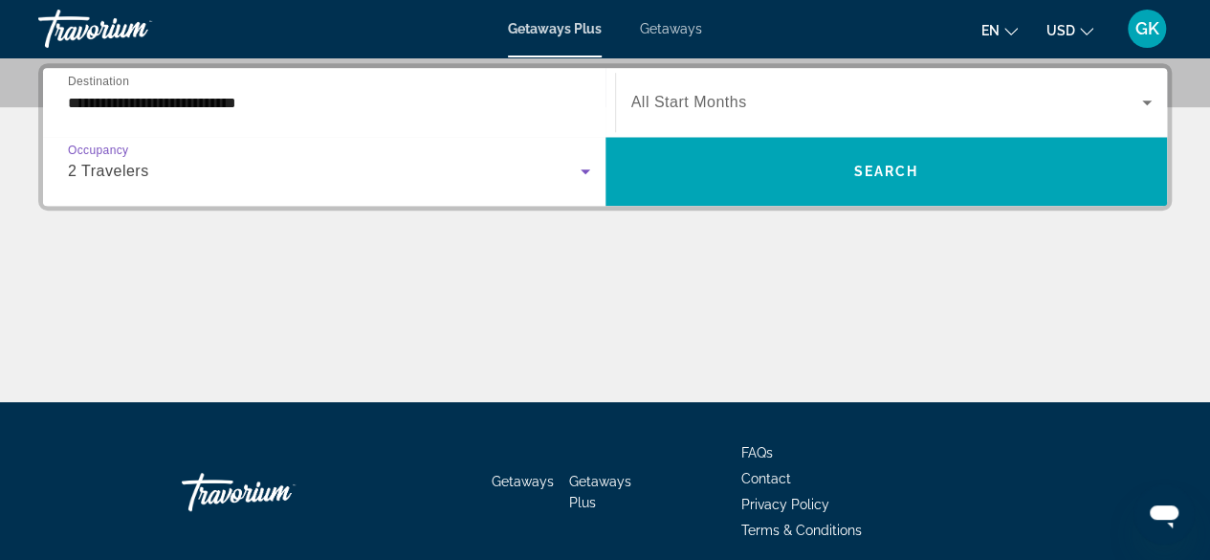
click at [1085, 99] on span "Search widget" at bounding box center [887, 102] width 512 height 23
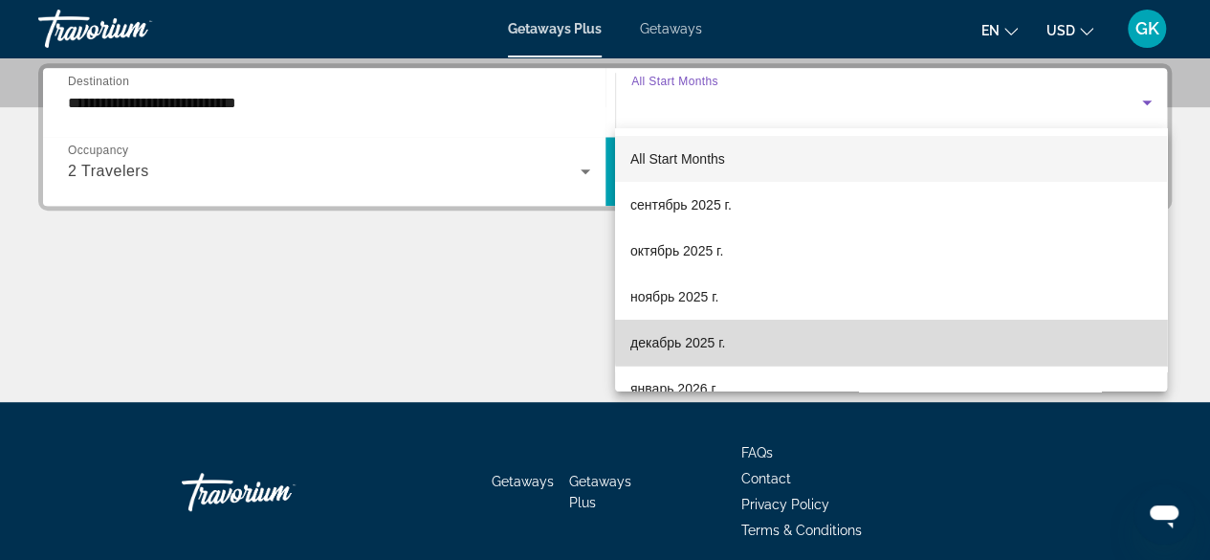
click at [986, 336] on mat-option "декабрь 2025 г." at bounding box center [891, 342] width 552 height 46
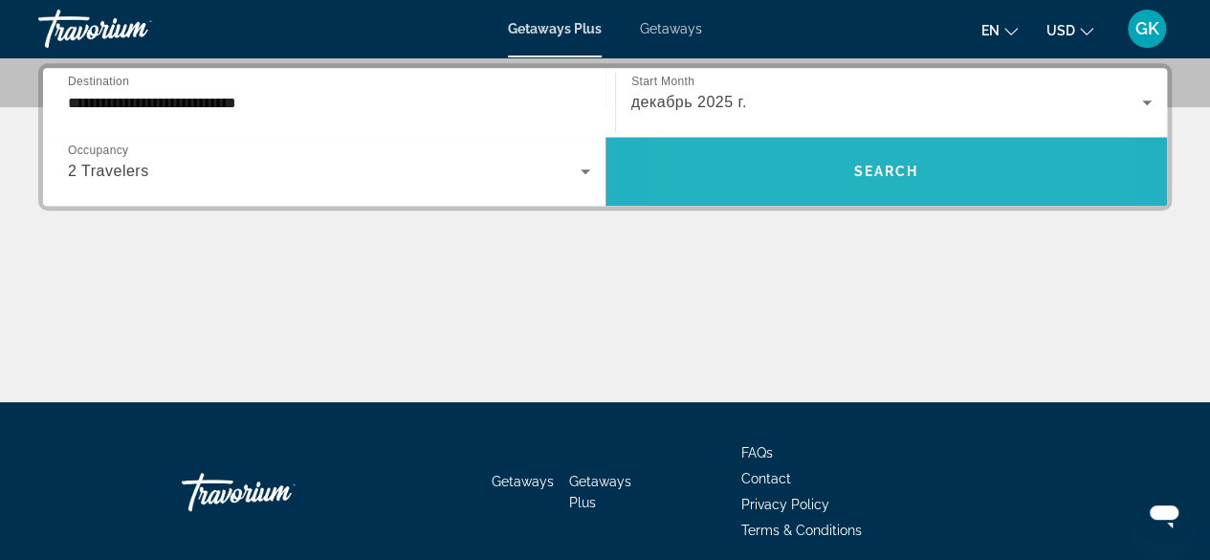
click at [786, 164] on span "Search widget" at bounding box center [886, 171] width 562 height 46
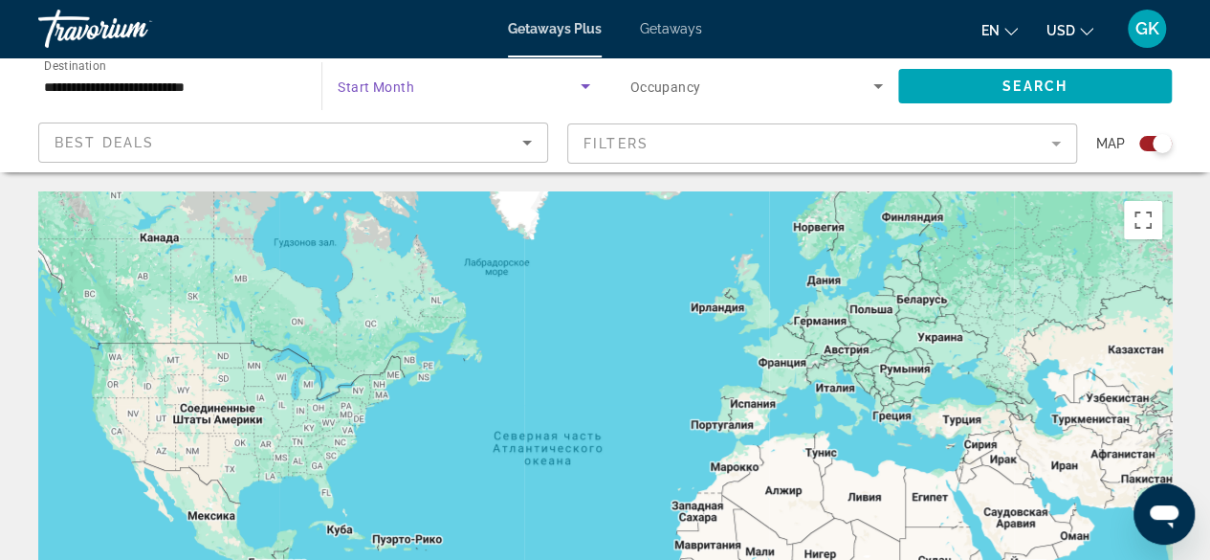
click at [582, 86] on icon "Search widget" at bounding box center [586, 86] width 10 height 5
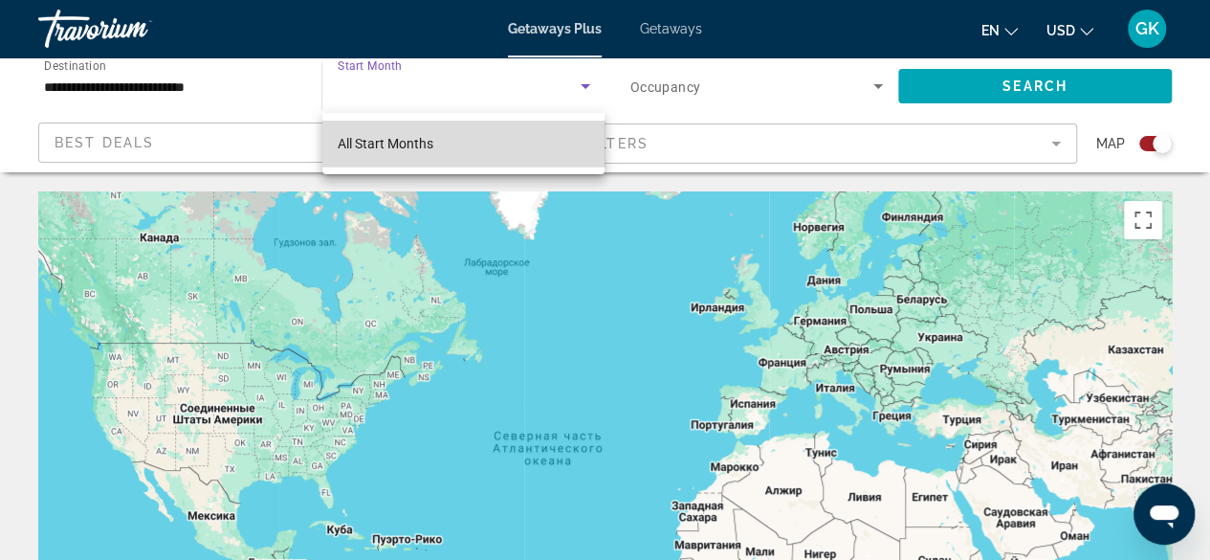
click at [540, 143] on mat-option "All Start Months" at bounding box center [463, 144] width 283 height 46
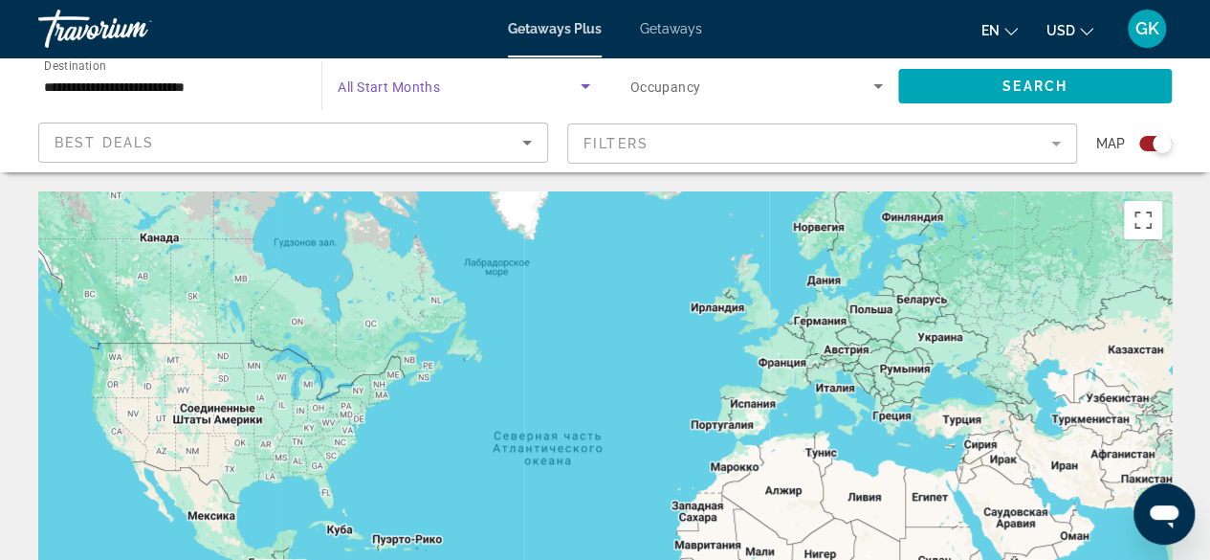
click at [585, 79] on icon "Search widget" at bounding box center [585, 86] width 23 height 23
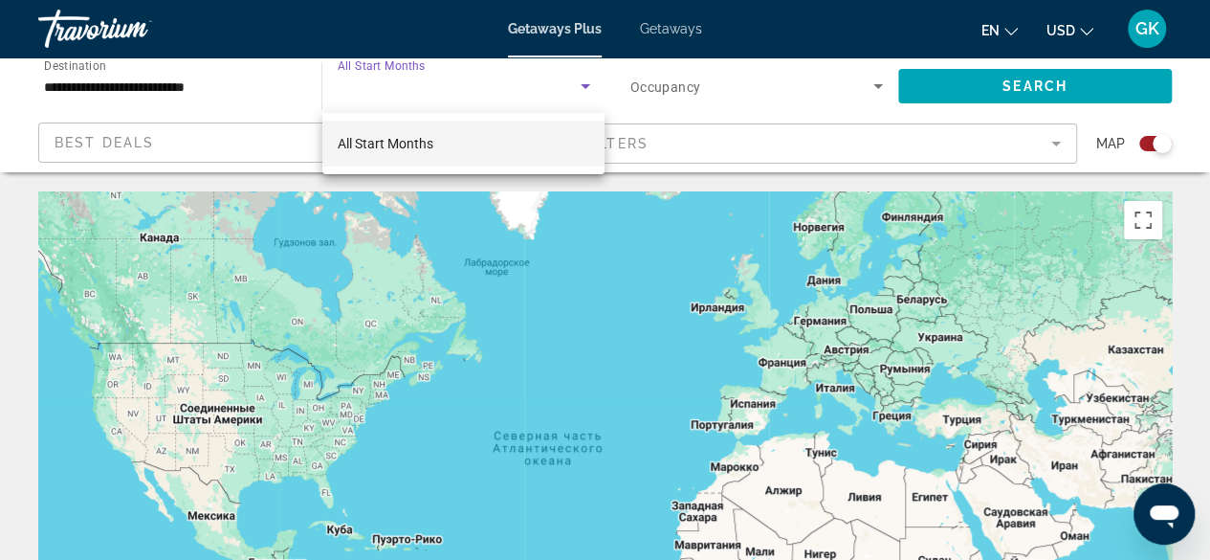
click at [872, 91] on div at bounding box center [605, 280] width 1210 height 560
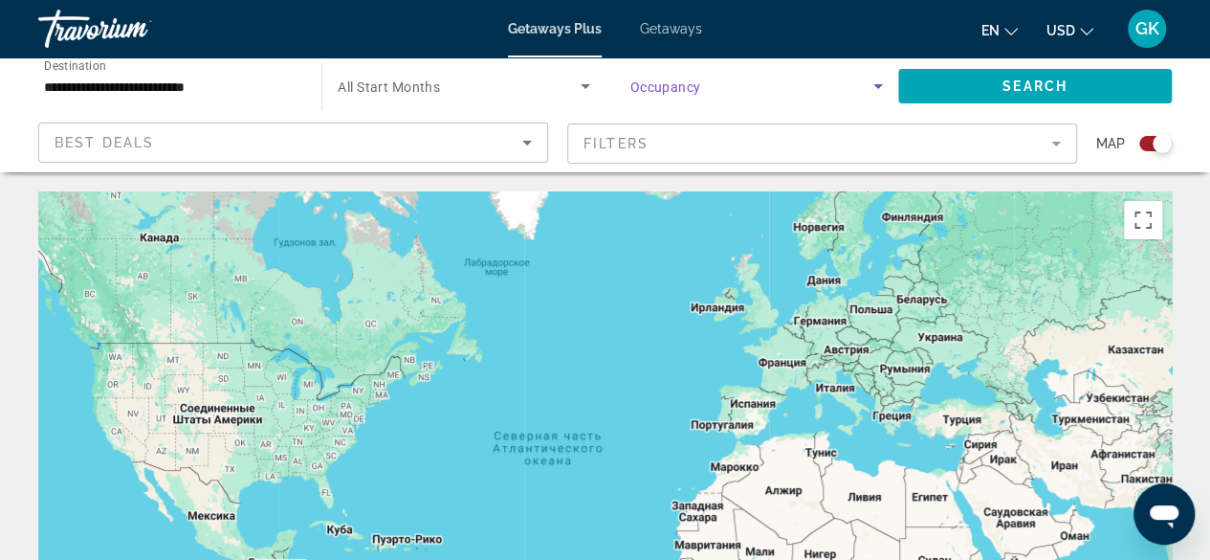
click at [872, 91] on icon "Search widget" at bounding box center [878, 86] width 23 height 23
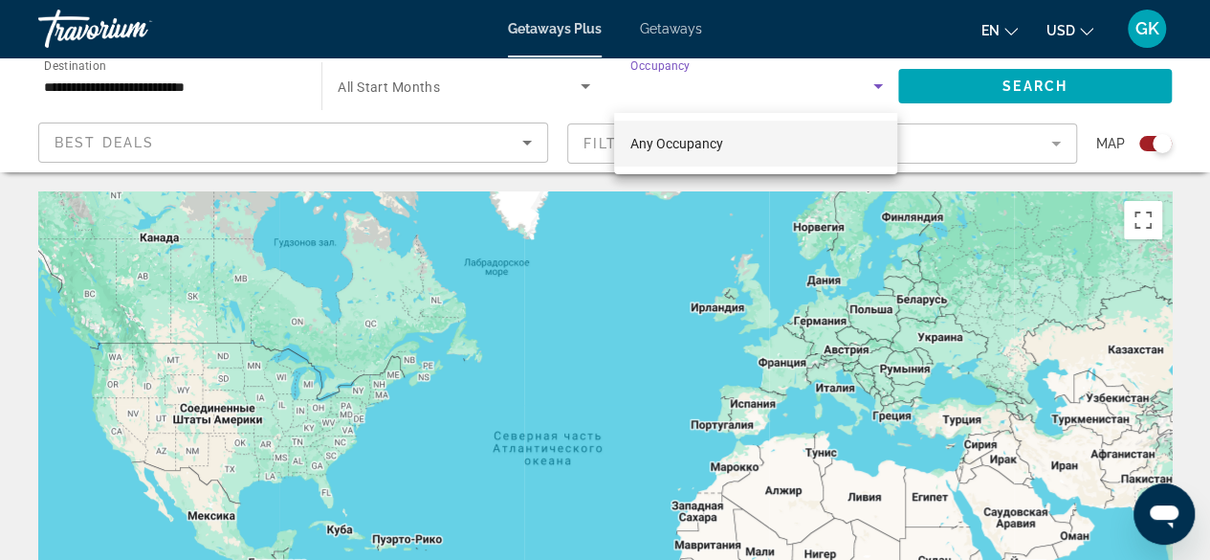
click at [805, 138] on mat-option "Any Occupancy" at bounding box center [755, 144] width 283 height 46
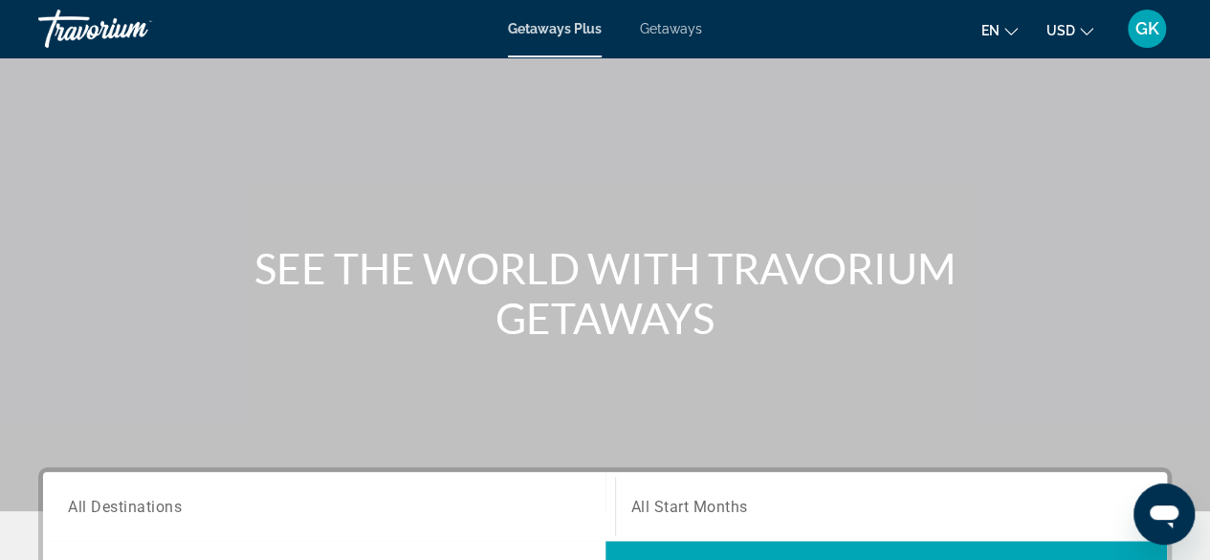
scroll to position [77, 0]
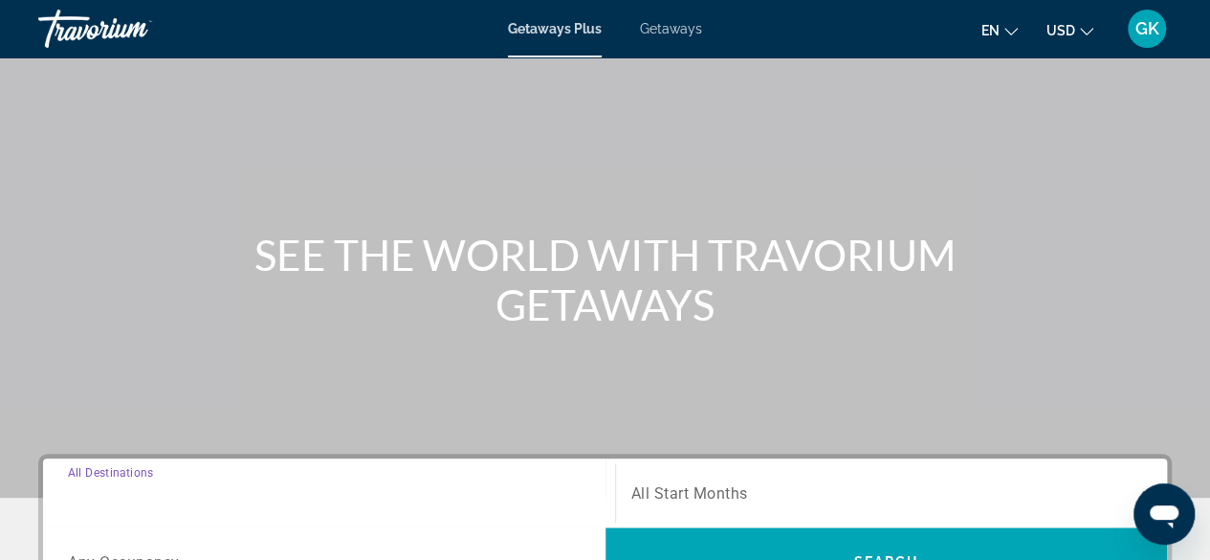
click at [428, 488] on input "Destination All Destinations" at bounding box center [329, 493] width 522 height 23
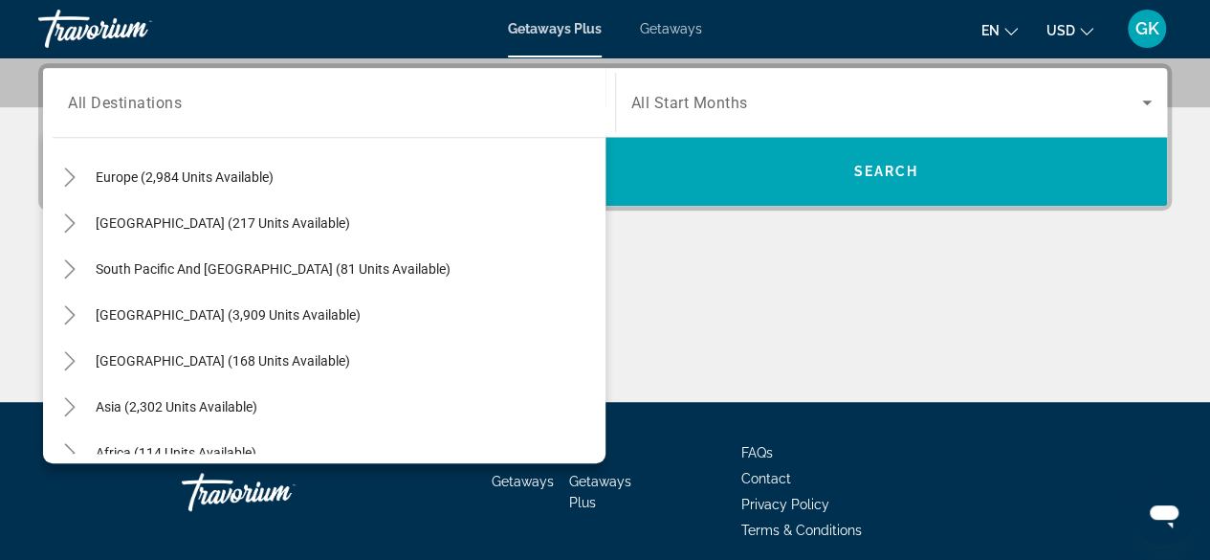
scroll to position [280, 0]
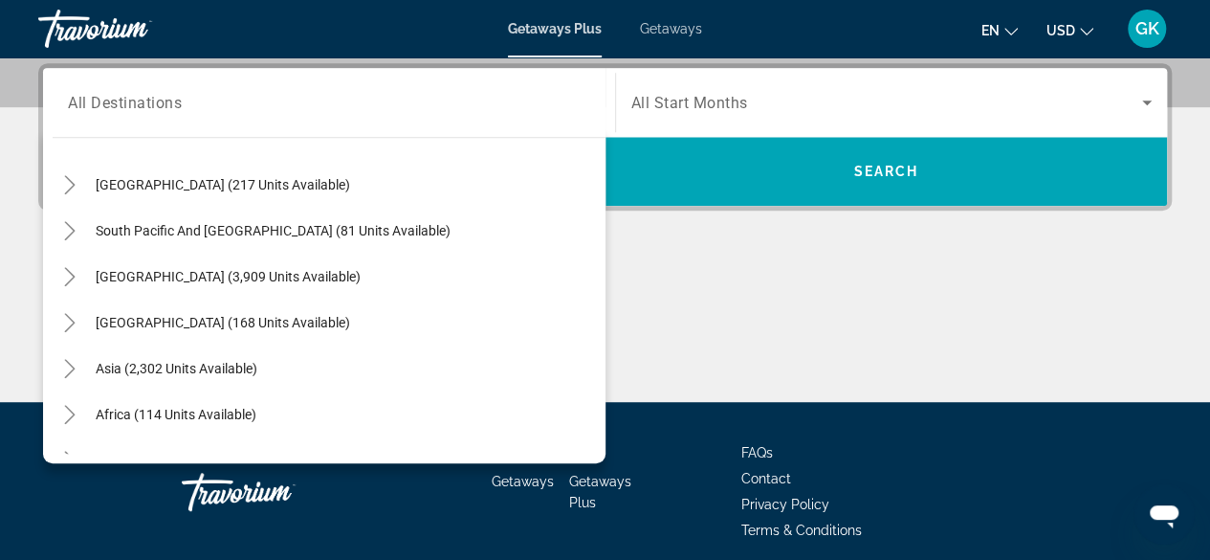
click at [342, 368] on div "Asia (2,302 units available)" at bounding box center [329, 368] width 553 height 46
click at [251, 363] on span "Asia (2,302 units available)" at bounding box center [177, 368] width 162 height 15
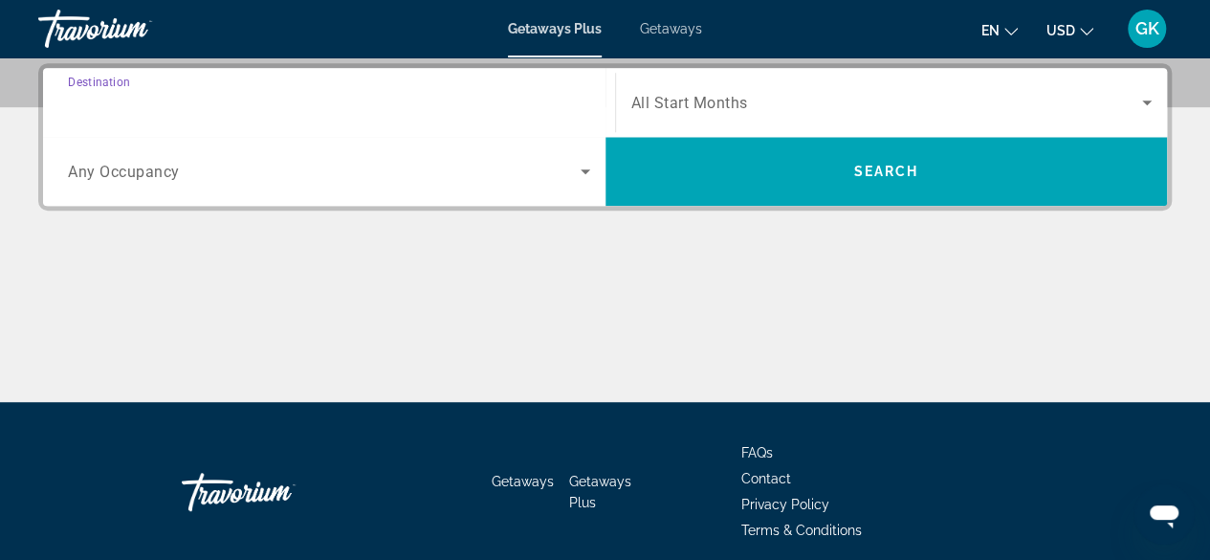
type input "**********"
click at [586, 171] on icon "Search widget" at bounding box center [585, 171] width 23 height 23
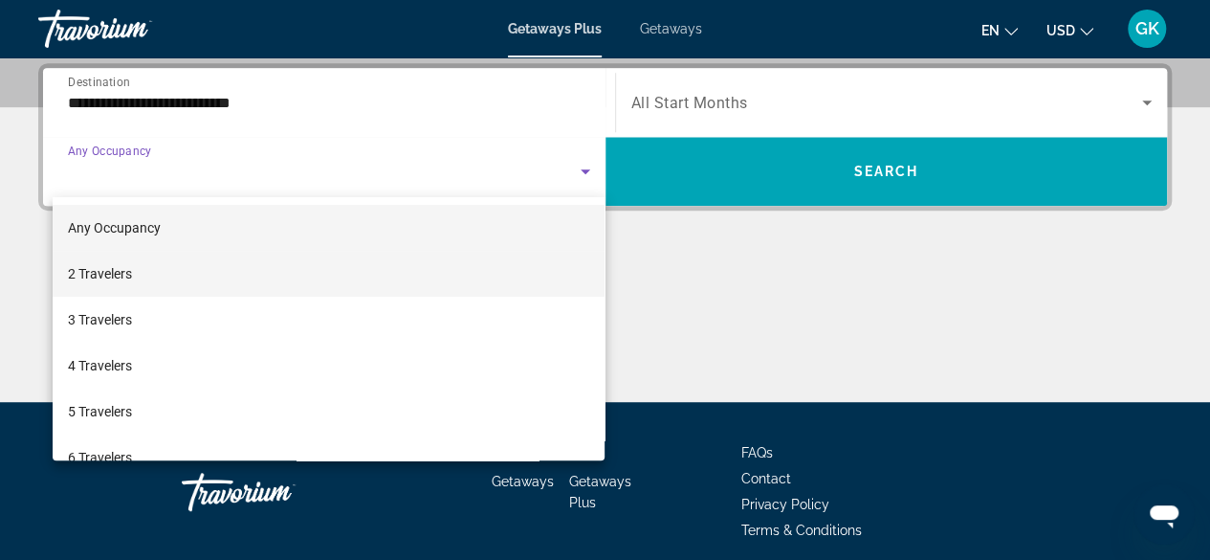
click at [523, 288] on mat-option "2 Travelers" at bounding box center [329, 274] width 553 height 46
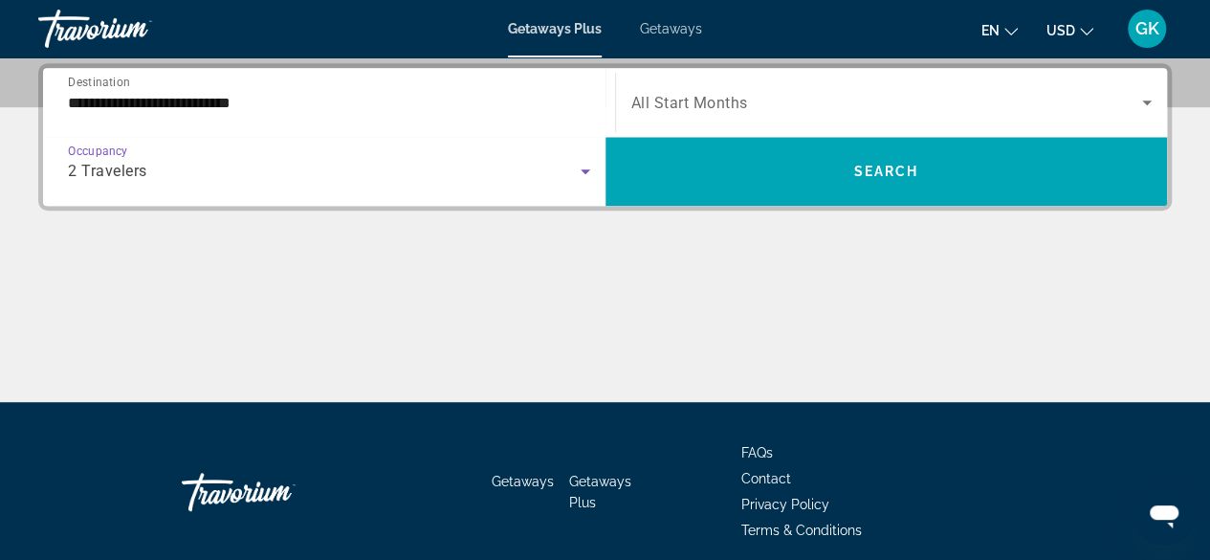
click at [1043, 103] on span "Search widget" at bounding box center [887, 102] width 512 height 23
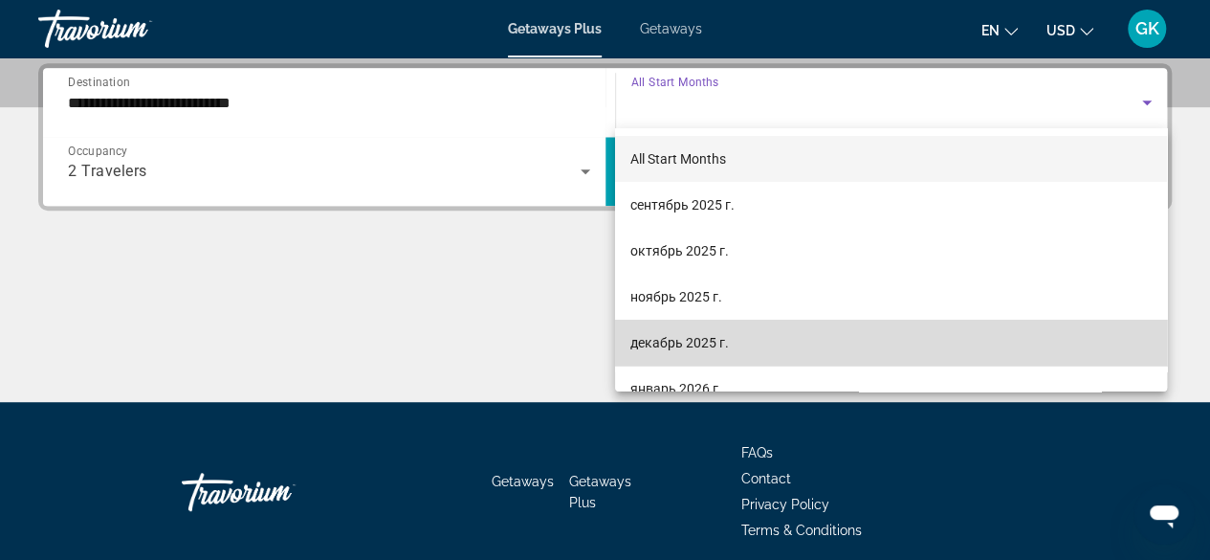
click at [973, 353] on mat-option "декабрь 2025 г." at bounding box center [891, 342] width 552 height 46
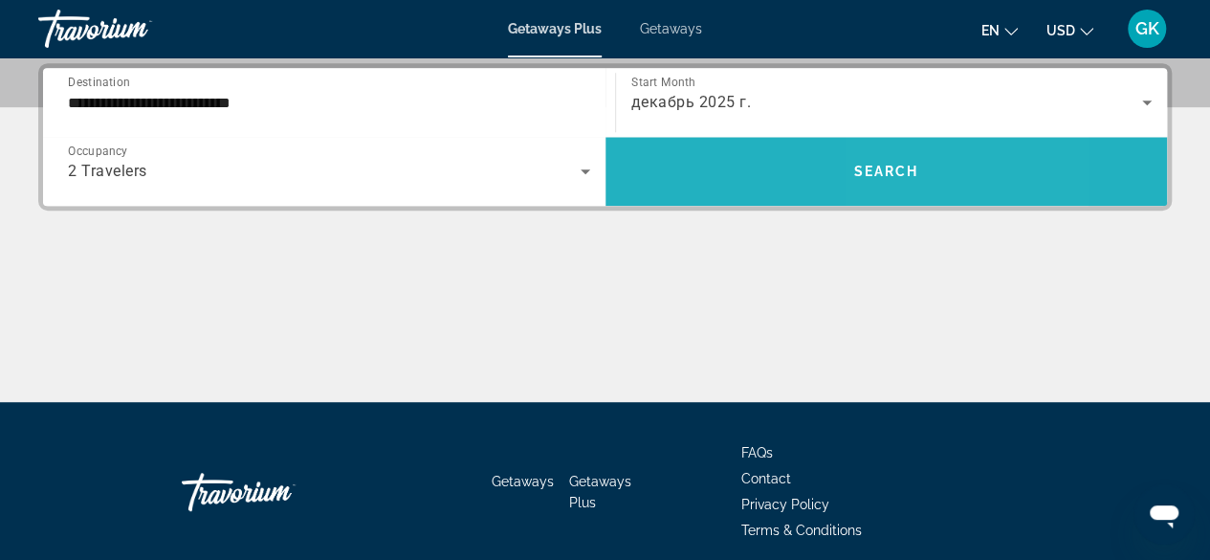
click at [917, 185] on span "Search widget" at bounding box center [886, 171] width 562 height 46
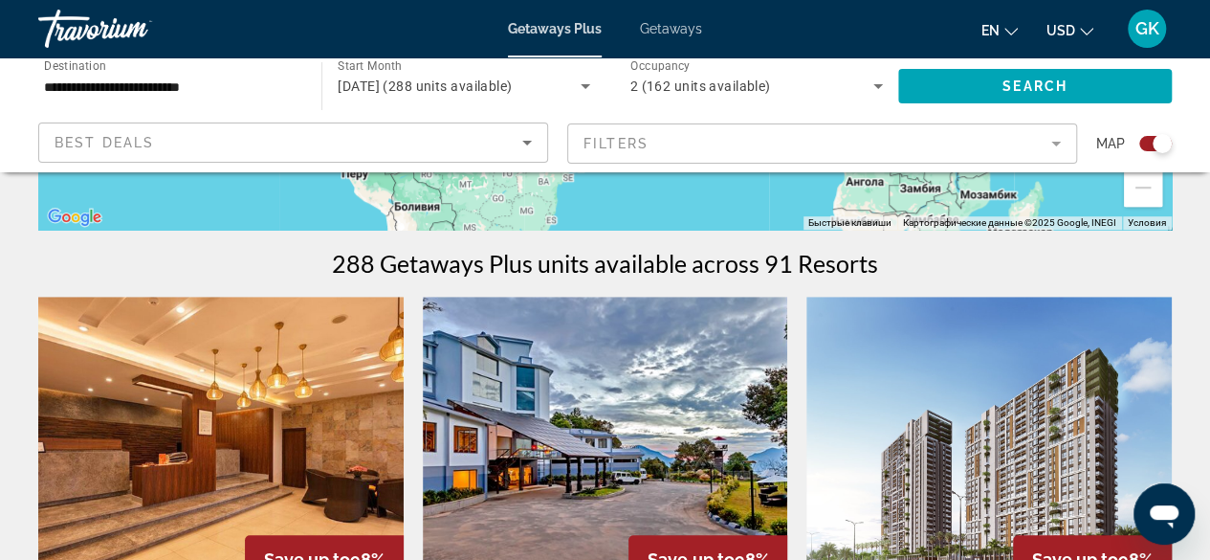
scroll to position [612, 0]
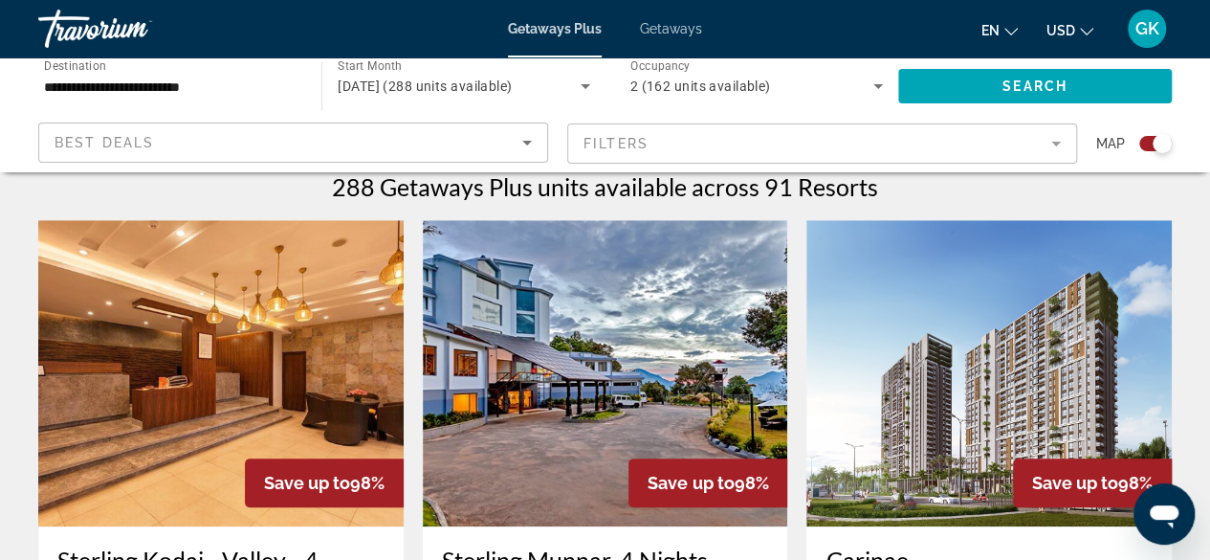
click at [201, 85] on input "**********" at bounding box center [170, 87] width 253 height 23
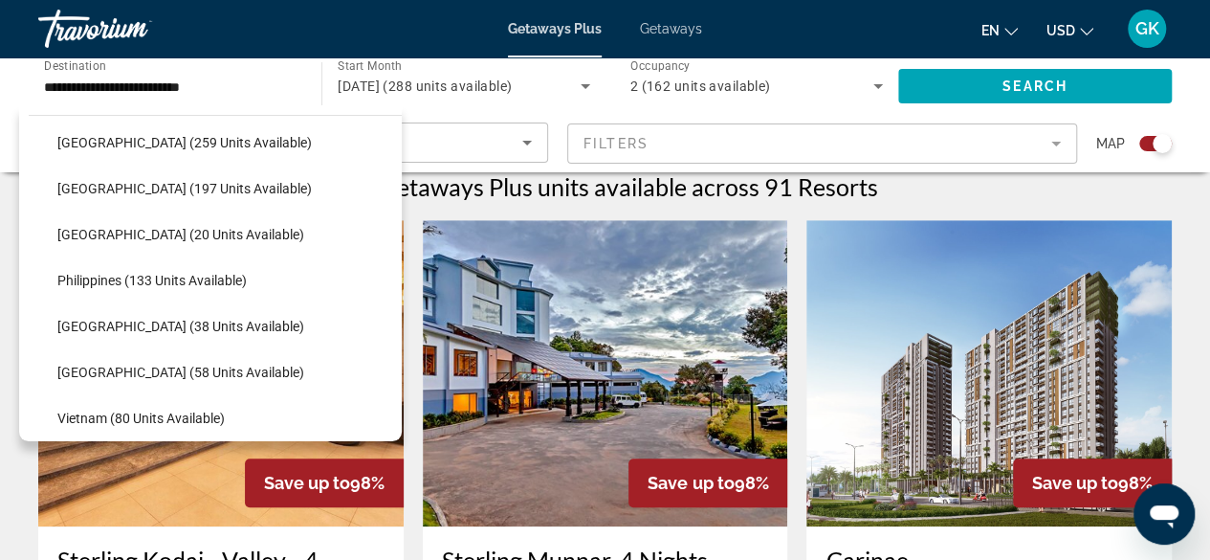
scroll to position [815, 0]
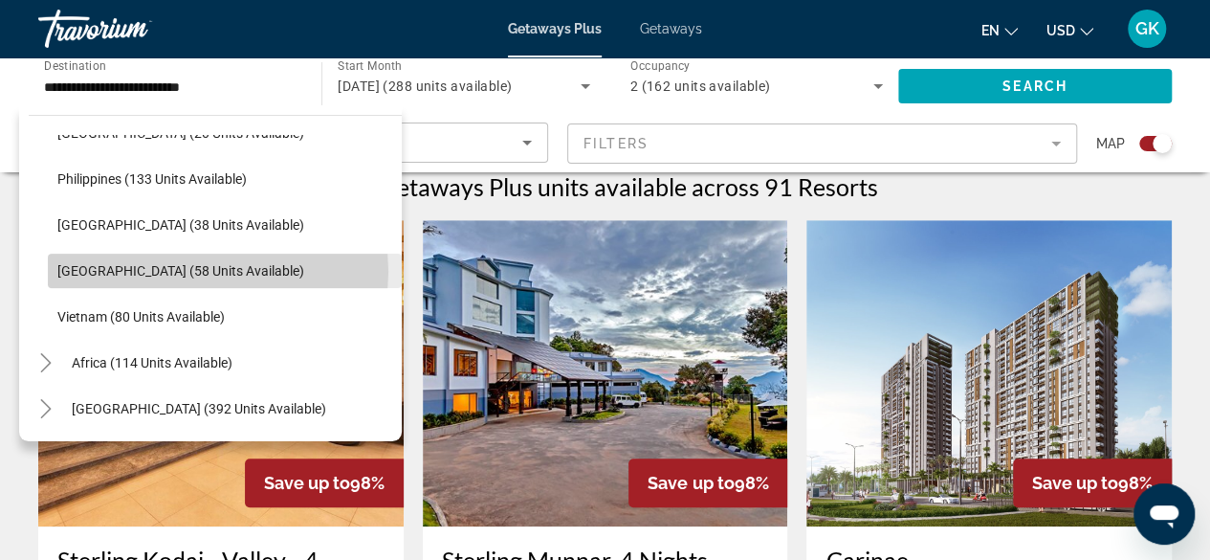
click at [216, 271] on span "Thailand (58 units available)" at bounding box center [180, 270] width 247 height 15
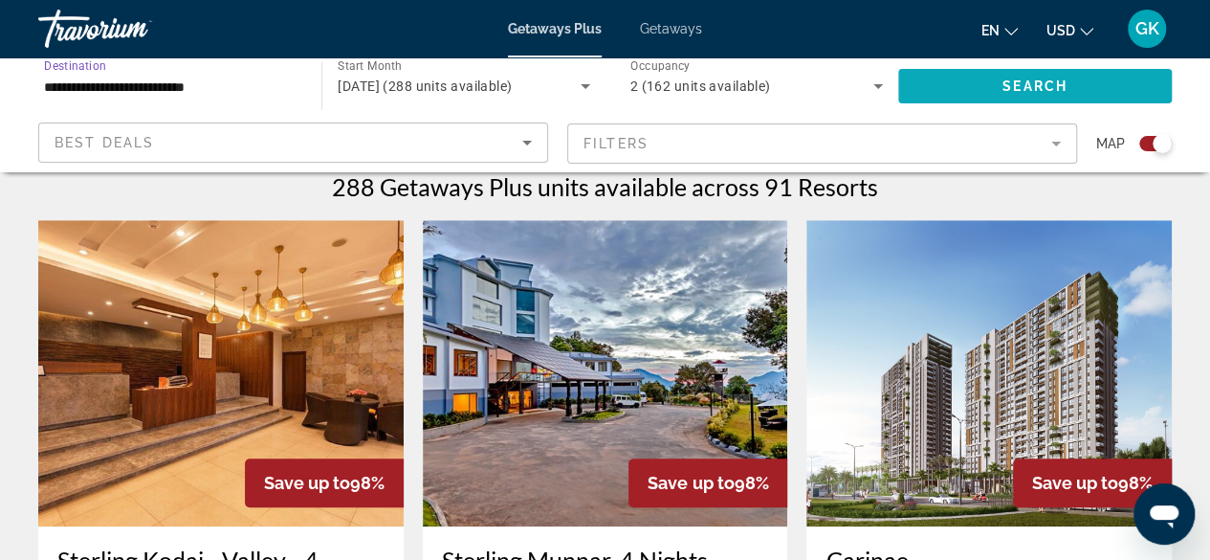
click at [1022, 88] on span "Search" at bounding box center [1034, 85] width 65 height 15
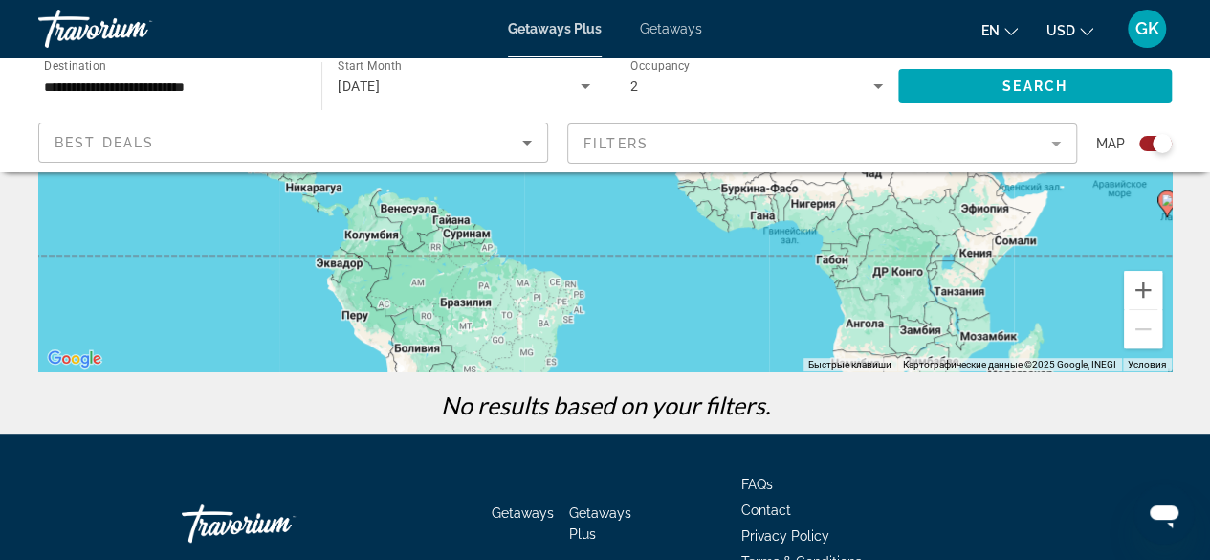
scroll to position [471, 0]
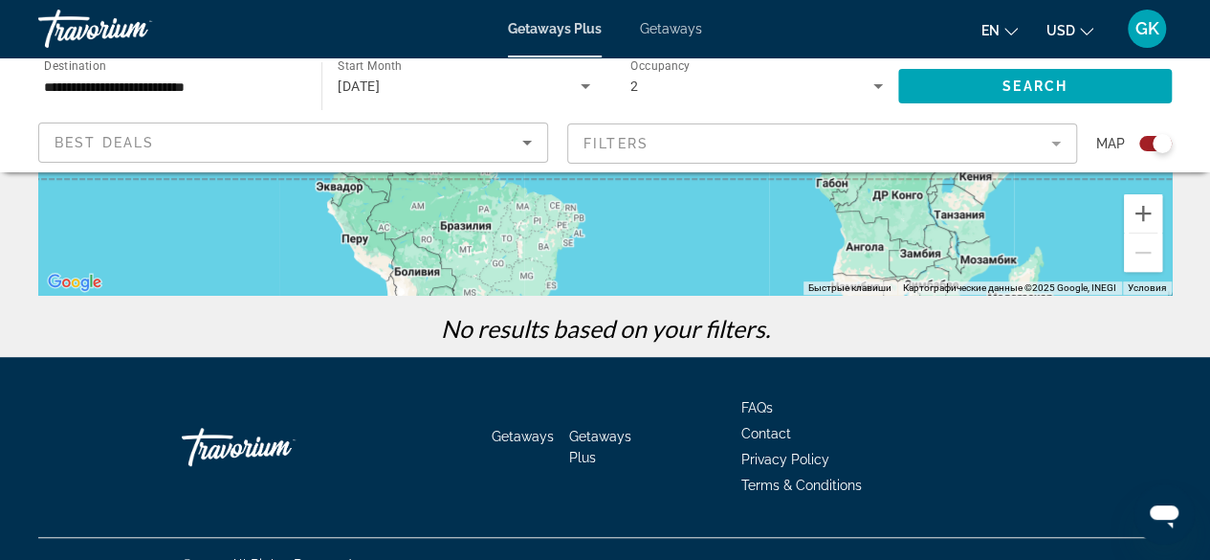
click at [215, 63] on div "**********" at bounding box center [170, 86] width 253 height 55
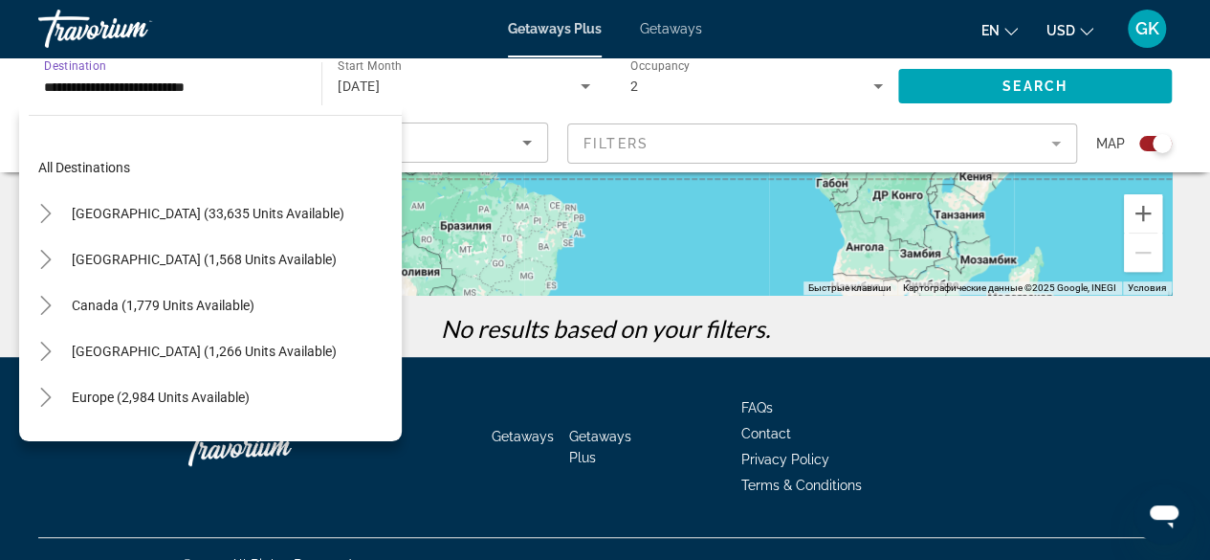
scroll to position [802, 0]
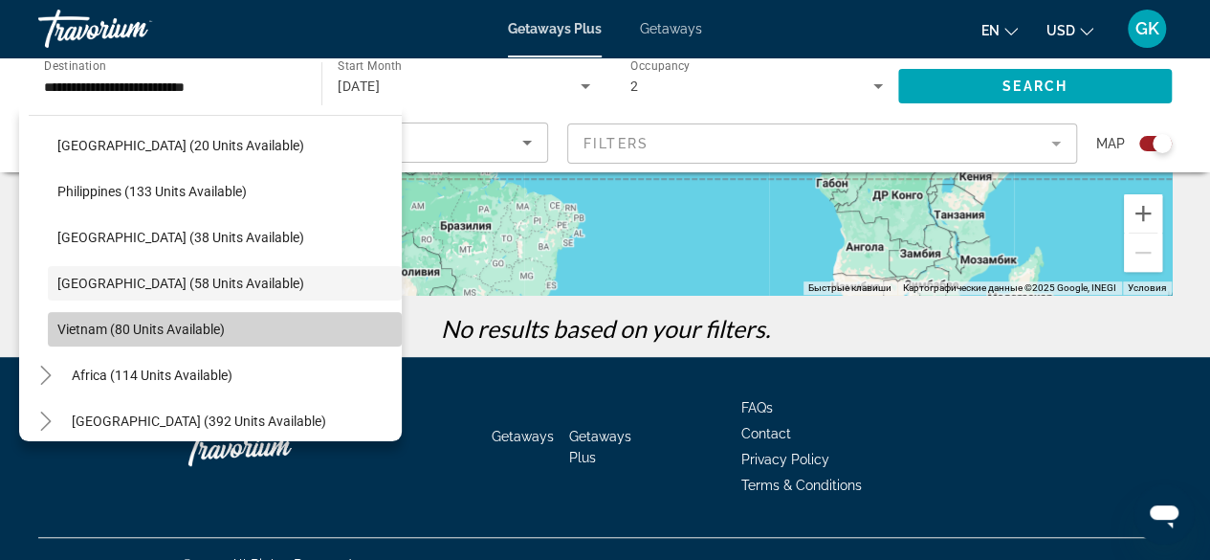
click at [341, 328] on span "Search widget" at bounding box center [225, 329] width 354 height 46
type input "**********"
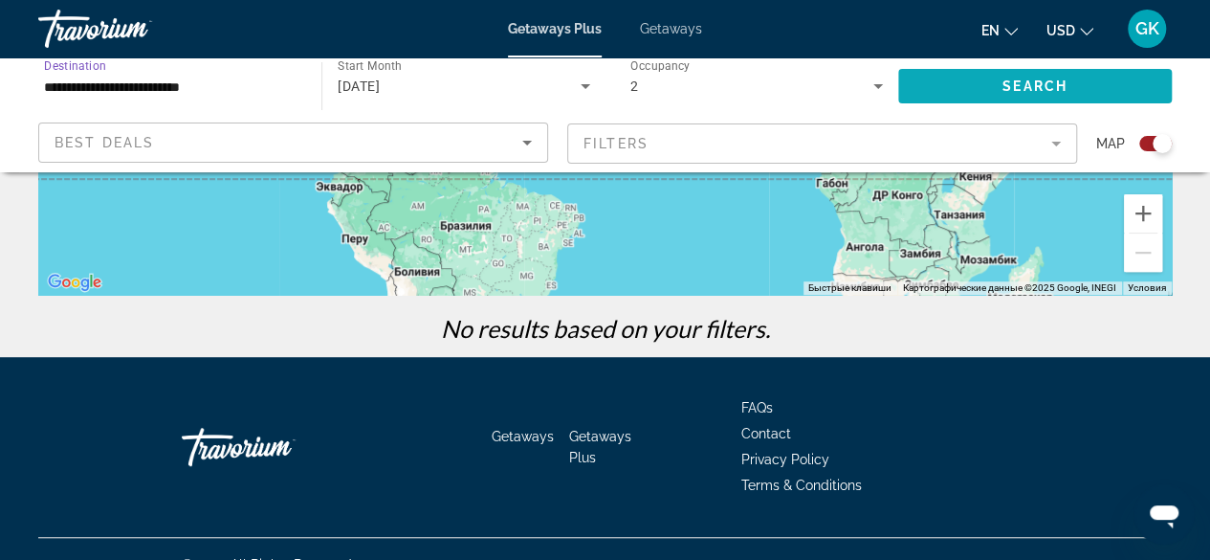
click at [1041, 77] on span "Search widget" at bounding box center [1035, 86] width 274 height 46
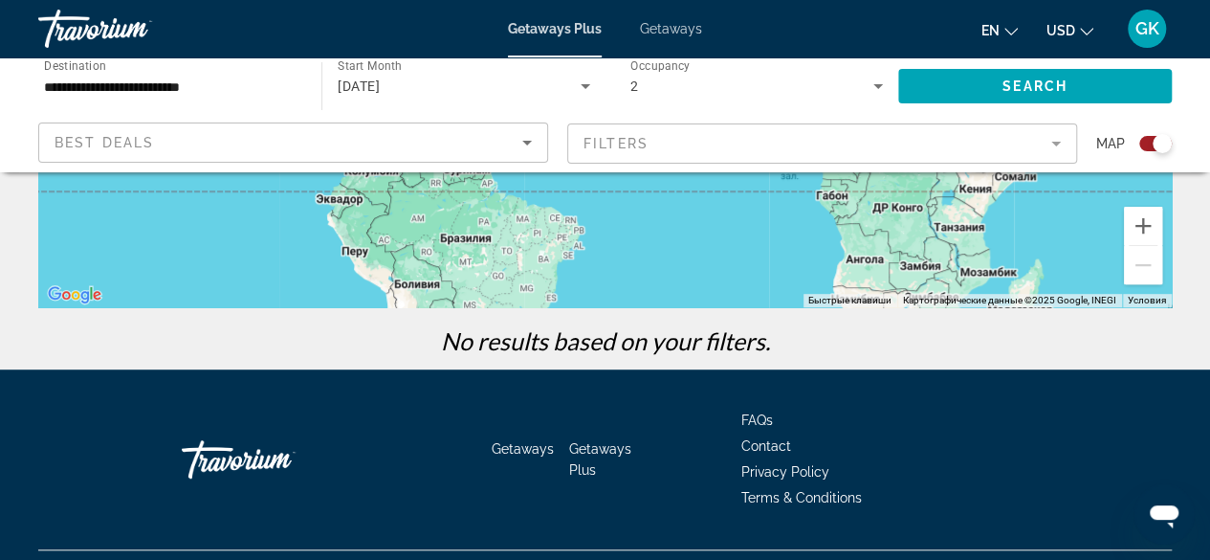
scroll to position [471, 0]
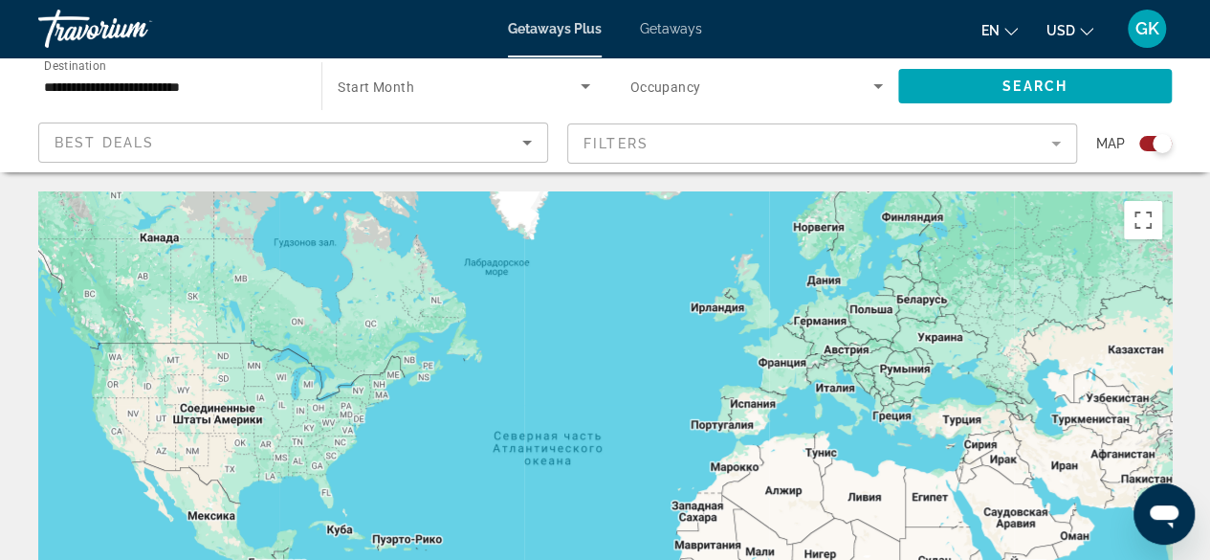
click at [673, 28] on span "Getaways" at bounding box center [671, 28] width 62 height 15
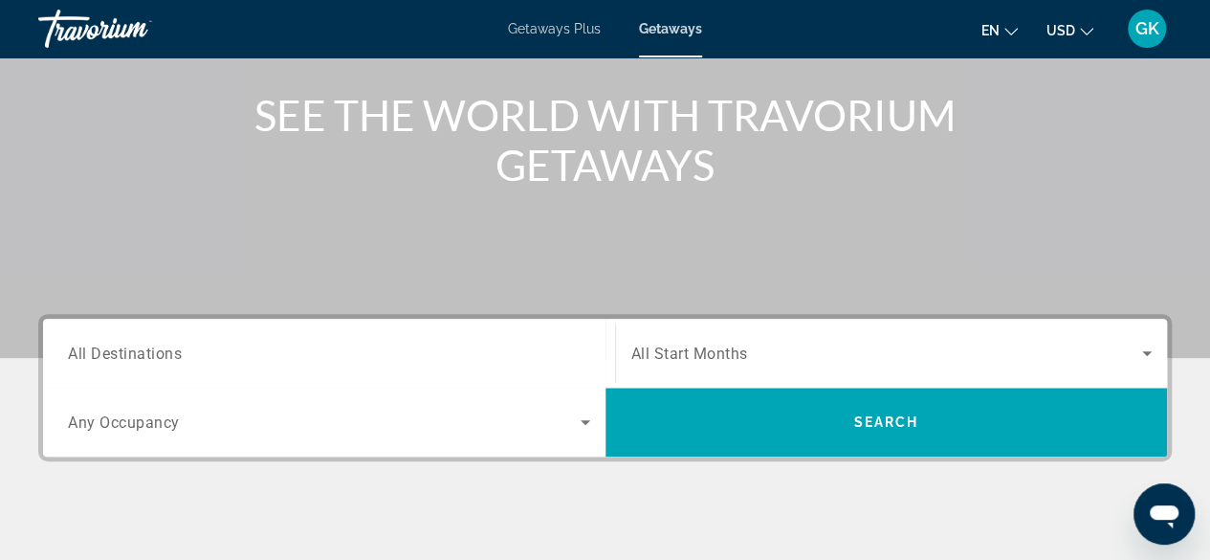
scroll to position [268, 0]
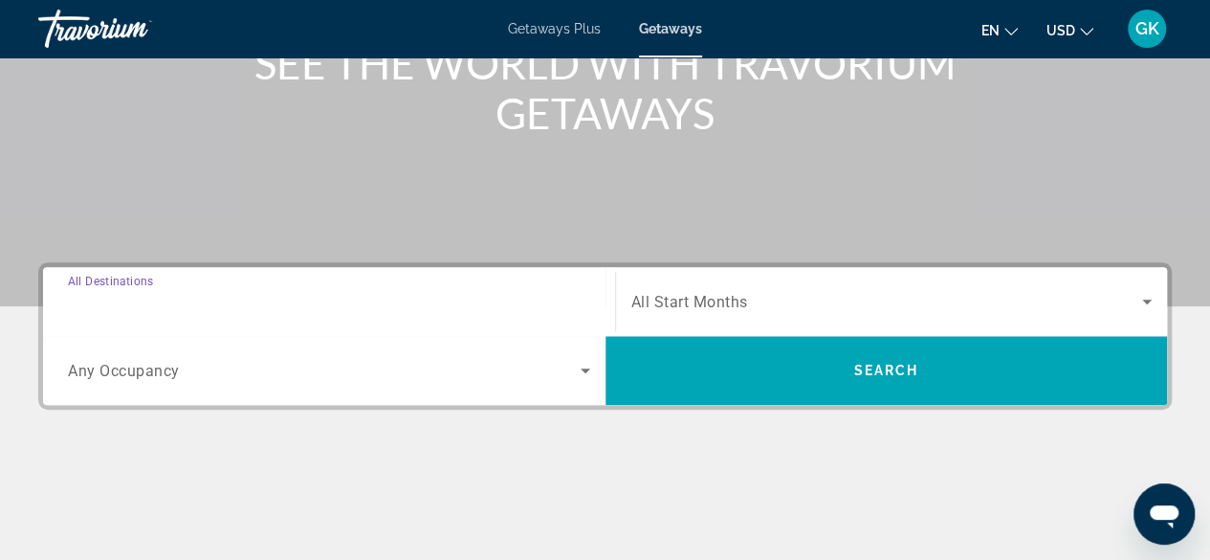
click at [449, 291] on input "Destination All Destinations" at bounding box center [329, 302] width 522 height 23
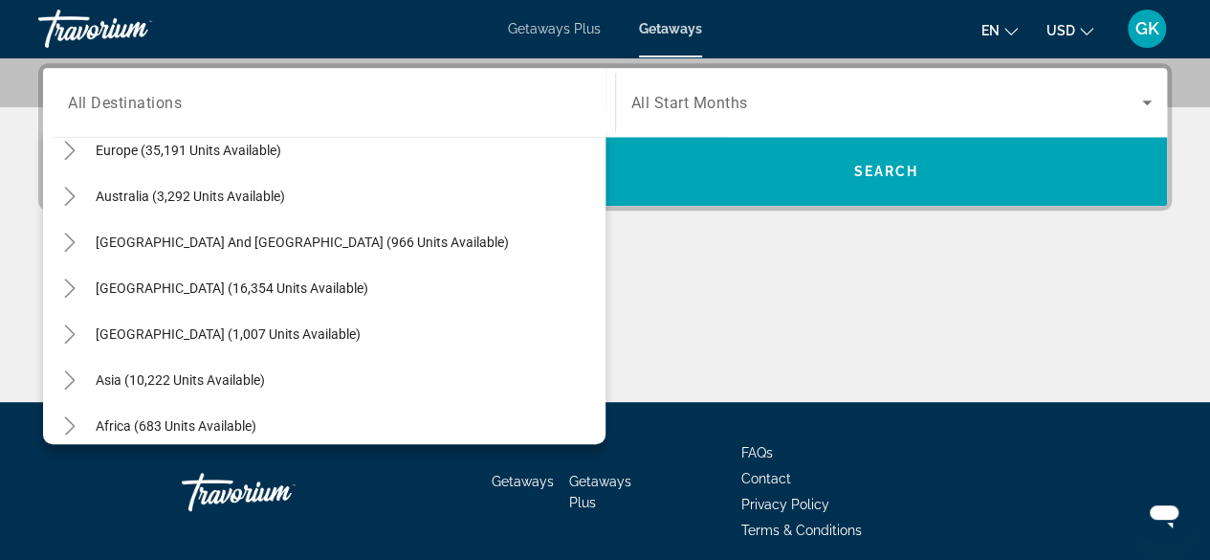
scroll to position [267, 0]
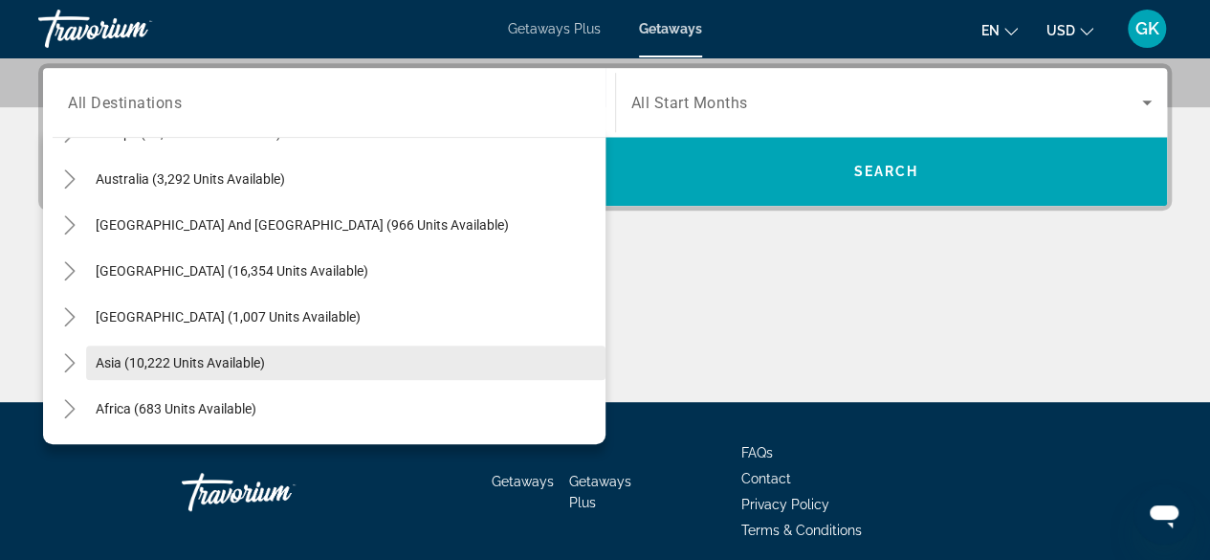
click at [417, 371] on span "Search widget" at bounding box center [345, 363] width 519 height 46
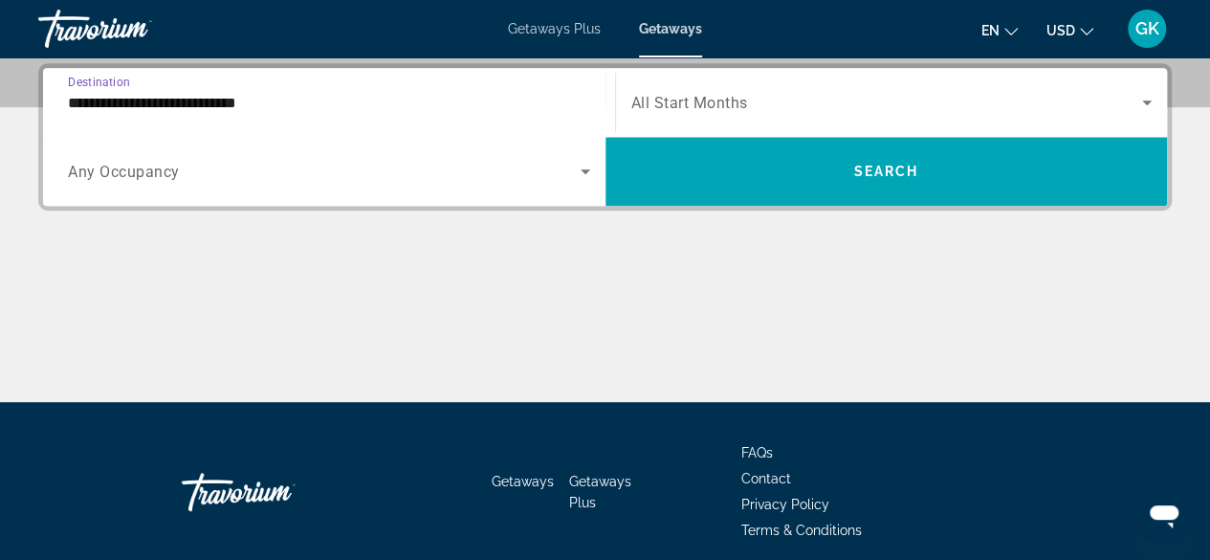
click at [417, 93] on input "**********" at bounding box center [329, 103] width 522 height 23
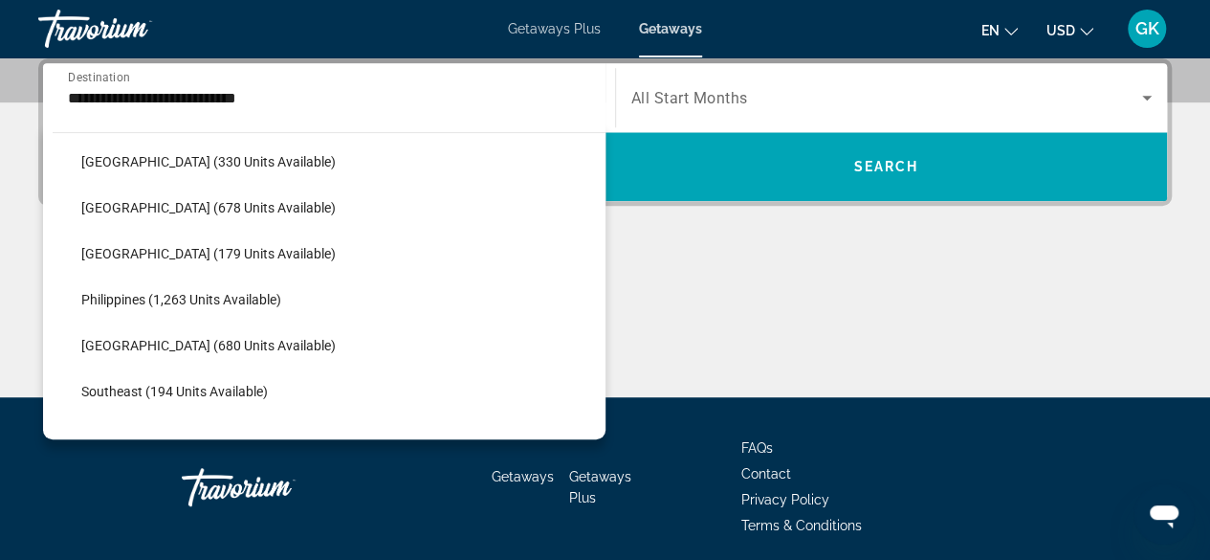
scroll to position [815, 0]
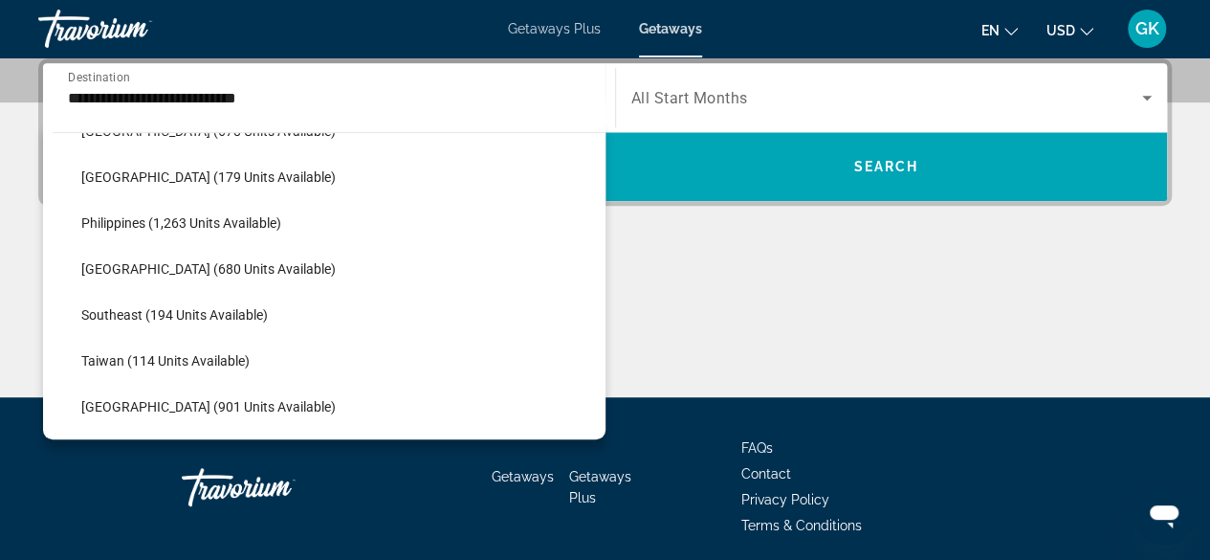
click at [597, 429] on div "All destinations [GEOGRAPHIC_DATA] (679,297 units available) [GEOGRAPHIC_DATA] …" at bounding box center [324, 280] width 562 height 317
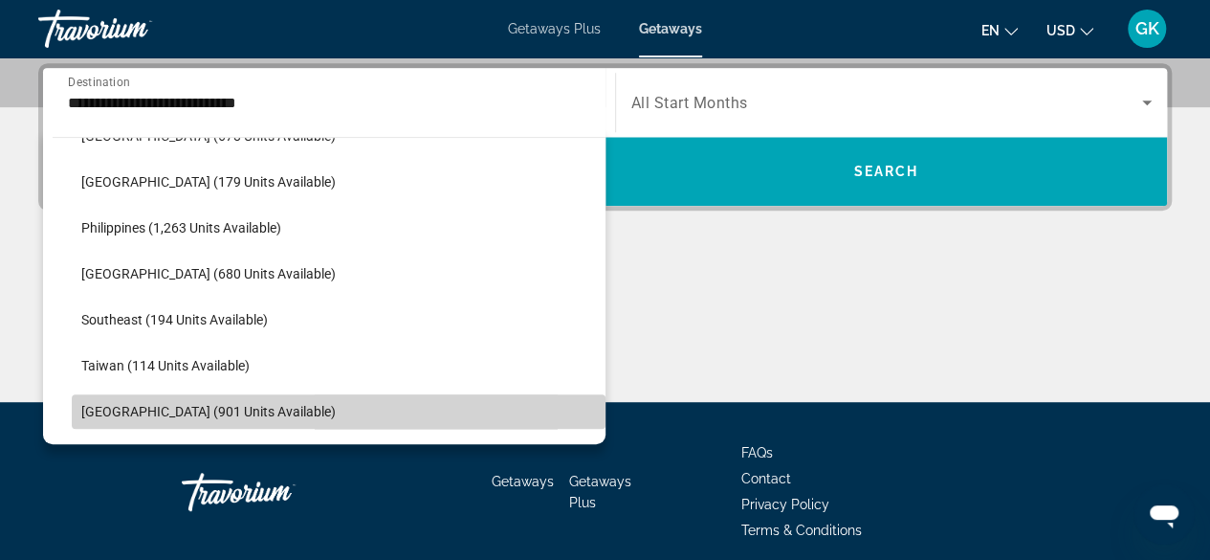
click at [377, 416] on span "Search widget" at bounding box center [339, 411] width 534 height 46
type input "**********"
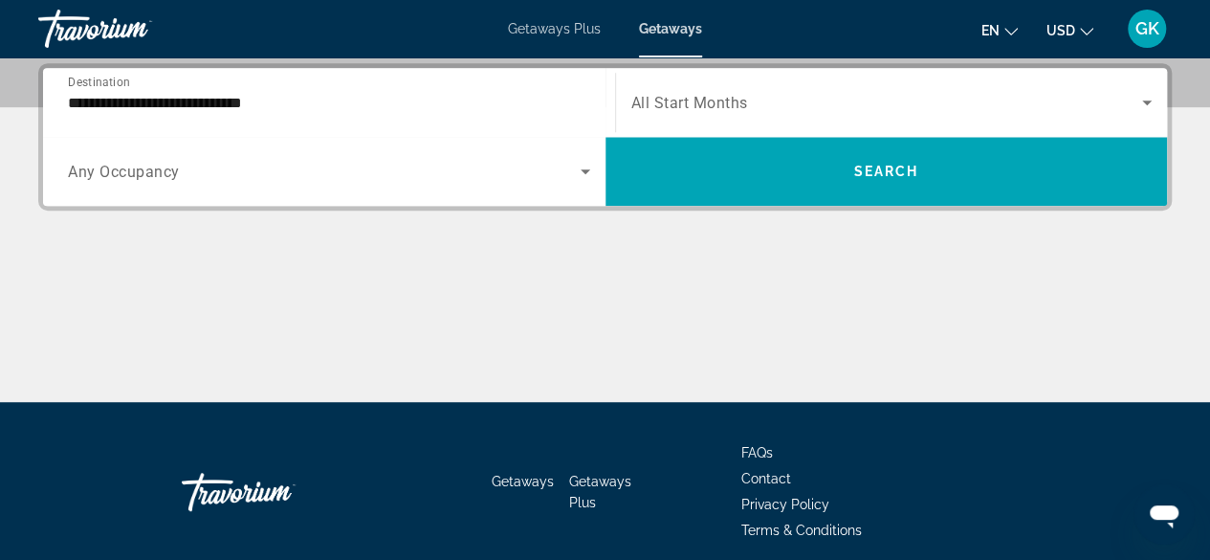
click at [718, 106] on span "All Start Months" at bounding box center [689, 103] width 117 height 18
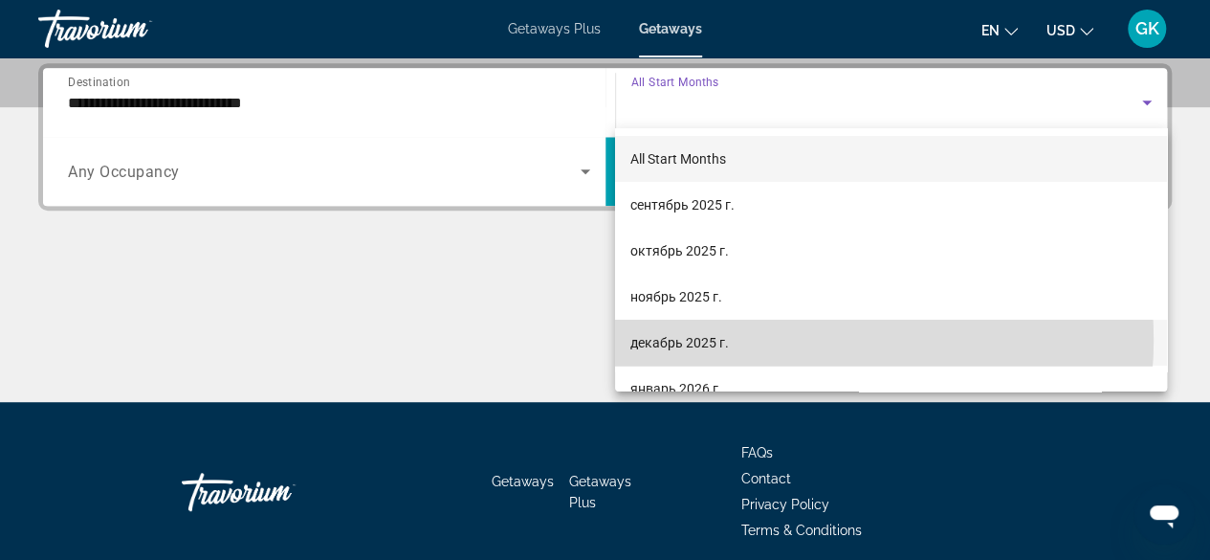
click at [807, 340] on mat-option "декабрь 2025 г." at bounding box center [891, 342] width 552 height 46
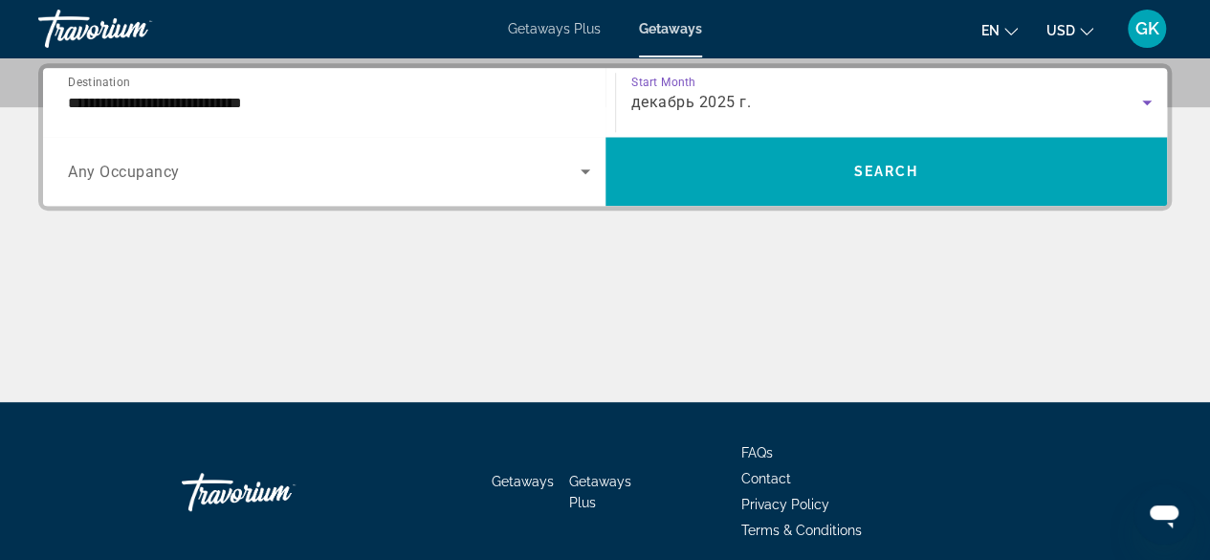
click at [583, 167] on icon "Search widget" at bounding box center [585, 171] width 23 height 23
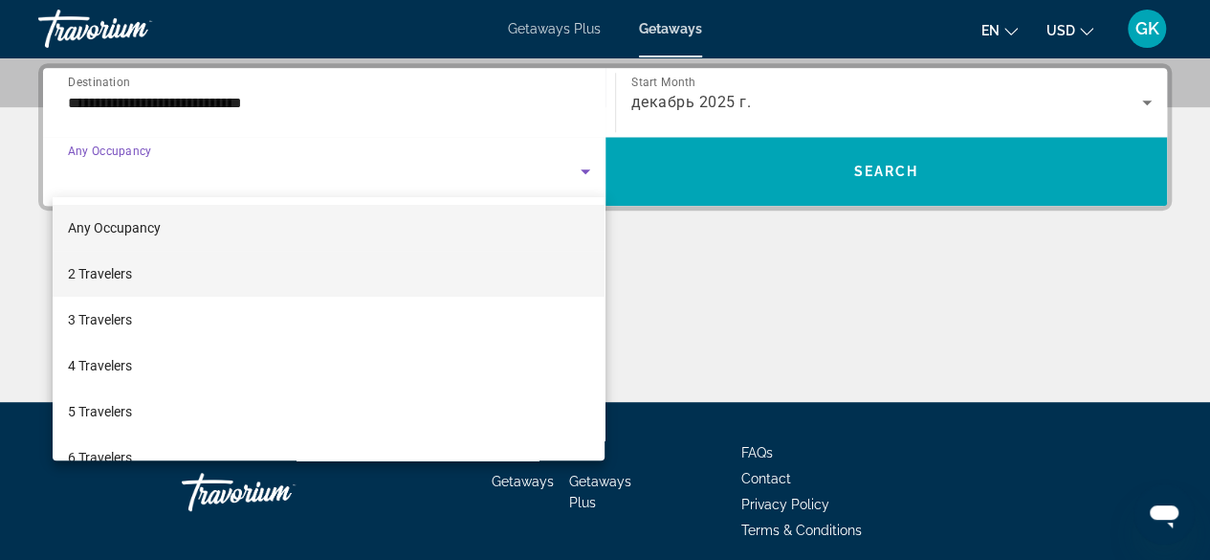
click at [555, 280] on mat-option "2 Travelers" at bounding box center [329, 274] width 553 height 46
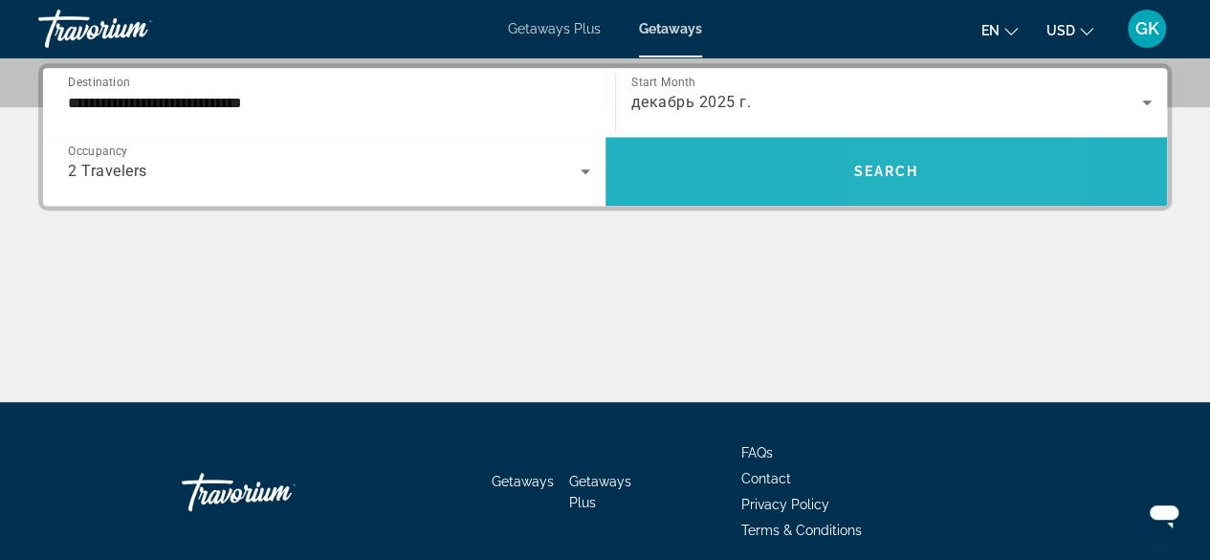
click at [899, 171] on span "Search" at bounding box center [885, 171] width 65 height 15
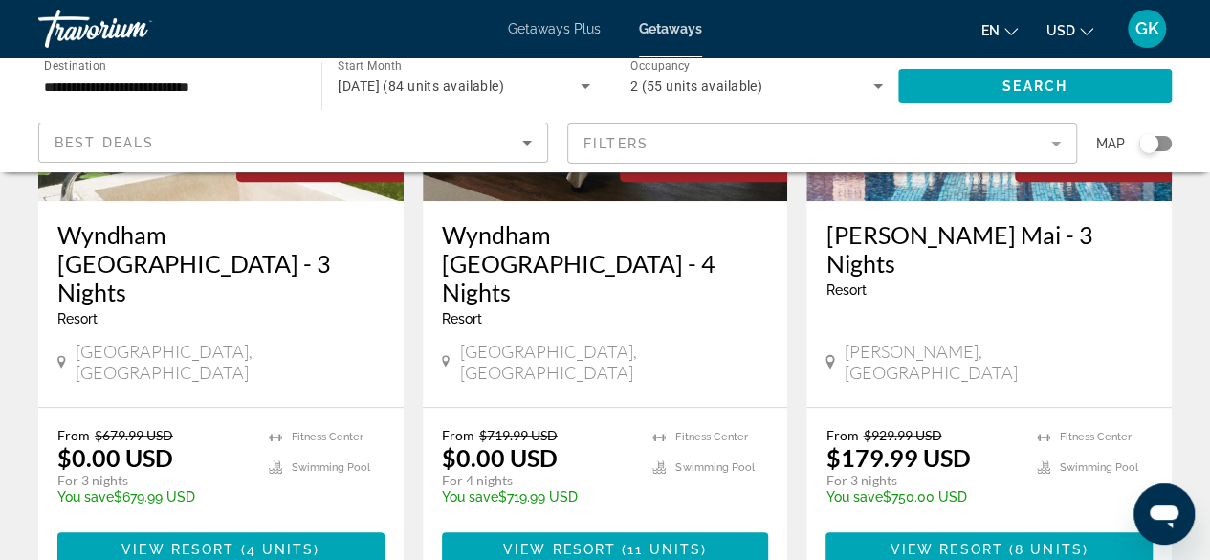
scroll to position [357, 0]
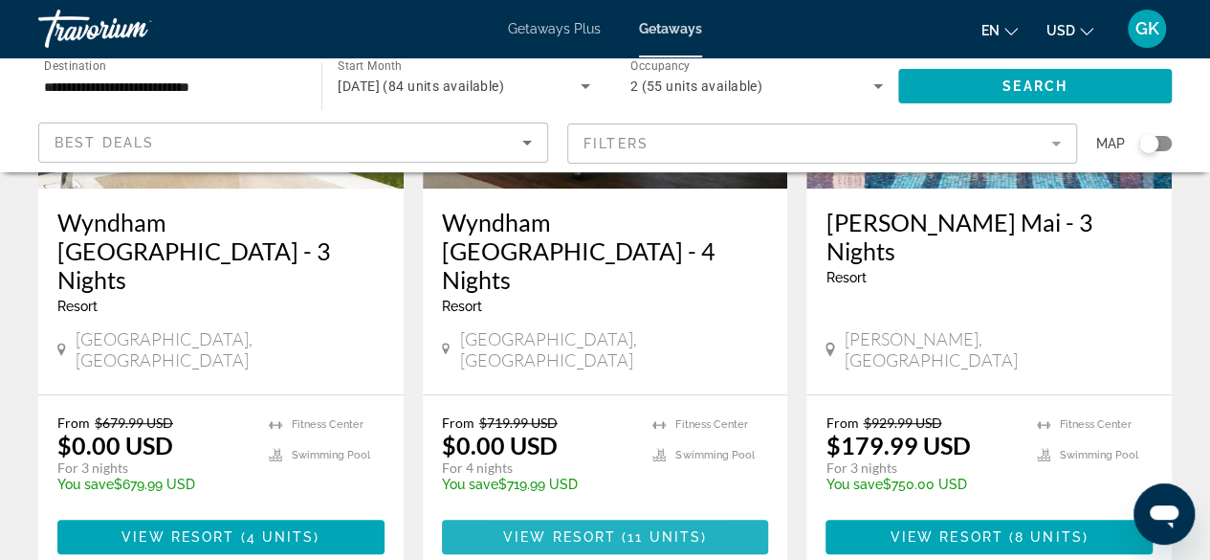
click at [612, 529] on span "View Resort" at bounding box center [559, 536] width 113 height 15
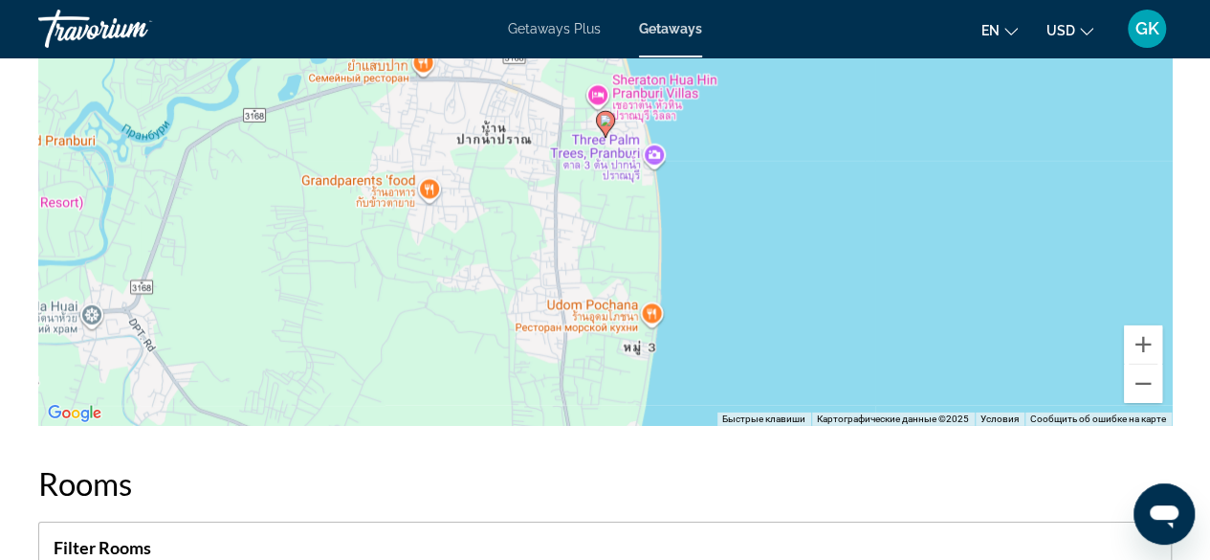
scroll to position [2942, 0]
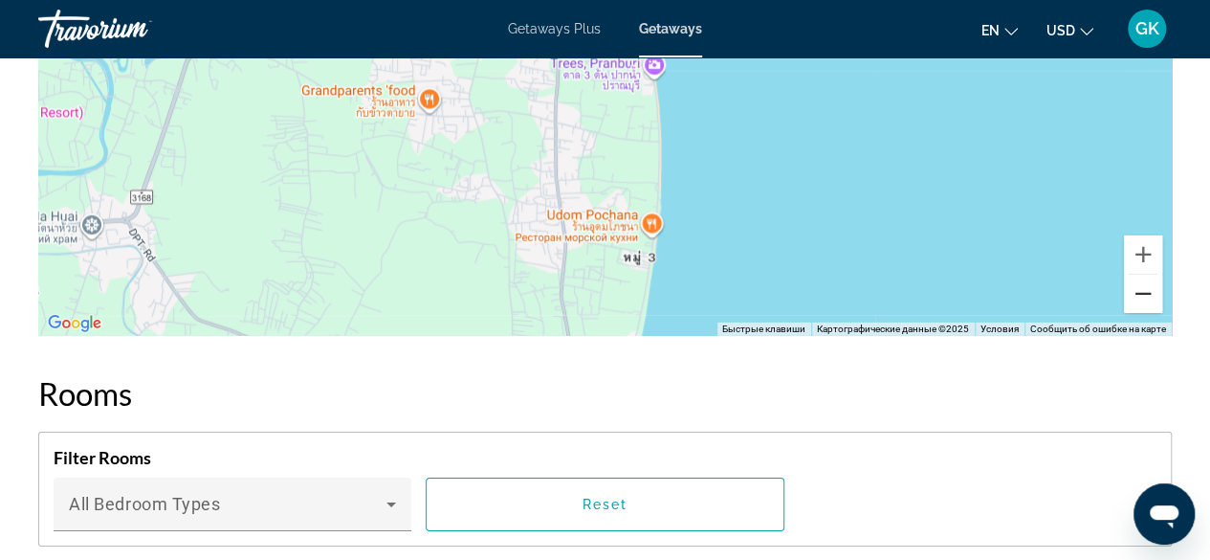
click at [1146, 275] on button "Уменьшить" at bounding box center [1143, 294] width 38 height 38
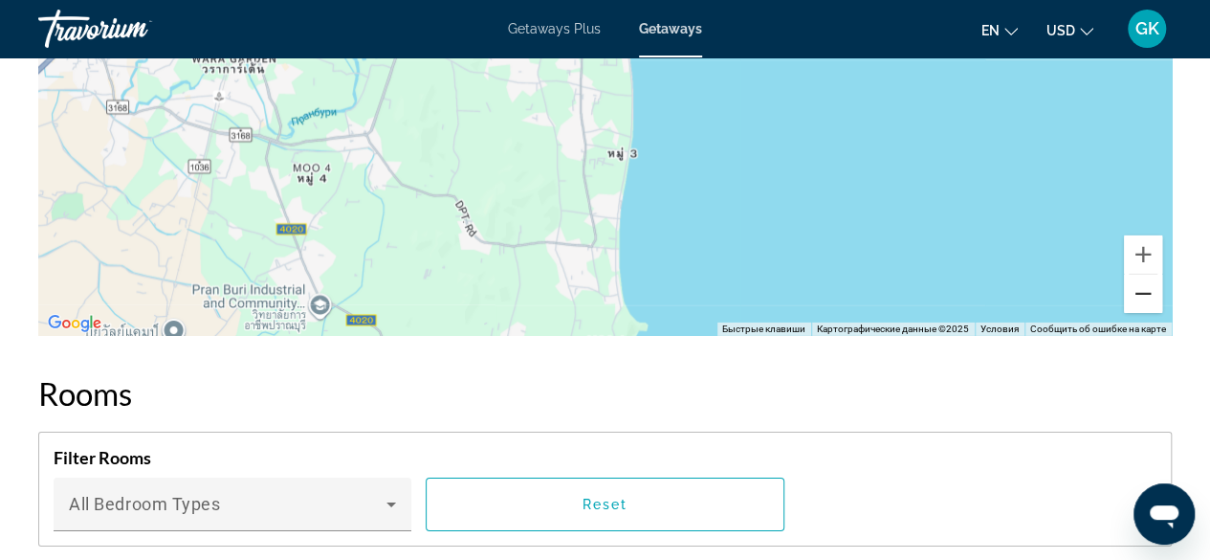
click at [1146, 275] on button "Уменьшить" at bounding box center [1143, 294] width 38 height 38
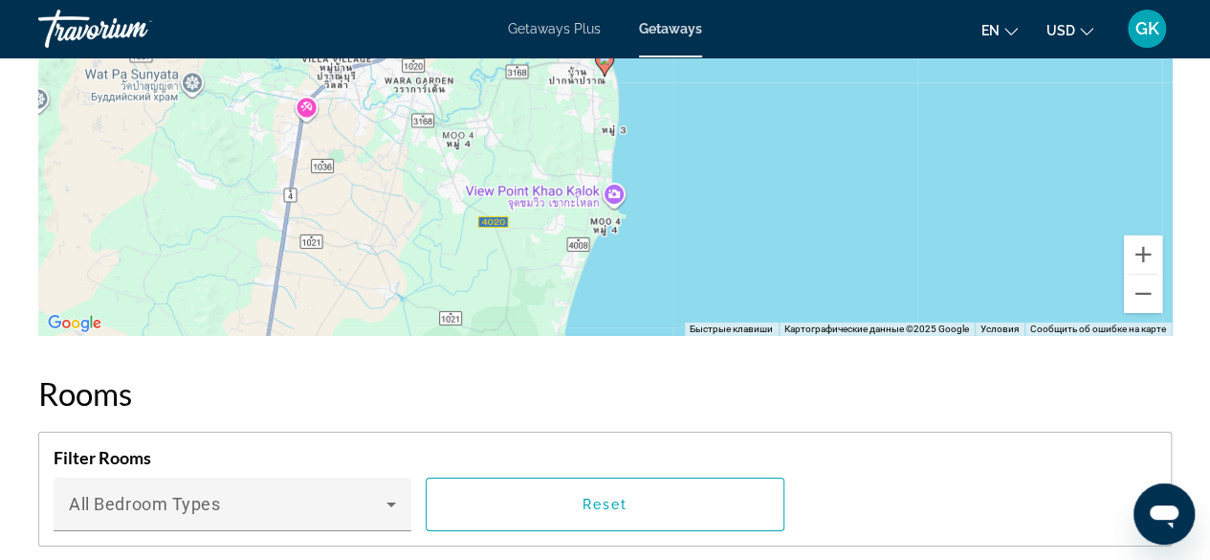
drag, startPoint x: 985, startPoint y: 160, endPoint x: 983, endPoint y: 201, distance: 41.2
click at [983, 201] on div "Чтобы активировать перетаскивание с помощью клавиатуры, нажмите Alt + Ввод. Пос…" at bounding box center [604, 49] width 1133 height 574
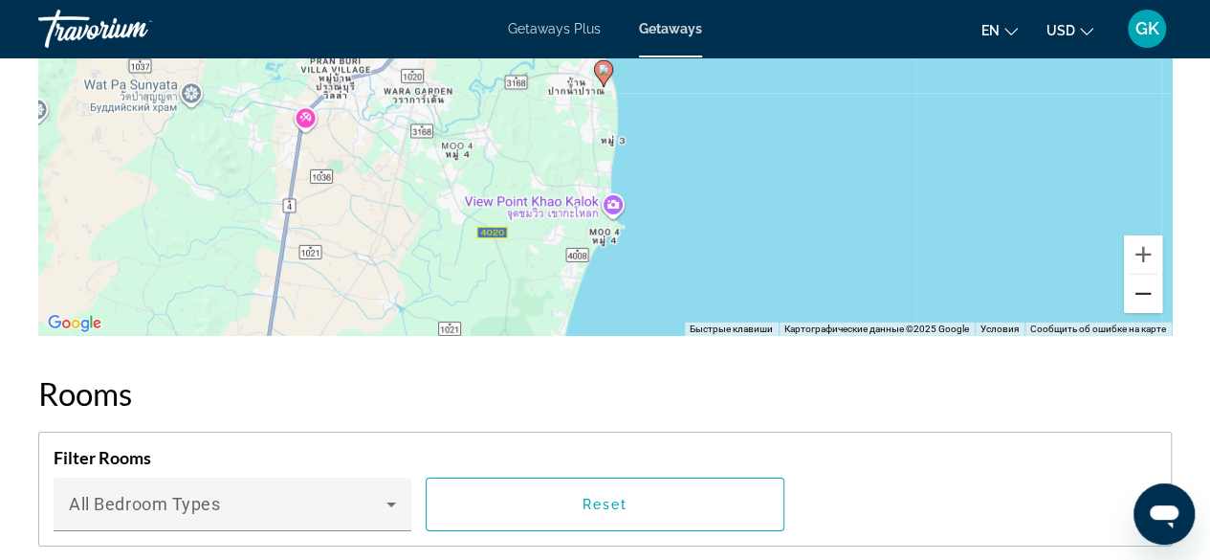
click at [1140, 275] on button "Уменьшить" at bounding box center [1143, 294] width 38 height 38
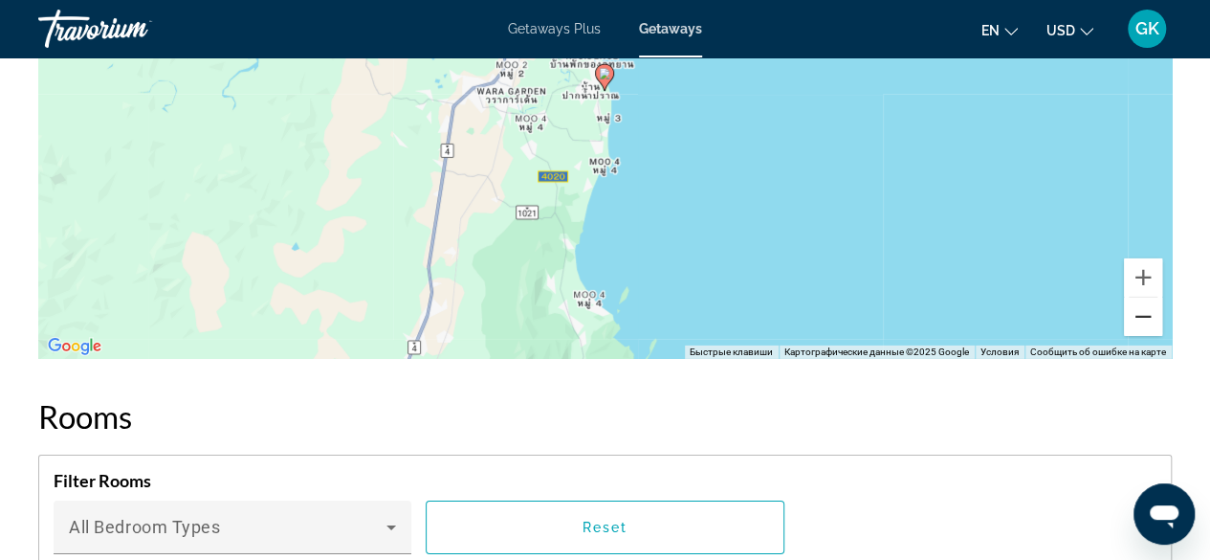
scroll to position [2883, 0]
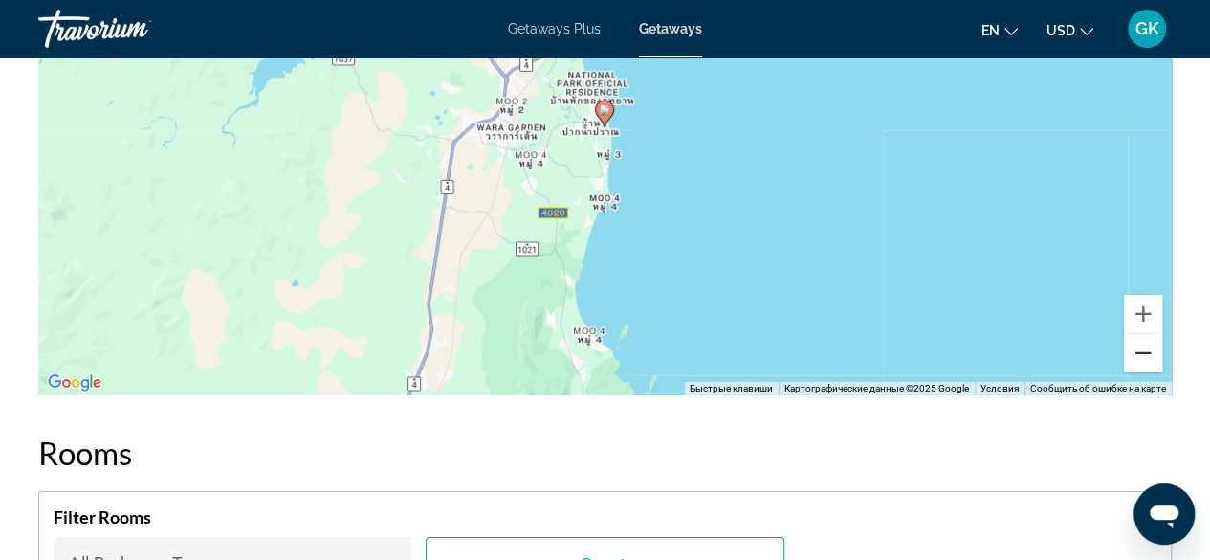
click at [1154, 334] on button "Уменьшить" at bounding box center [1143, 353] width 38 height 38
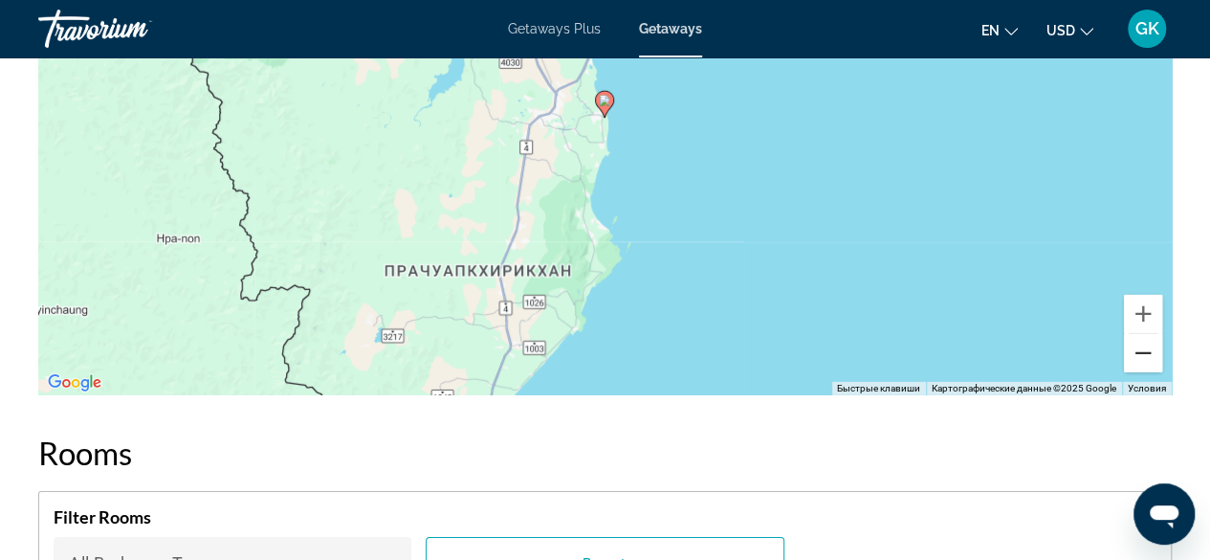
click at [1154, 334] on button "Уменьшить" at bounding box center [1143, 353] width 38 height 38
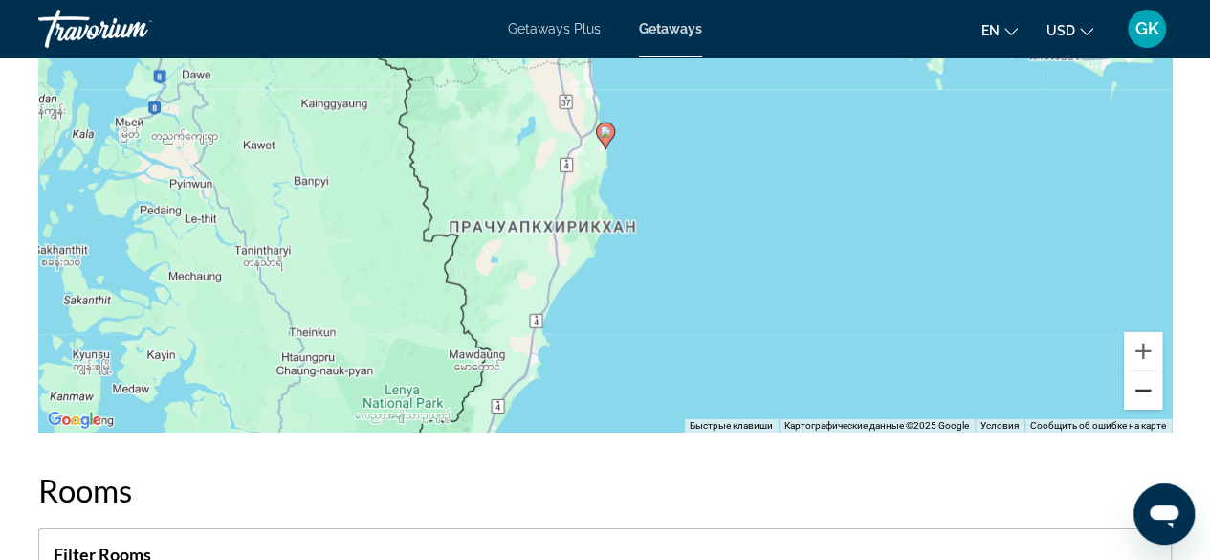
scroll to position [2875, 0]
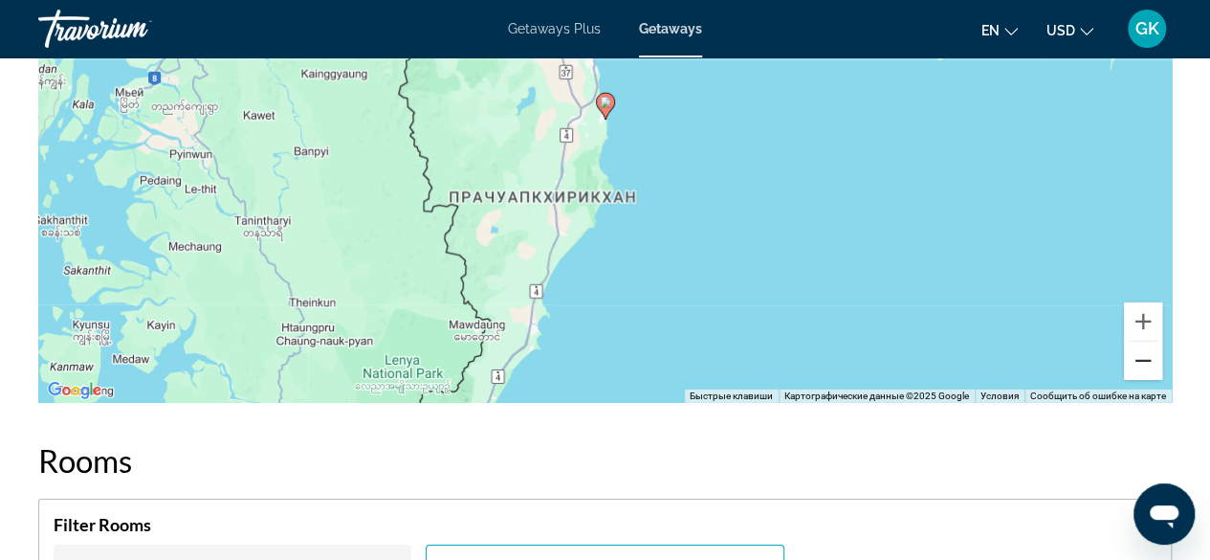
click at [1135, 341] on button "Уменьшить" at bounding box center [1143, 360] width 38 height 38
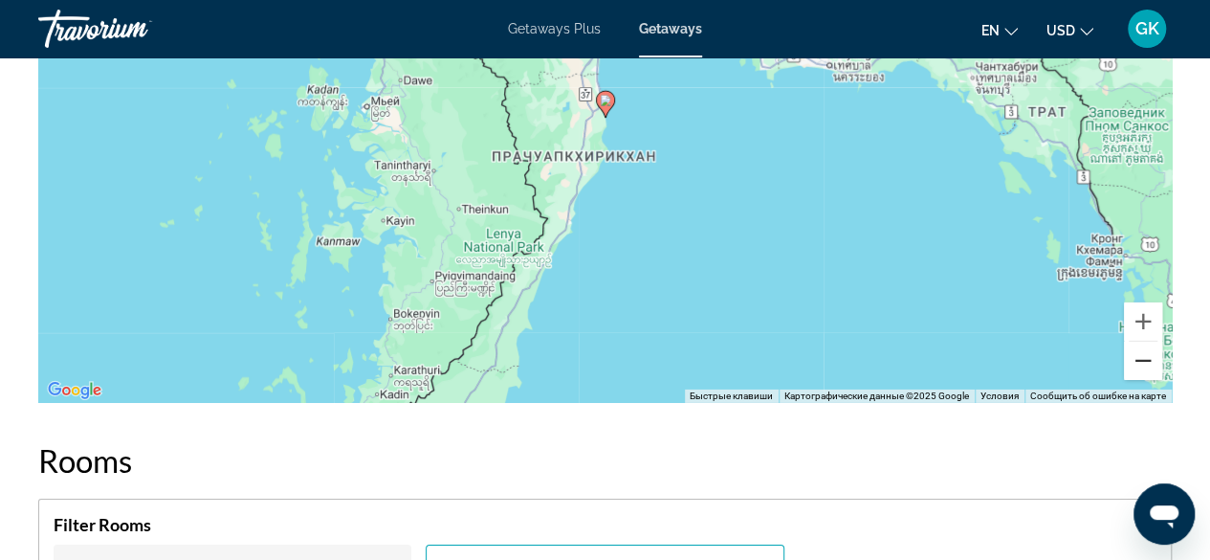
click at [1135, 341] on button "Уменьшить" at bounding box center [1143, 360] width 38 height 38
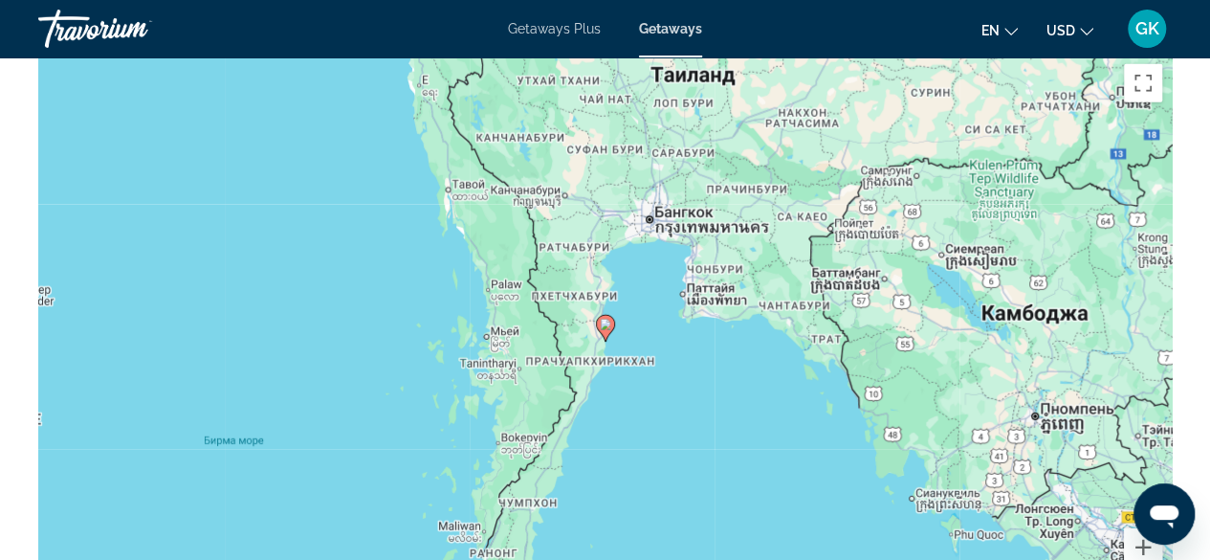
scroll to position [2665, 0]
